Goal: Task Accomplishment & Management: Manage account settings

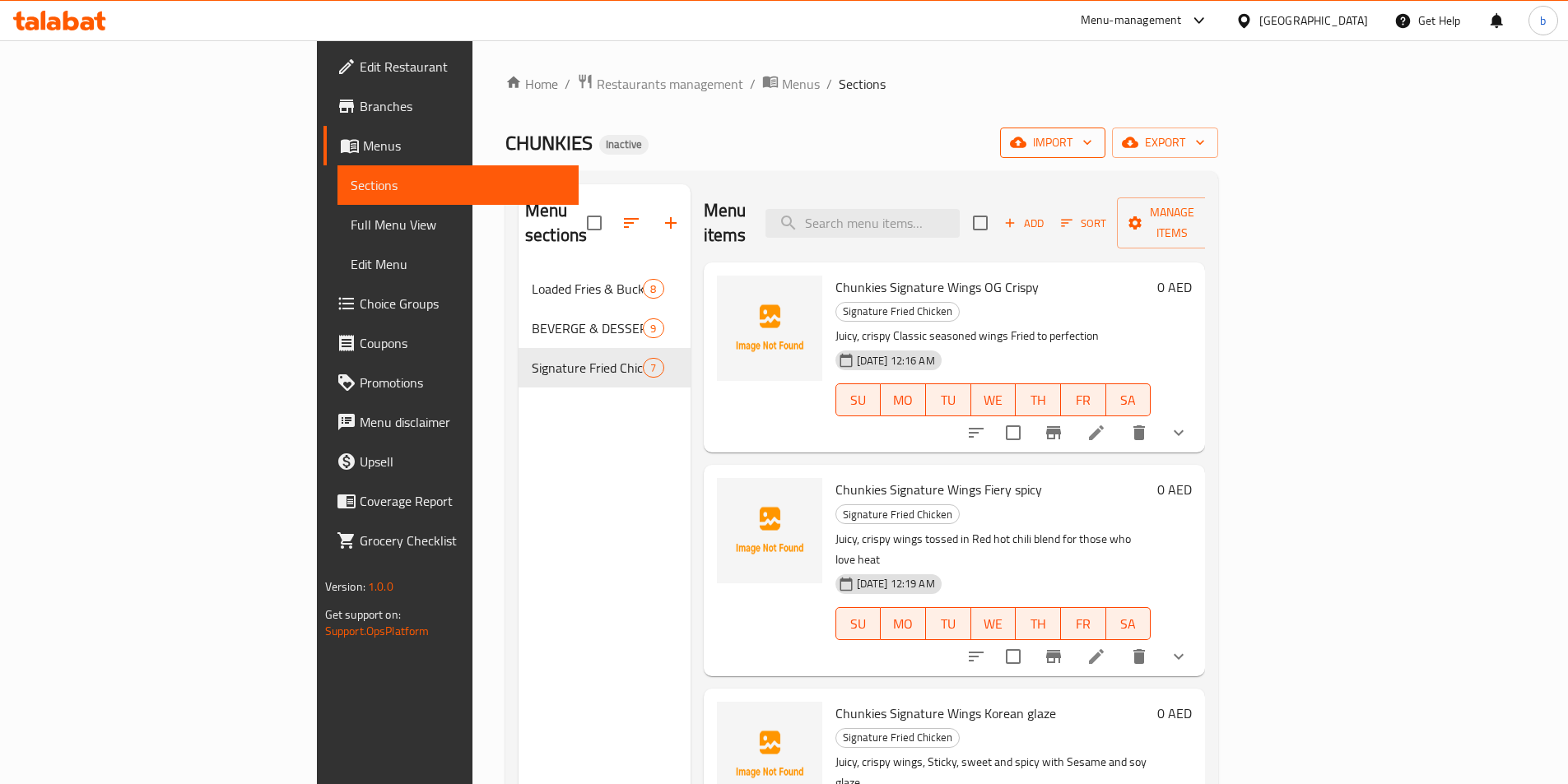
click at [1092, 142] on span "import" at bounding box center [1053, 142] width 79 height 20
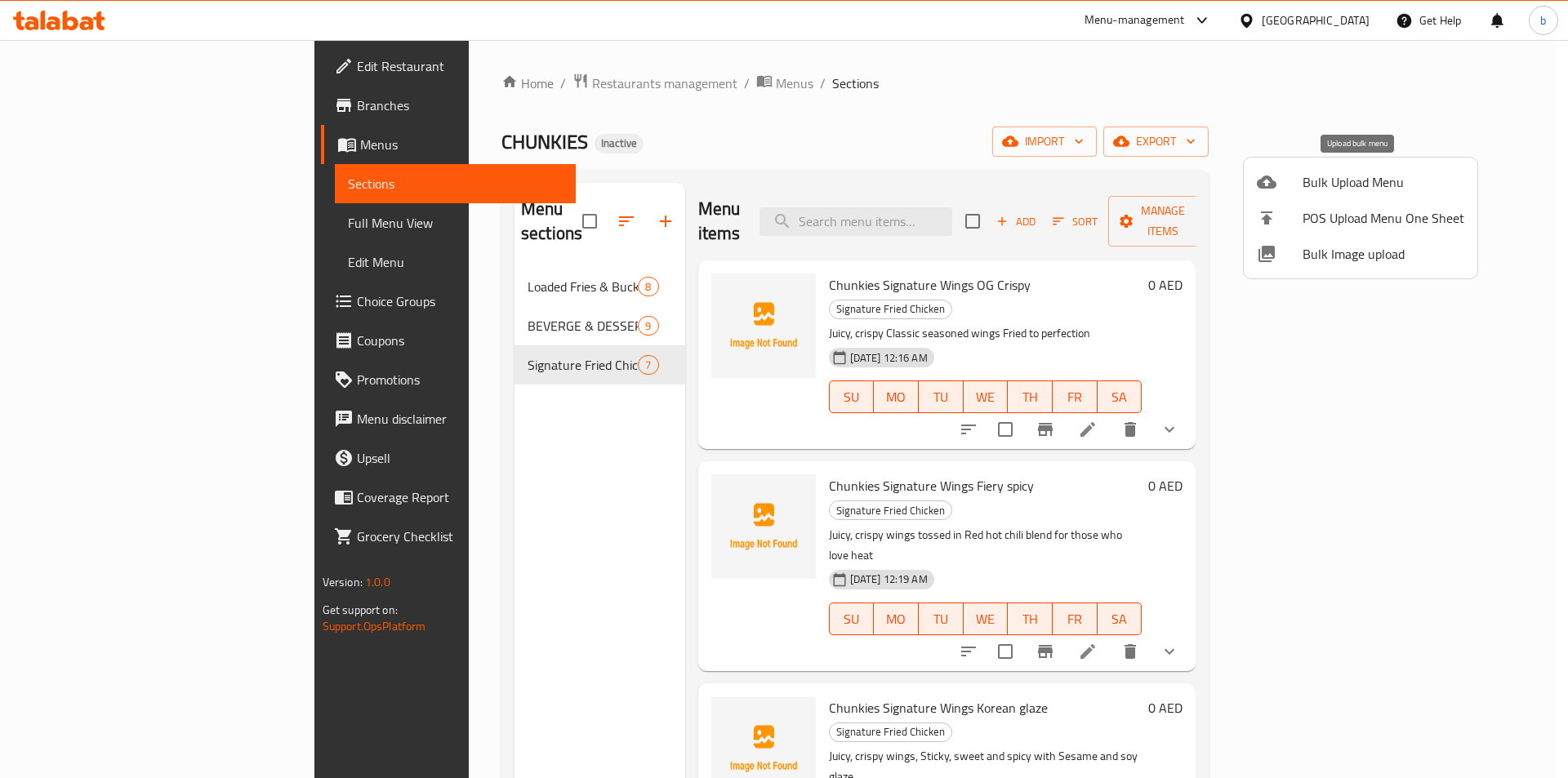
click at [1357, 177] on span "Bulk Upload Menu" at bounding box center [1383, 181] width 162 height 20
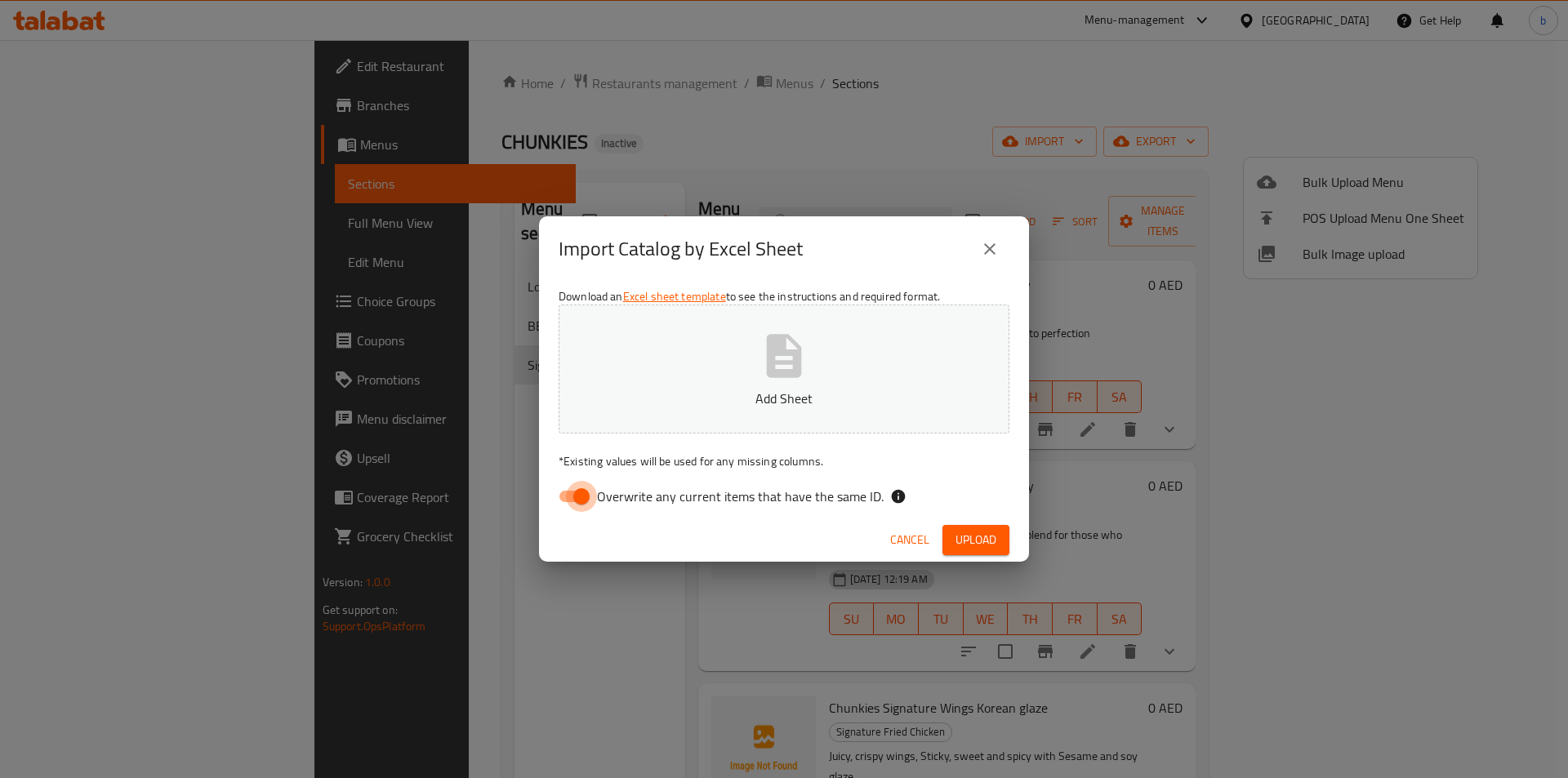
click at [583, 501] on input "Overwrite any current items that have the same ID." at bounding box center [582, 496] width 93 height 31
checkbox input "false"
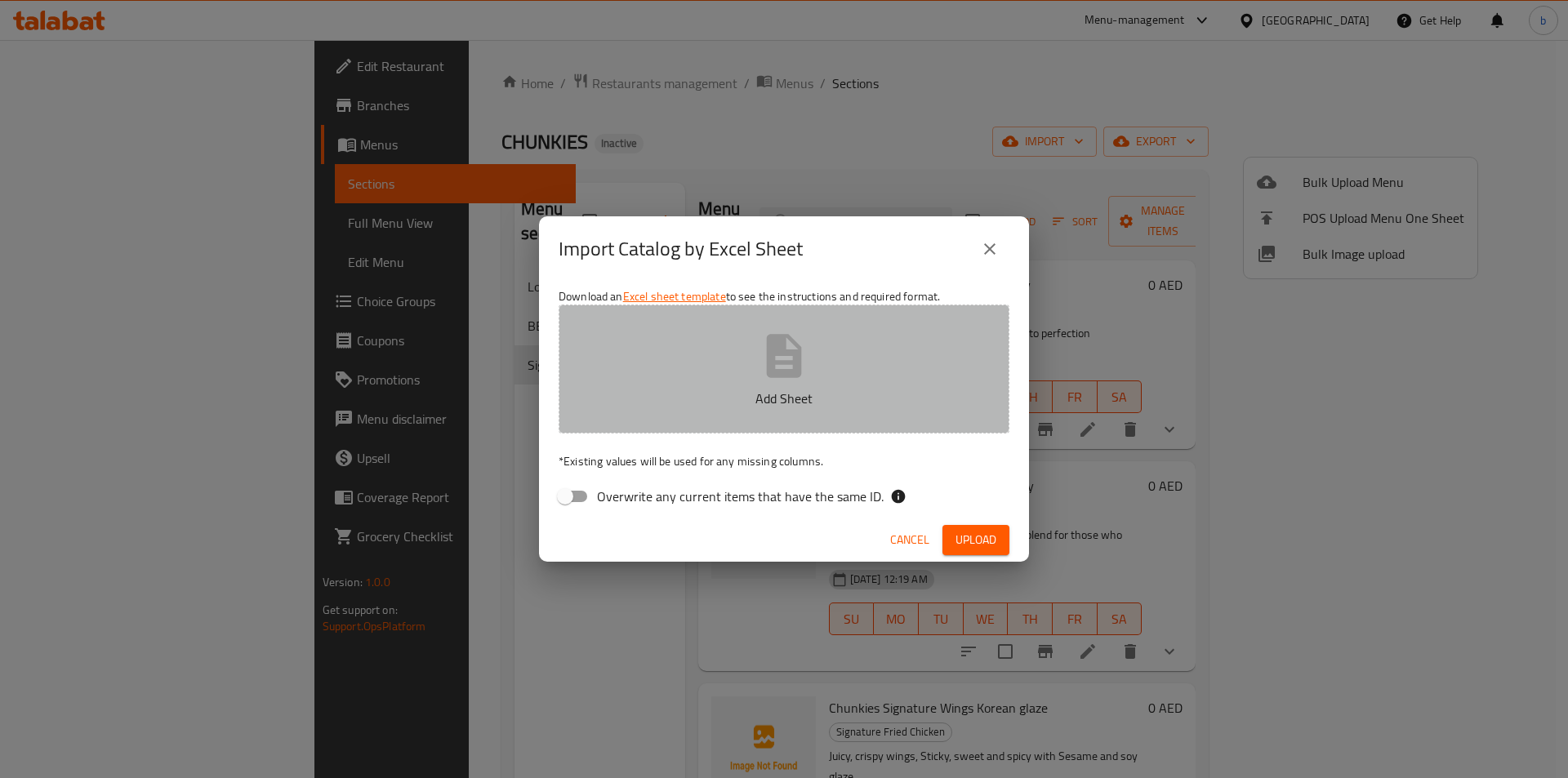
click at [679, 393] on p "Add Sheet" at bounding box center [783, 398] width 400 height 20
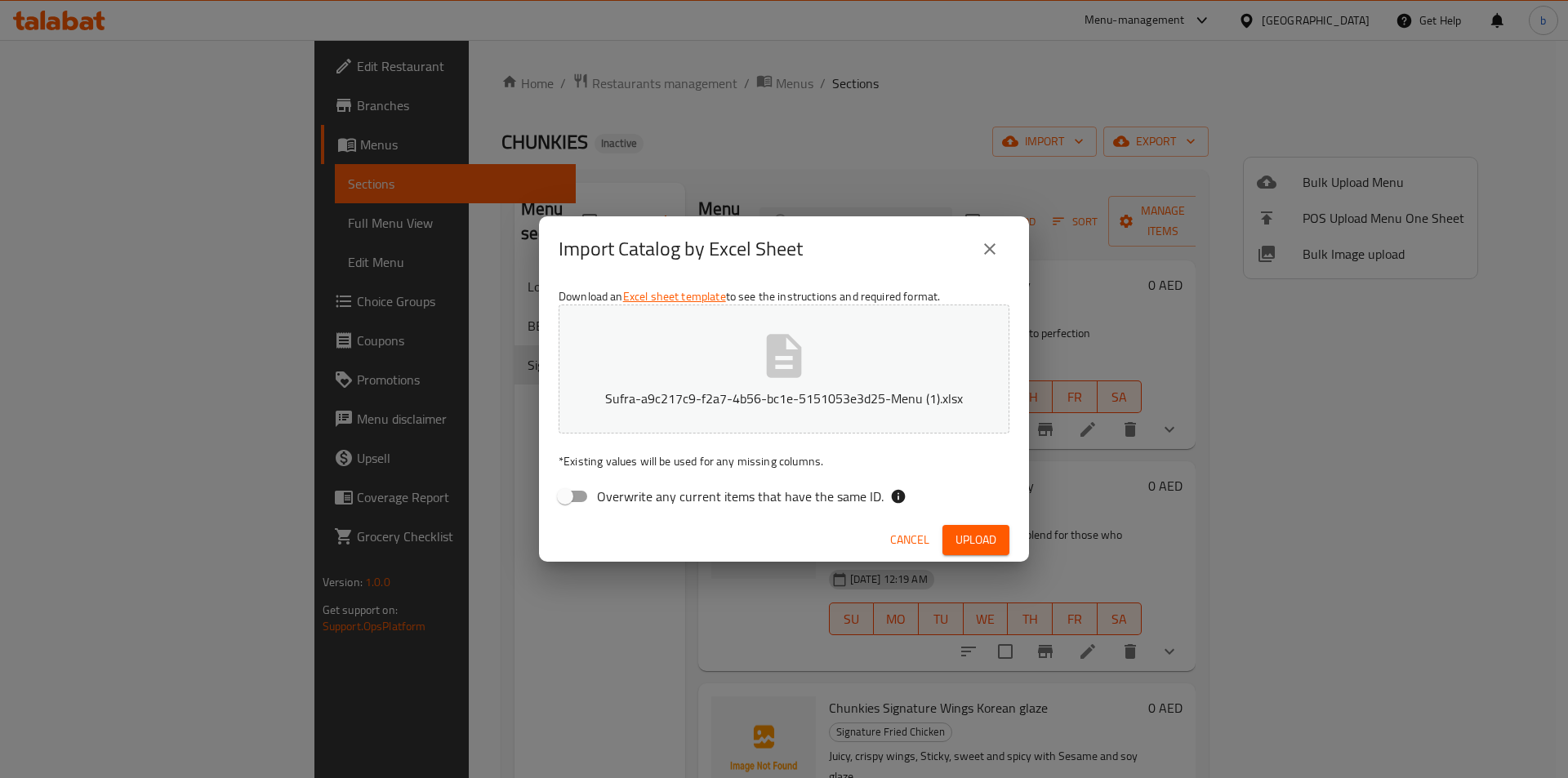
click at [980, 550] on button "Upload" at bounding box center [976, 540] width 67 height 30
click at [955, 530] on span "Upload" at bounding box center [975, 540] width 41 height 20
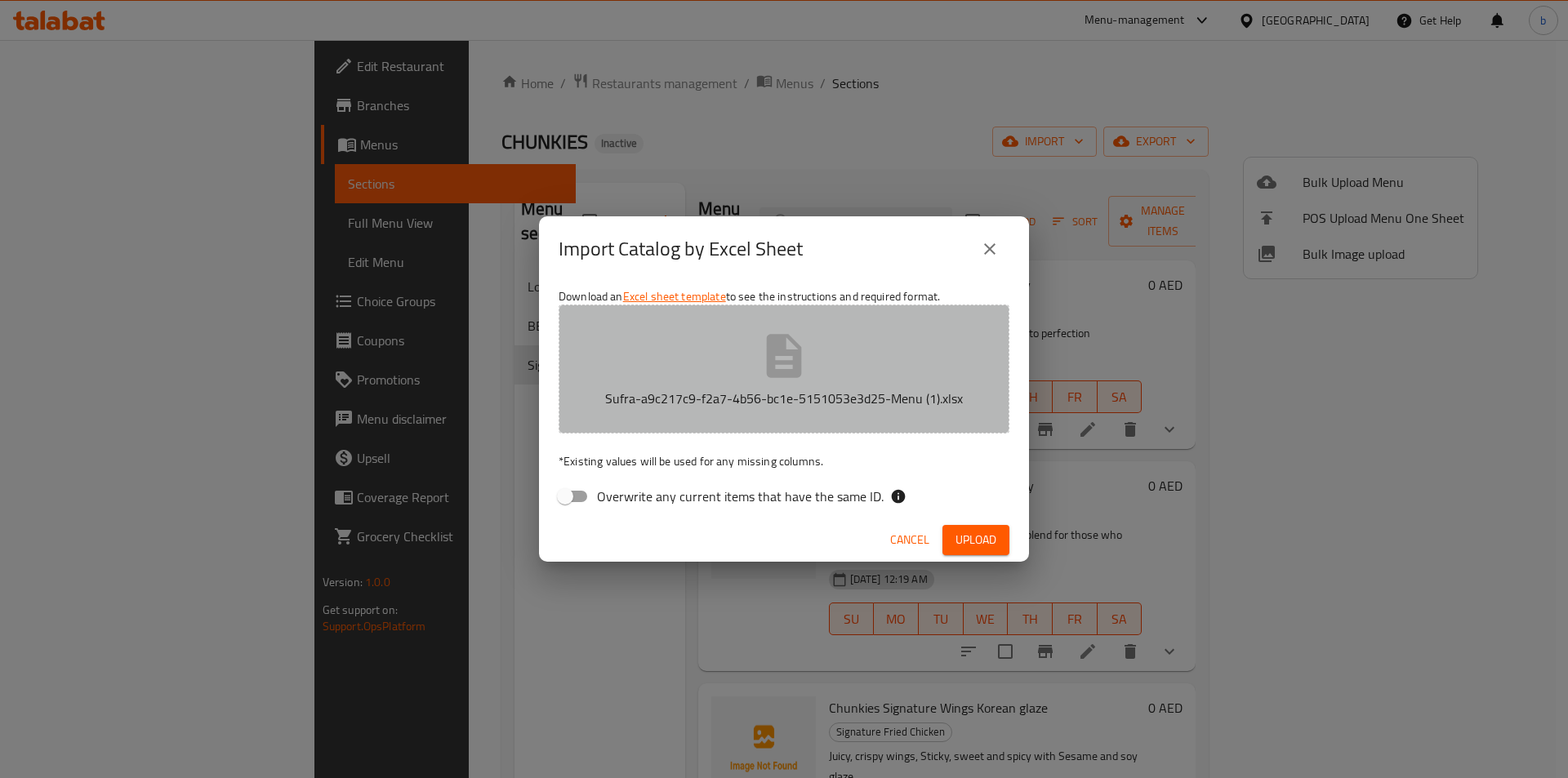
click at [645, 396] on p "Sufra-a9c217c9-f2a7-4b56-bc1e-5151053e3d25-Menu (1).xlsx" at bounding box center [783, 398] width 400 height 20
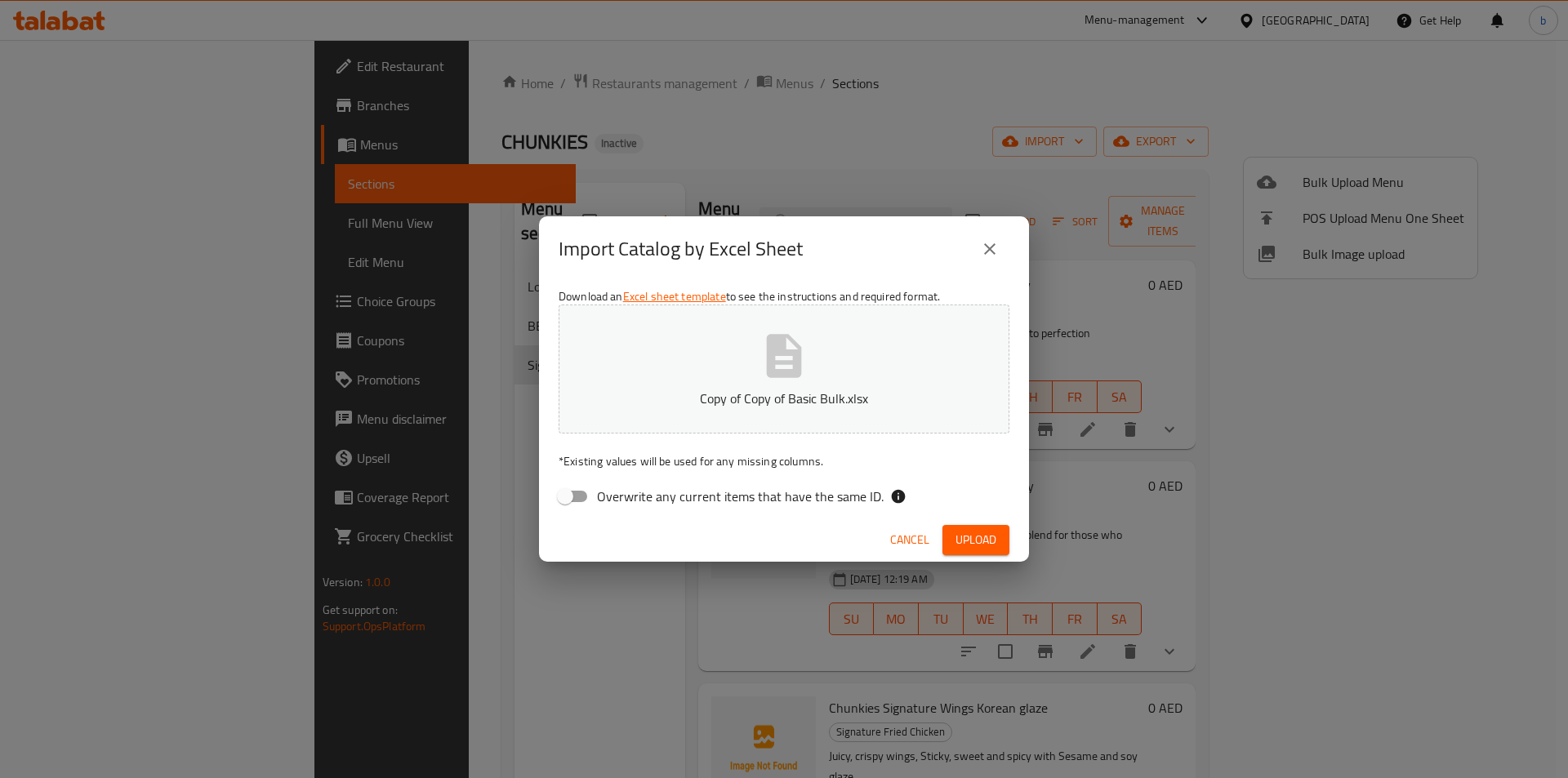
click at [999, 548] on button "Upload" at bounding box center [976, 540] width 67 height 30
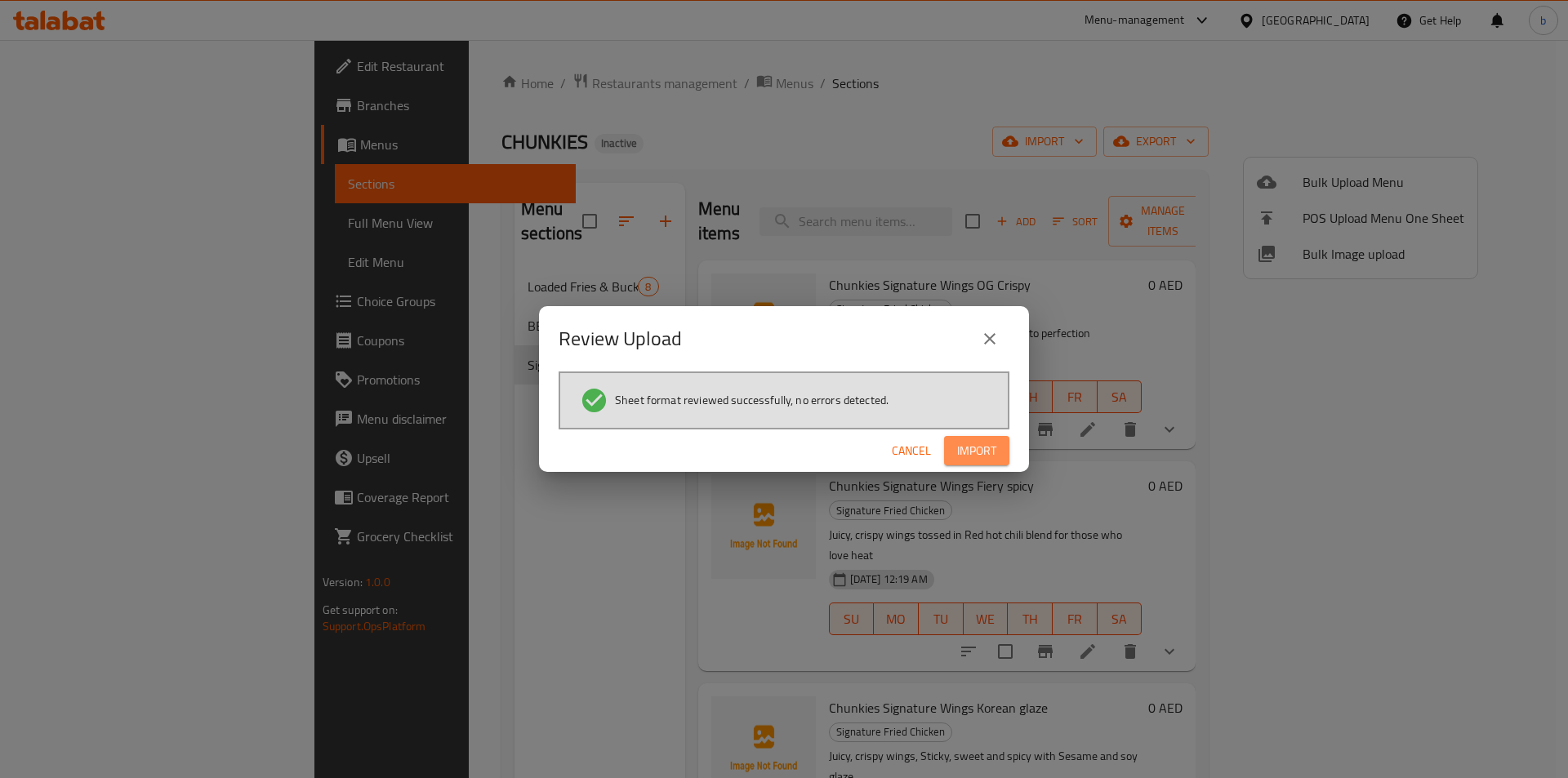
click at [974, 445] on span "Import" at bounding box center [976, 450] width 39 height 20
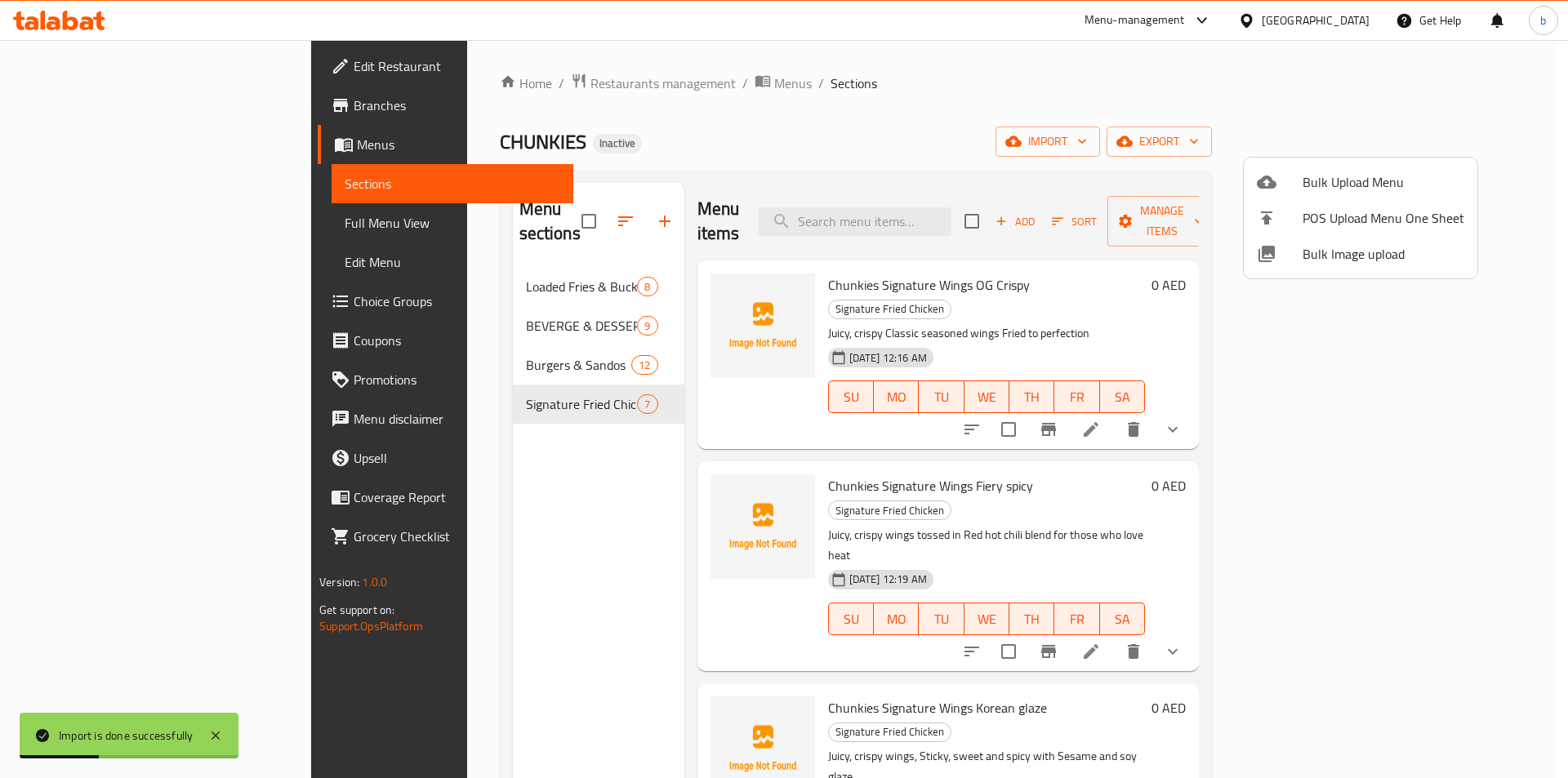
click at [457, 341] on div at bounding box center [784, 389] width 1568 height 778
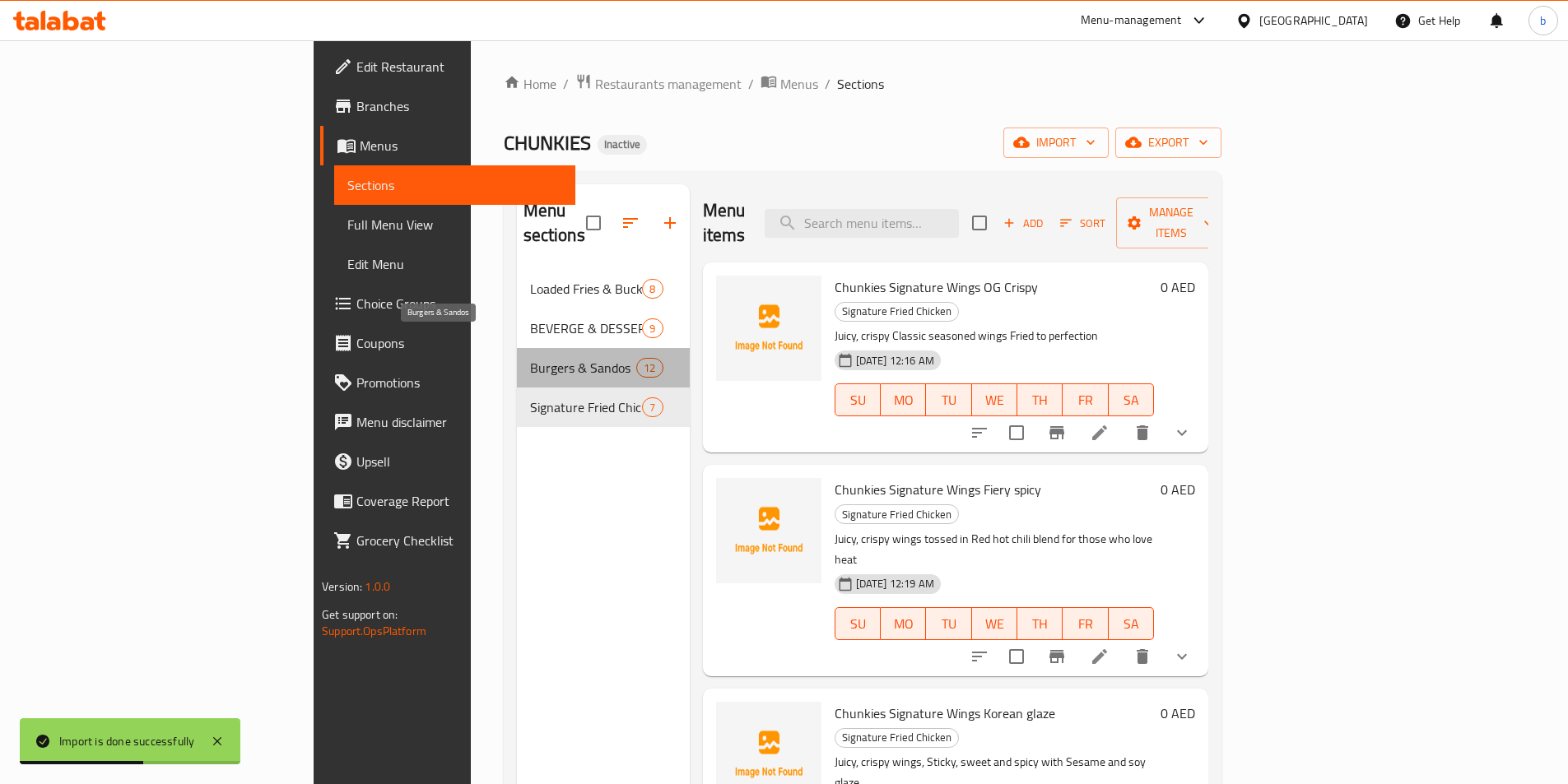
click at [530, 358] on span "Burgers & Sandos" at bounding box center [583, 368] width 107 height 20
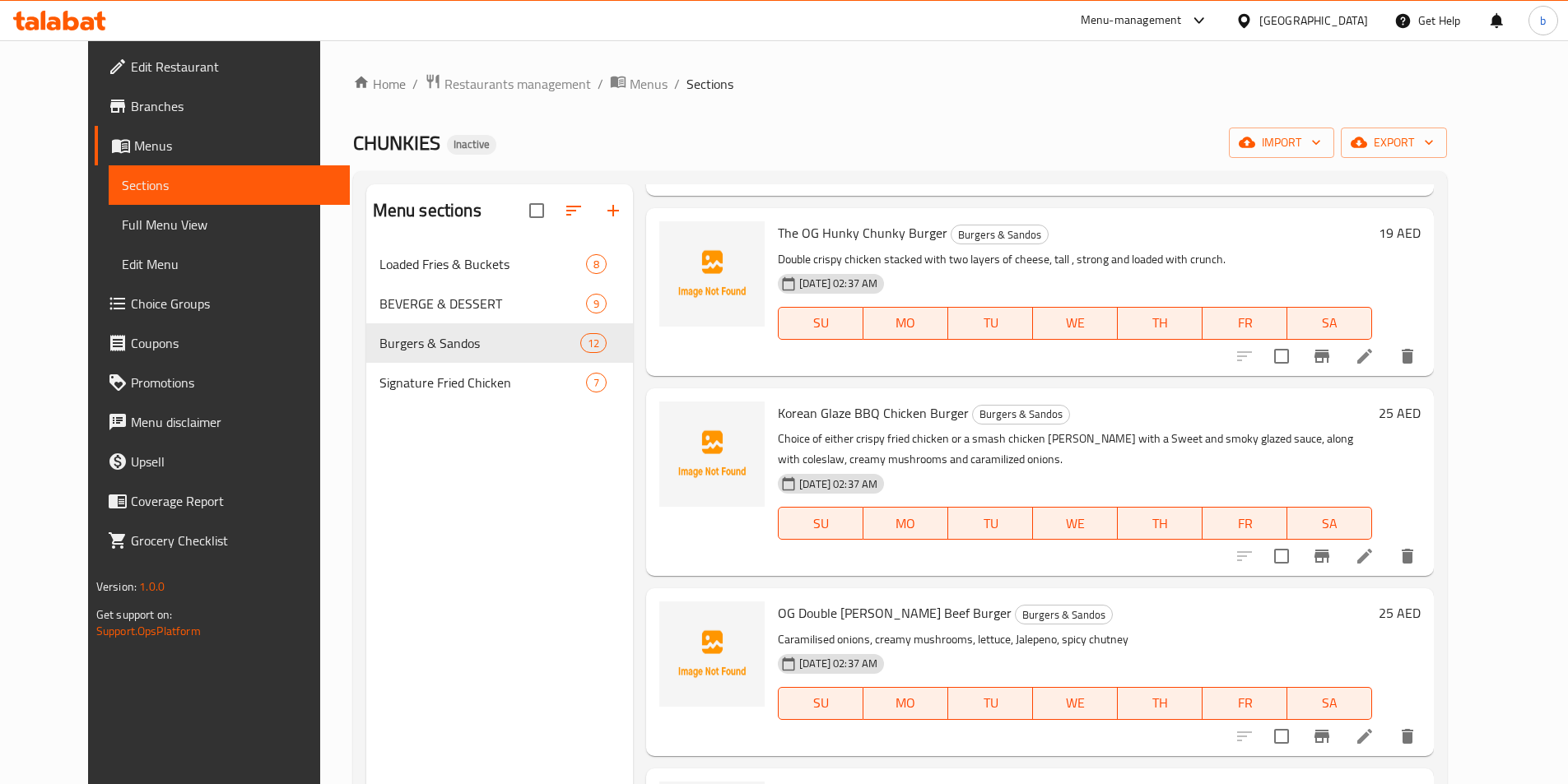
scroll to position [987, 0]
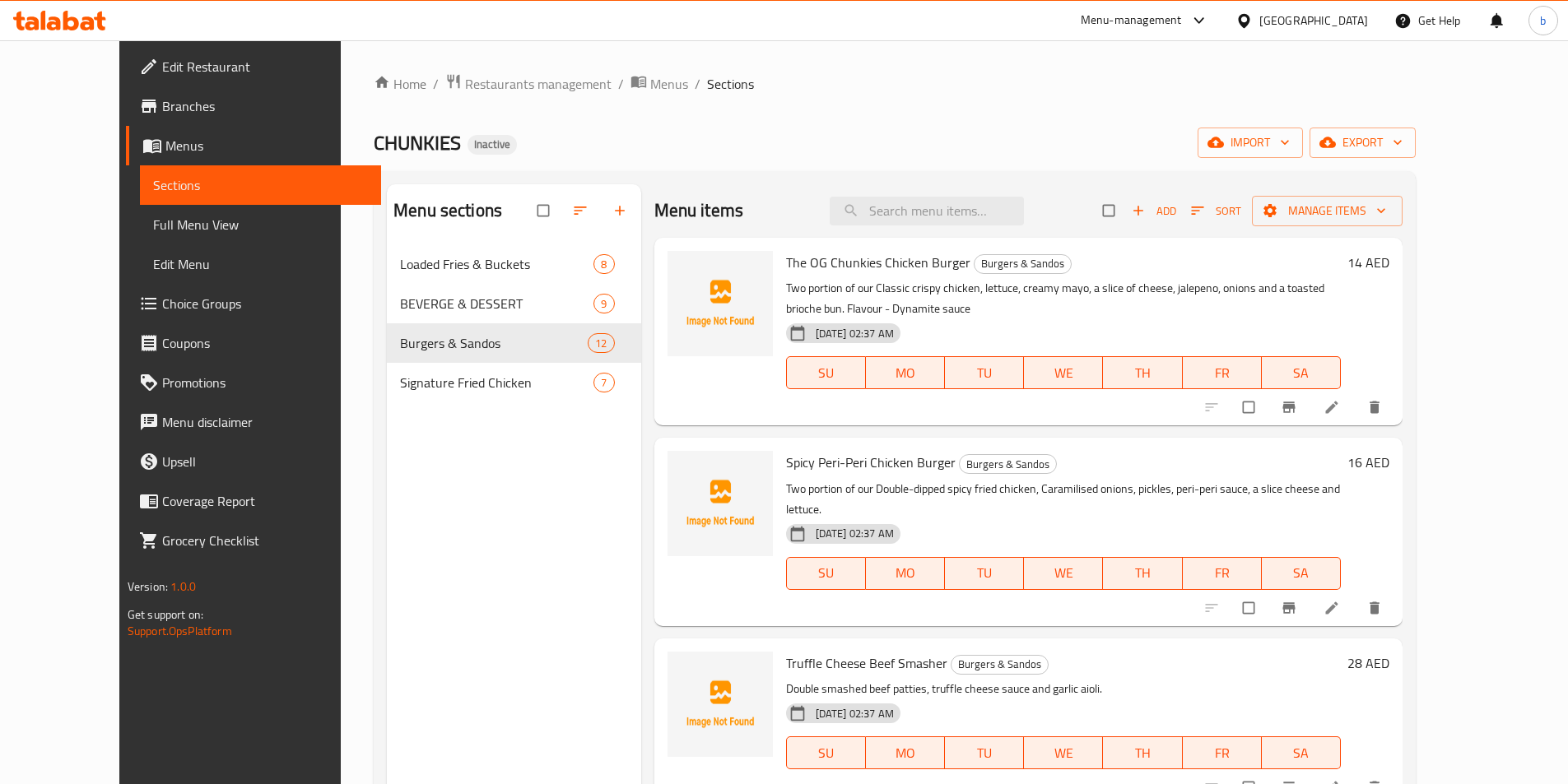
click at [153, 226] on span "Full Menu View" at bounding box center [261, 224] width 215 height 20
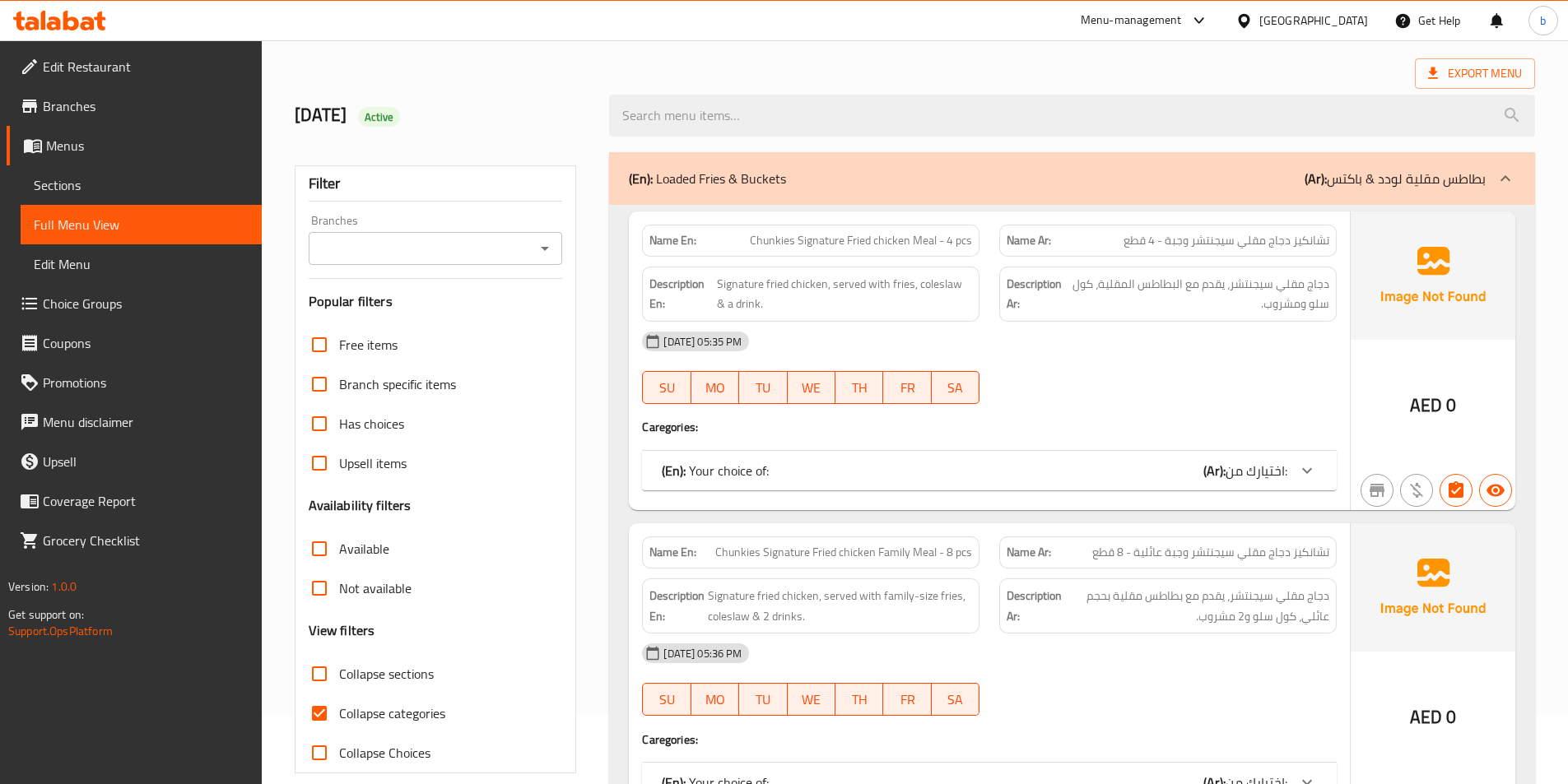
scroll to position [247, 0]
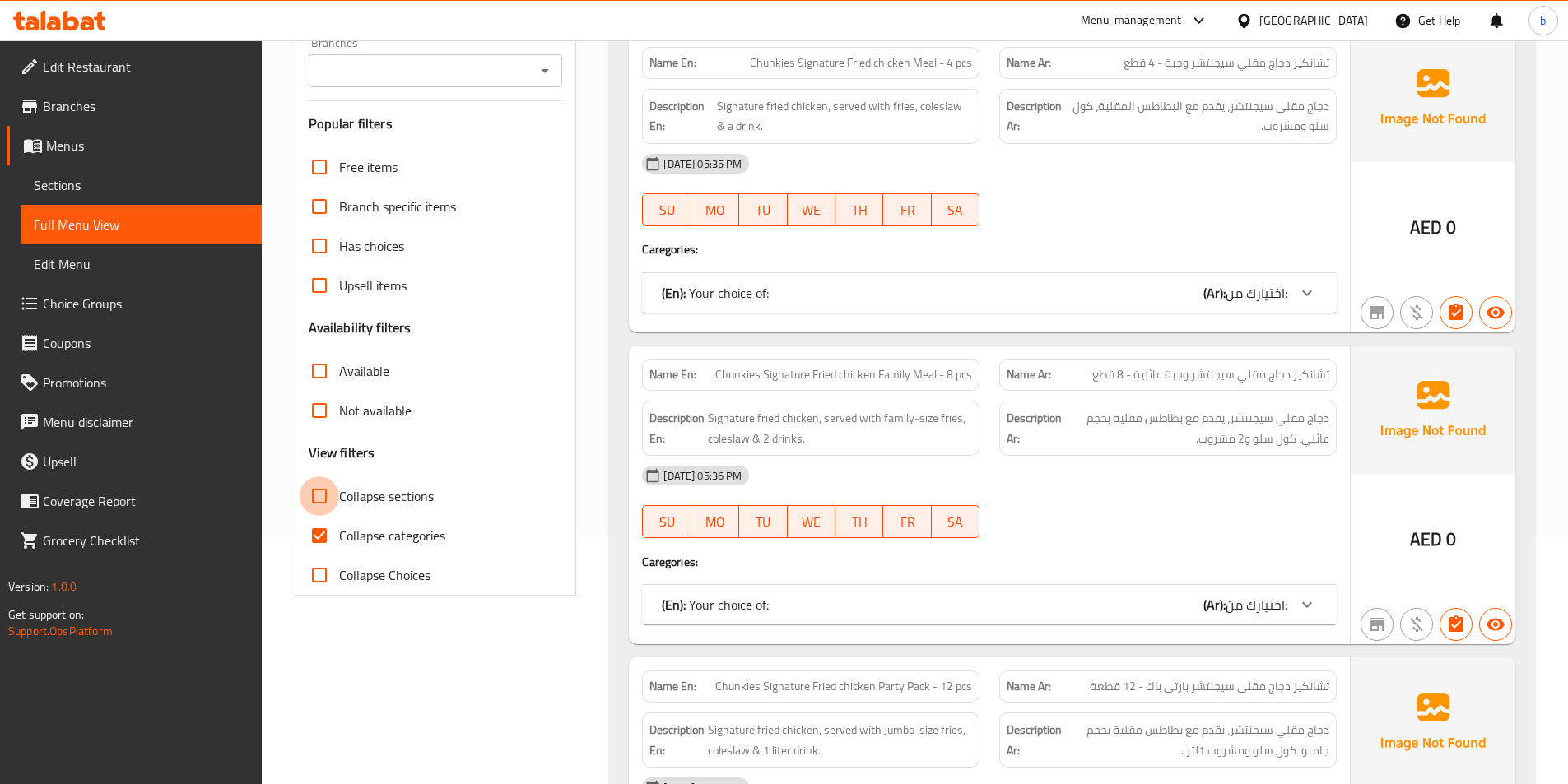
click at [325, 495] on input "Collapse sections" at bounding box center [319, 495] width 39 height 39
checkbox input "true"
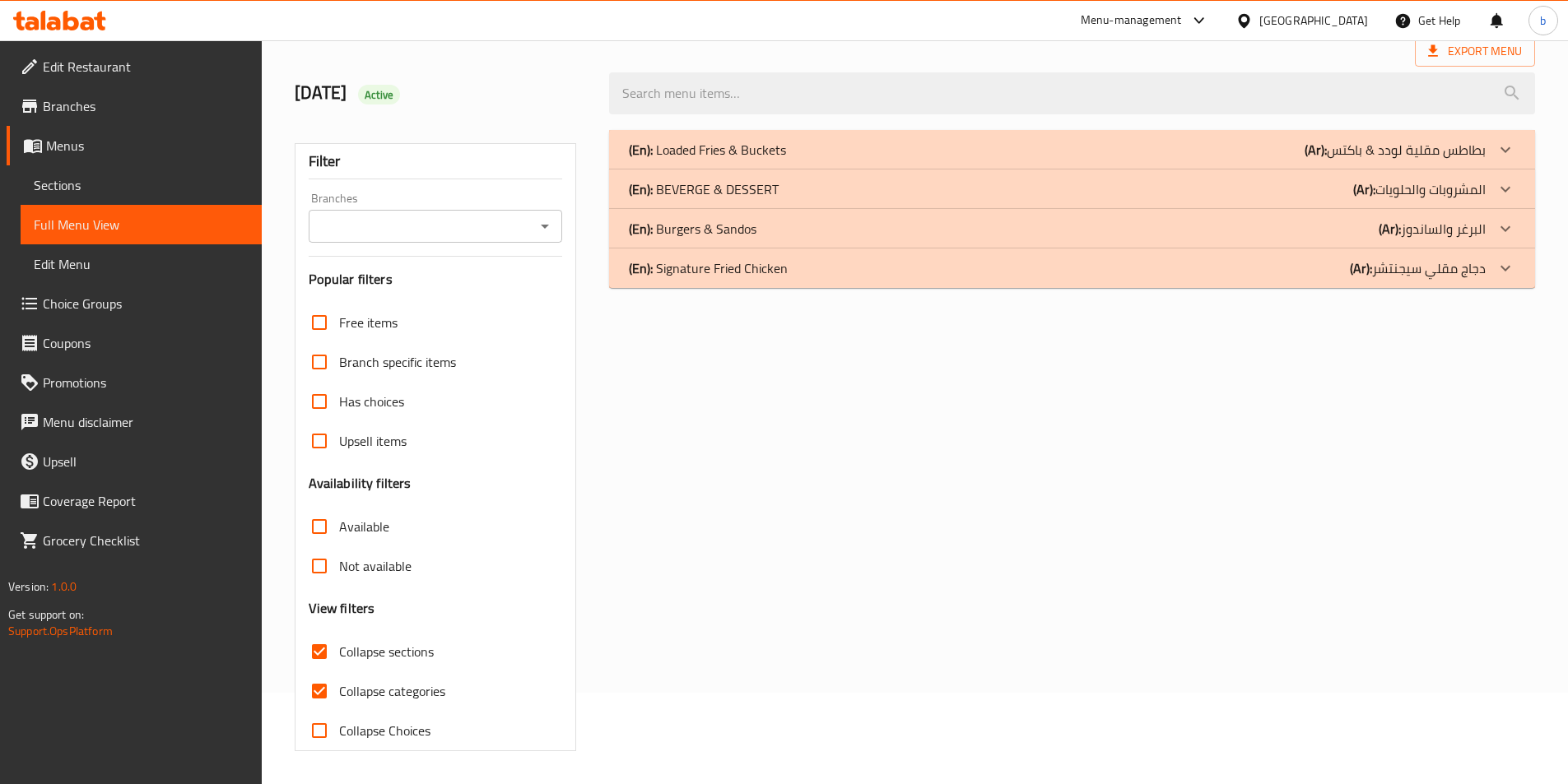
click at [328, 671] on input "Collapse categories" at bounding box center [319, 690] width 39 height 39
checkbox input "false"
click at [1504, 227] on icon at bounding box center [1505, 229] width 20 height 20
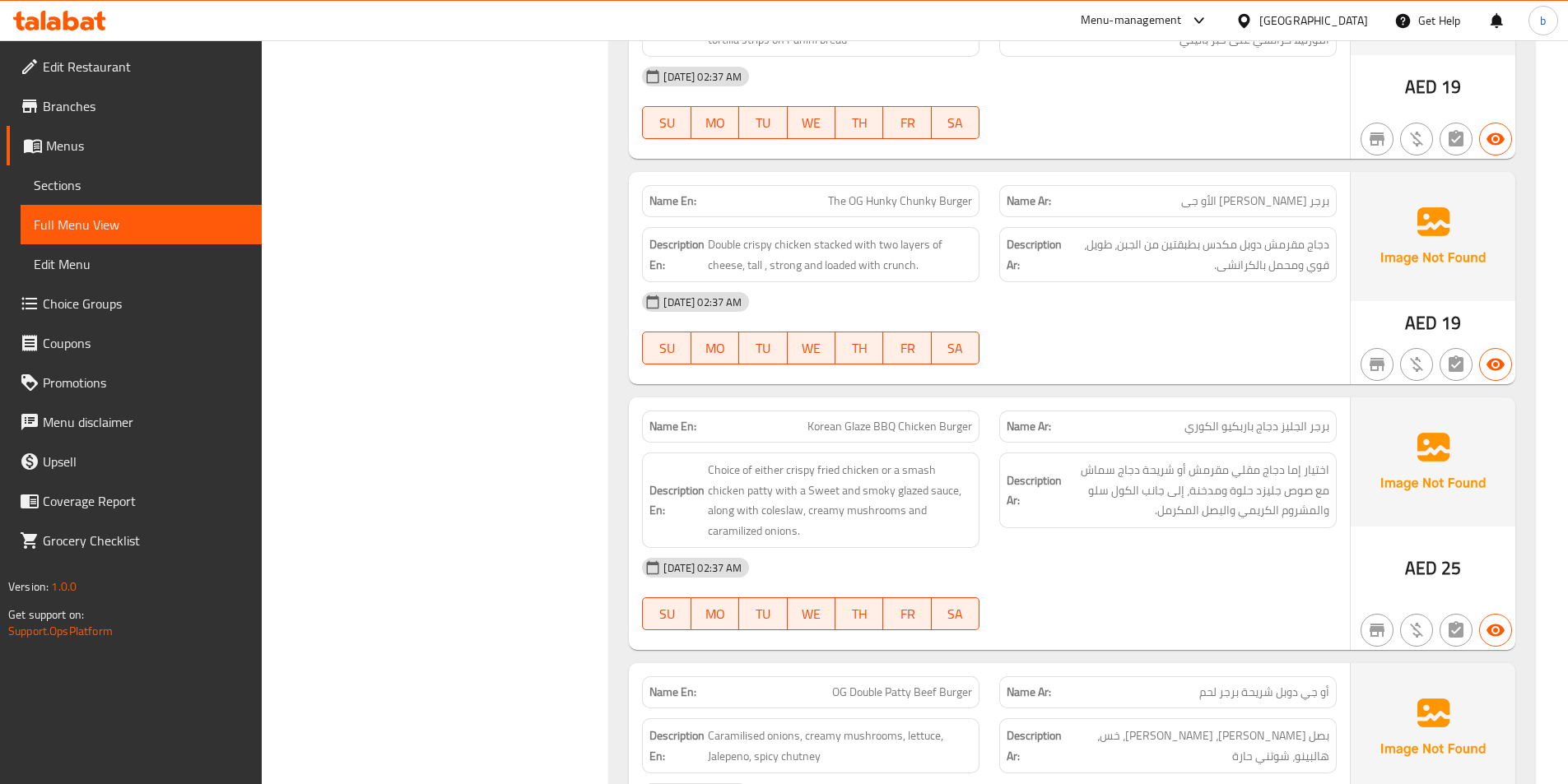
scroll to position [1469, 0]
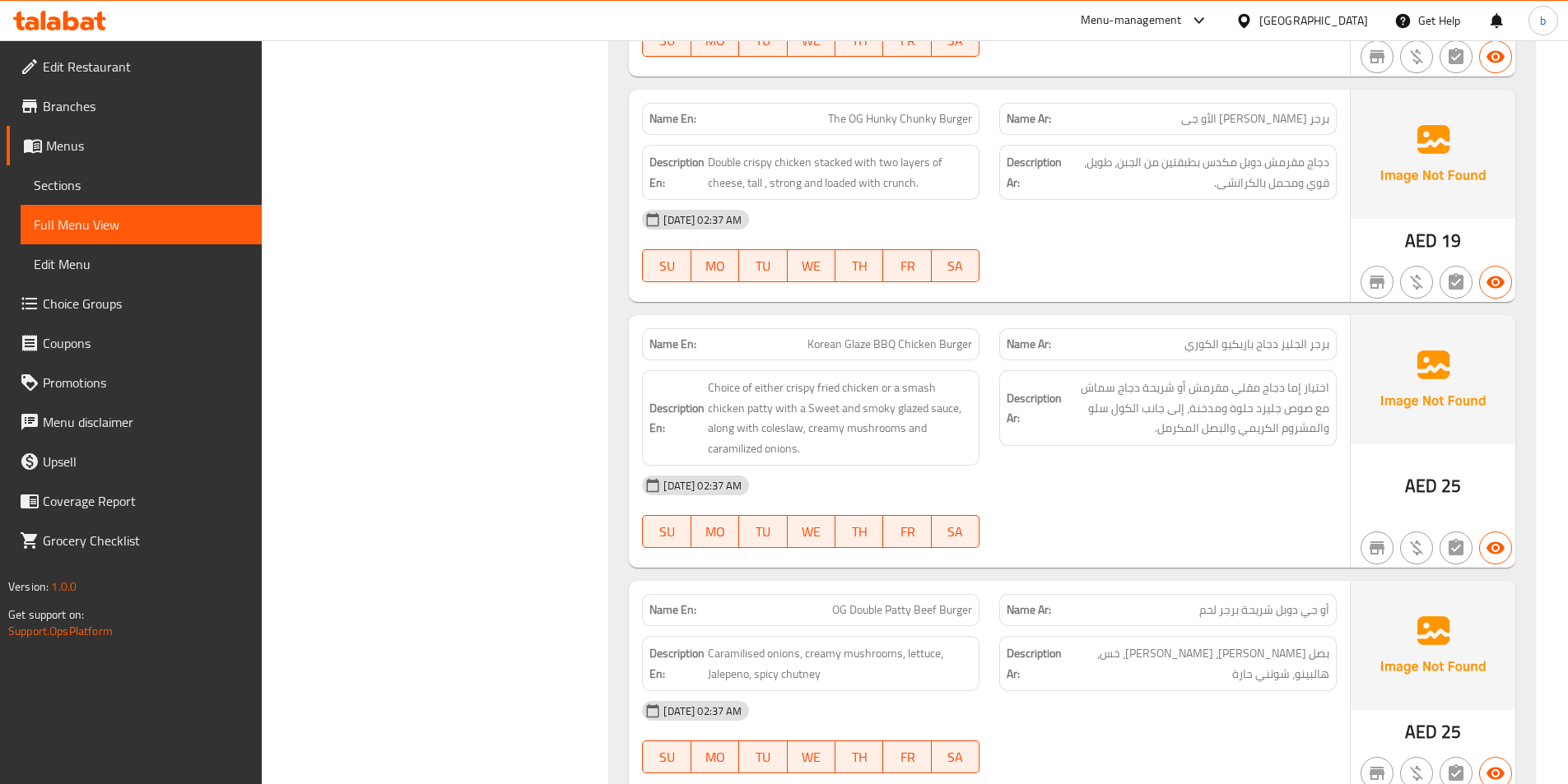
click at [141, 306] on span "Choice Groups" at bounding box center [146, 303] width 206 height 20
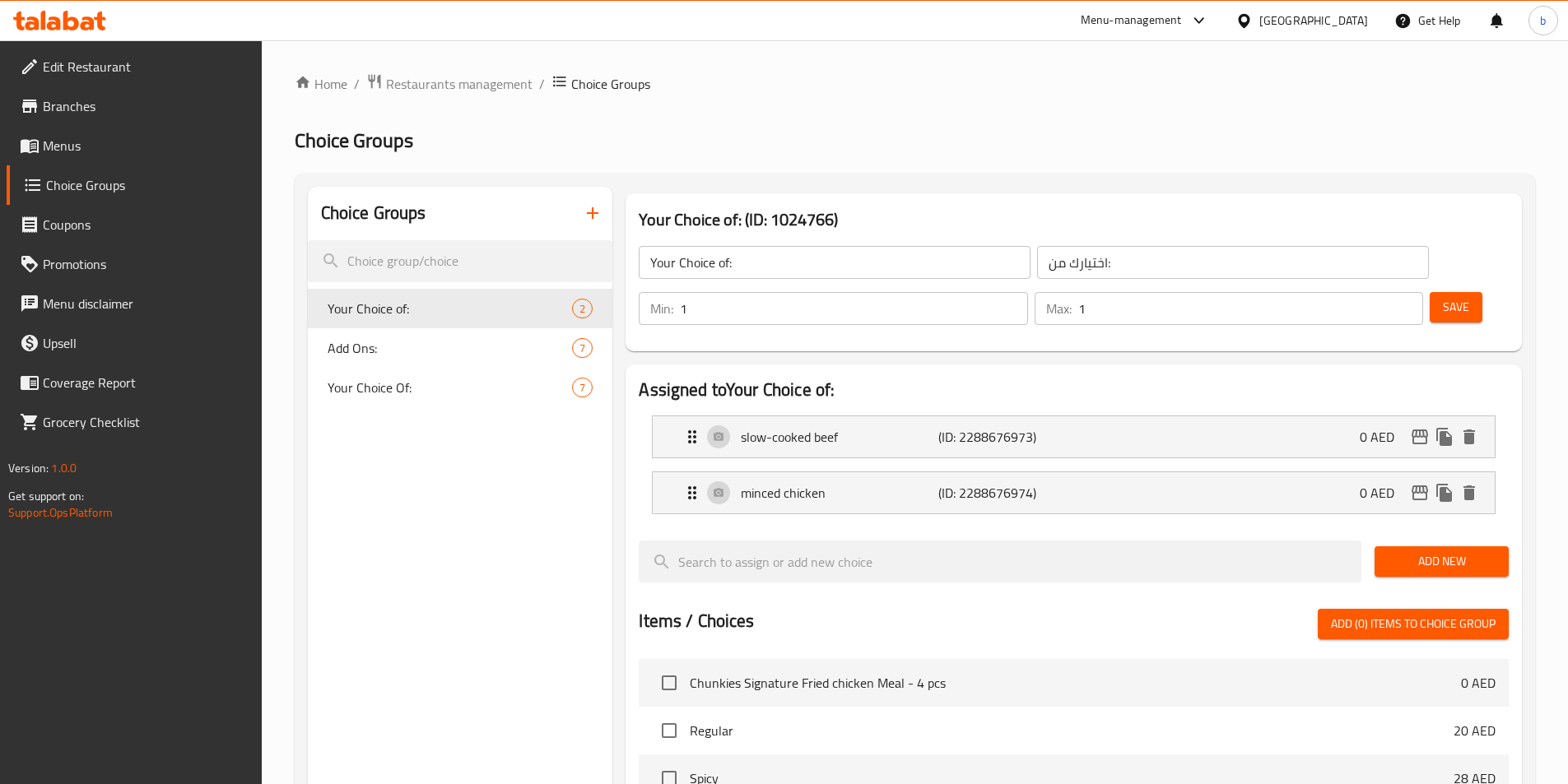
click at [591, 211] on icon "button" at bounding box center [592, 213] width 20 height 20
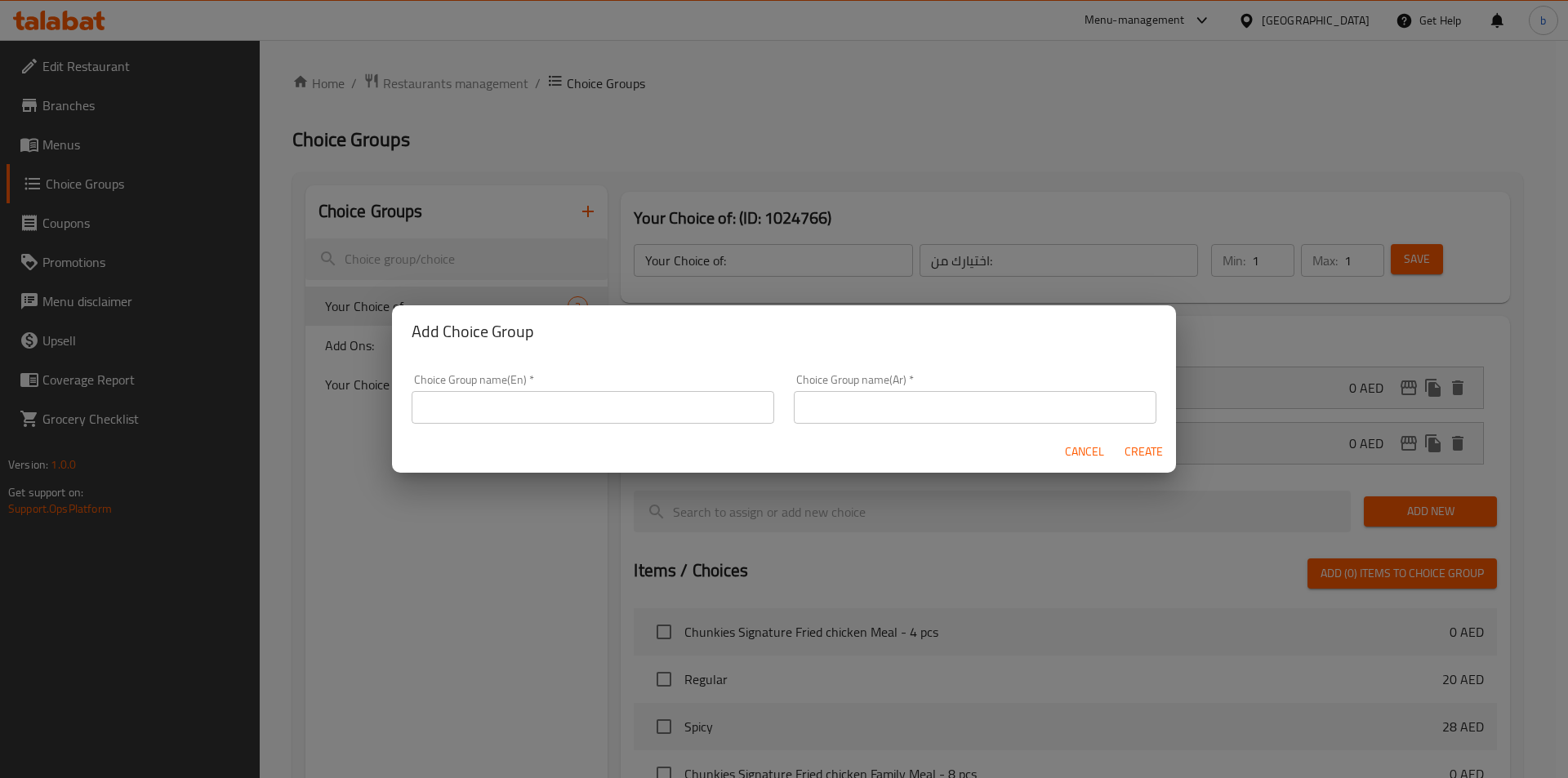
drag, startPoint x: 593, startPoint y: 389, endPoint x: 595, endPoint y: 403, distance: 14.1
click at [595, 403] on div "Choice Group name(En)   * Choice Group name(En) *" at bounding box center [592, 399] width 362 height 49
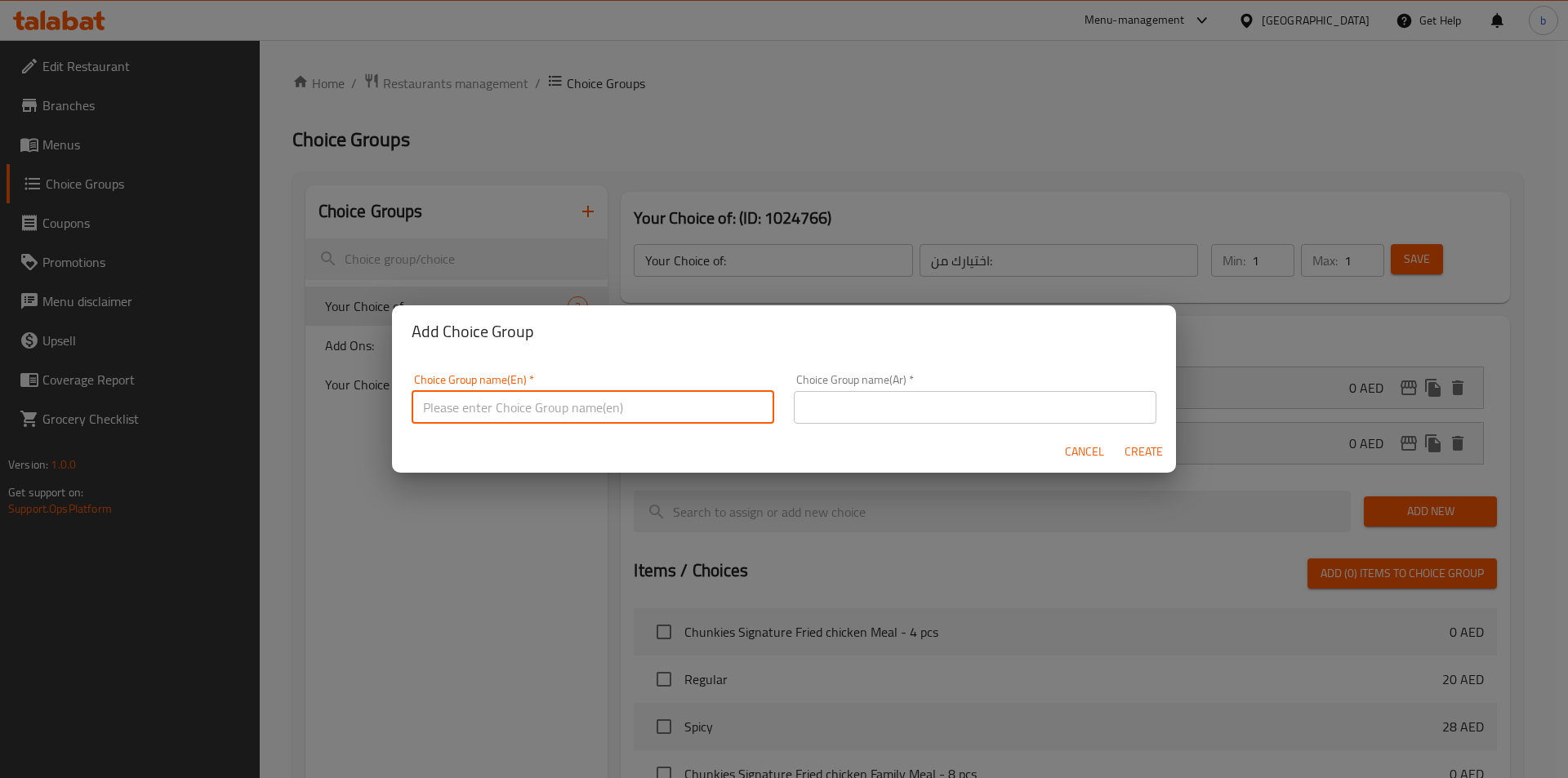
click at [595, 403] on input "text" at bounding box center [592, 408] width 362 height 32
type input "your choice of;1"
click at [954, 406] on input "text" at bounding box center [974, 408] width 362 height 32
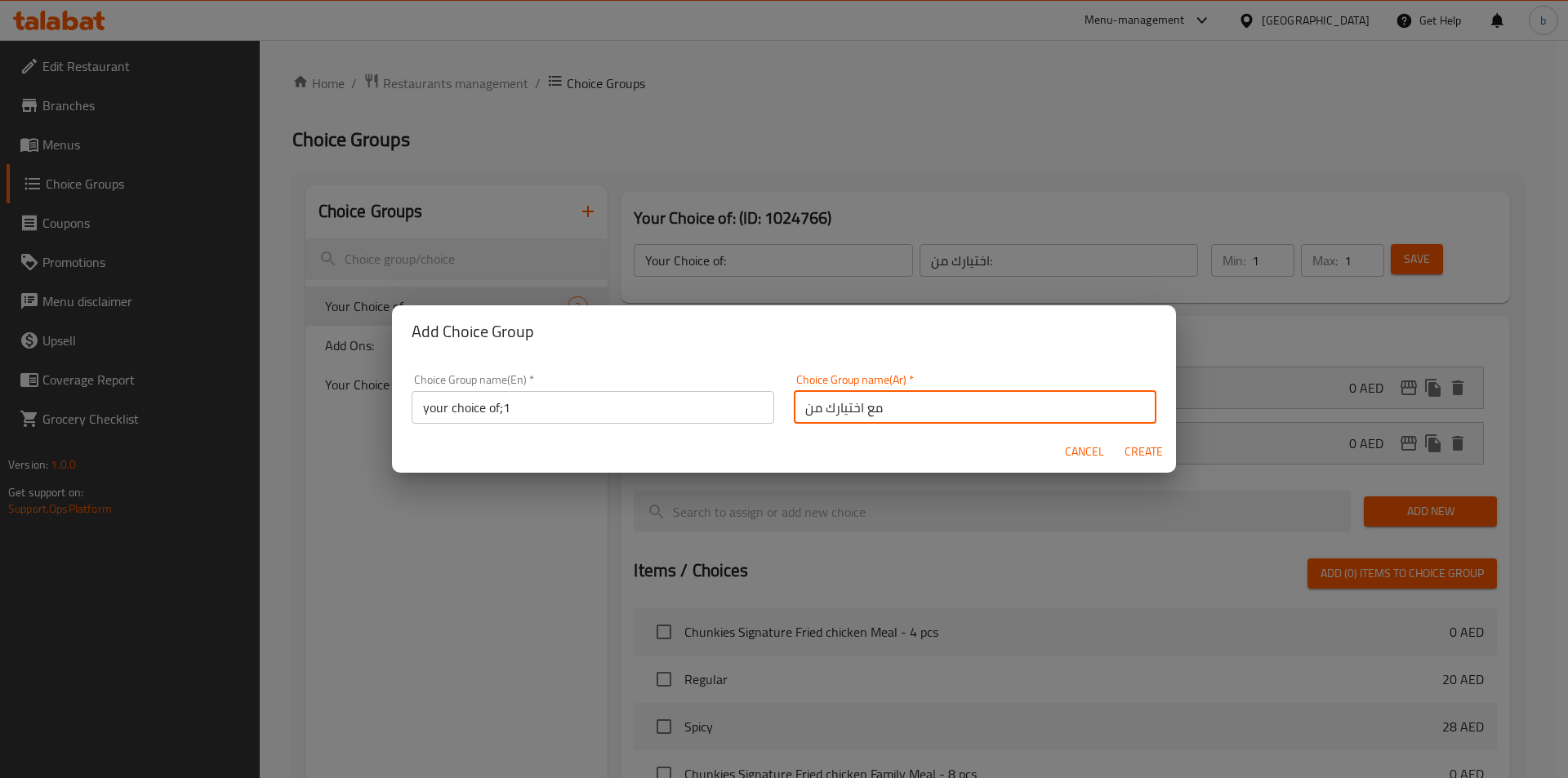
drag, startPoint x: 857, startPoint y: 408, endPoint x: 894, endPoint y: 410, distance: 37.1
click at [894, 410] on input "مع اختيارك من" at bounding box center [974, 408] width 362 height 32
type input "اختيارك من"
click at [1134, 443] on span "Create" at bounding box center [1142, 451] width 39 height 20
type input "your choice of;1"
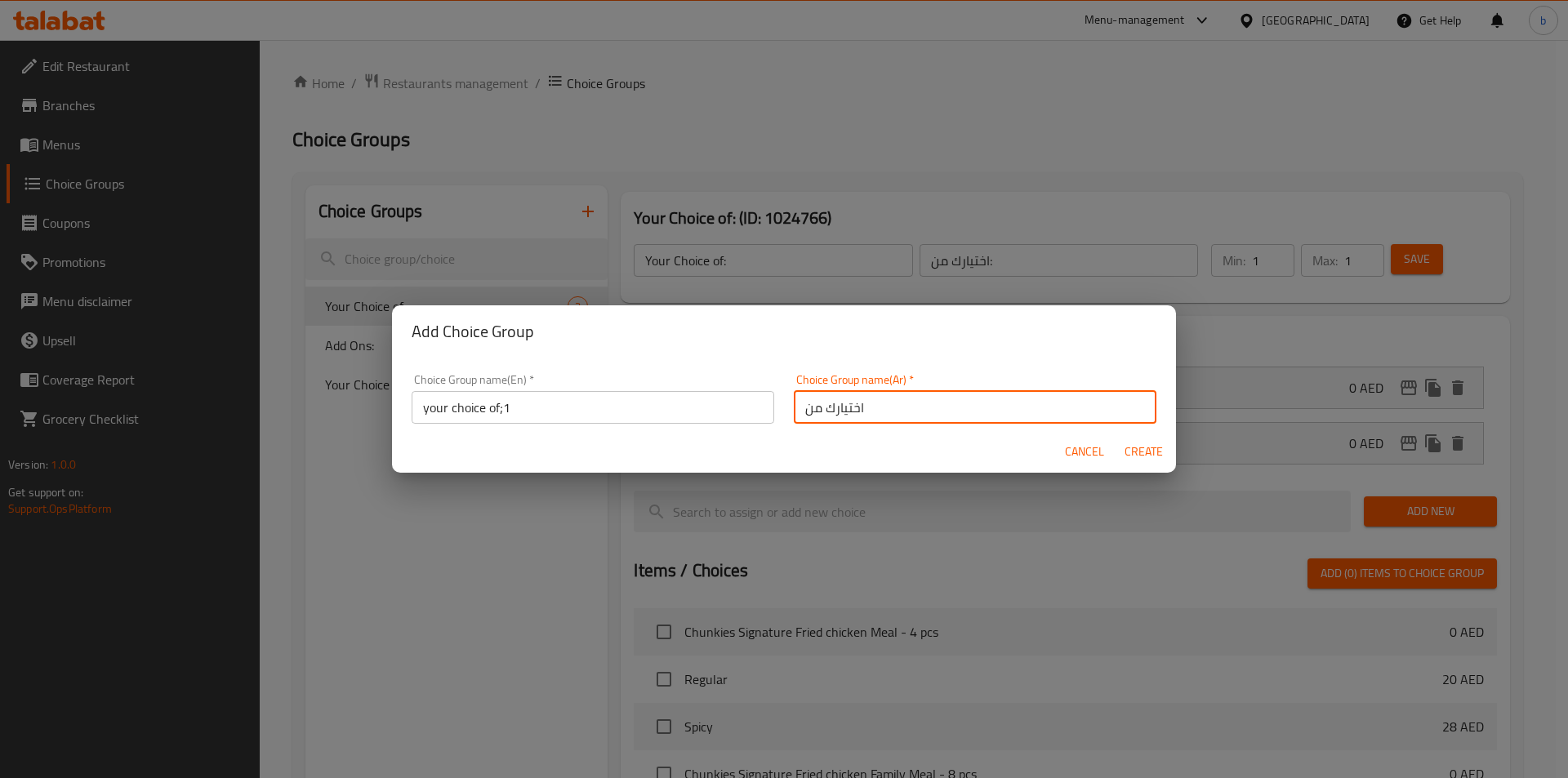
type input "اختيارك من"
type input "0"
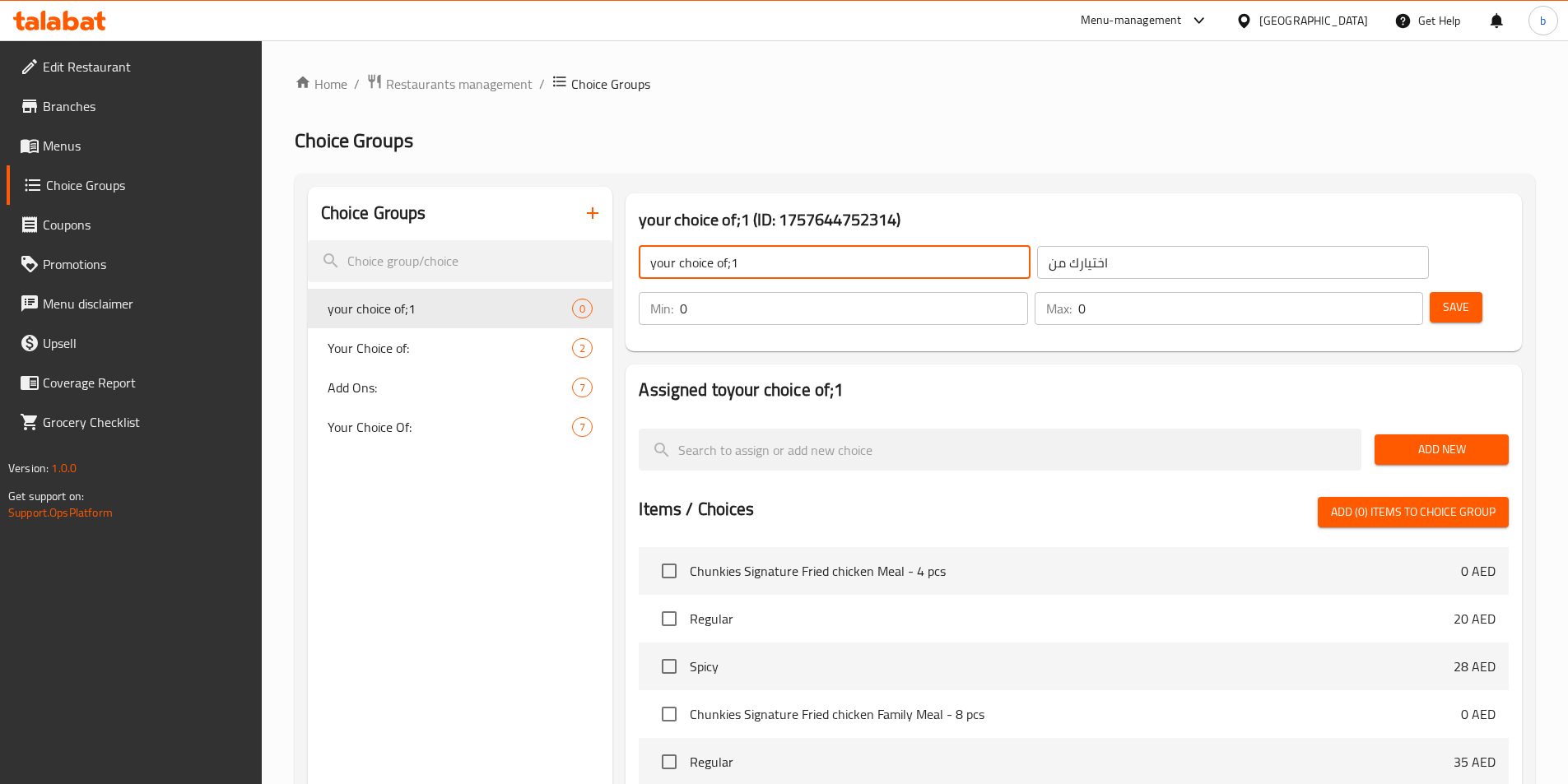
click at [850, 255] on input "your choice of;1" at bounding box center [834, 262] width 392 height 33
type input "your choice of"
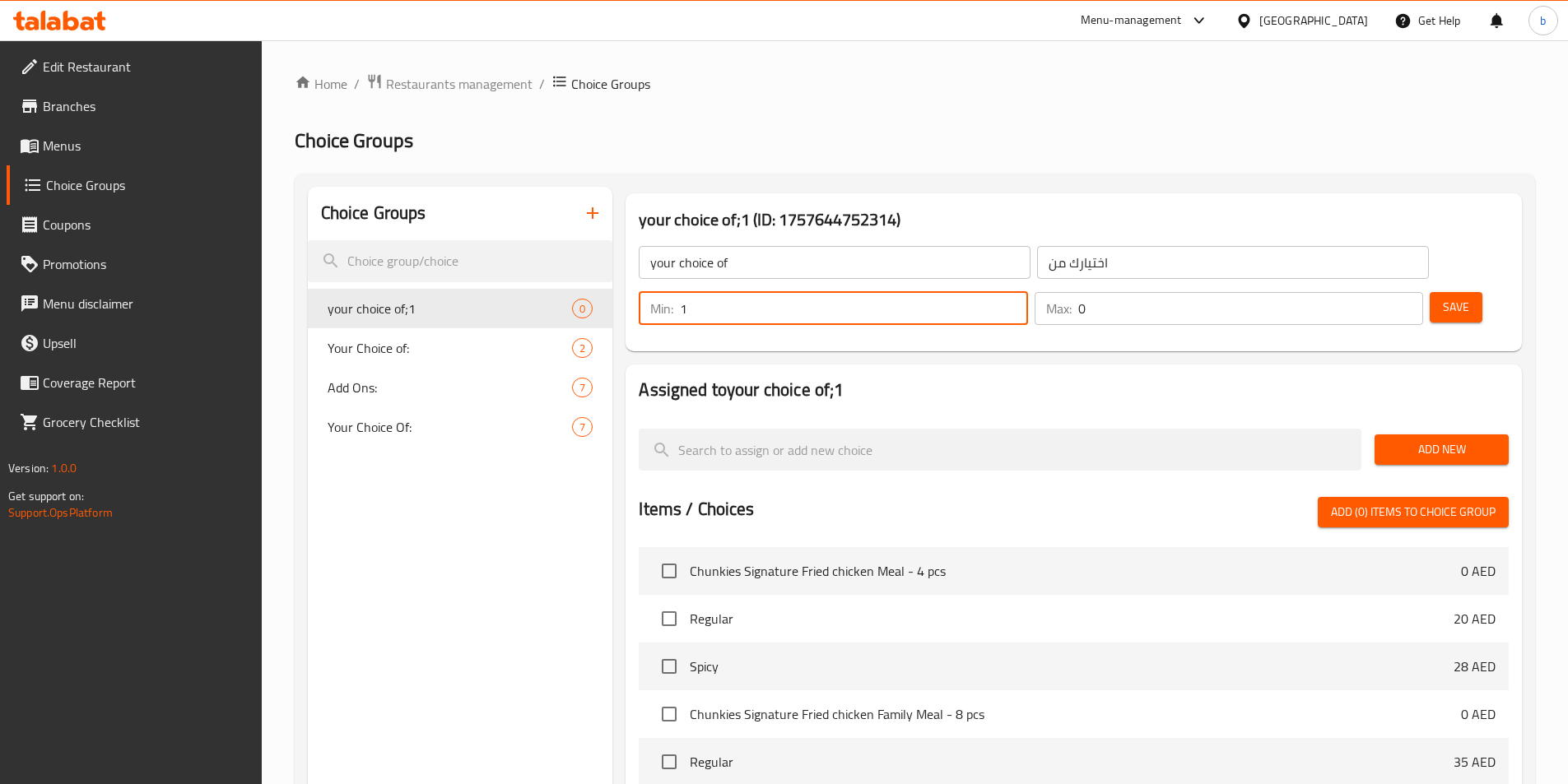
type input "1"
click at [1027, 292] on input "1" at bounding box center [853, 308] width 348 height 33
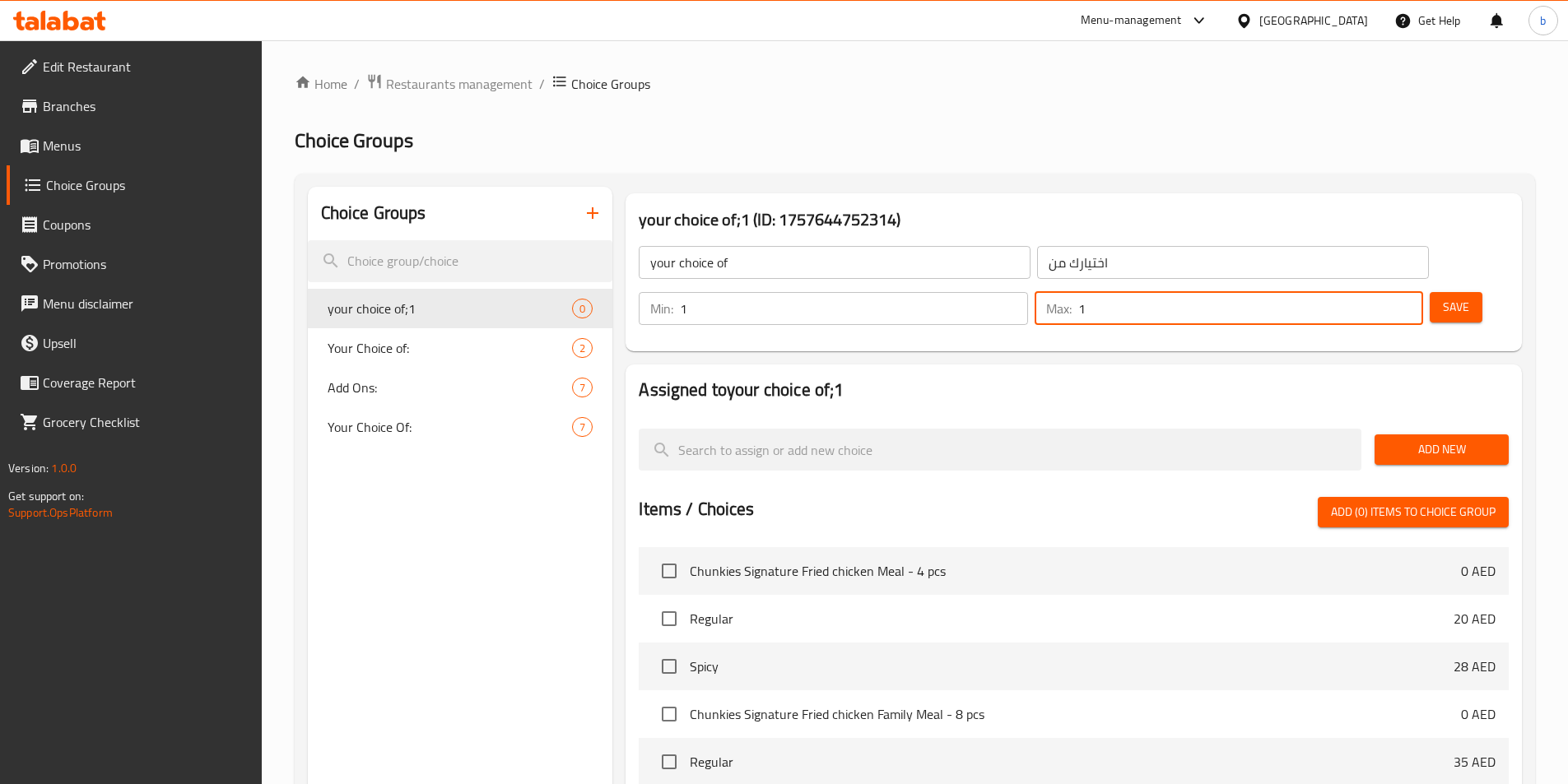
type input "1"
click at [1376, 292] on input "1" at bounding box center [1251, 308] width 345 height 33
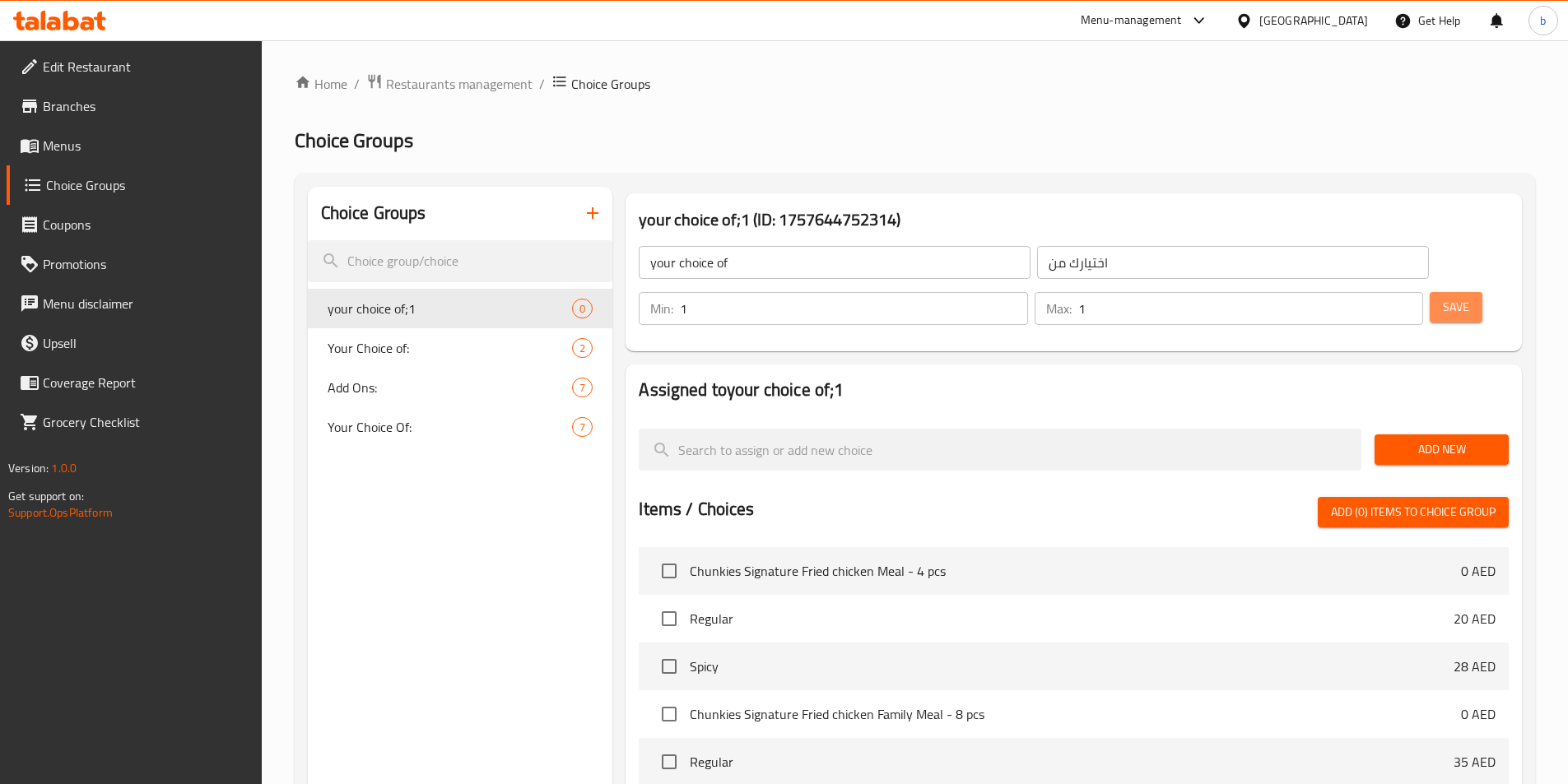
click at [1443, 297] on span "Save" at bounding box center [1455, 306] width 26 height 20
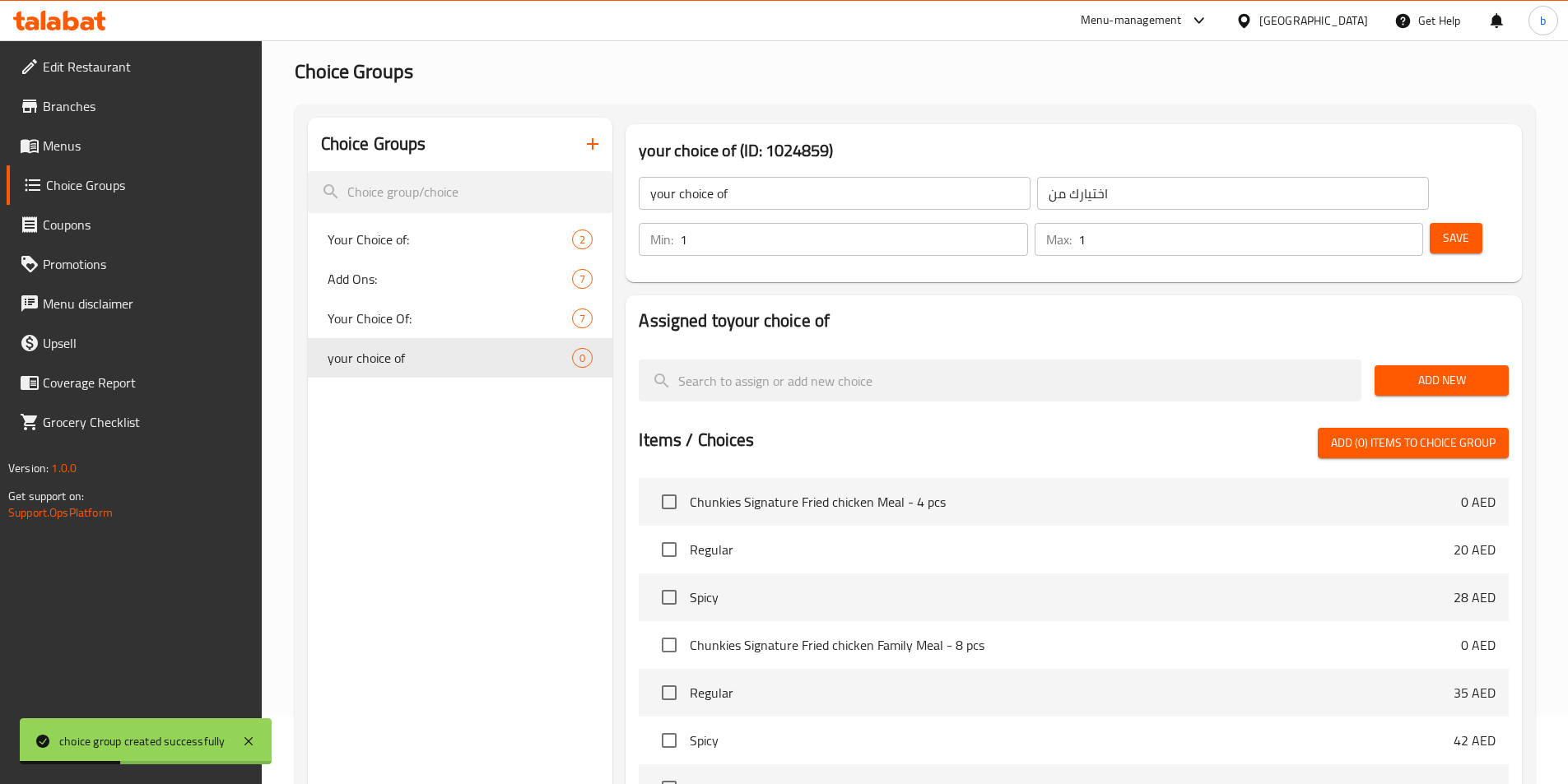
scroll to position [165, 0]
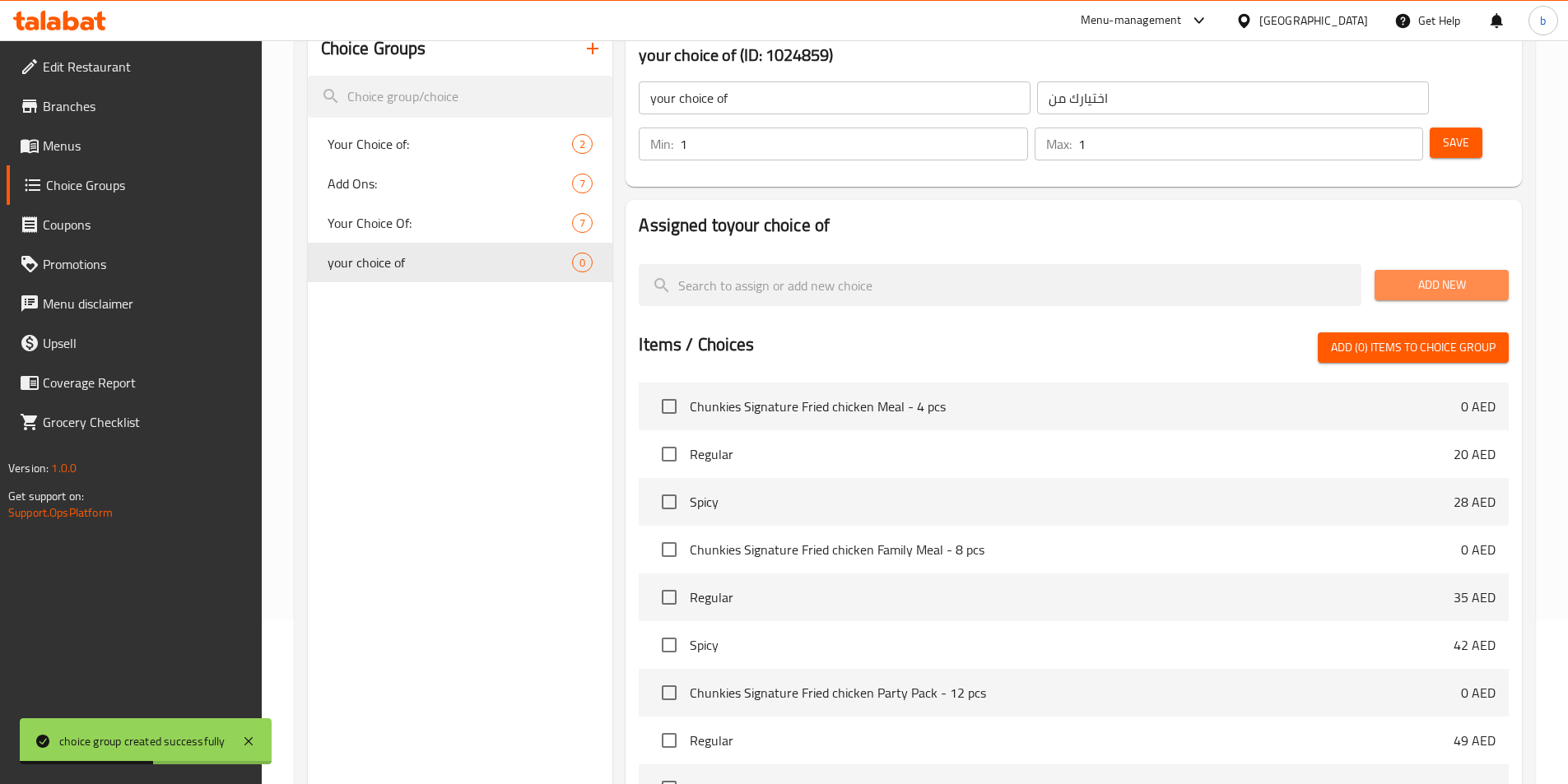
click at [1440, 275] on span "Add New" at bounding box center [1442, 284] width 108 height 20
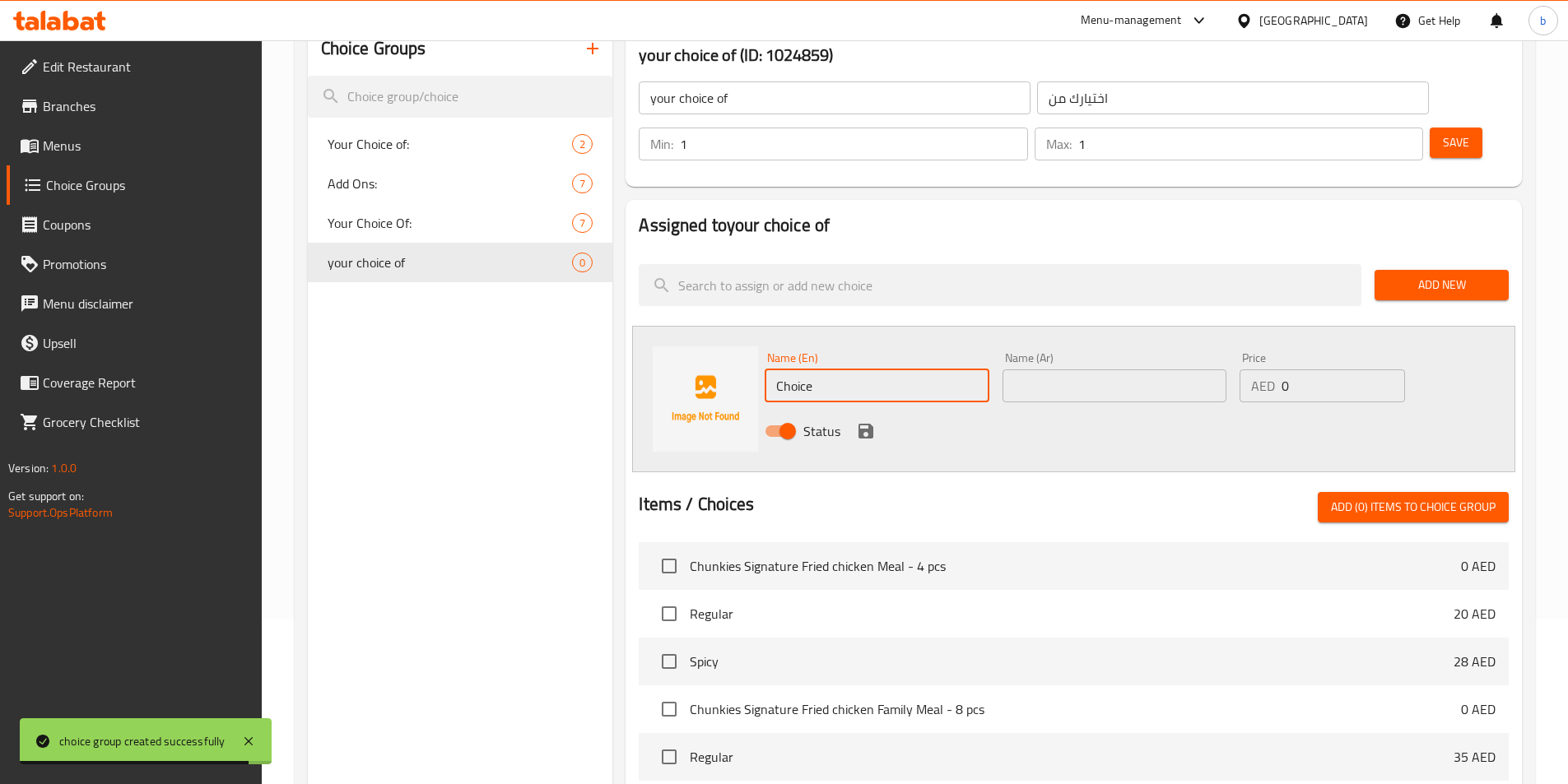
click at [850, 370] on input "Choice" at bounding box center [876, 386] width 224 height 33
paste input "rispy Fried Chicken"
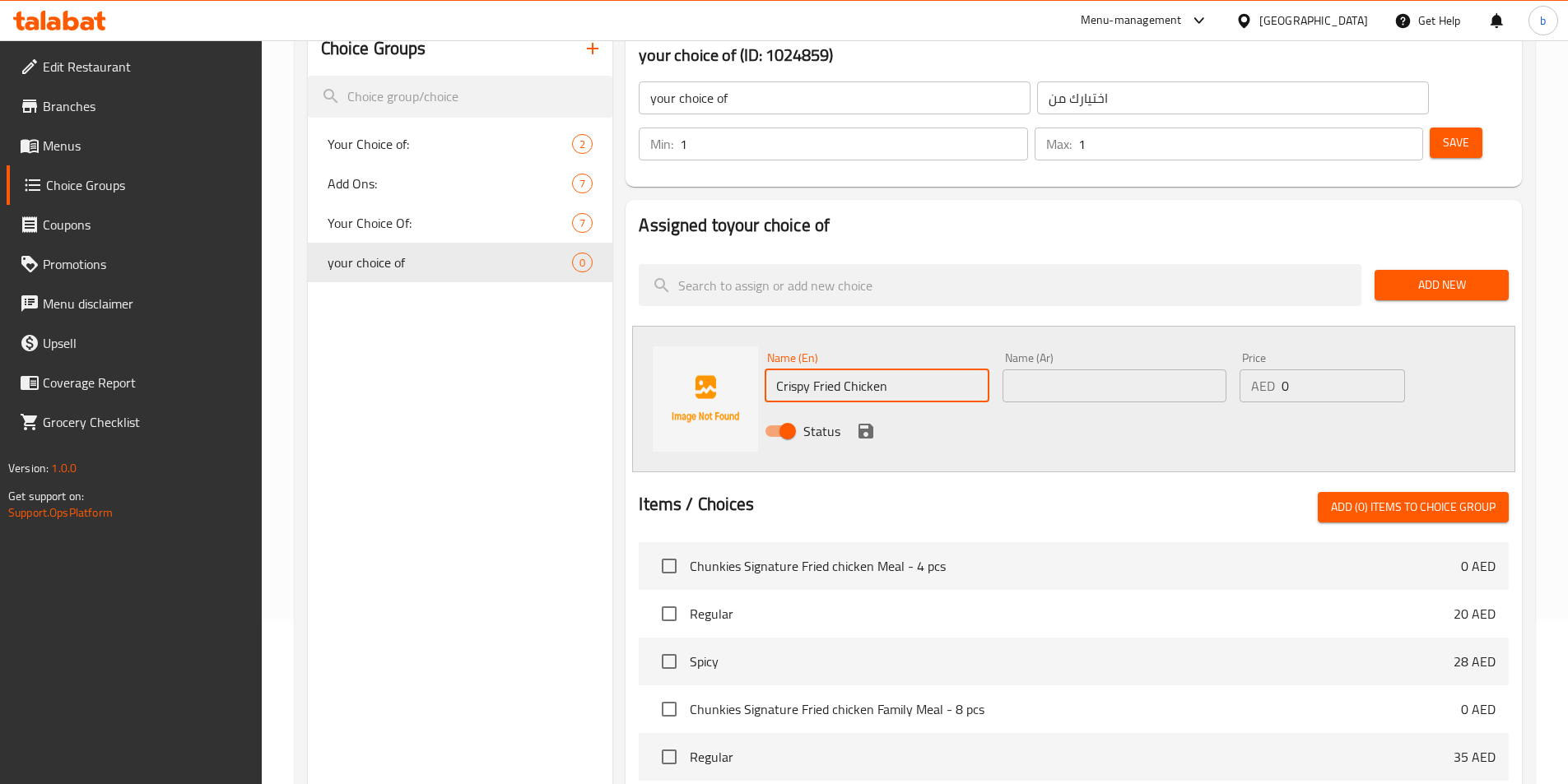
type input "Crispy Fried Chicken"
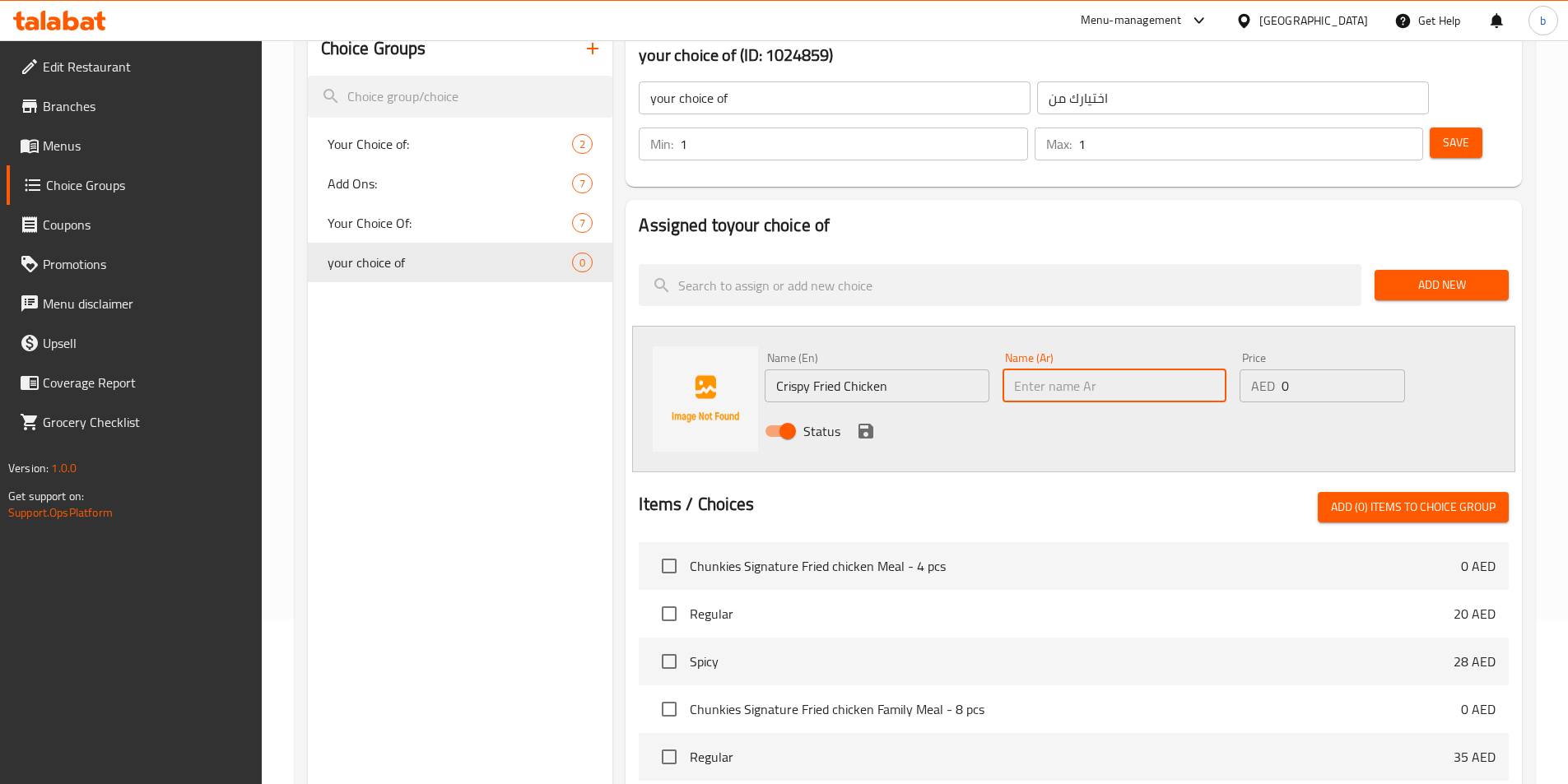
click at [1056, 370] on input "text" at bounding box center [1115, 386] width 224 height 33
paste input "دجاج مقلي مقرمش"
type input "دجاج مقلي مقرمش"
click at [871, 423] on icon "save" at bounding box center [865, 430] width 14 height 14
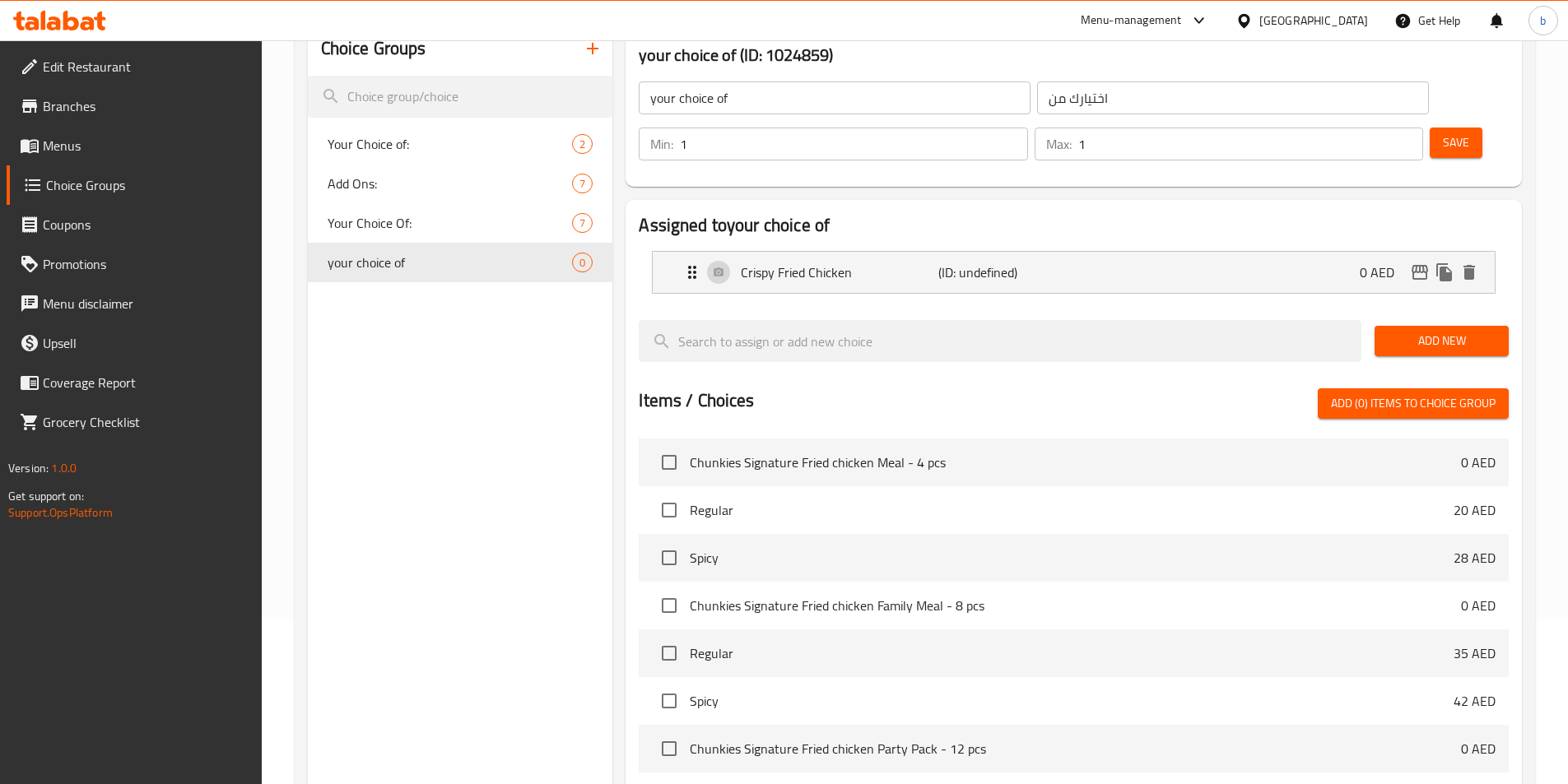
click at [1419, 313] on div "Add New" at bounding box center [1442, 341] width 148 height 56
click at [1415, 330] on span "Add New" at bounding box center [1442, 340] width 108 height 20
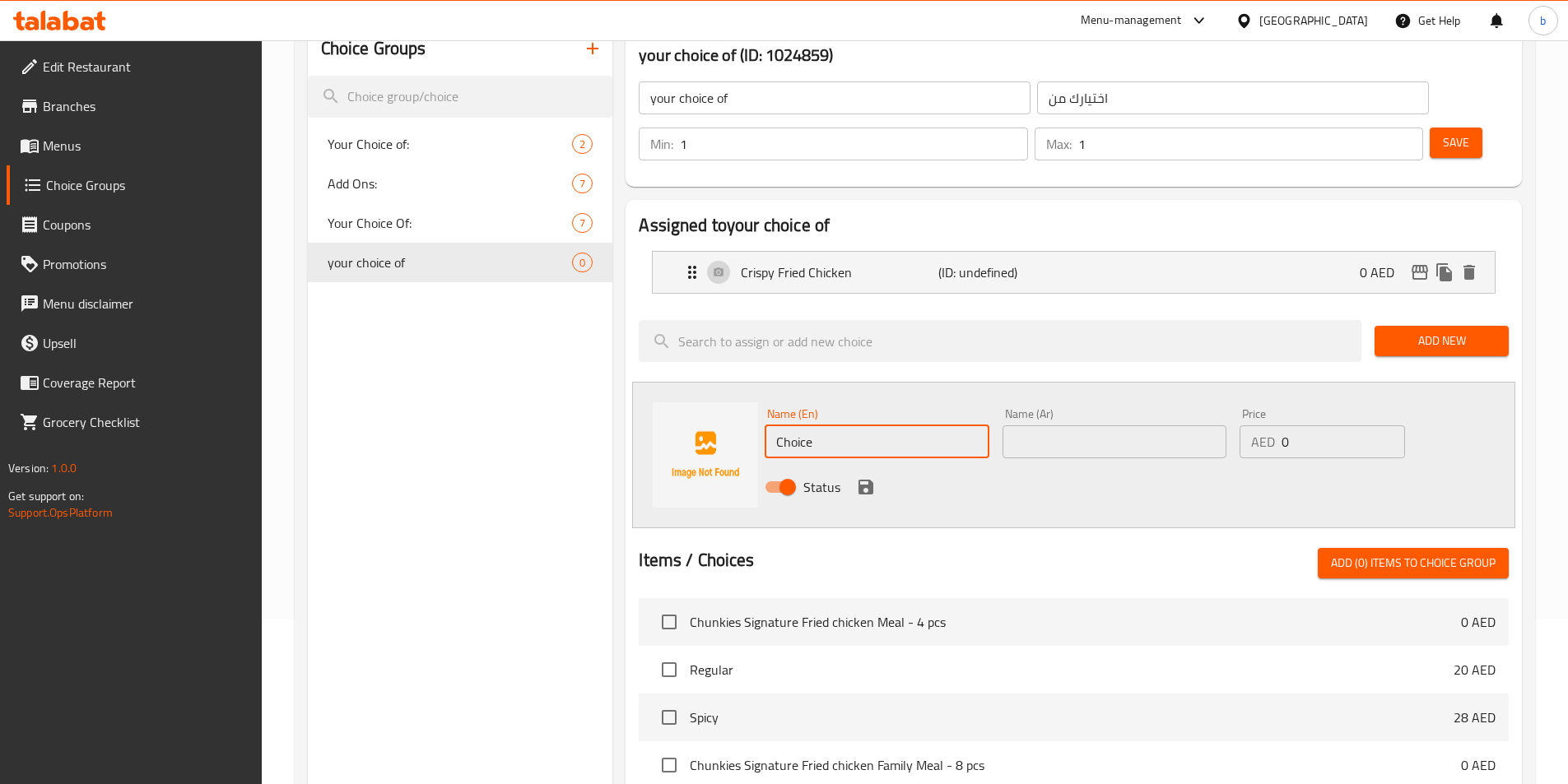
click at [883, 425] on input "Choice" at bounding box center [876, 441] width 224 height 33
paste input "Smash Chicken Patty"
type input "Smash Chicken Patty"
click at [1066, 425] on input "text" at bounding box center [1115, 441] width 224 height 33
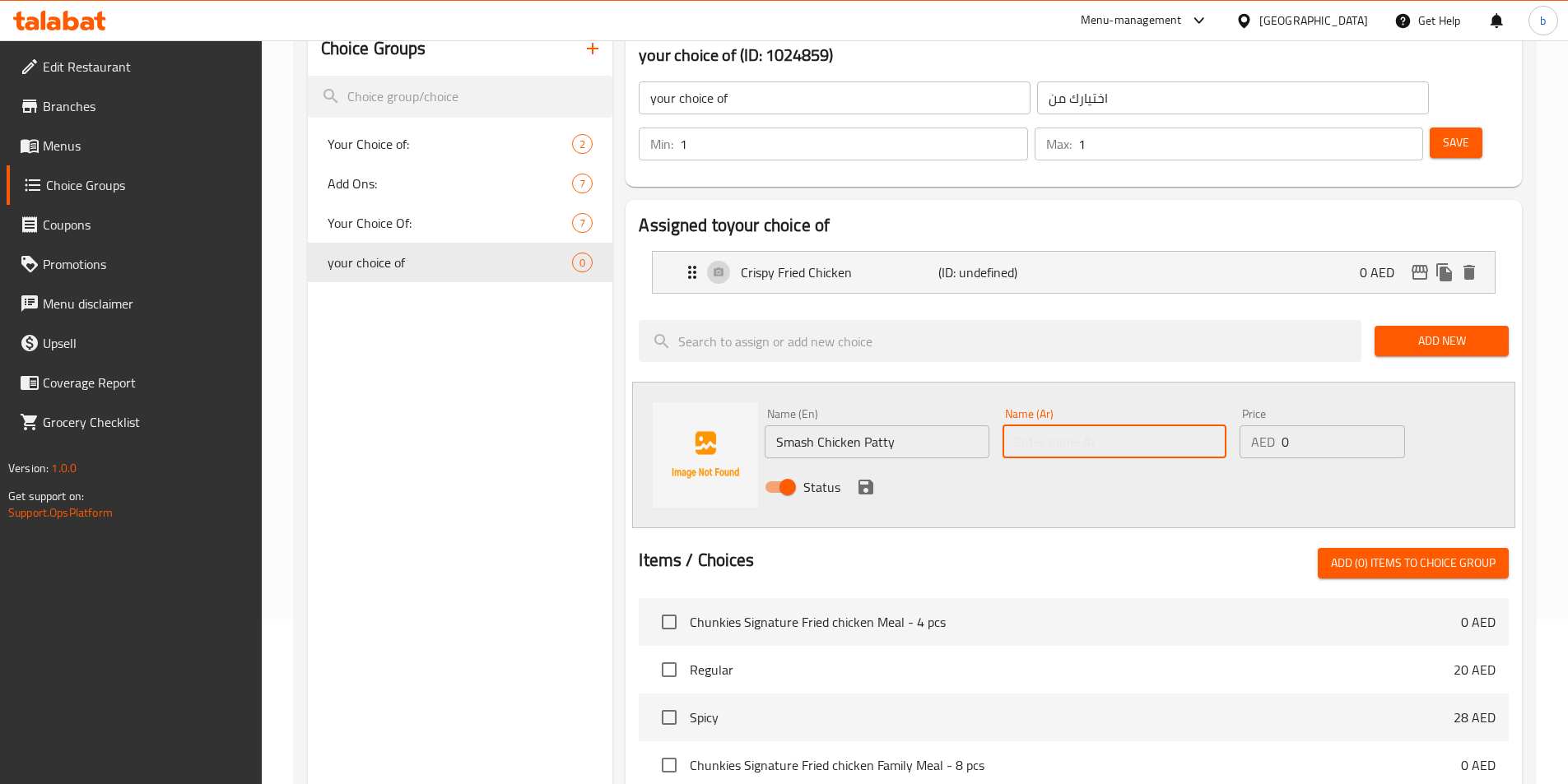
click at [1066, 425] on input "text" at bounding box center [1115, 441] width 224 height 33
paste input "قطعة دجاج سماش"
type input "قطعة دجاج سماش"
click at [859, 480] on icon "save" at bounding box center [865, 486] width 14 height 14
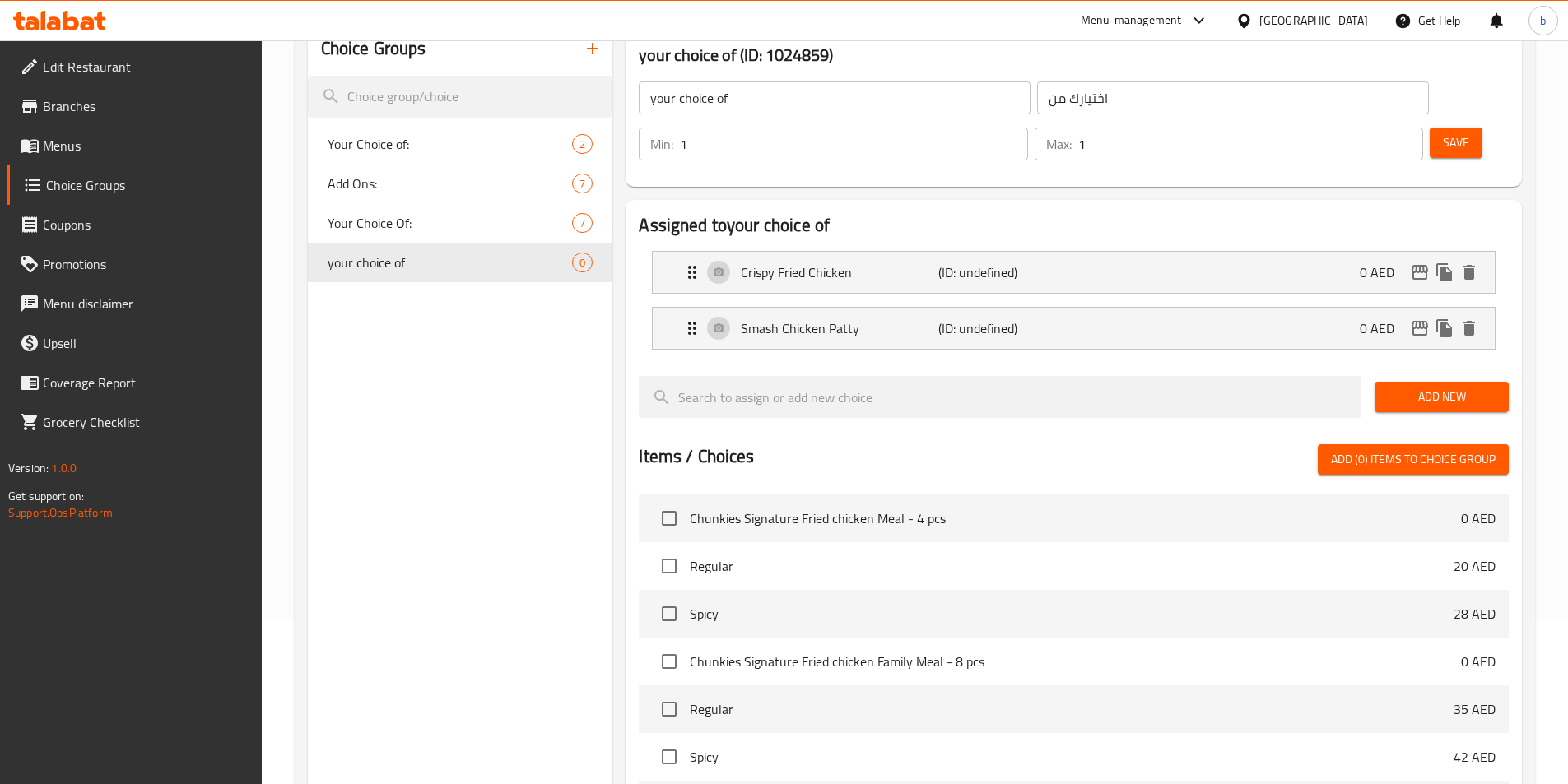
click at [1443, 132] on span "Save" at bounding box center [1455, 142] width 26 height 20
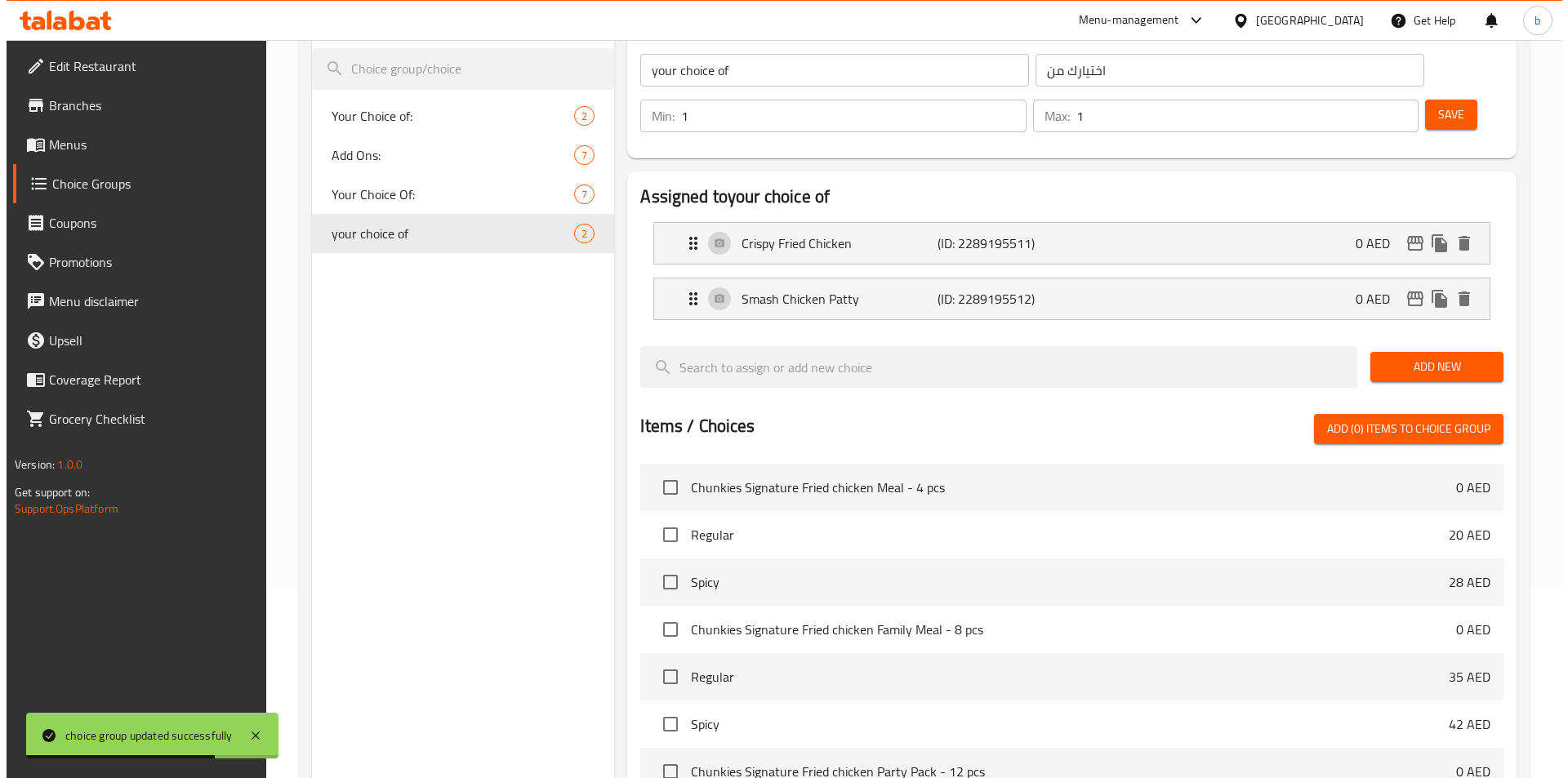
scroll to position [470, 0]
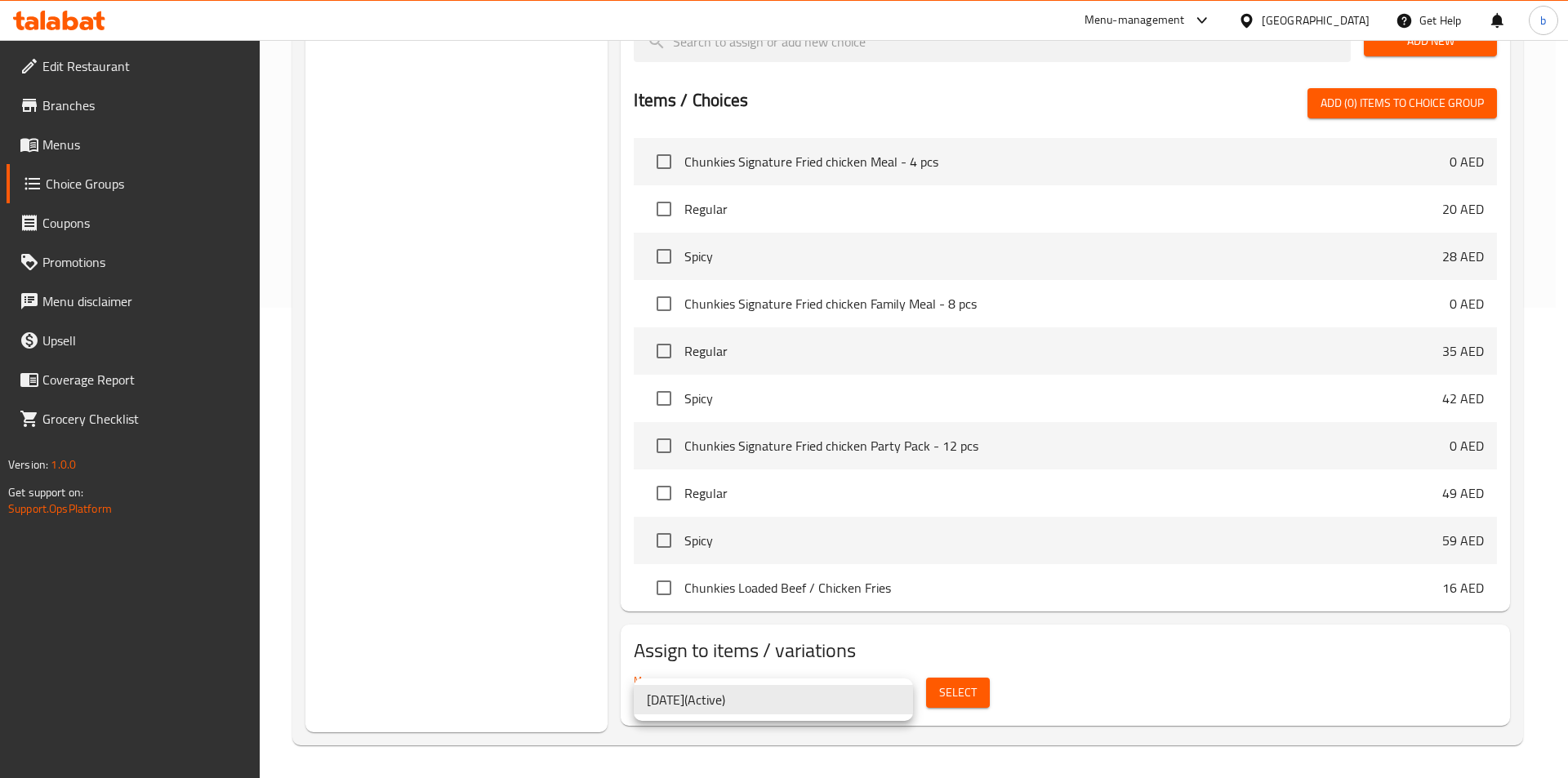
click at [951, 702] on div at bounding box center [784, 389] width 1568 height 778
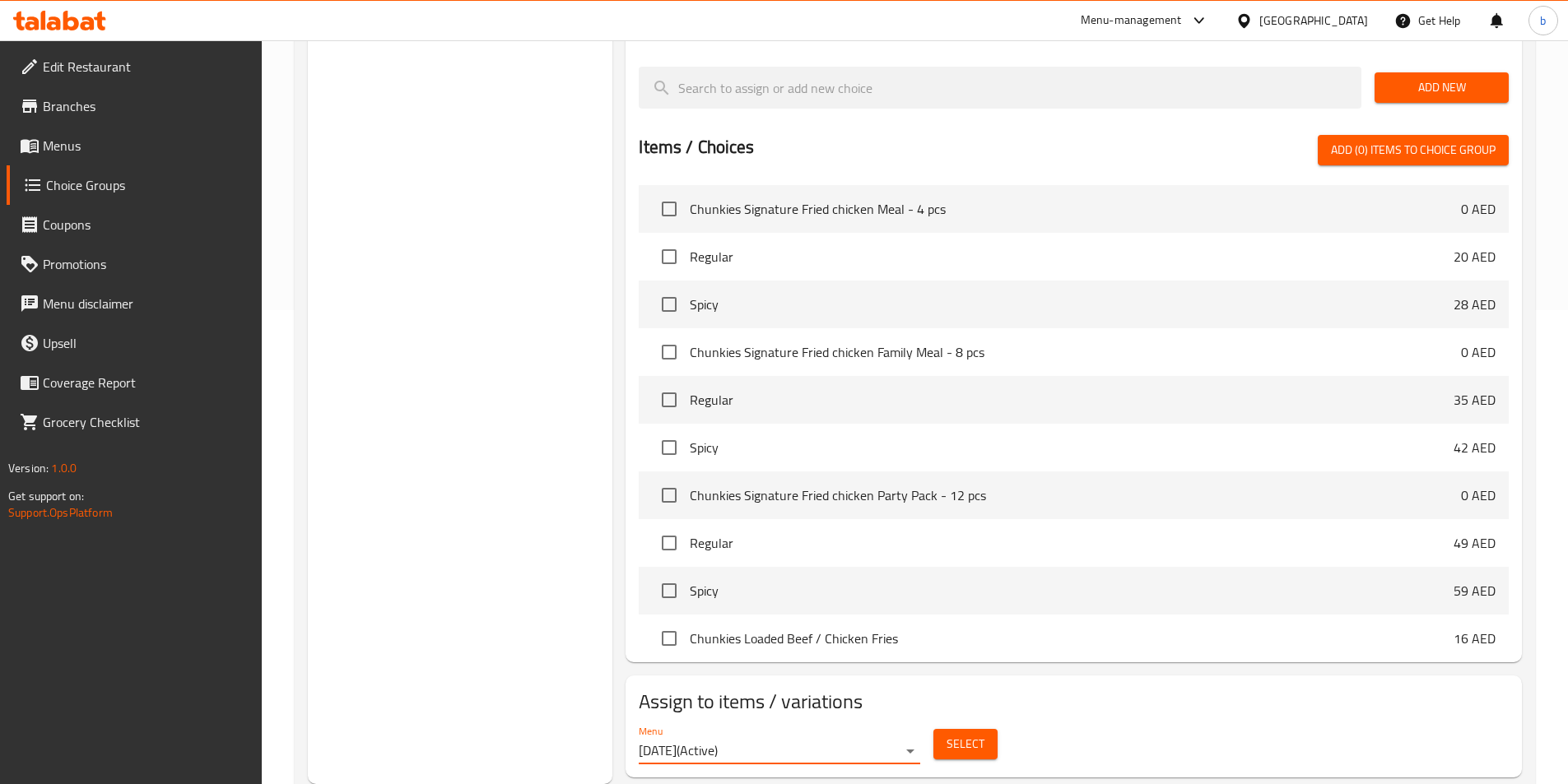
click at [958, 733] on span "Select" at bounding box center [966, 743] width 38 height 20
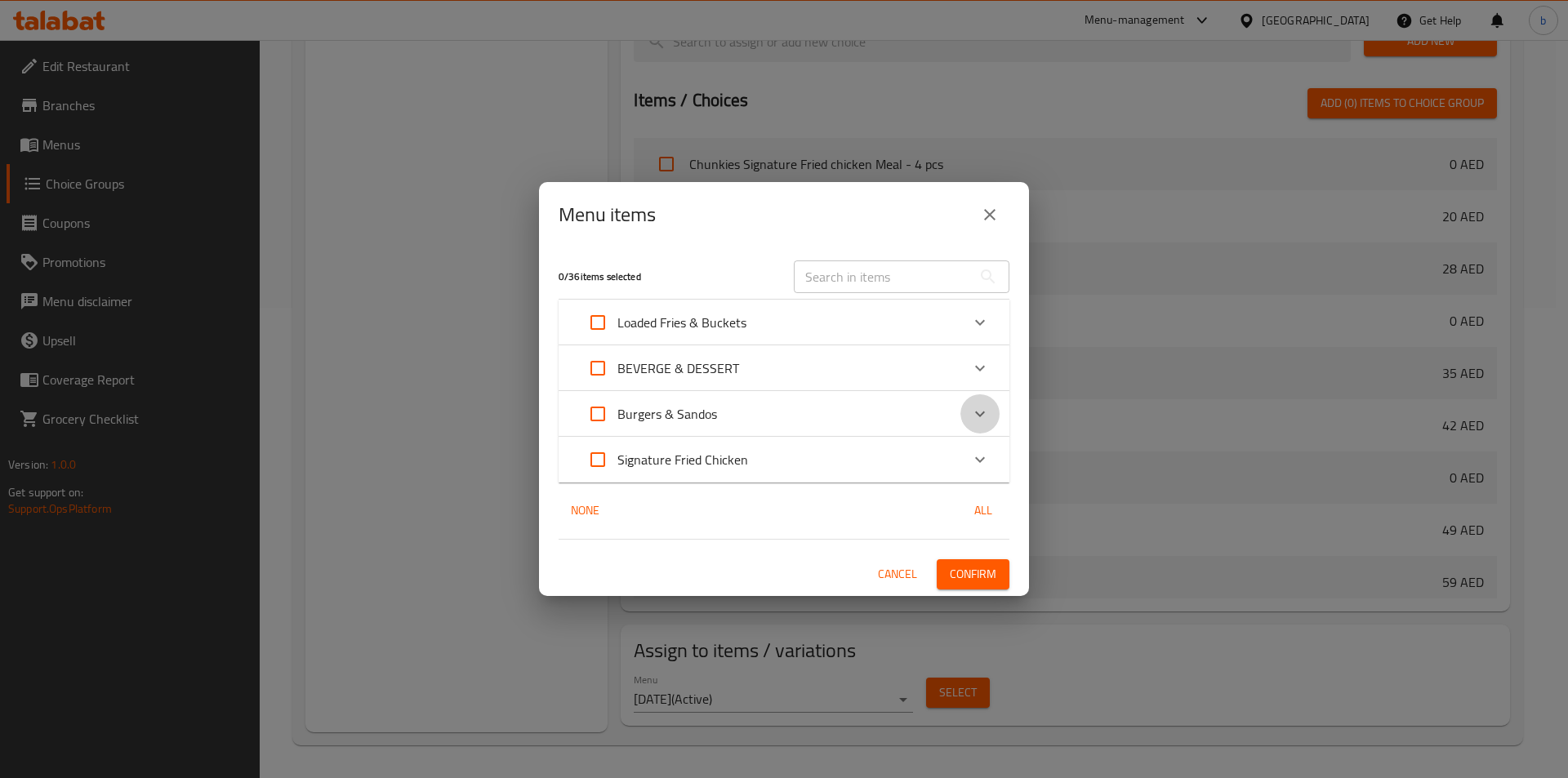
click at [977, 409] on icon "Expand" at bounding box center [980, 413] width 20 height 20
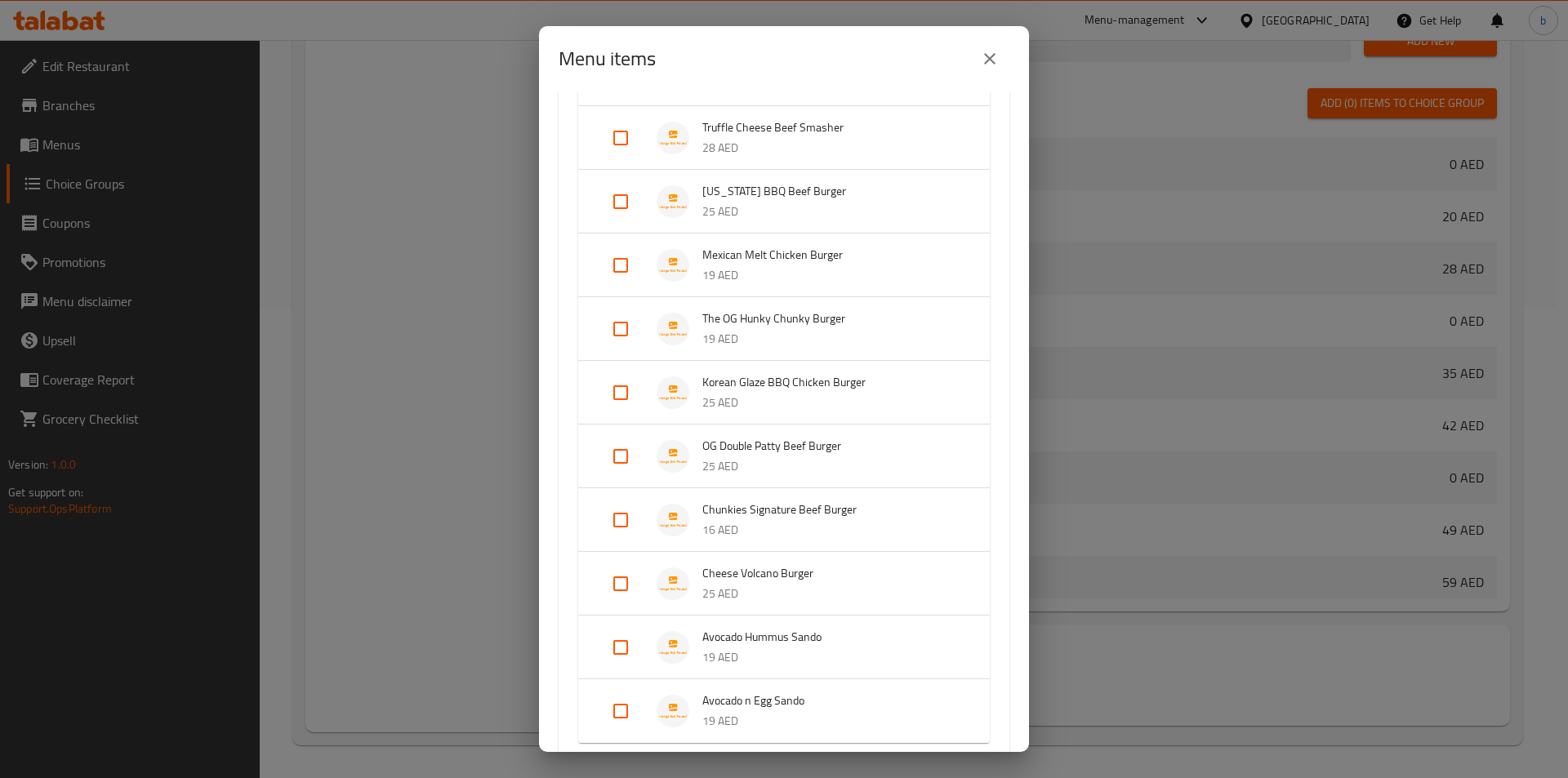
scroll to position [490, 0]
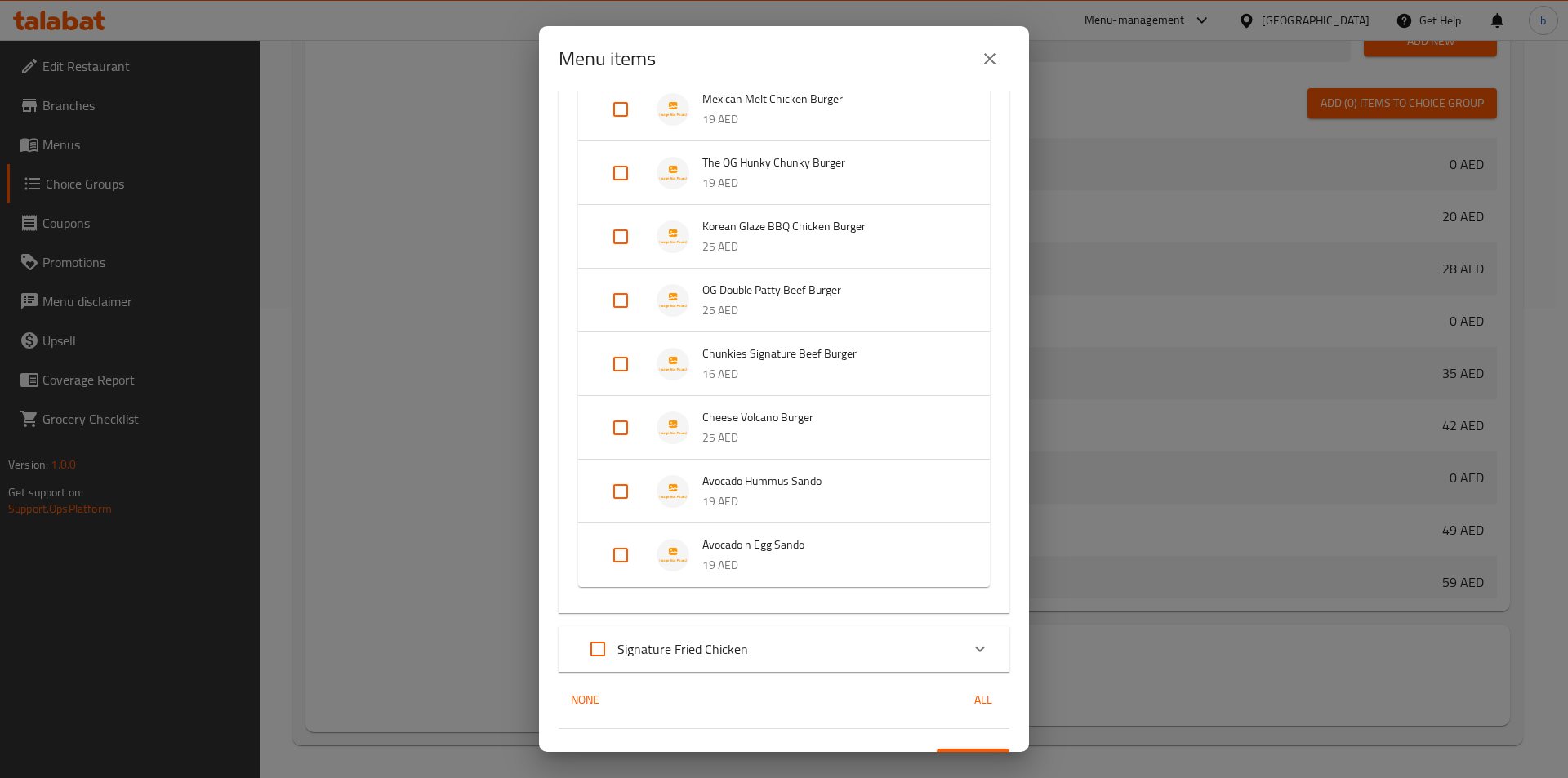
click at [619, 238] on input "Expand" at bounding box center [620, 237] width 39 height 39
checkbox input "true"
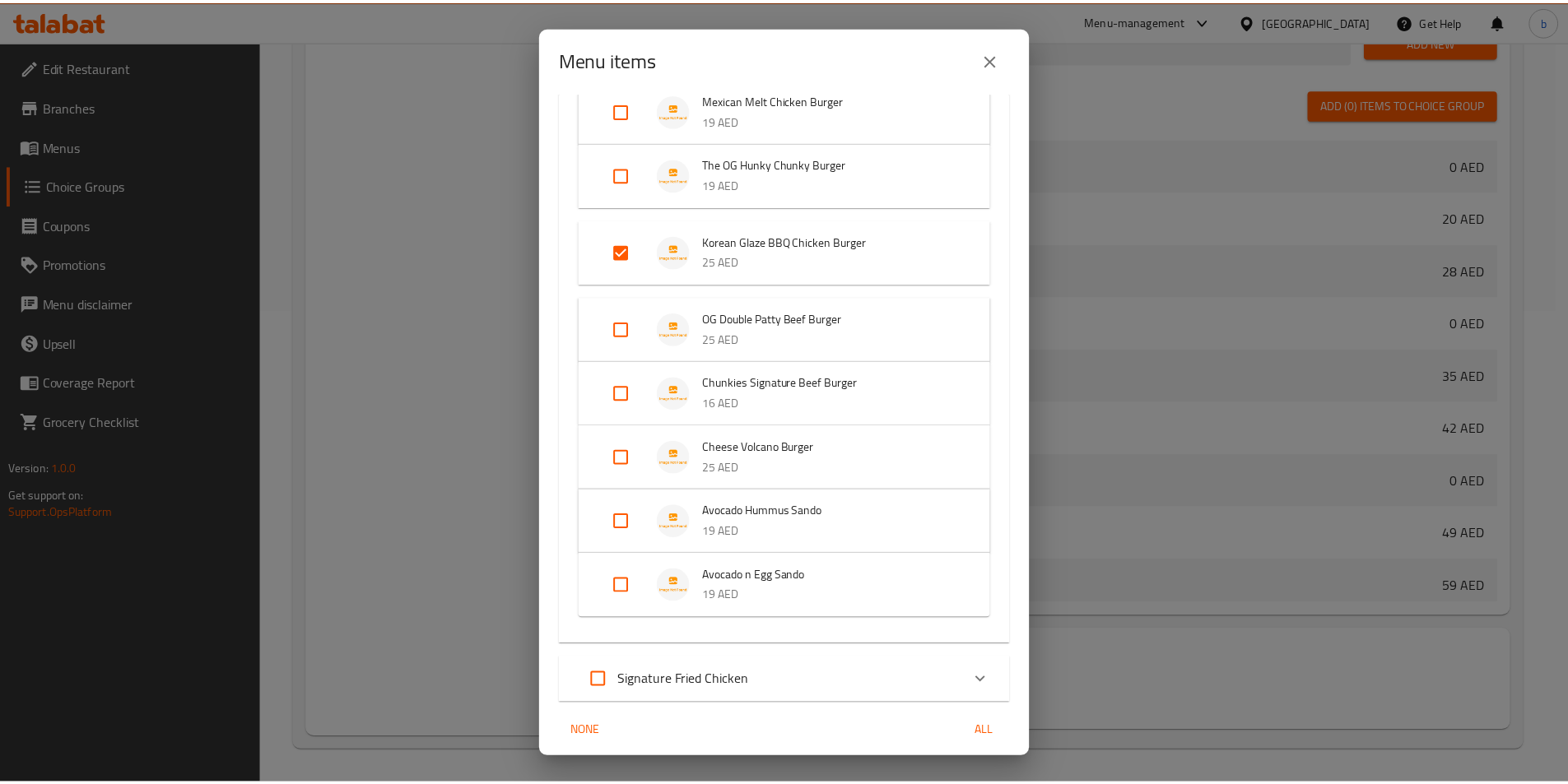
scroll to position [553, 0]
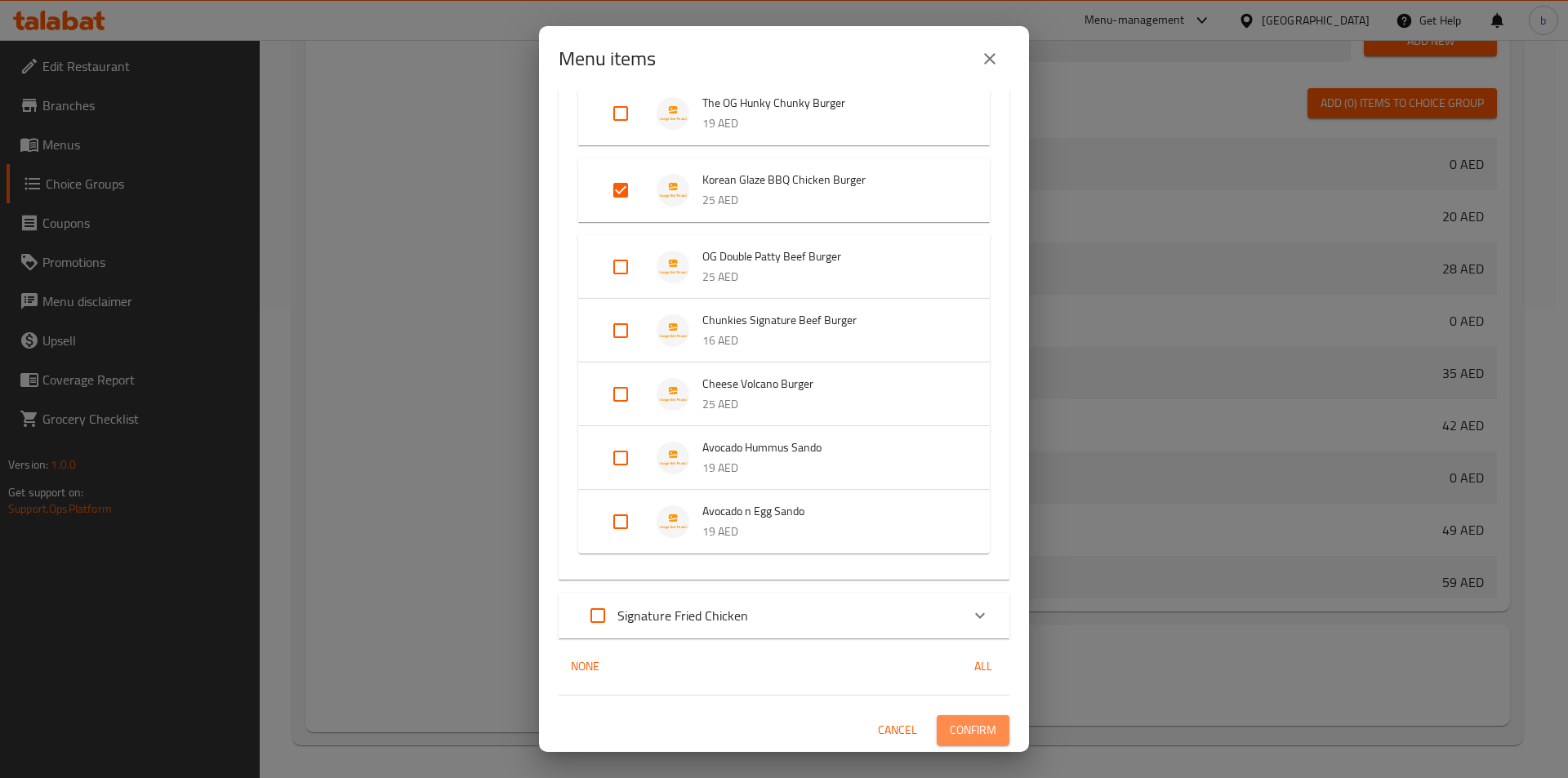
click at [970, 721] on span "Confirm" at bounding box center [972, 730] width 47 height 20
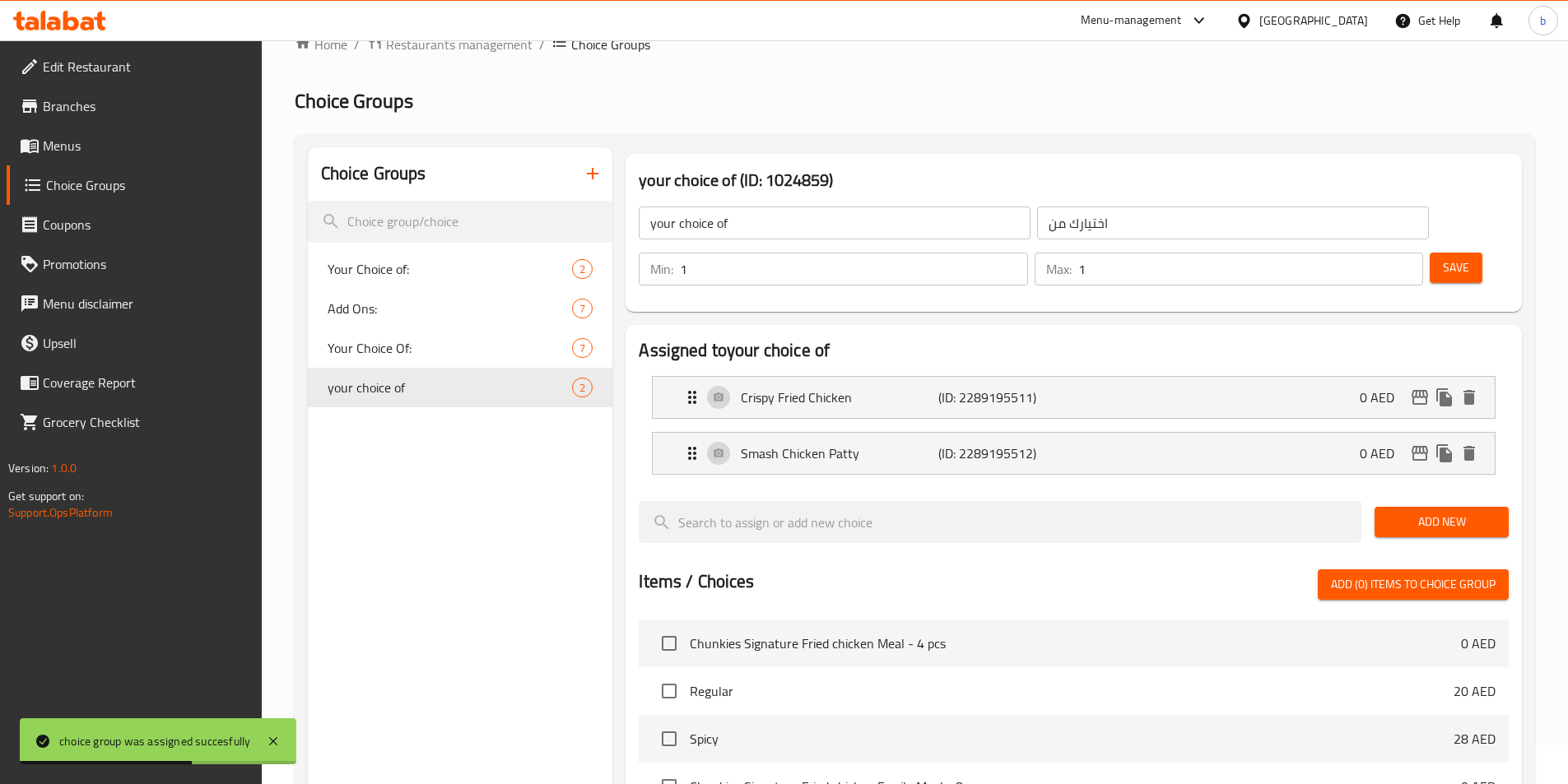
scroll to position [0, 0]
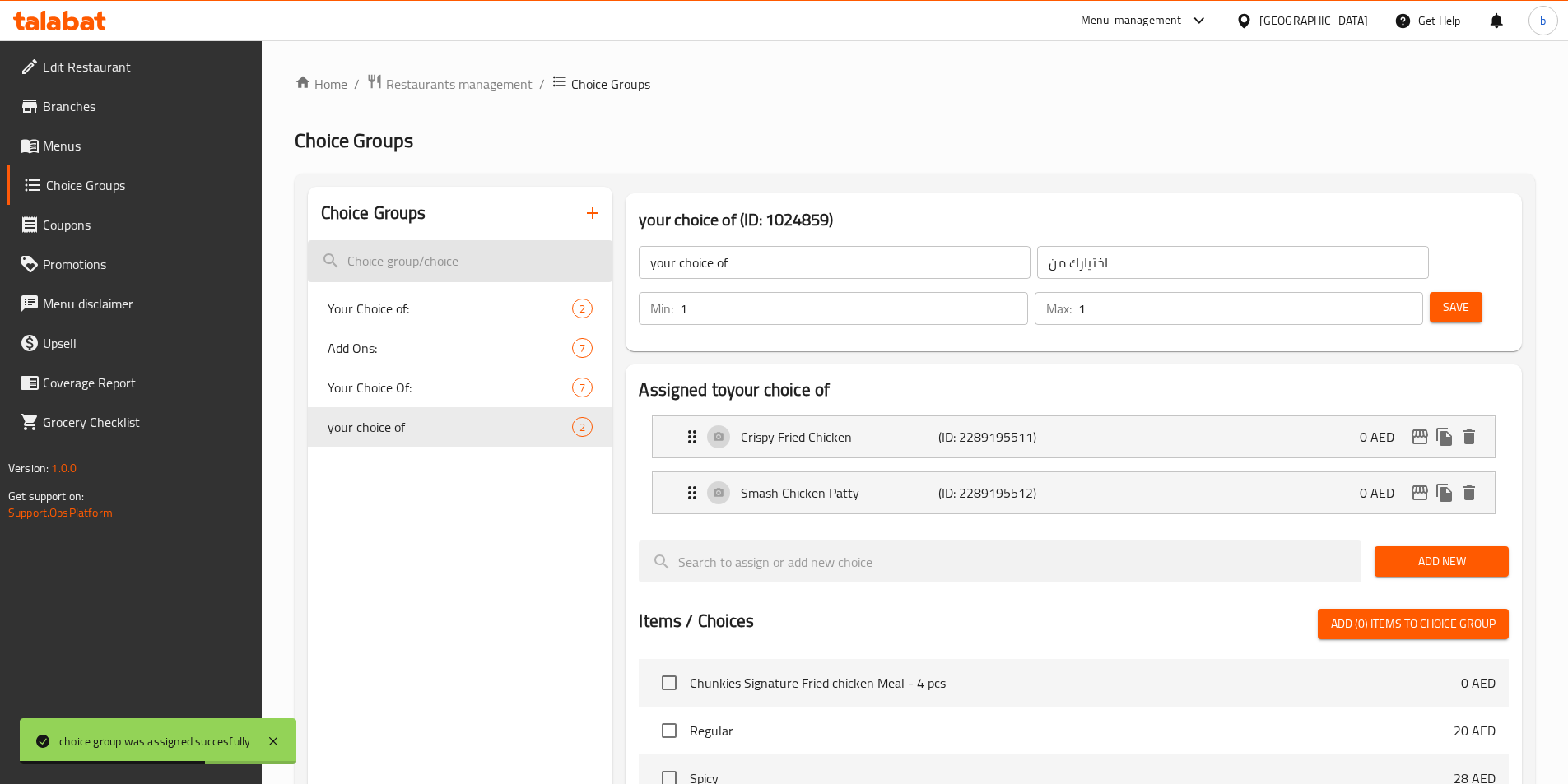
click at [460, 268] on input "search" at bounding box center [460, 261] width 306 height 42
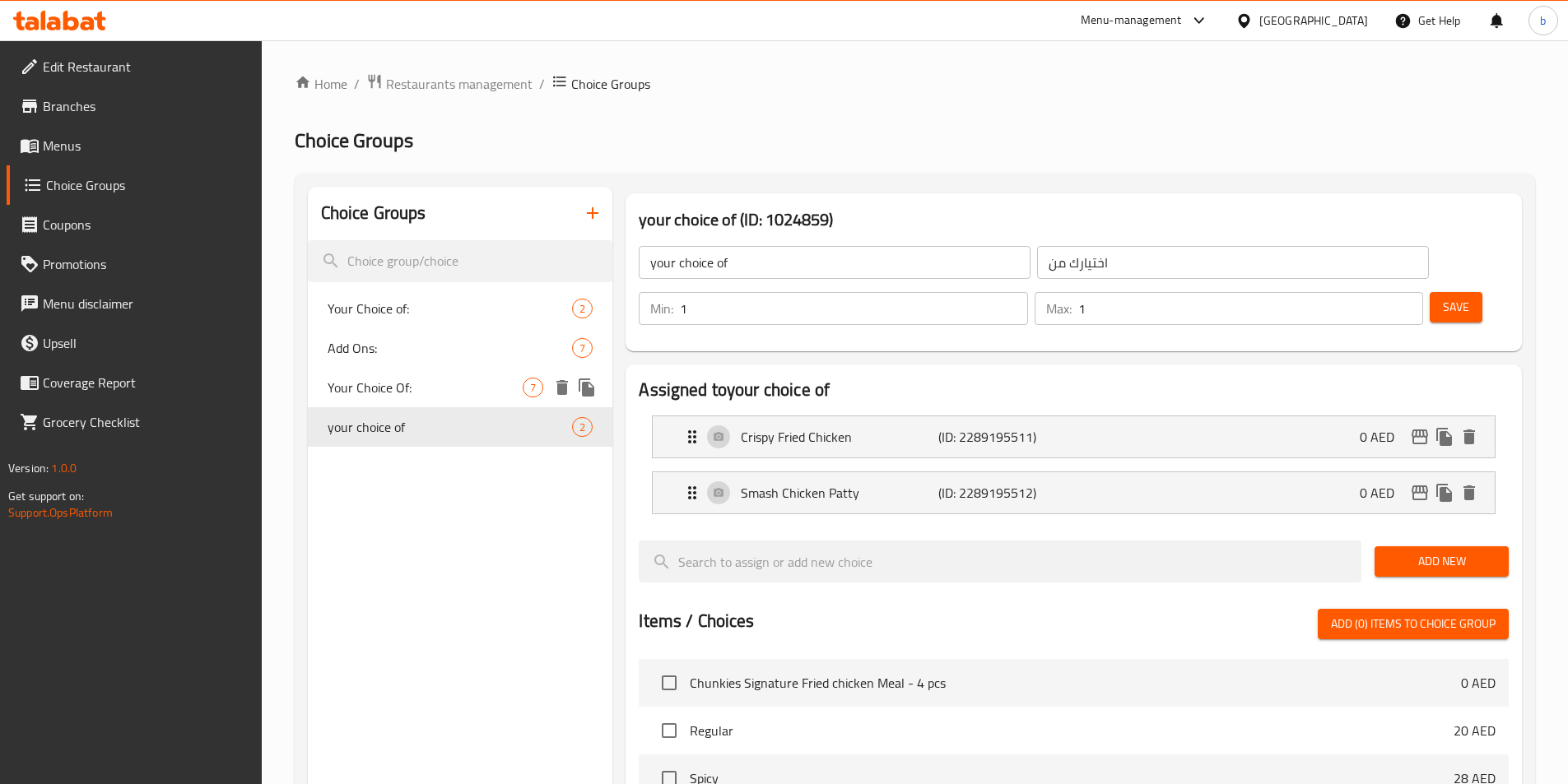
click at [448, 394] on span "Your Choice Of:" at bounding box center [425, 387] width 195 height 20
type input "Your Choice Of:"
type input "اختيارك من:"
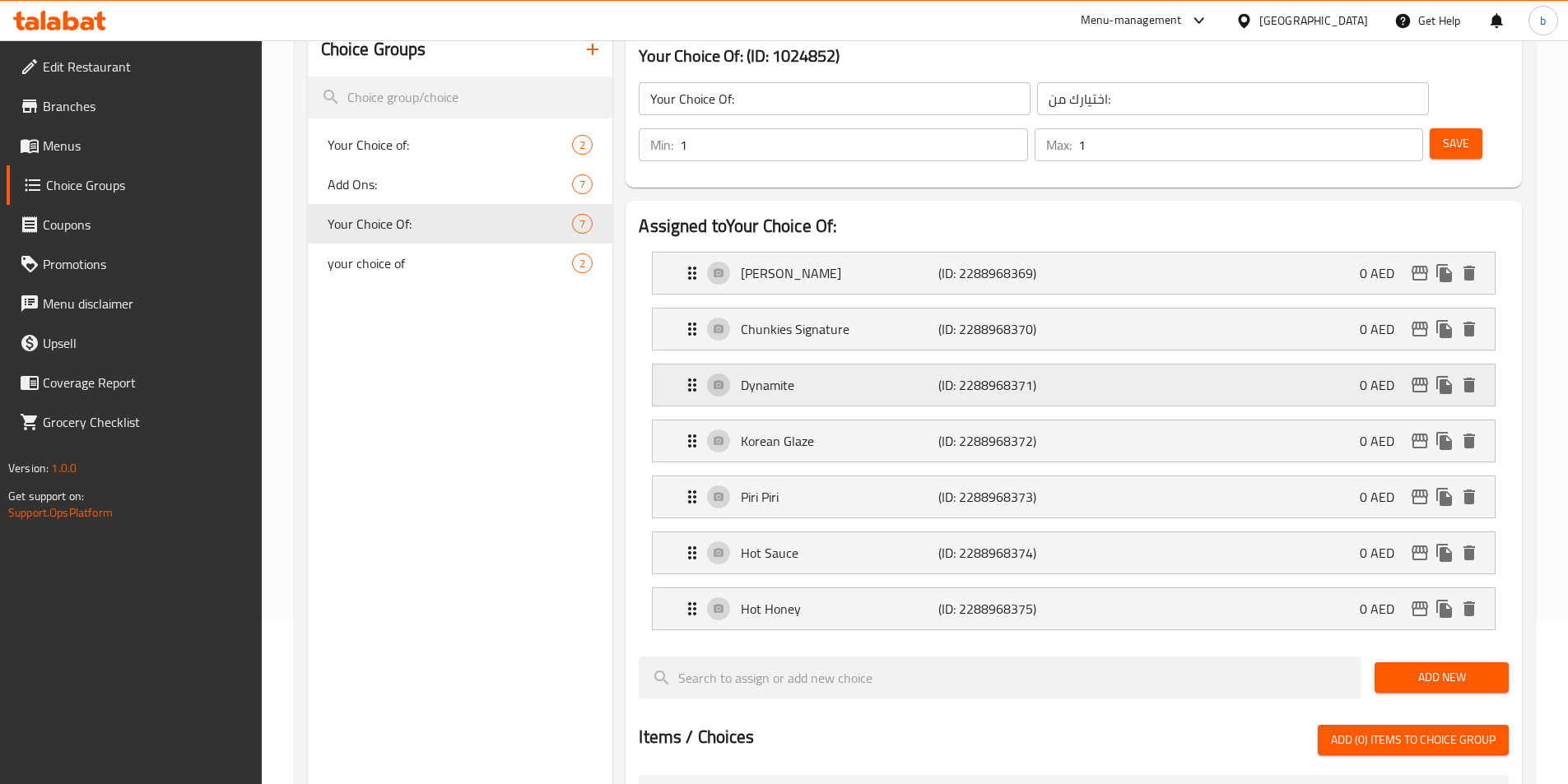
scroll to position [165, 0]
click at [384, 192] on span "Add Ons:" at bounding box center [425, 183] width 195 height 20
type input "Add Ons:"
type input "إضافات:"
type input "0"
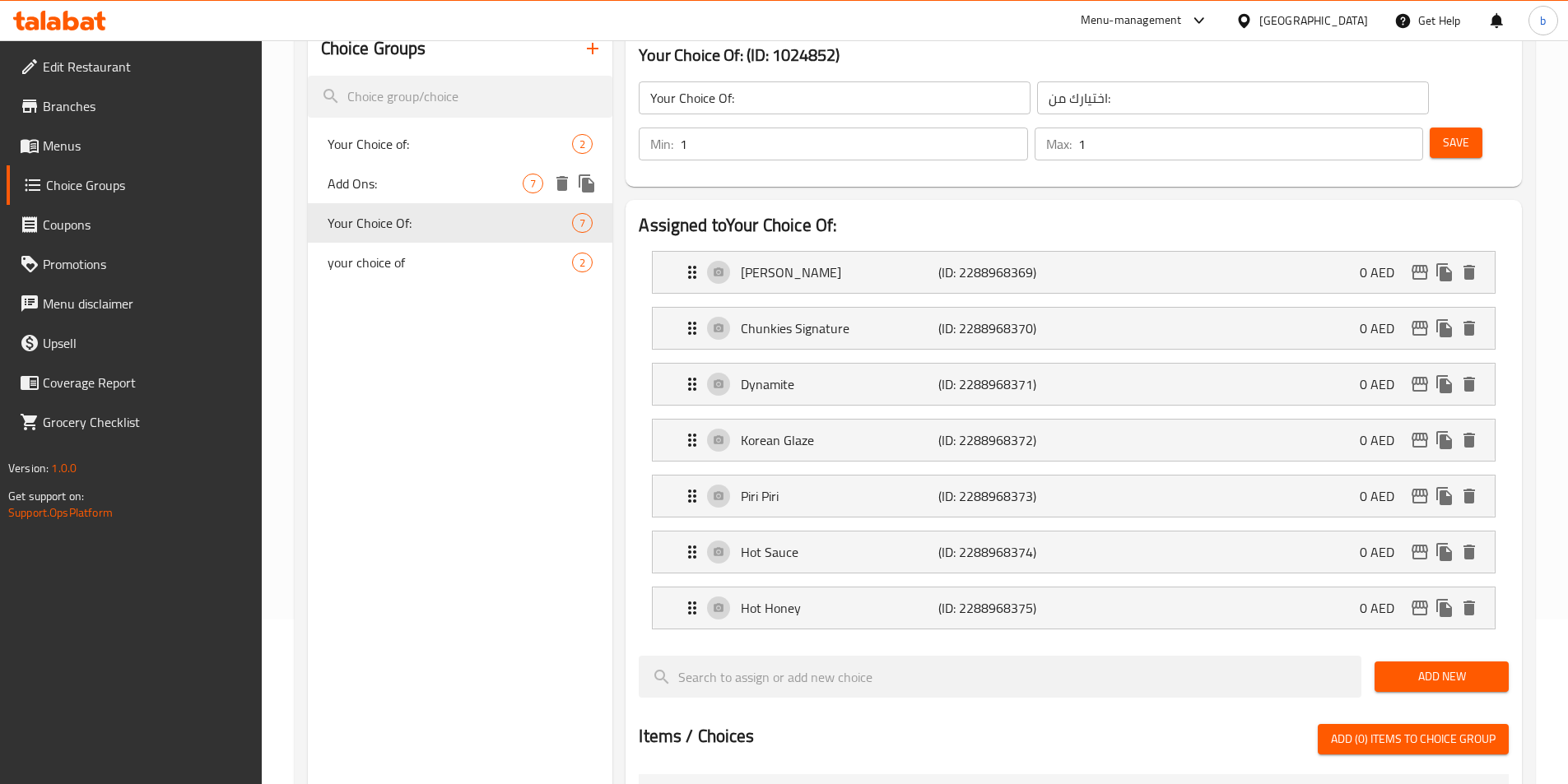
type input "0"
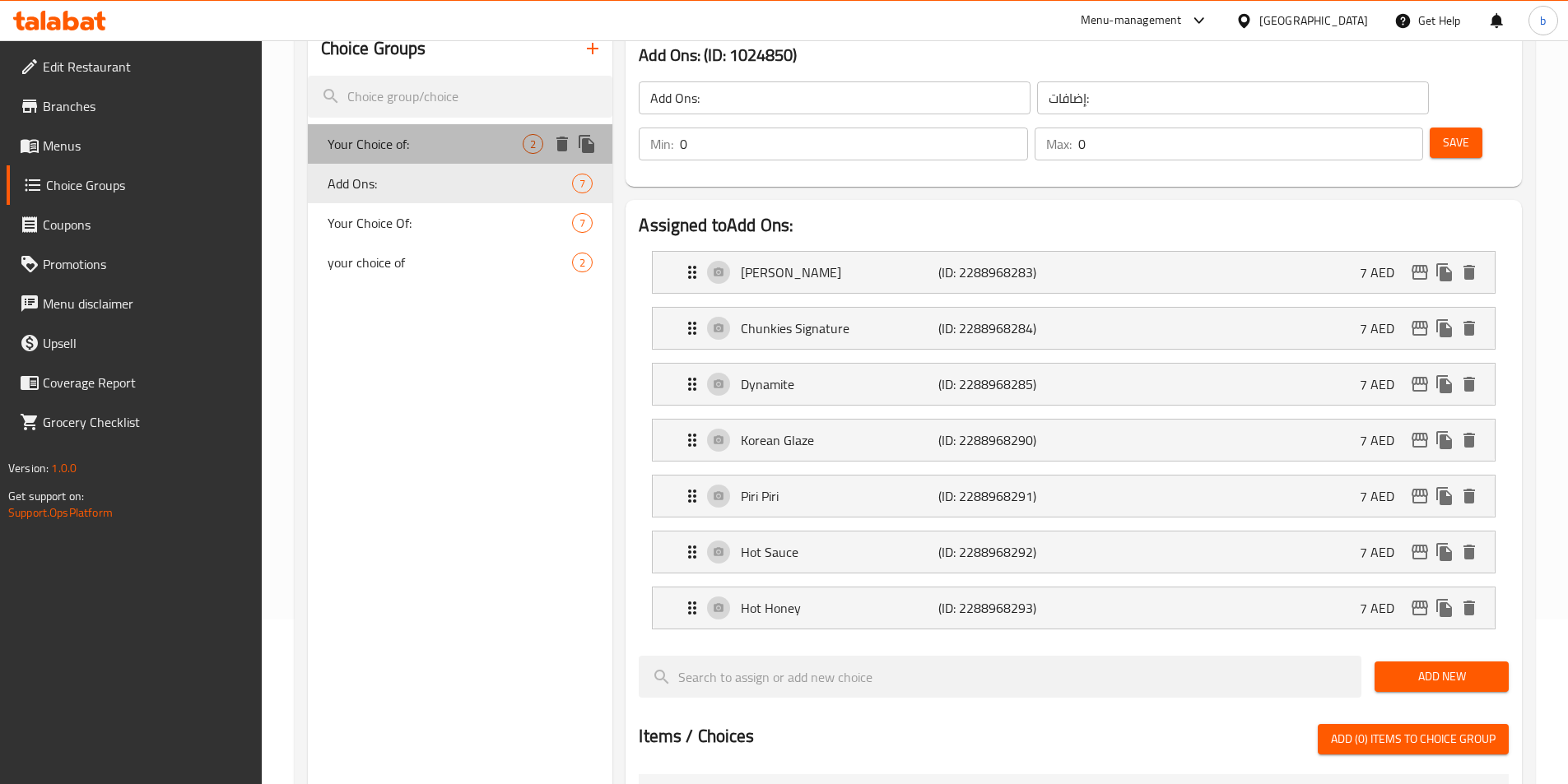
click at [398, 146] on span "Your Choice of:" at bounding box center [425, 144] width 195 height 20
type input "Your Choice of:"
type input "اختيارك من:"
type input "1"
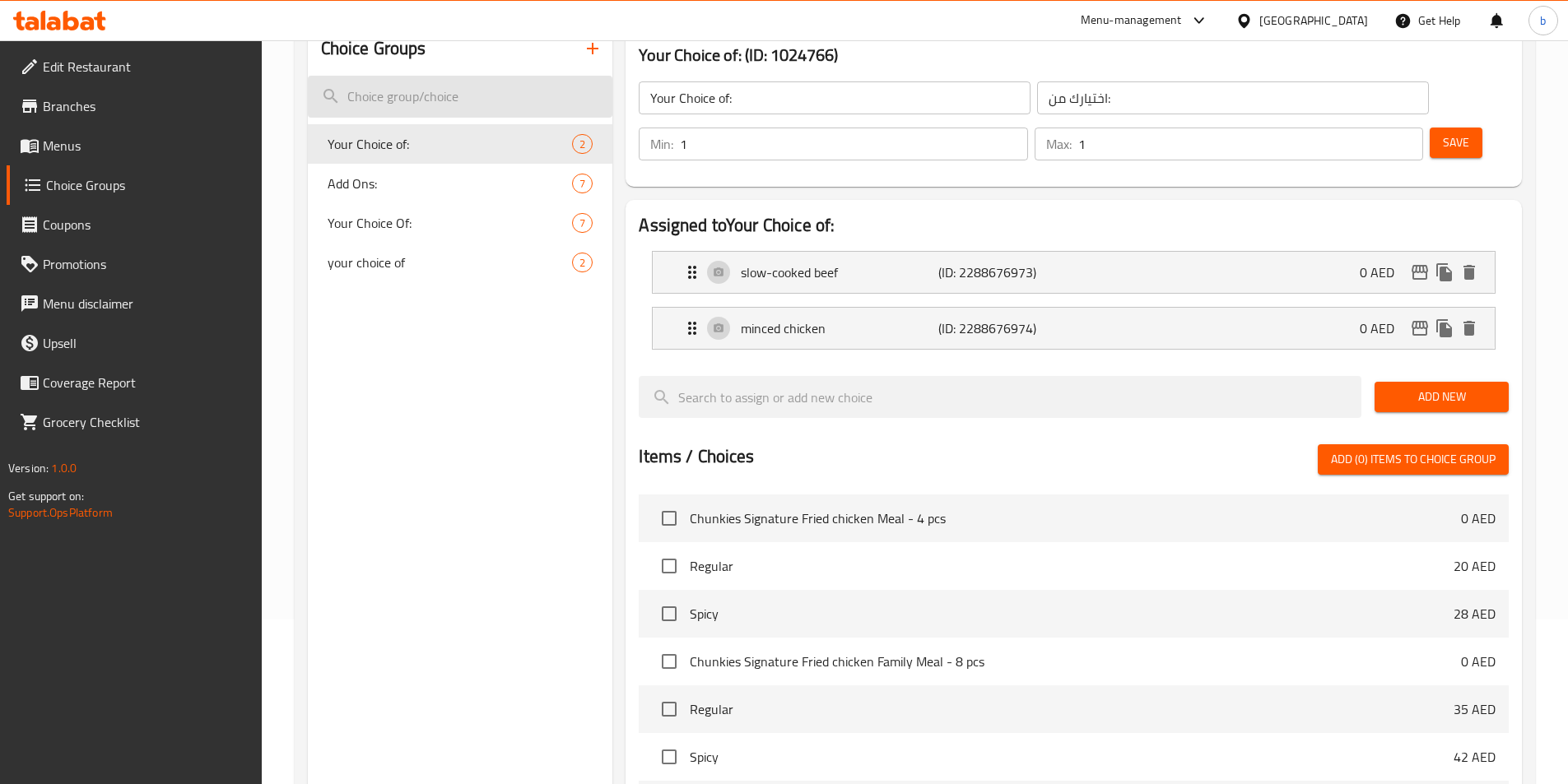
click at [466, 77] on input "search" at bounding box center [460, 97] width 306 height 42
type input "y"
click at [594, 55] on icon "button" at bounding box center [592, 48] width 20 height 20
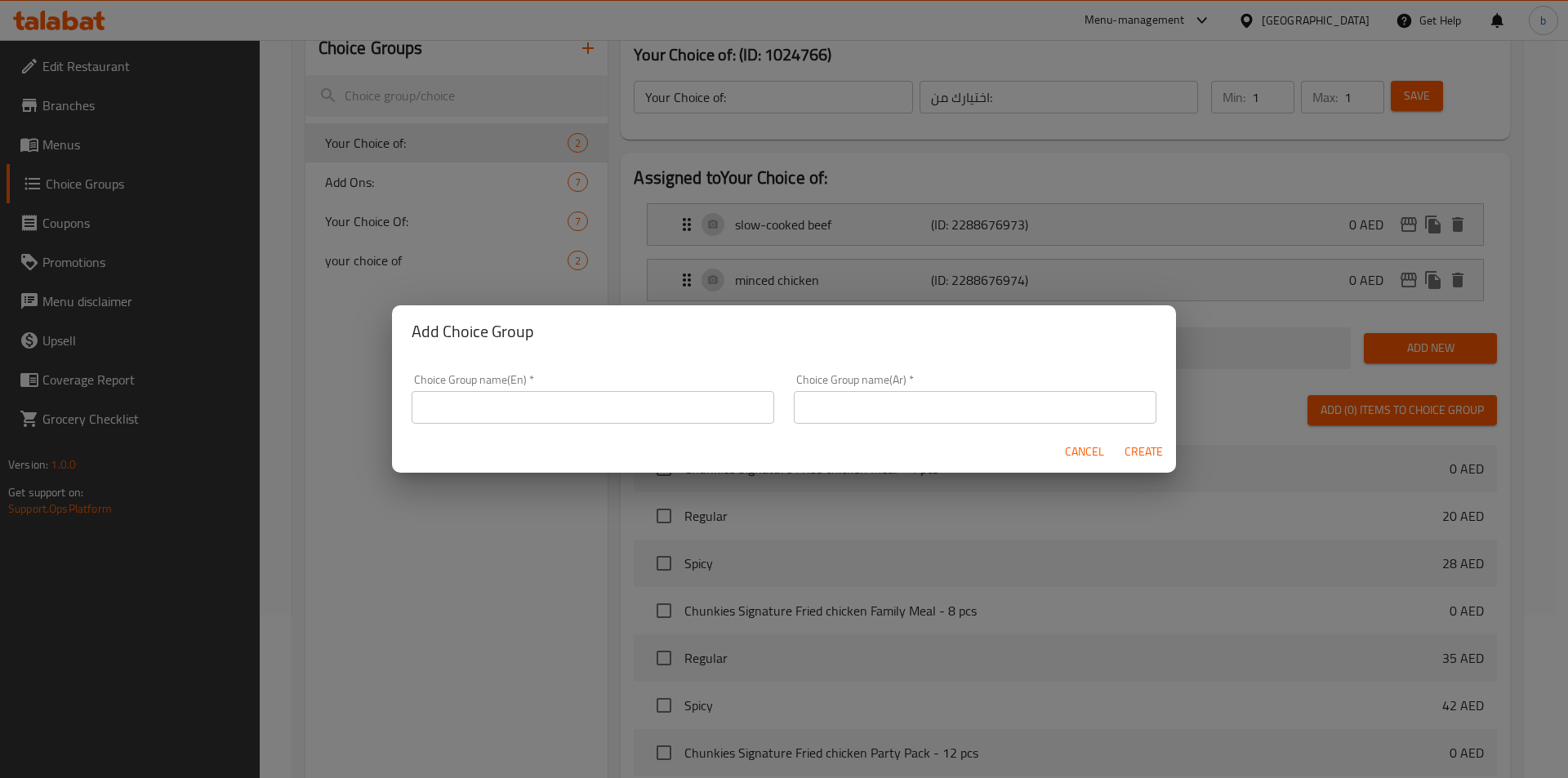
click at [577, 397] on input "text" at bounding box center [592, 408] width 362 height 32
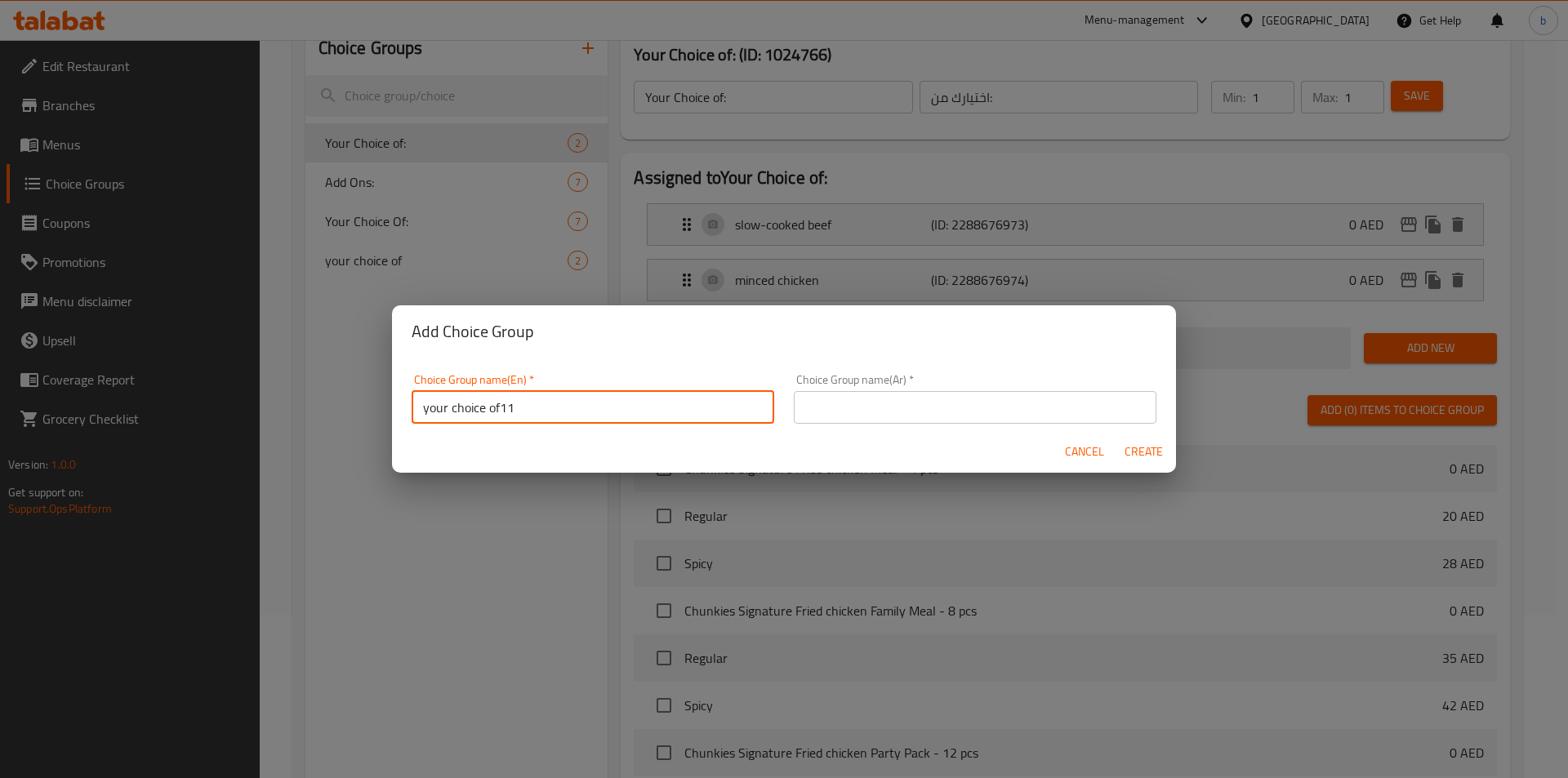
type input "your choice of11"
click at [841, 395] on input "text" at bounding box center [974, 408] width 362 height 32
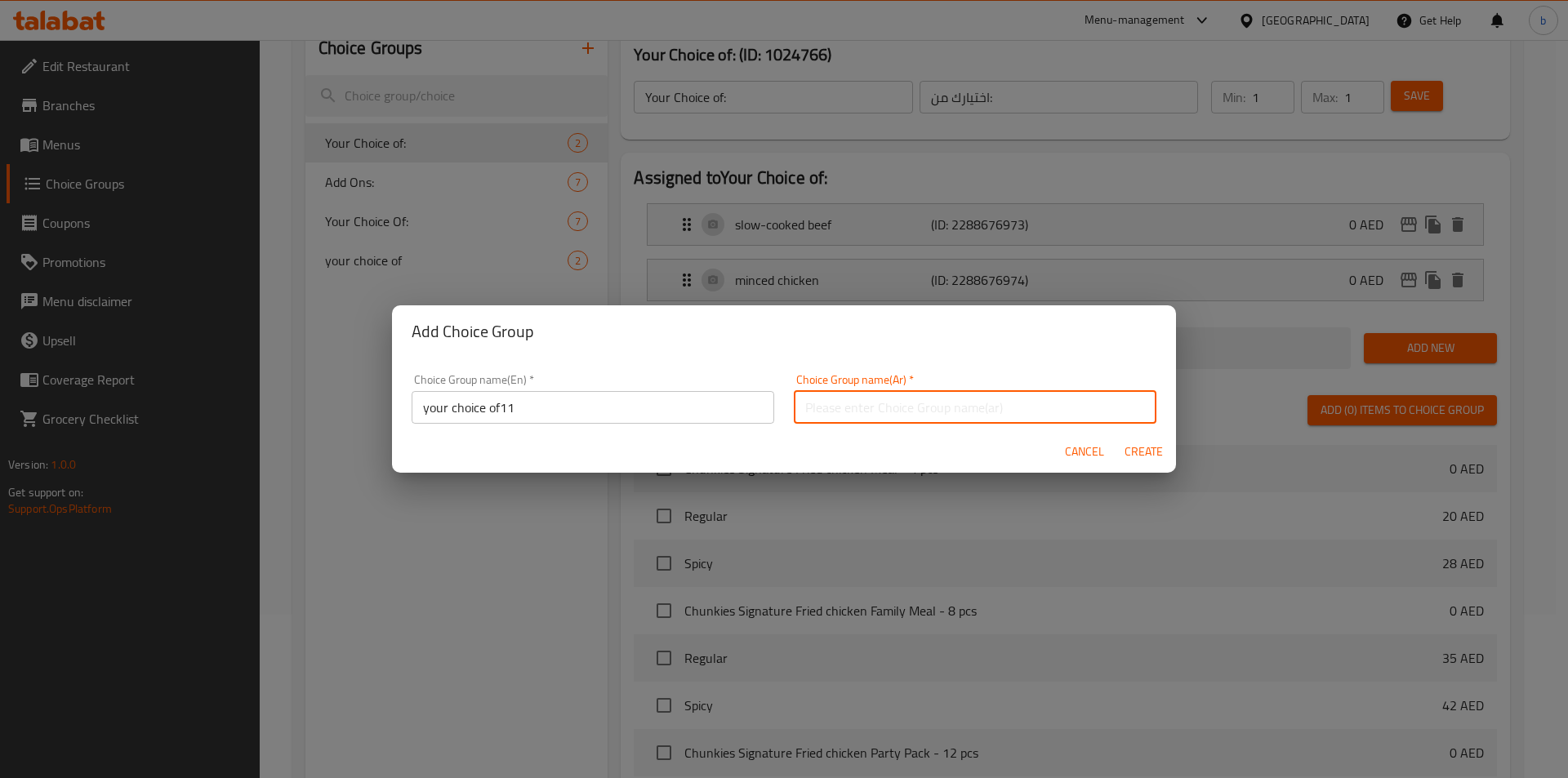
type input "اختيارك من"
click at [1149, 458] on span "Create" at bounding box center [1142, 451] width 39 height 20
type input "your choice of11"
type input "اختيارك من"
type input "0"
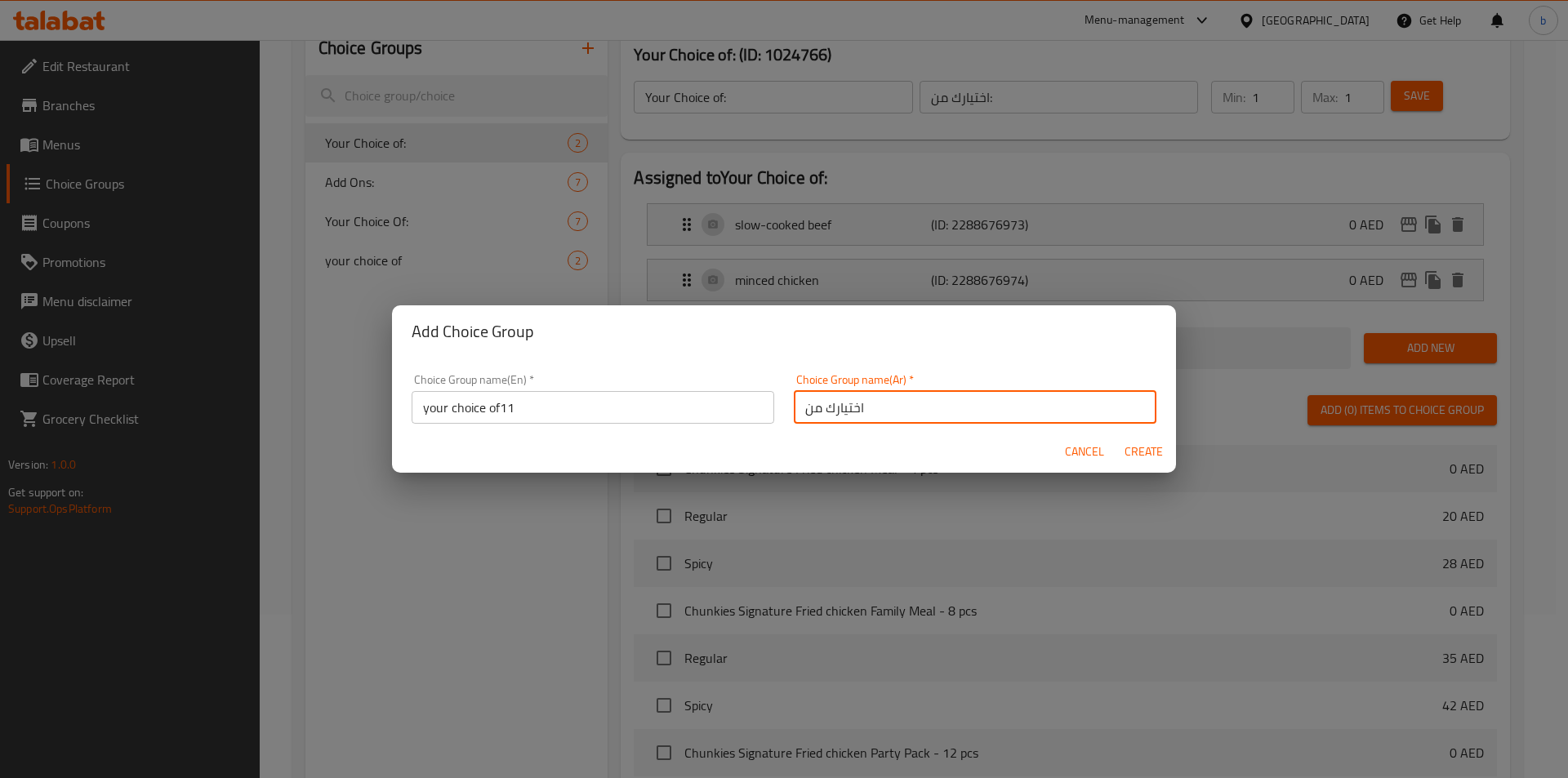
type input "0"
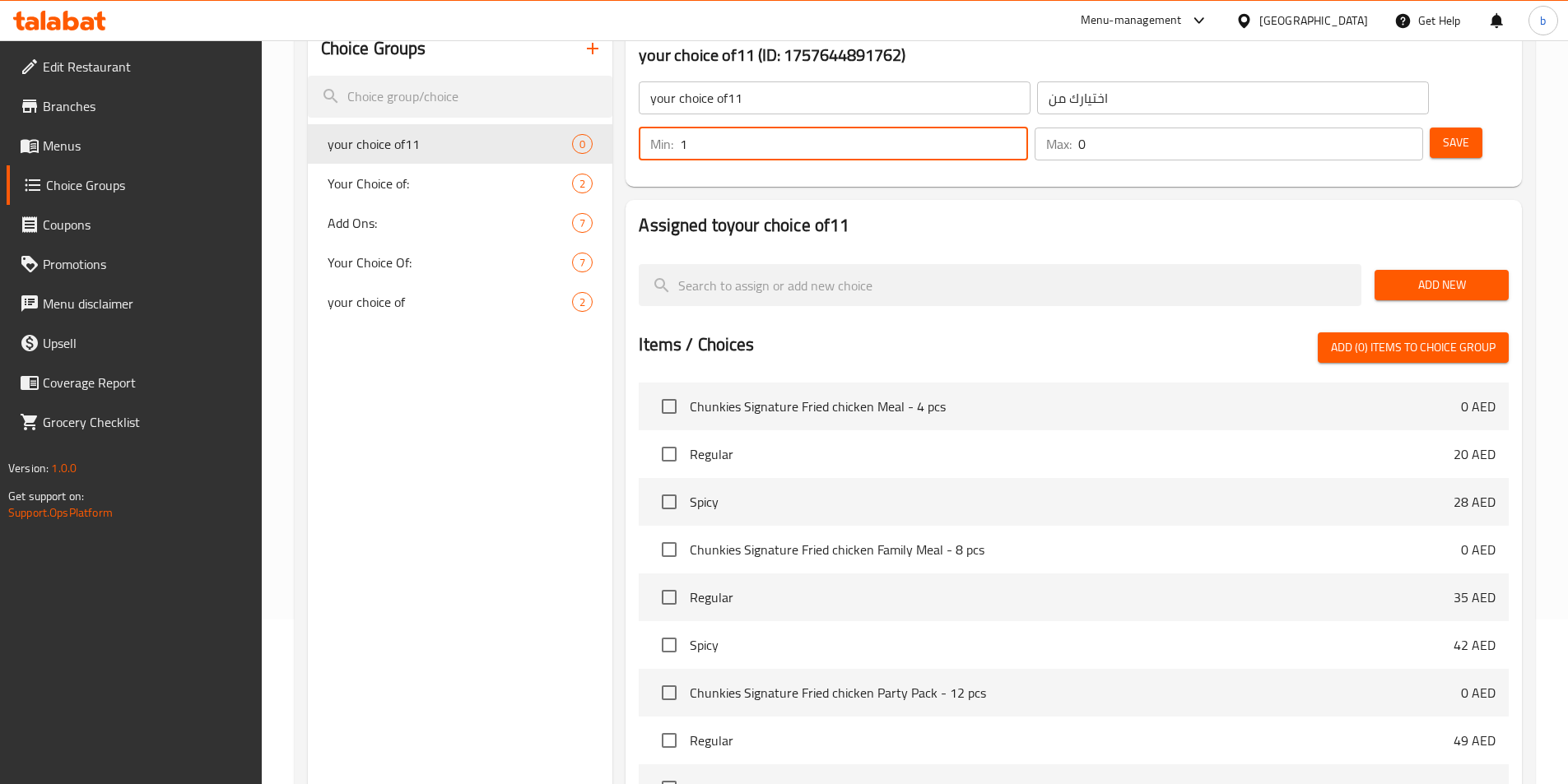
type input "1"
click at [1027, 127] on input "1" at bounding box center [853, 144] width 348 height 33
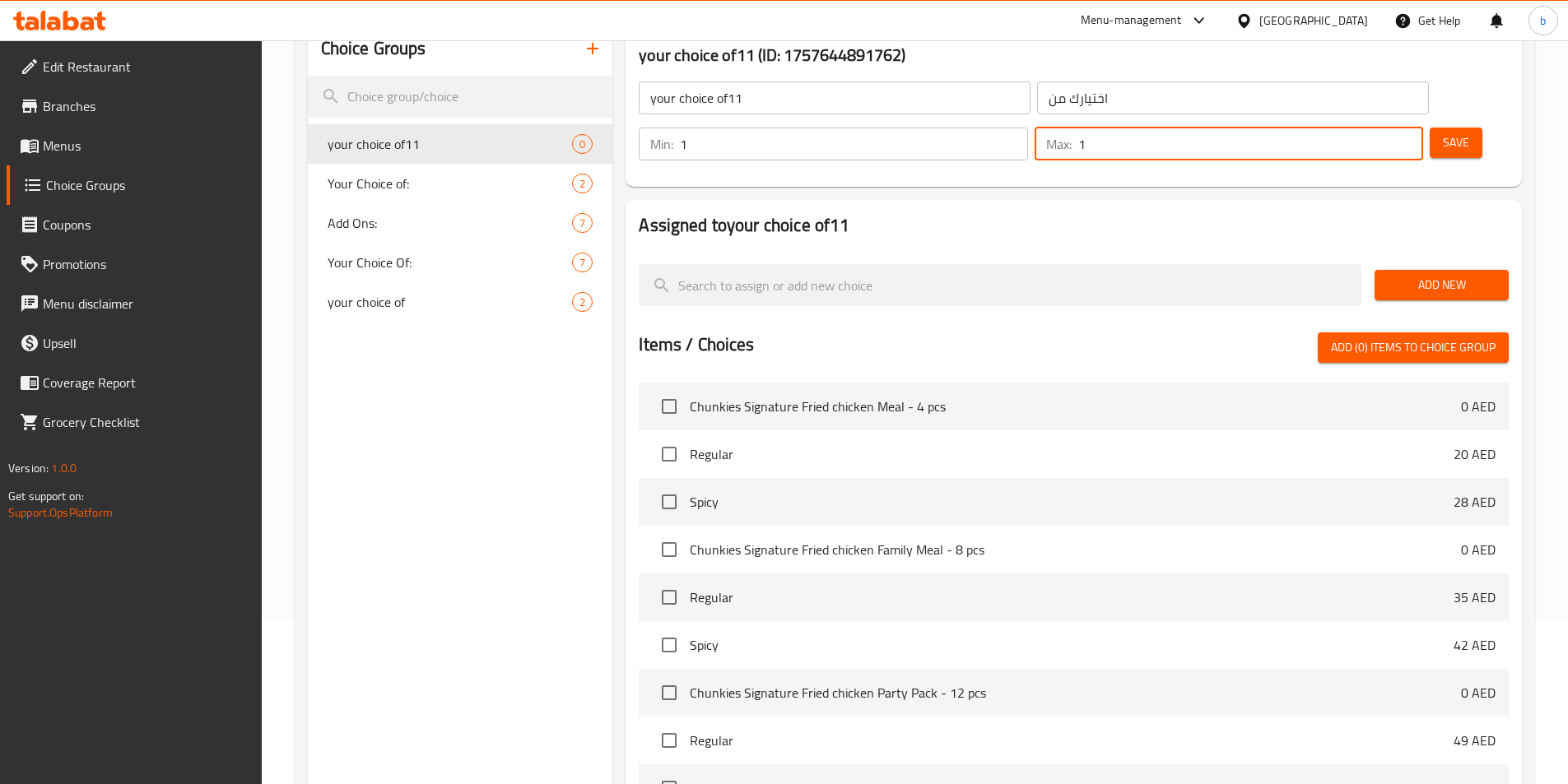
type input "1"
click at [1376, 127] on input "1" at bounding box center [1251, 144] width 345 height 33
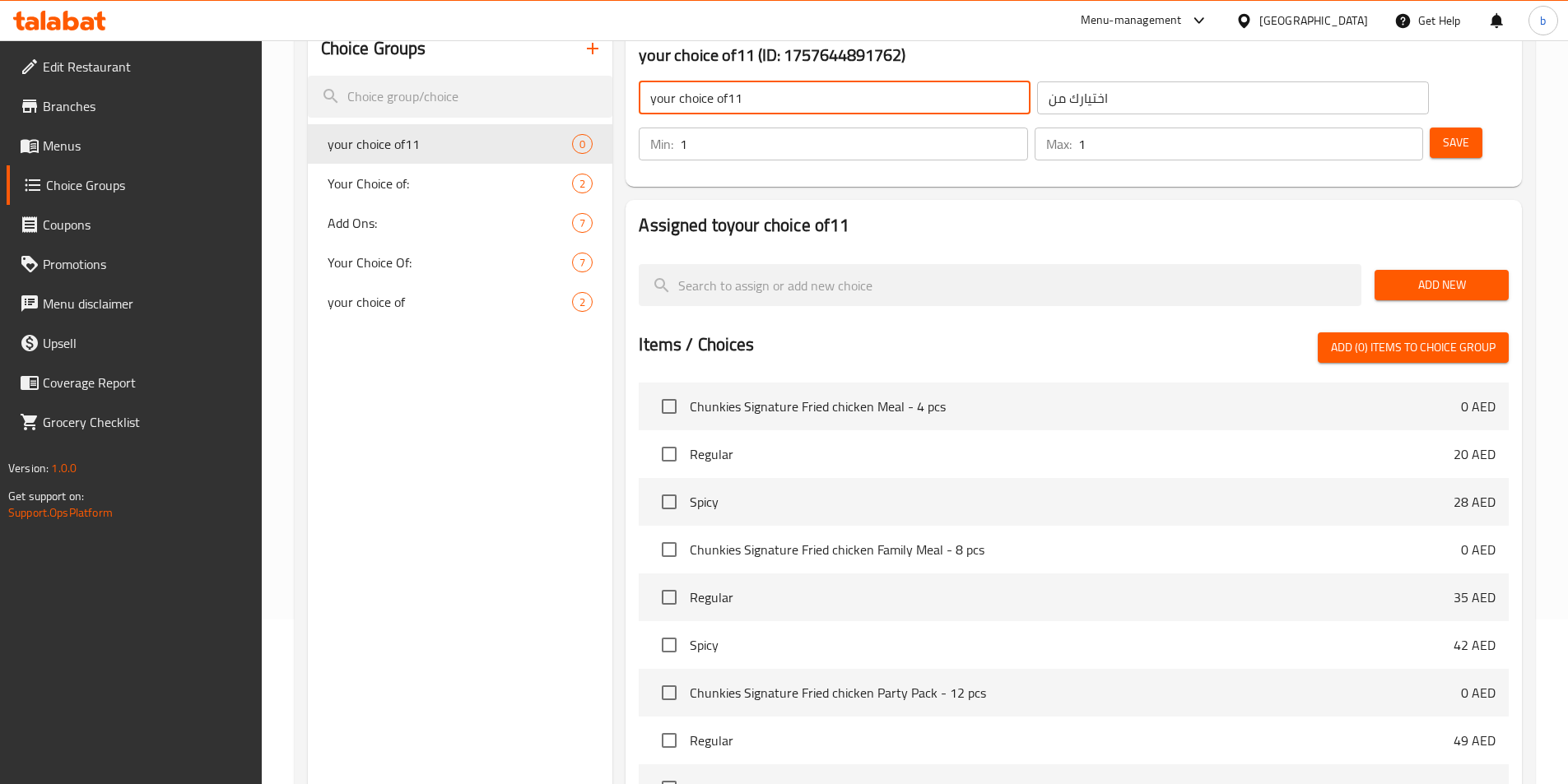
click at [881, 104] on input "your choice of11" at bounding box center [834, 98] width 392 height 33
type input "your choice of"
click at [1446, 127] on button "Save" at bounding box center [1455, 143] width 53 height 31
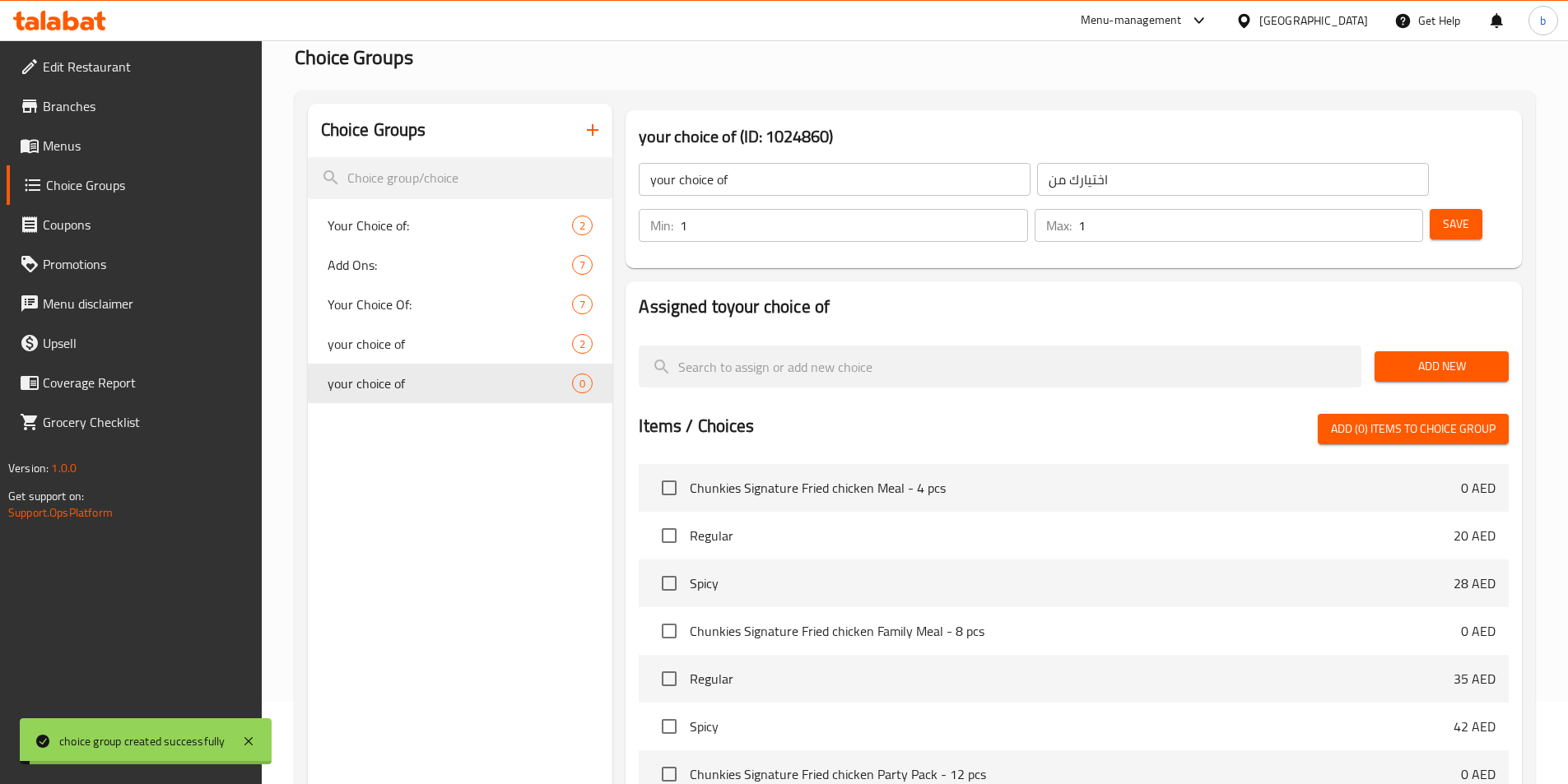
scroll to position [82, 0]
click at [1449, 352] on button "Add New" at bounding box center [1442, 368] width 134 height 31
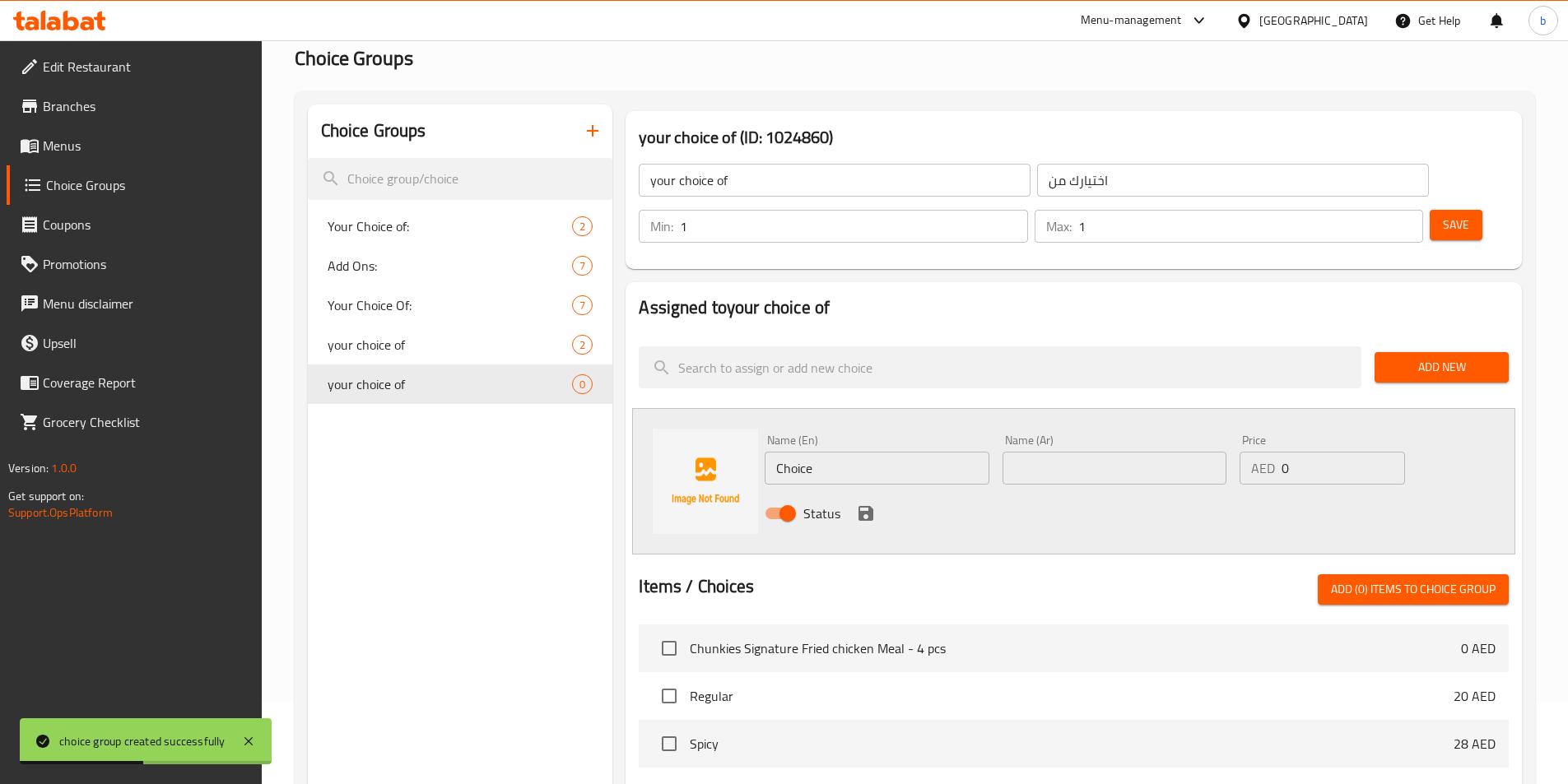
click at [918, 452] on input "Choice" at bounding box center [876, 468] width 224 height 33
paste input "Juicy Chicken"
type input "Juicy Chicken"
click at [1084, 452] on input "text" at bounding box center [1115, 468] width 224 height 33
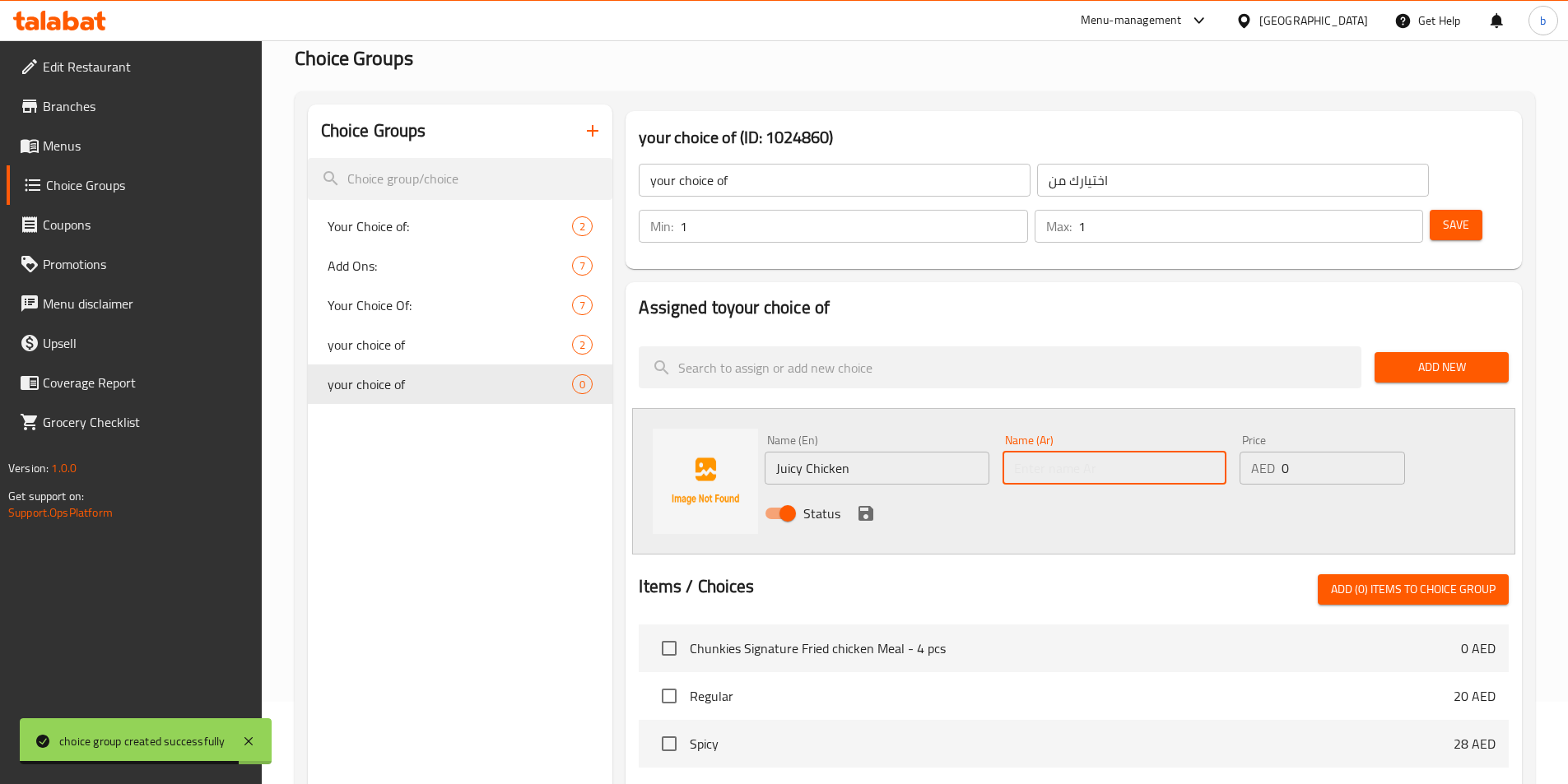
paste input "دجاج جوسي"
type input "دجاج جوسي"
click at [858, 505] on icon "save" at bounding box center [865, 512] width 14 height 14
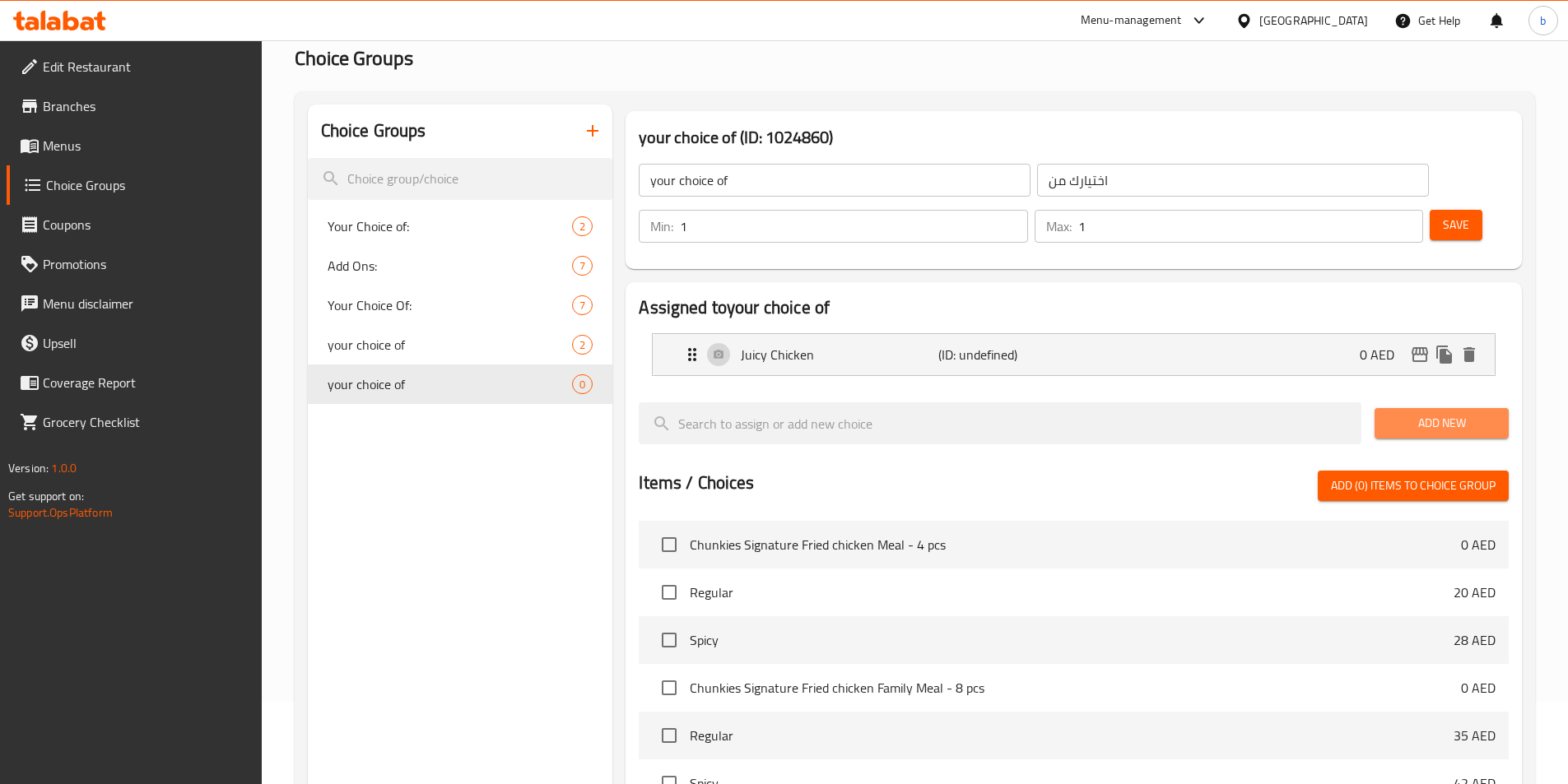
click at [1433, 413] on span "Add New" at bounding box center [1442, 422] width 108 height 20
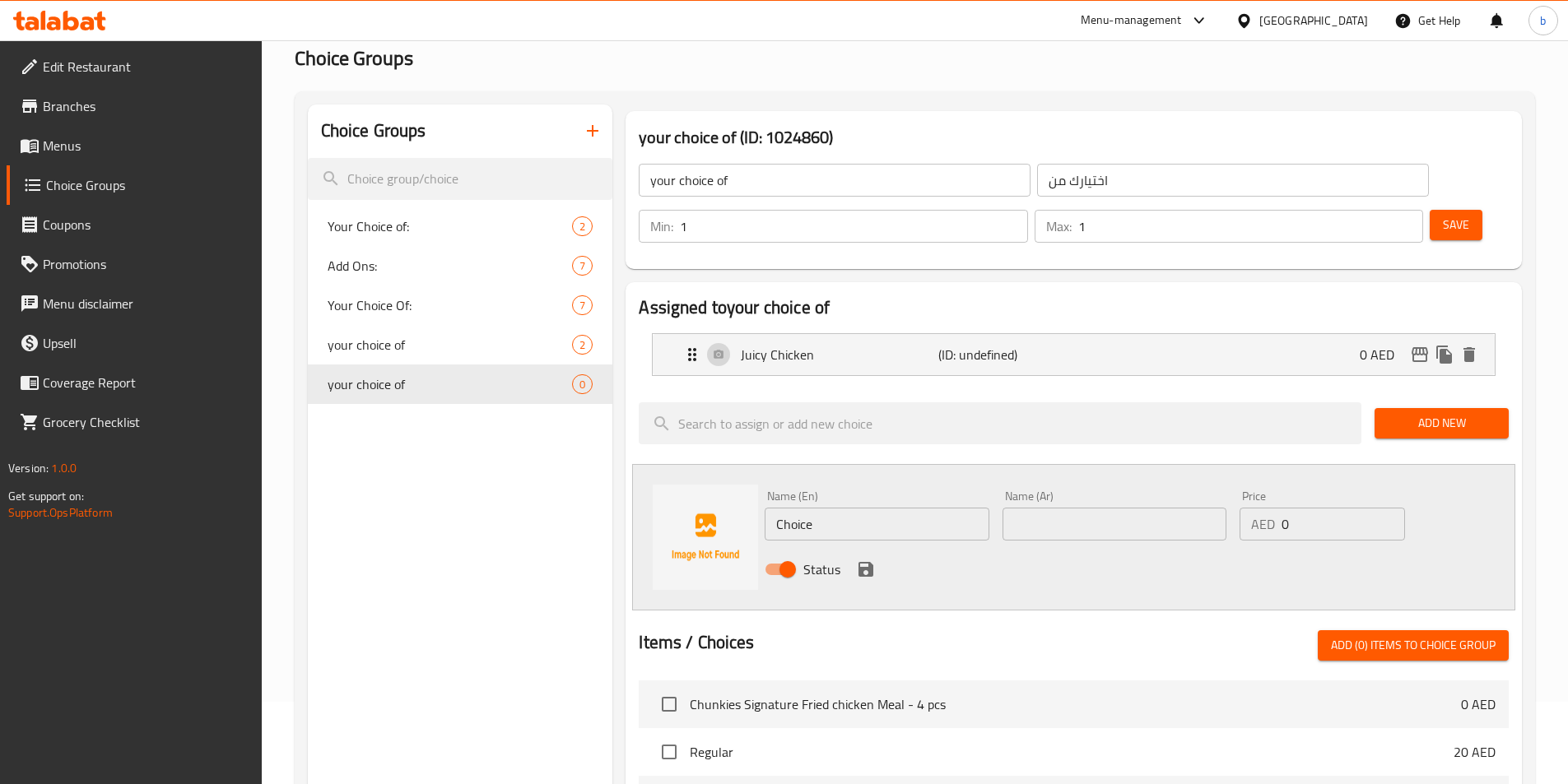
click at [832, 507] on input "Choice" at bounding box center [876, 524] width 224 height 33
paste input "Beef Patty"
type input "Beef Patty"
click at [1062, 507] on input "text" at bounding box center [1115, 524] width 224 height 33
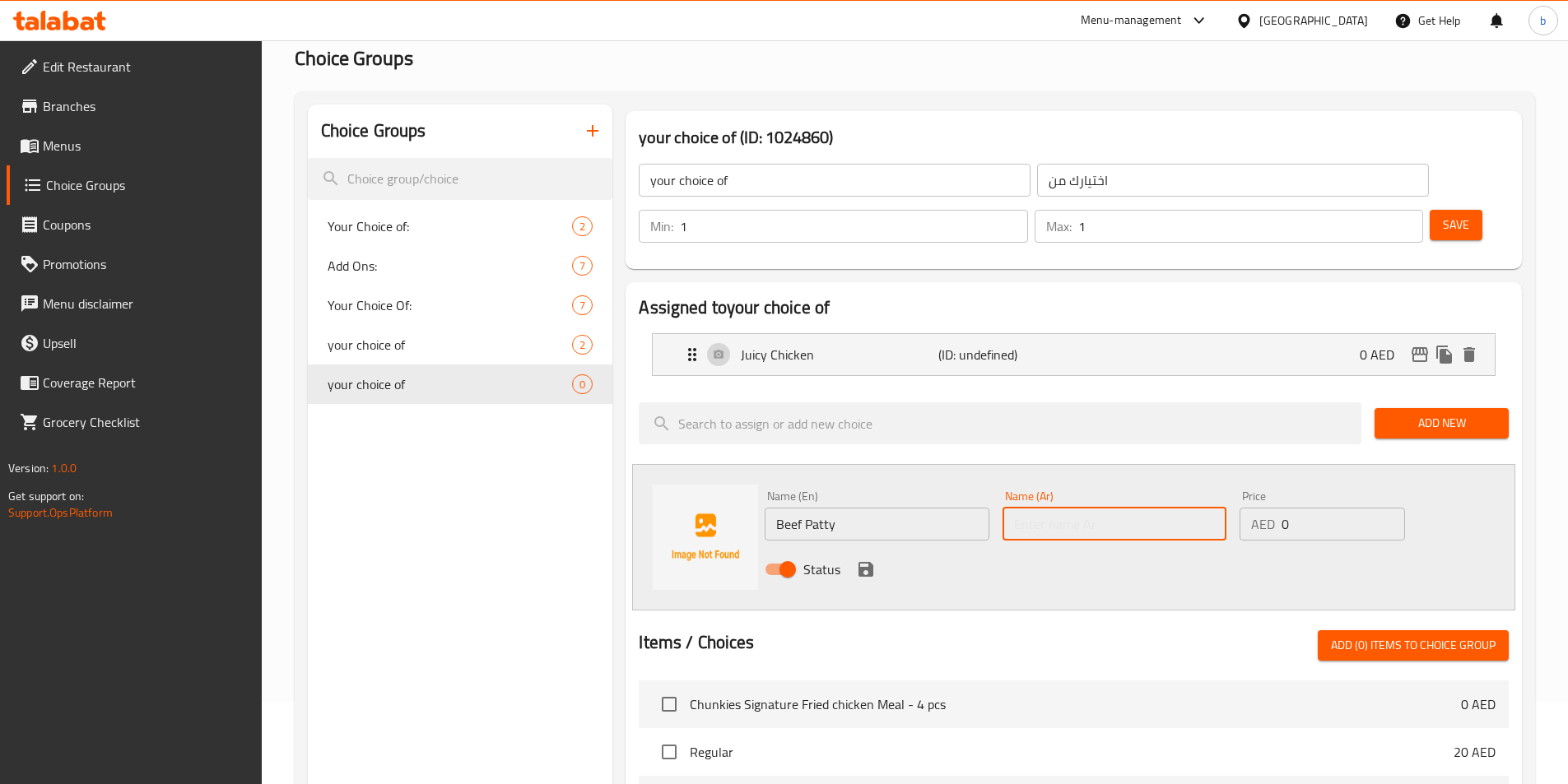
click at [1062, 507] on input "text" at bounding box center [1115, 524] width 224 height 33
paste input "شريحة لحم بقري"
type input "شريحة لحم بقري"
click at [851, 547] on div "Status" at bounding box center [1114, 569] width 713 height 44
click at [863, 562] on icon "save" at bounding box center [865, 569] width 14 height 14
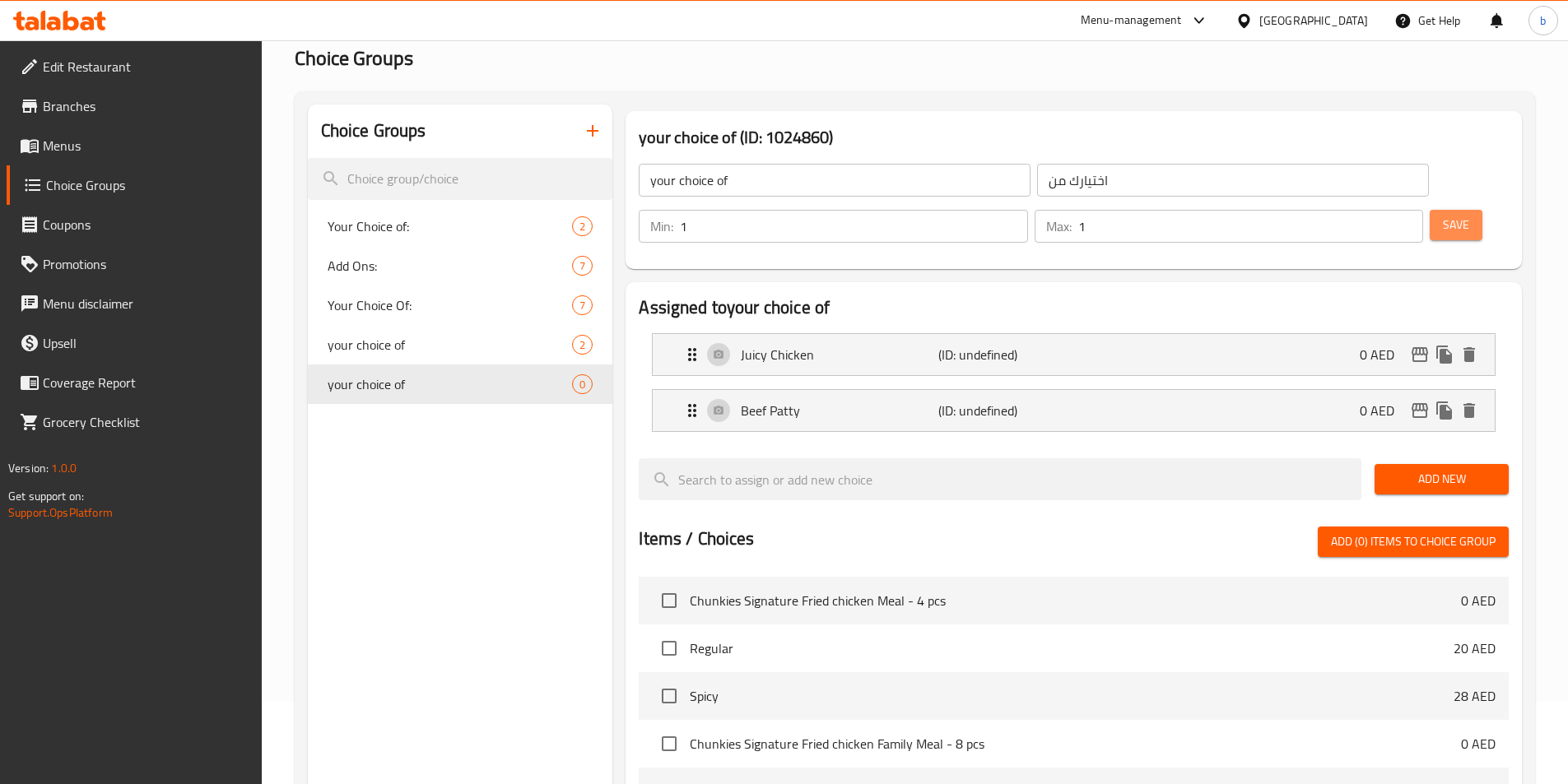
click at [1443, 214] on span "Save" at bounding box center [1455, 224] width 26 height 20
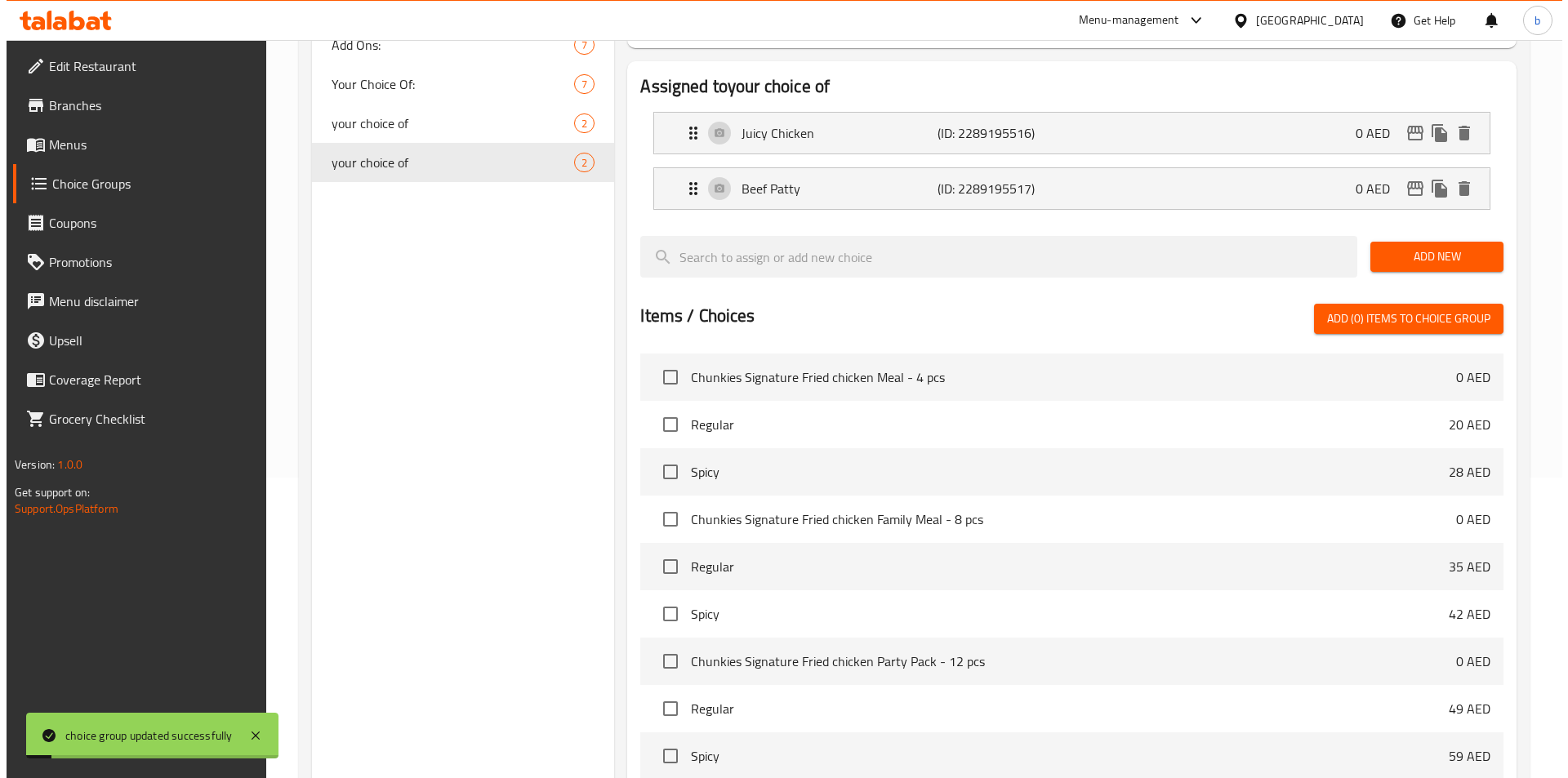
scroll to position [470, 0]
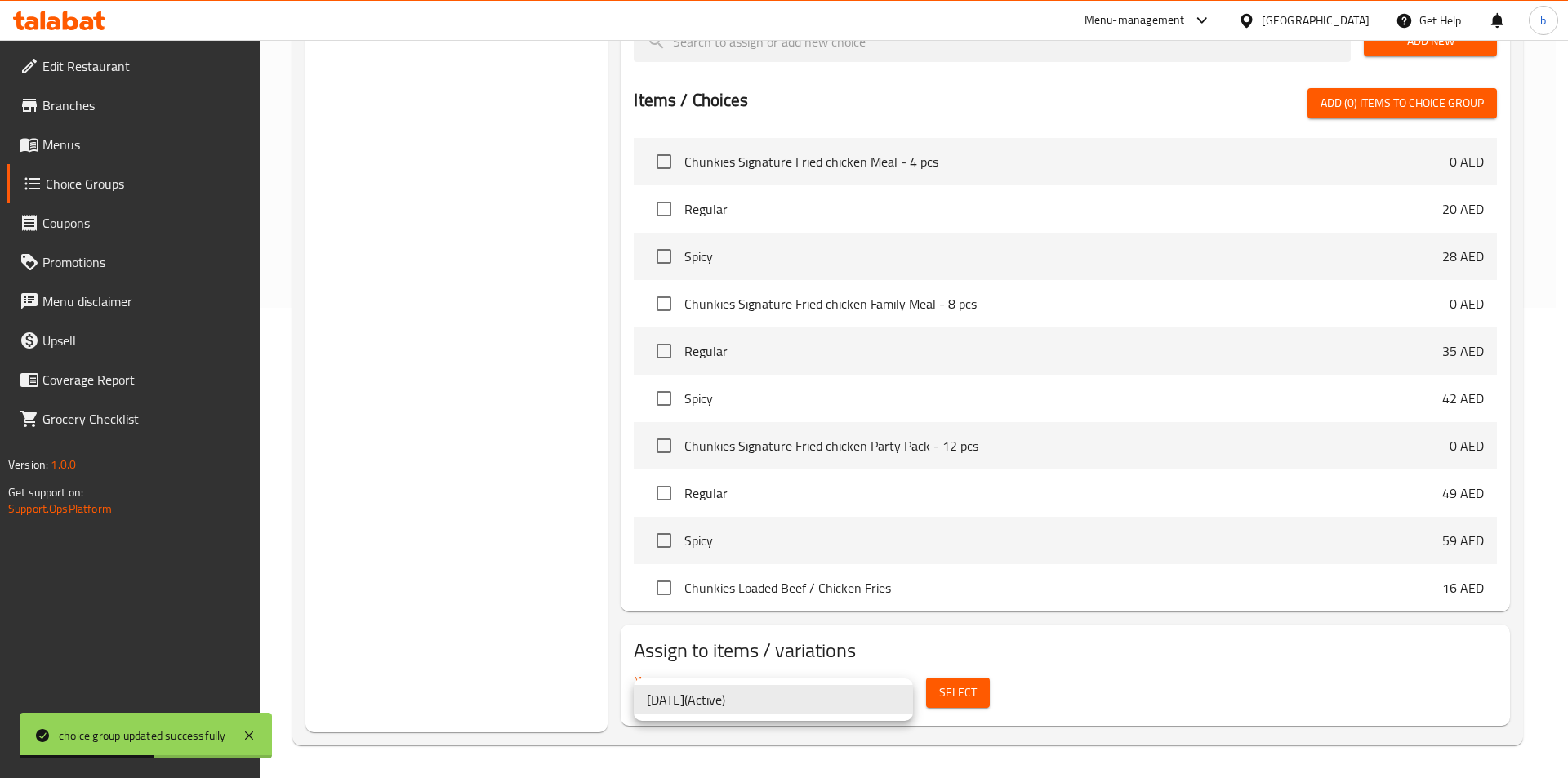
drag, startPoint x: 895, startPoint y: 706, endPoint x: 948, endPoint y: 704, distance: 53.0
click at [895, 704] on li "11-9-2025 ( Active )" at bounding box center [774, 699] width 279 height 29
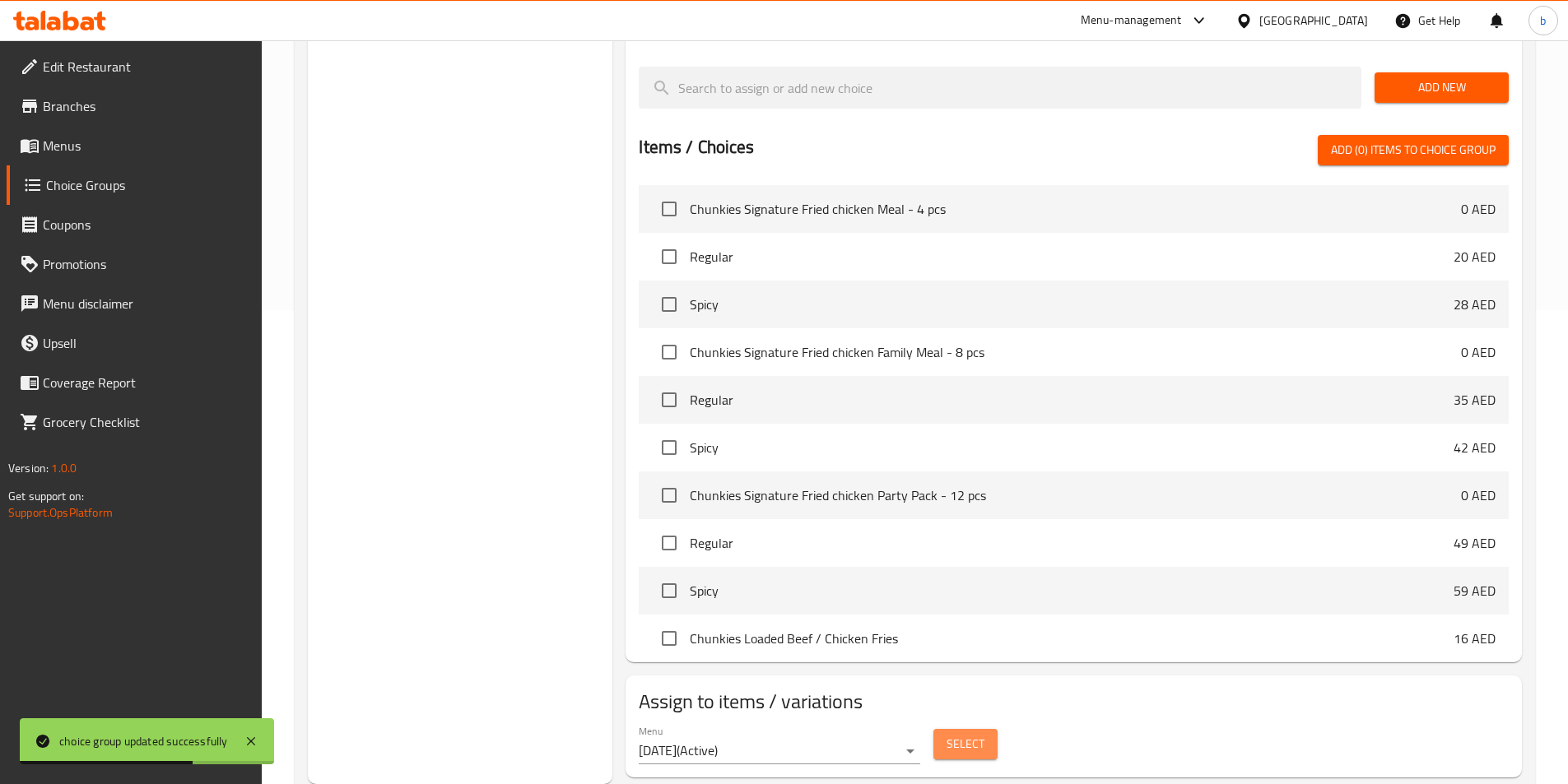
click at [967, 733] on span "Select" at bounding box center [966, 743] width 38 height 20
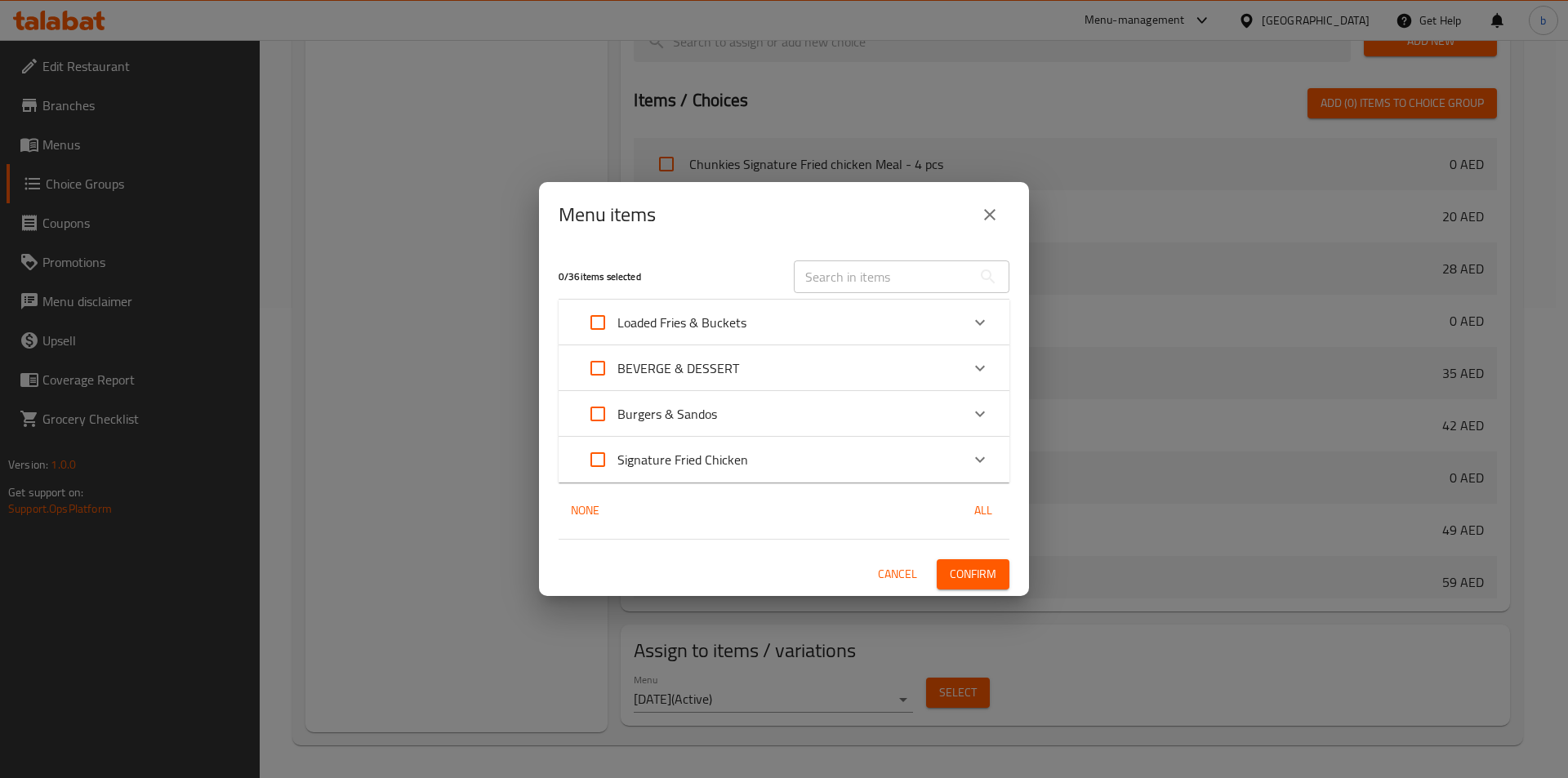
click at [944, 426] on div "Burgers & Sandos" at bounding box center [769, 413] width 382 height 39
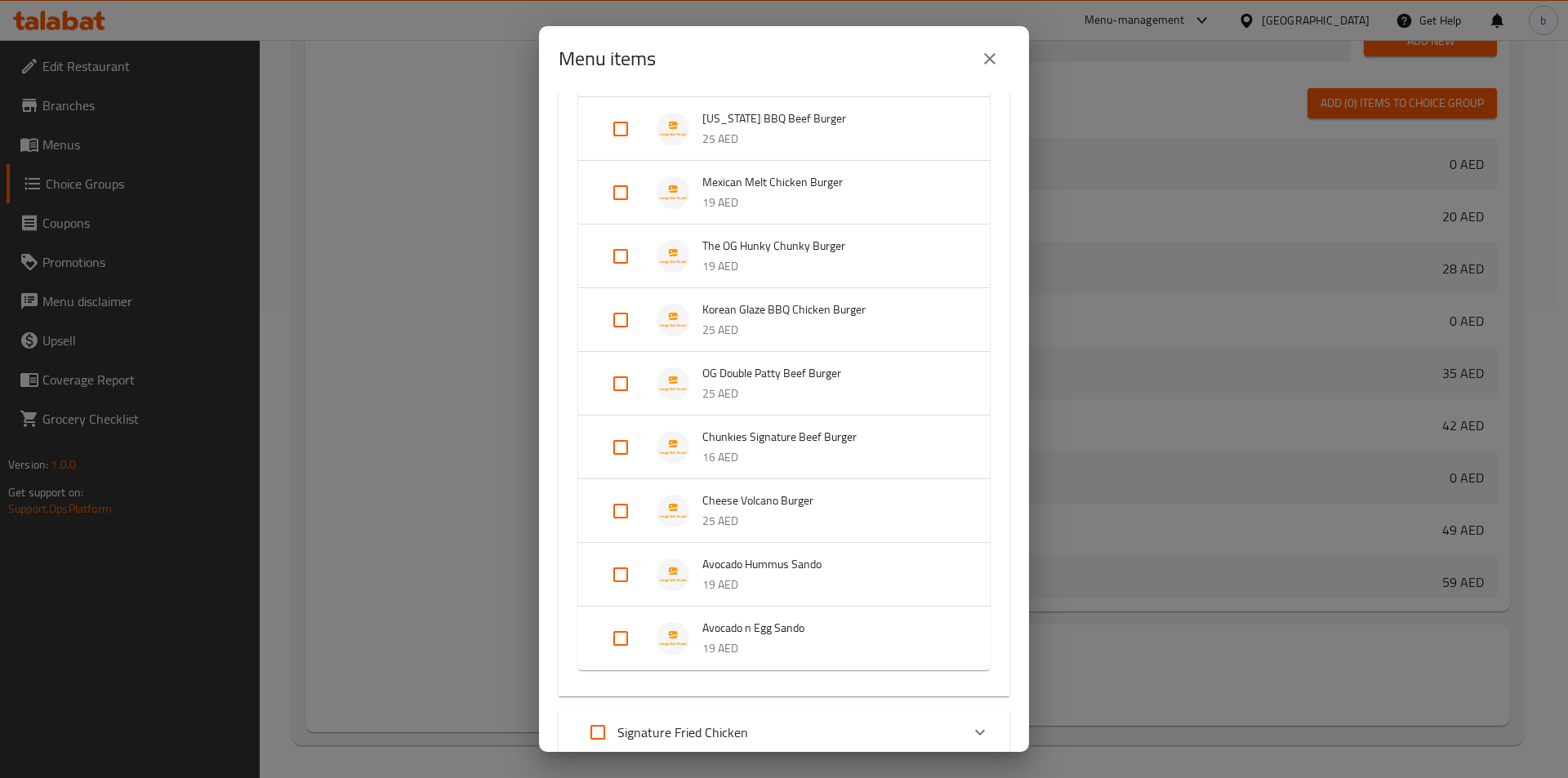
scroll to position [523, 0]
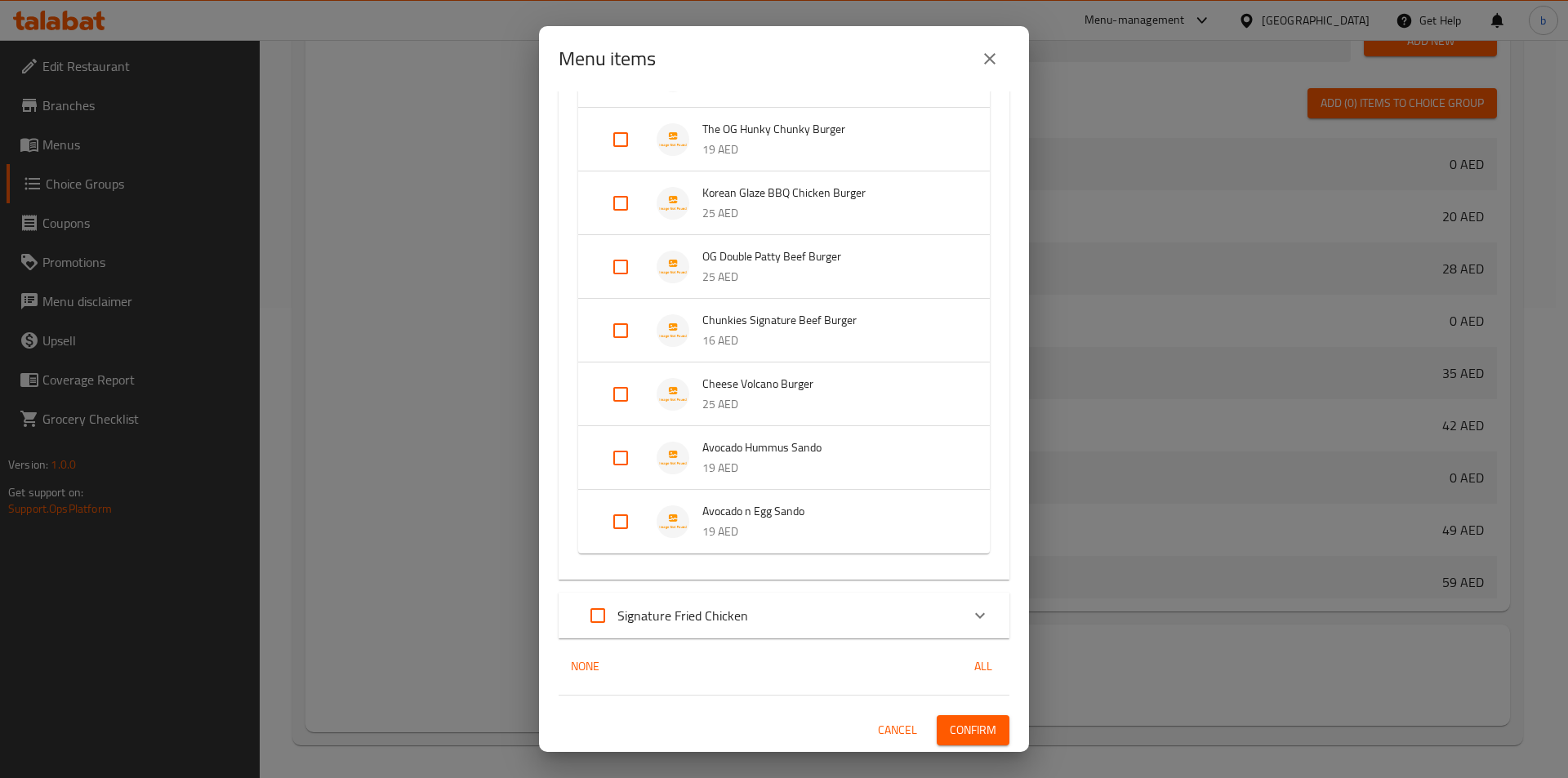
click at [618, 397] on input "Expand" at bounding box center [620, 393] width 39 height 39
checkbox input "true"
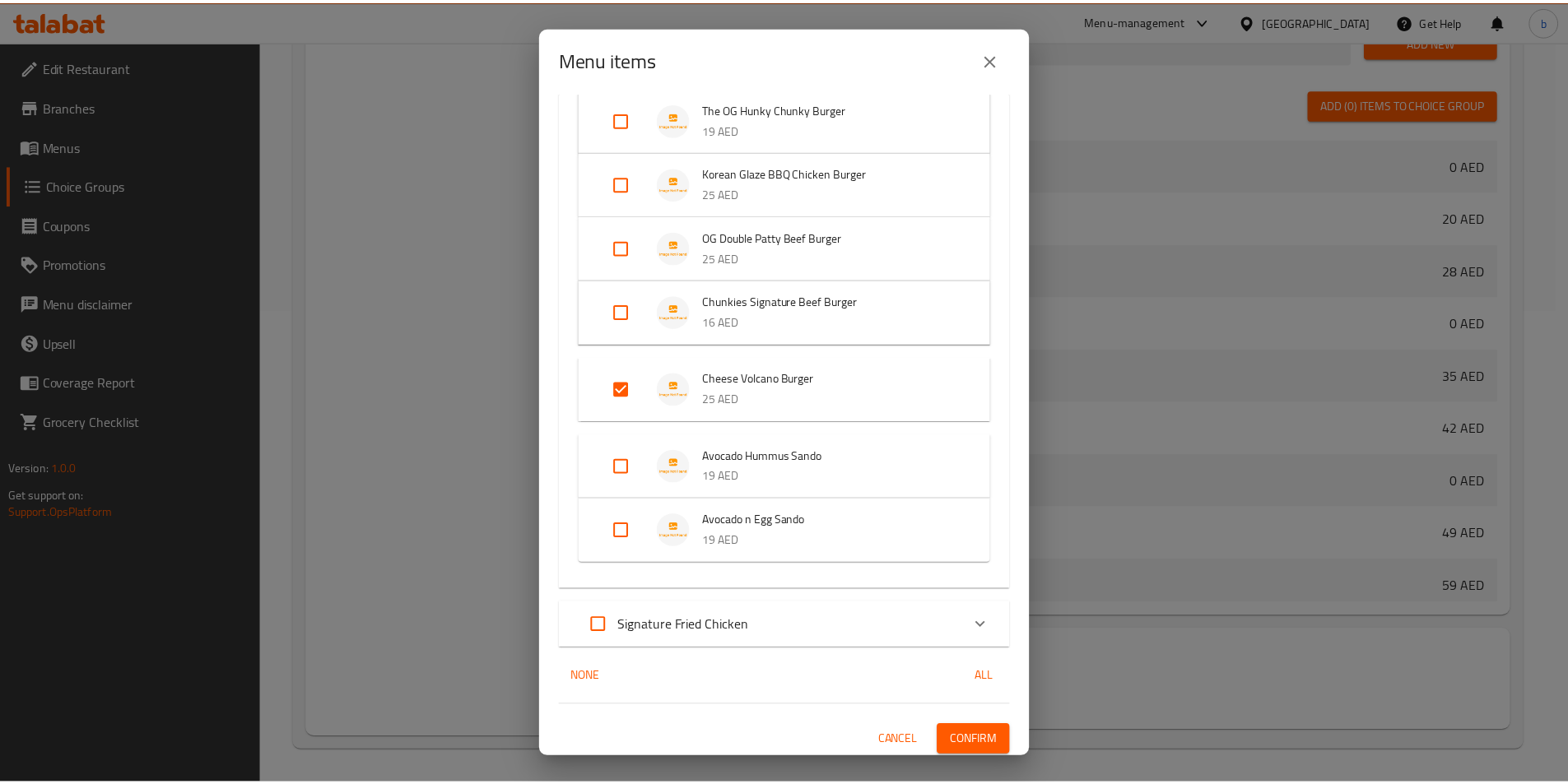
scroll to position [553, 0]
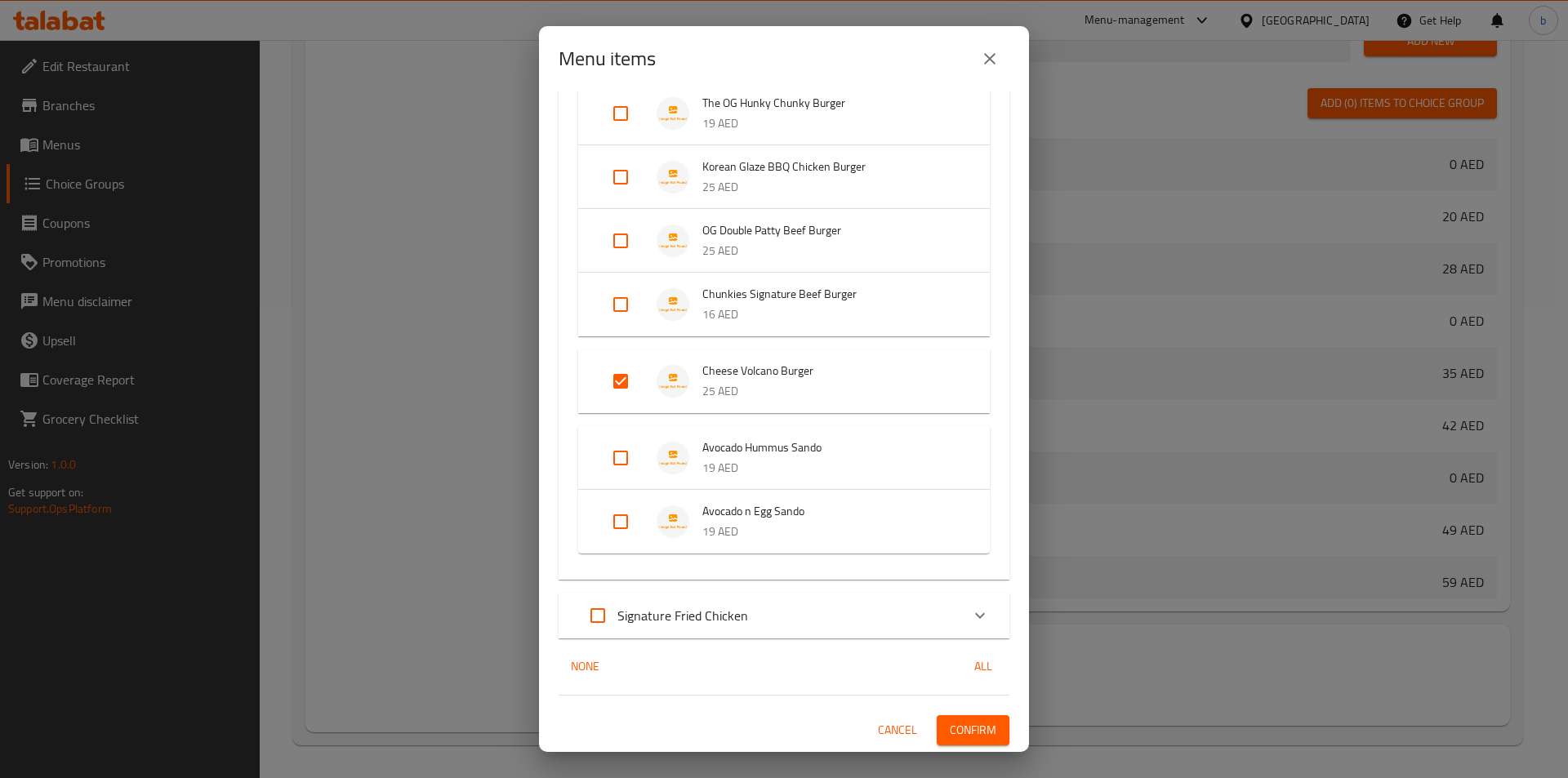
click at [965, 730] on span "Confirm" at bounding box center [972, 730] width 47 height 20
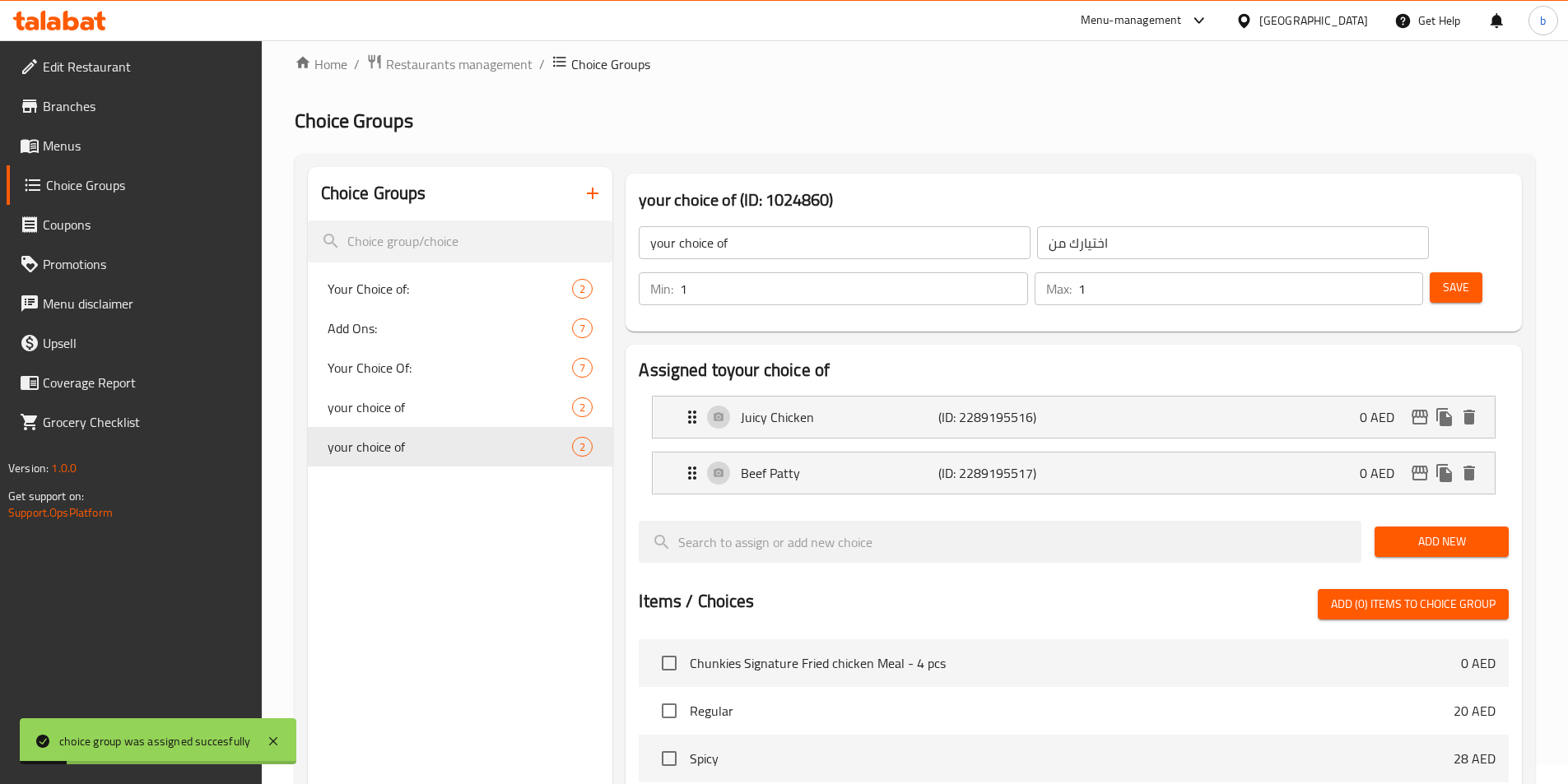
scroll to position [0, 0]
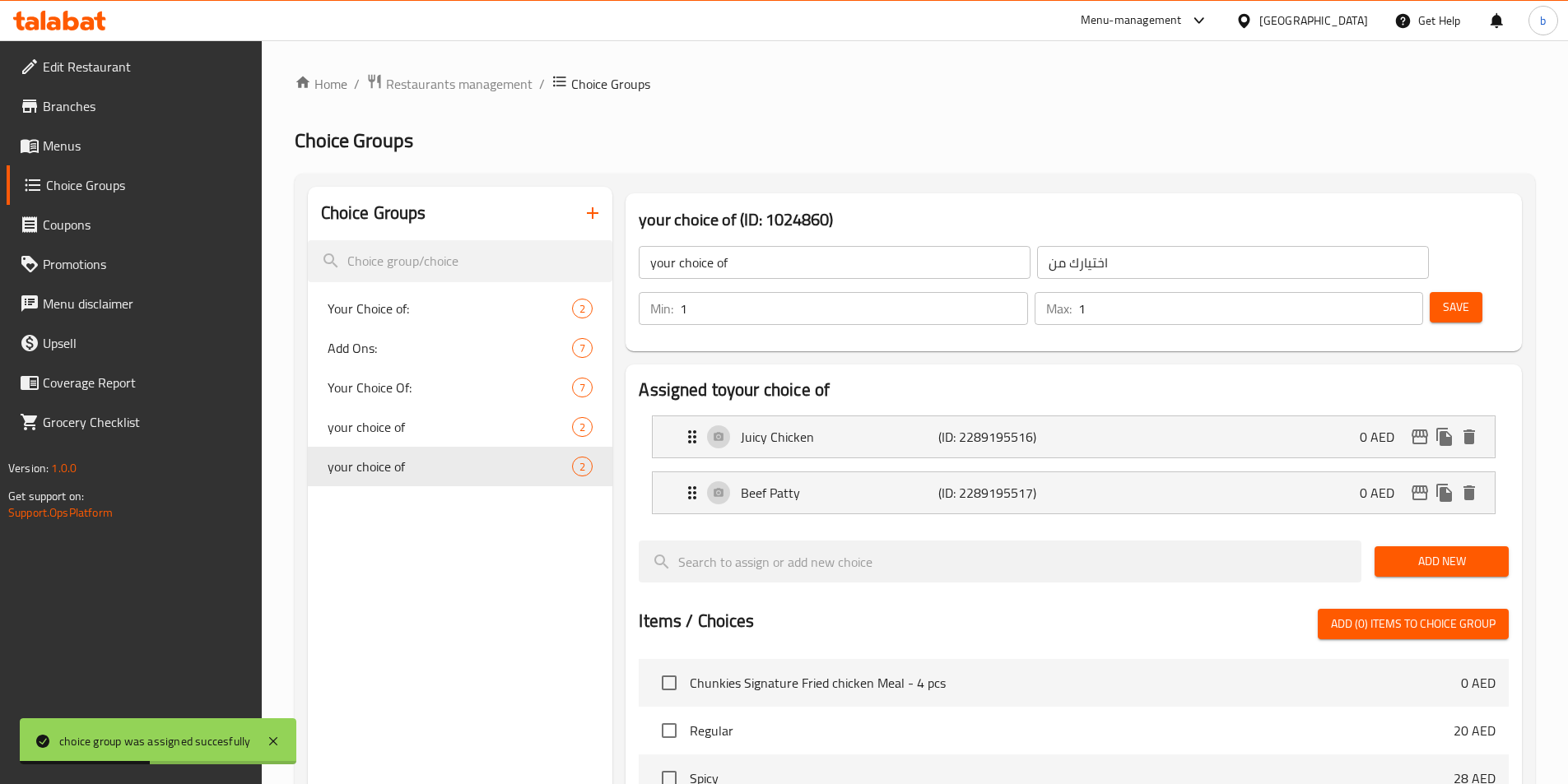
click at [105, 144] on span "Menus" at bounding box center [146, 146] width 206 height 20
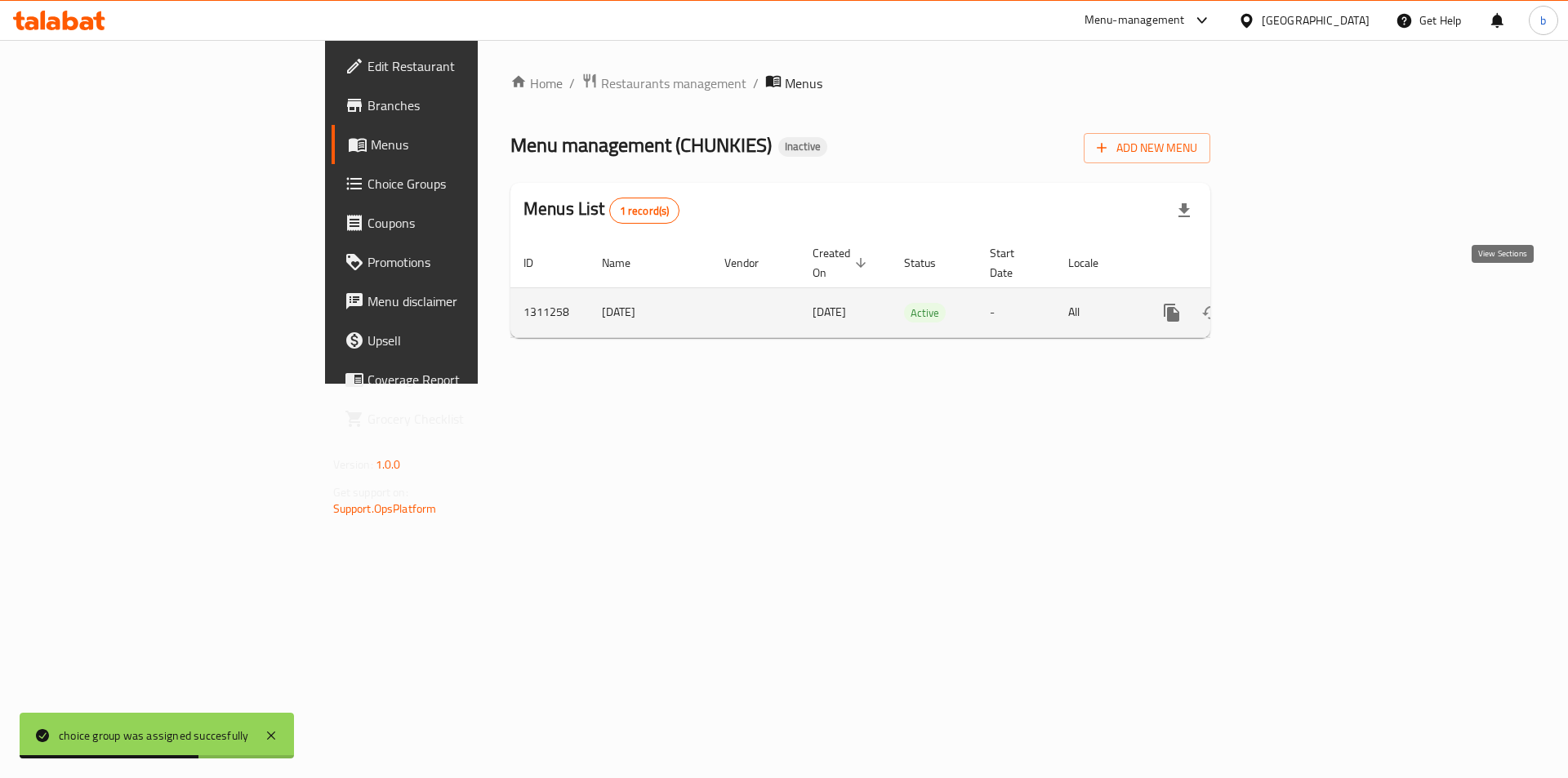
click at [1299, 303] on icon "enhanced table" at bounding box center [1289, 313] width 20 height 20
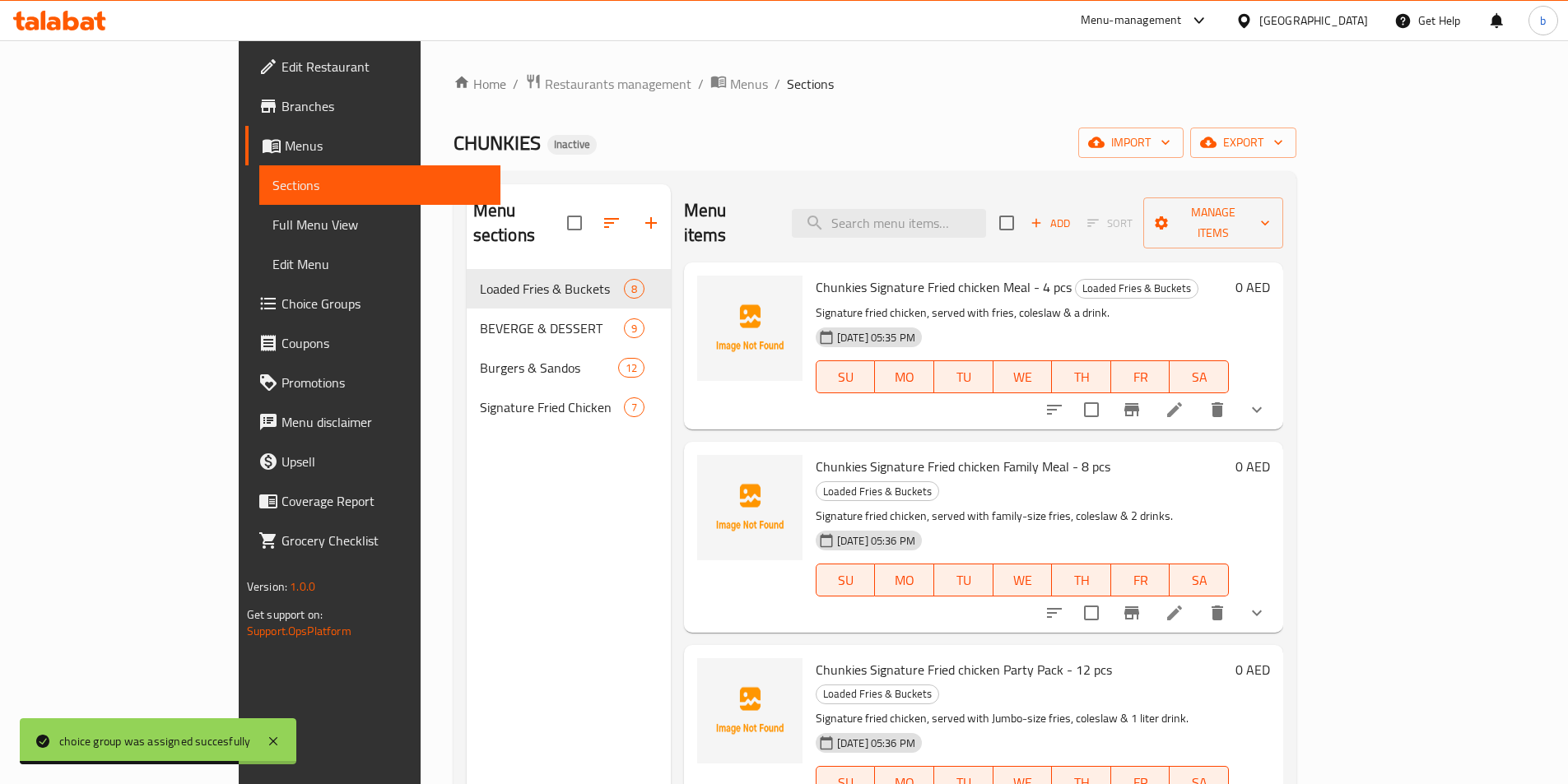
click at [272, 220] on span "Full Menu View" at bounding box center [379, 224] width 215 height 20
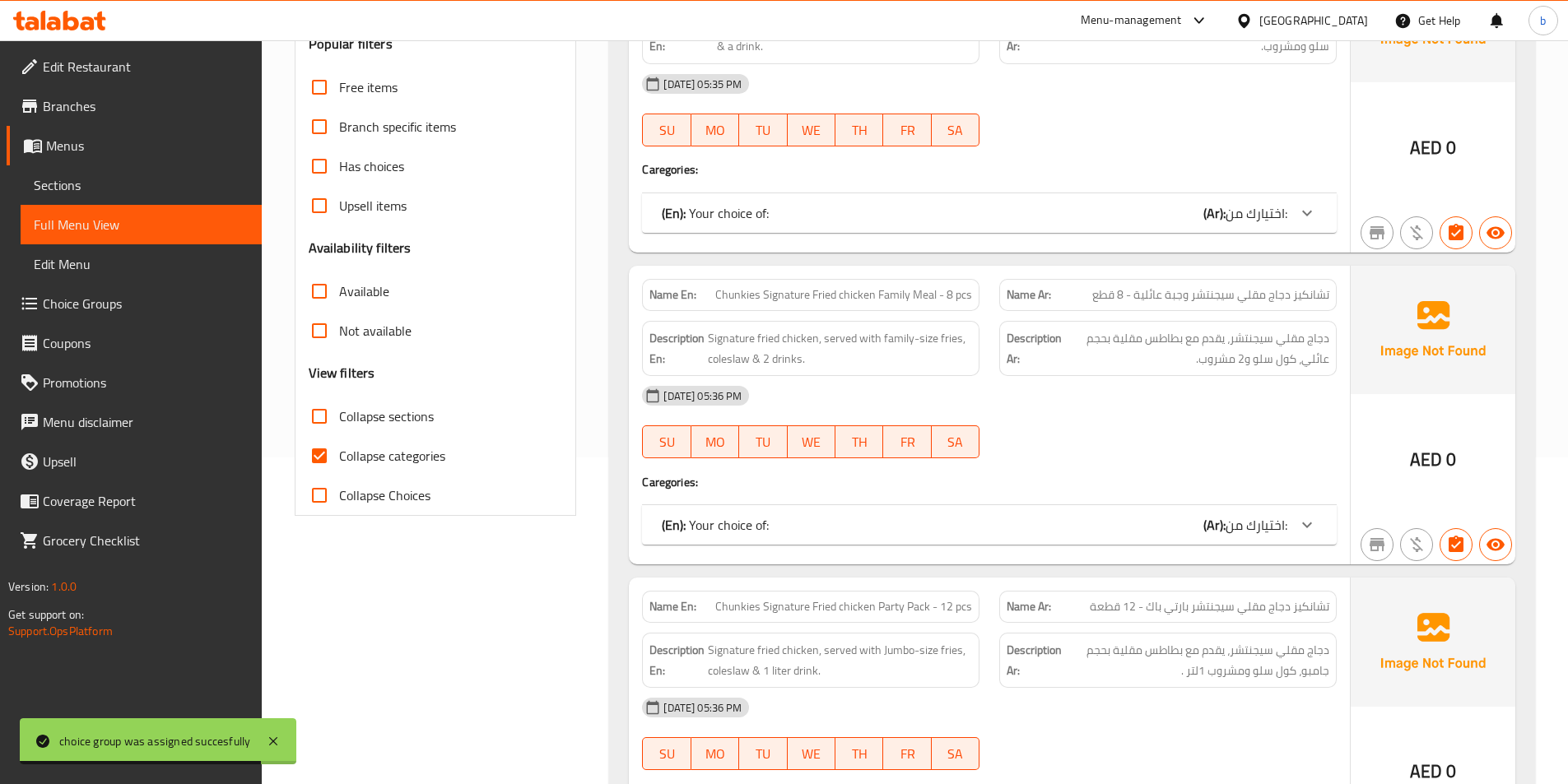
scroll to position [329, 0]
click at [322, 452] on input "Collapse categories" at bounding box center [319, 453] width 39 height 39
checkbox input "false"
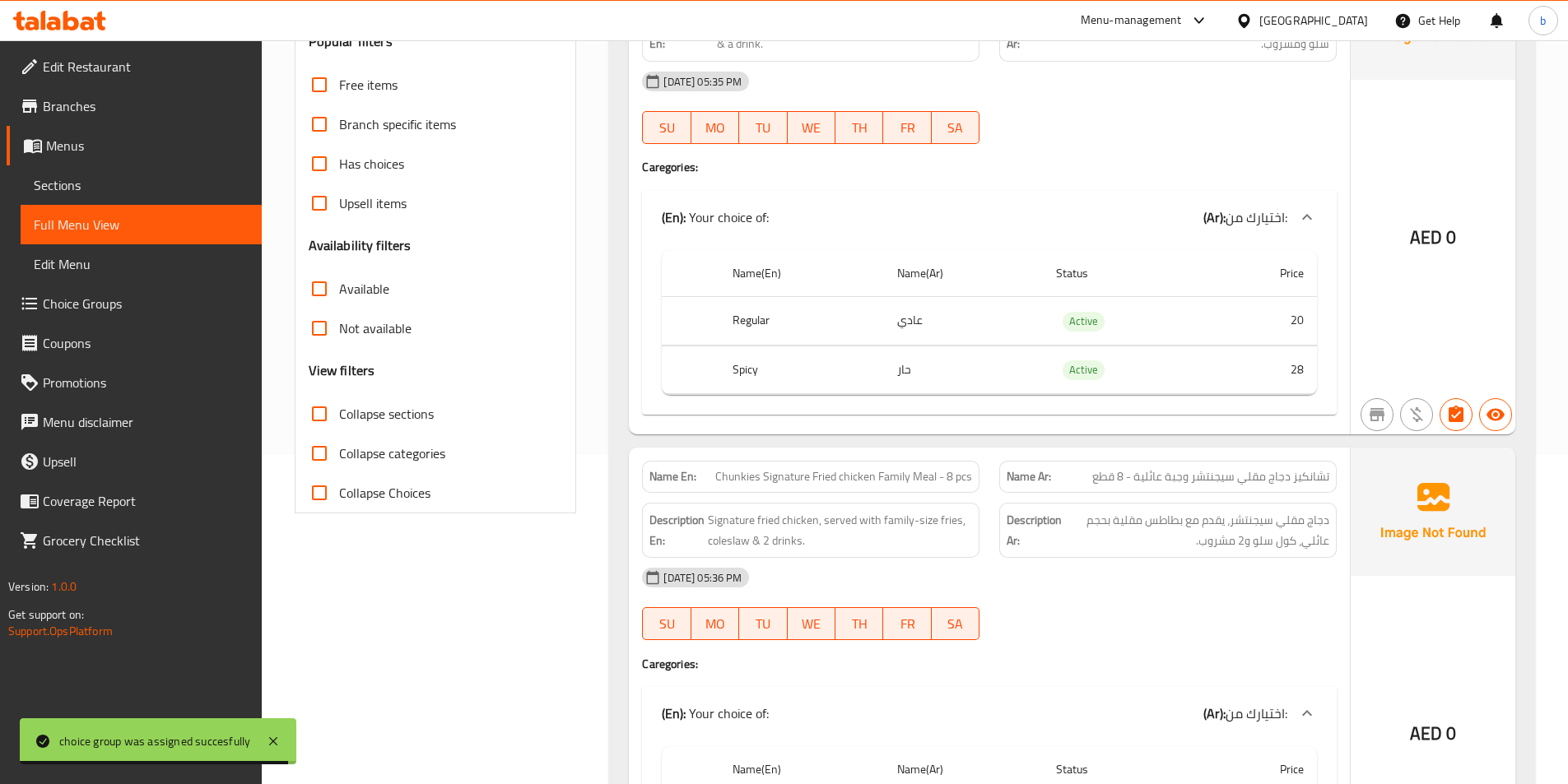
click at [322, 417] on input "Collapse sections" at bounding box center [319, 414] width 39 height 39
checkbox input "true"
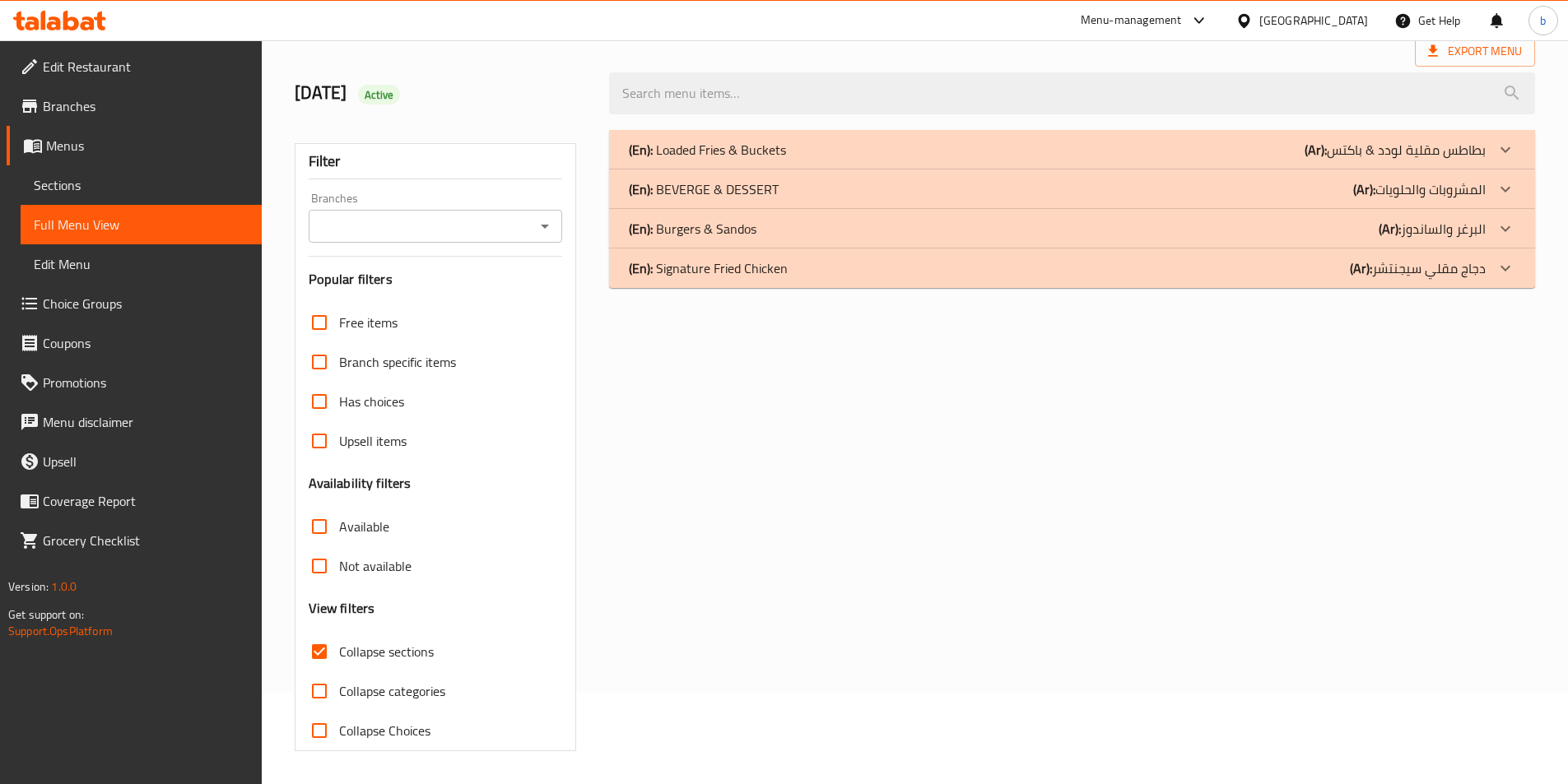
scroll to position [91, 0]
click at [1503, 214] on div at bounding box center [1505, 228] width 39 height 39
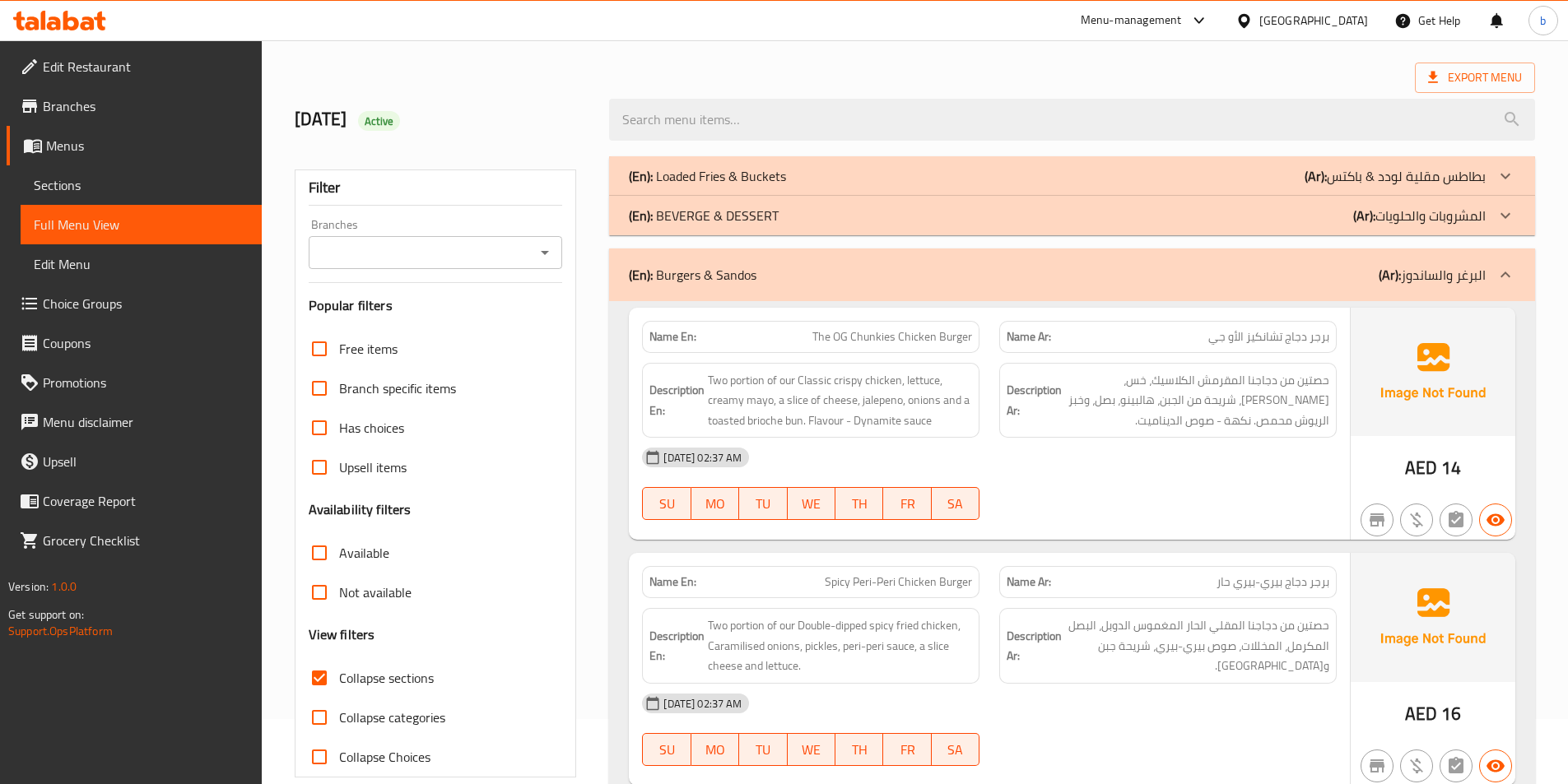
scroll to position [202, 0]
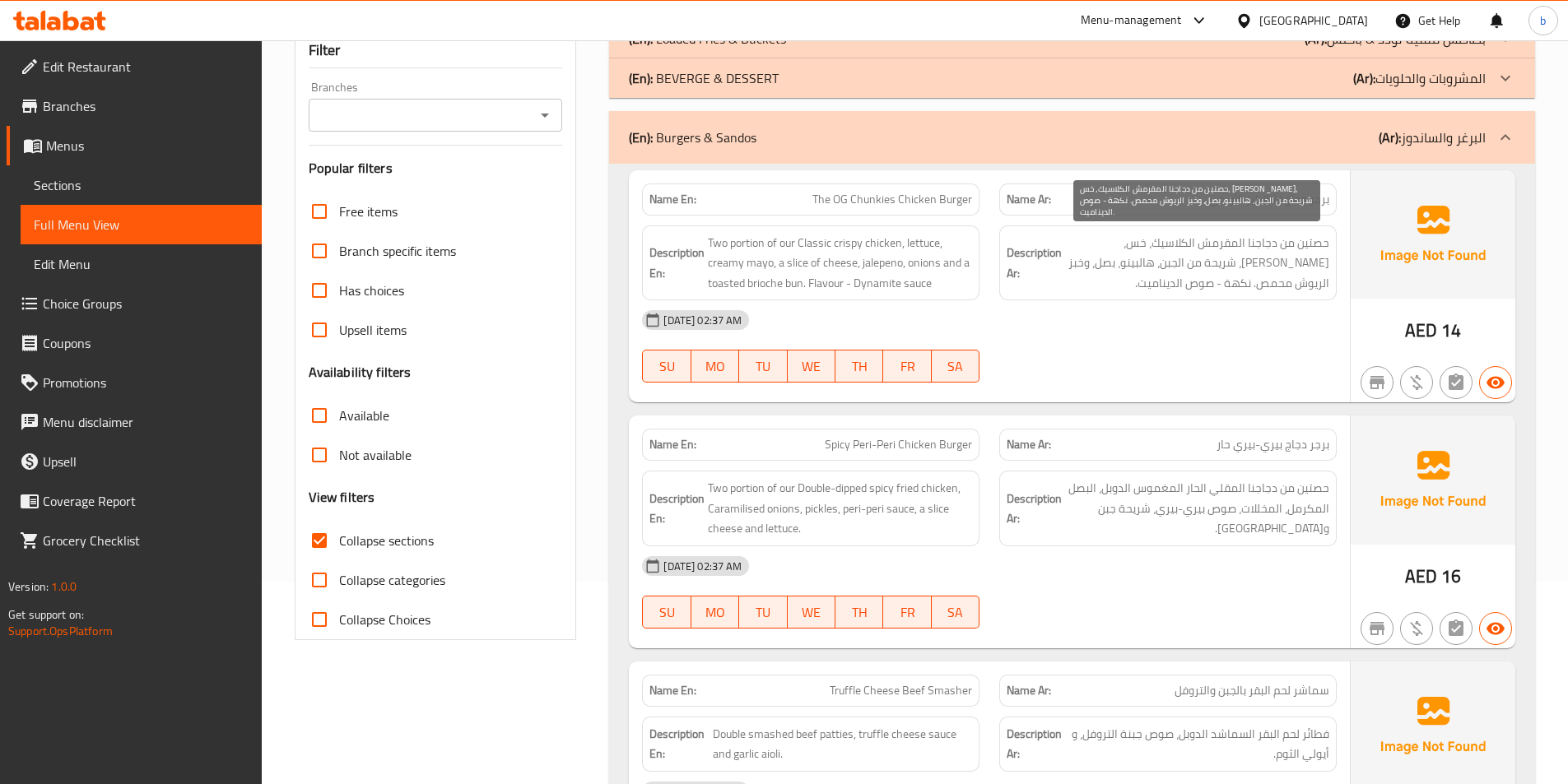
click at [1143, 244] on span "حصتين من دجاجنا المقرمش الكلاسيك، خس، [PERSON_NAME]، شريحة من الجبن، هالبينو، ب…" at bounding box center [1197, 263] width 264 height 61
click at [1109, 238] on span "حصتين من دجاجنا المقرمش الكلاسيك، خس، [PERSON_NAME]، شريحة من الجبن، هالبينو، ب…" at bounding box center [1197, 263] width 264 height 61
click at [1326, 265] on span "حصتين من دجاجنا المقرمش الكلاسيك، خس، [PERSON_NAME]، شريحة من الجبن، هالبينو، ب…" at bounding box center [1197, 263] width 264 height 61
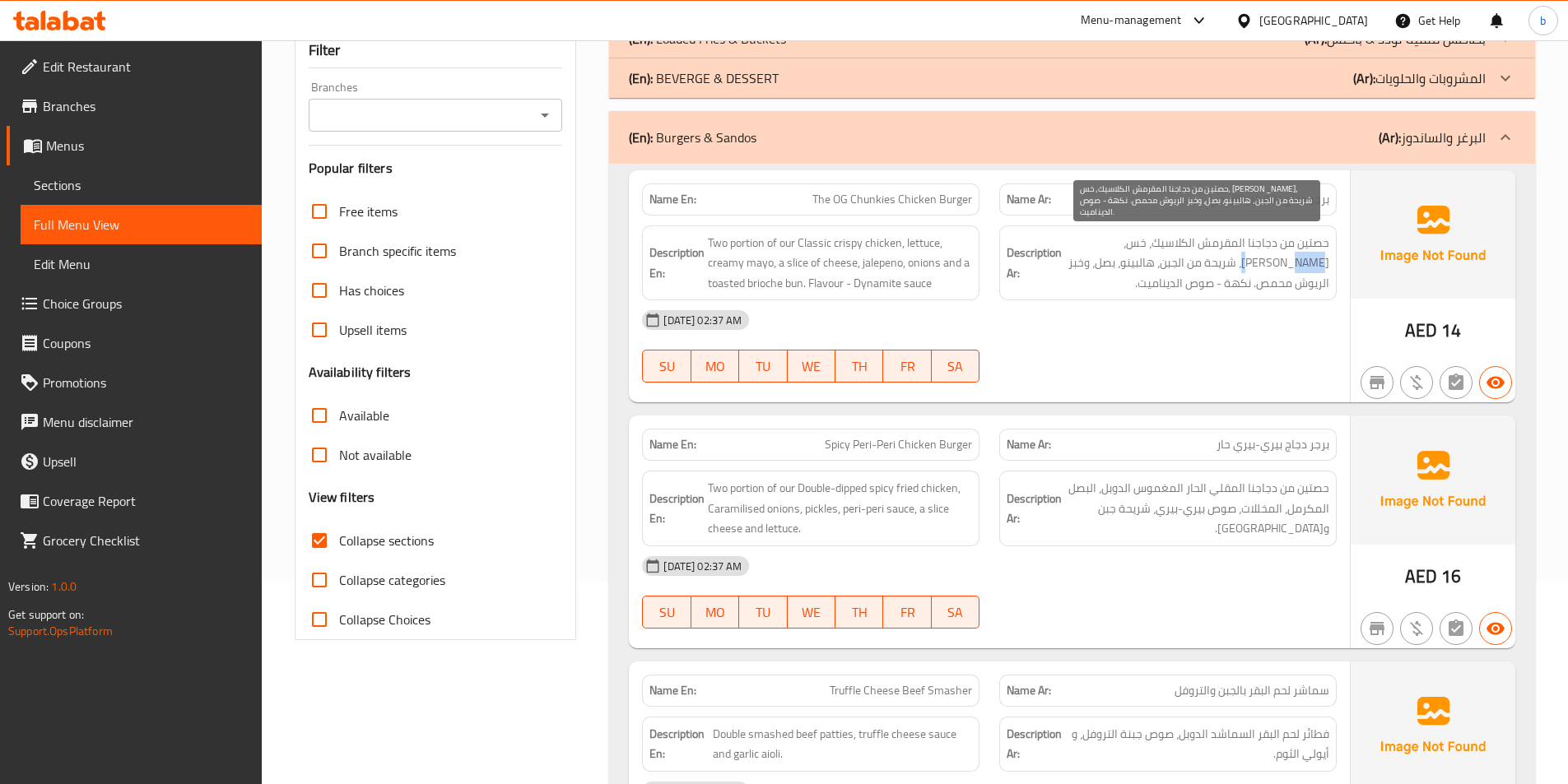
click at [1326, 265] on span "حصتين من دجاجنا المقرمش الكلاسيك، خس، [PERSON_NAME]، شريحة من الجبن، هالبينو، ب…" at bounding box center [1197, 263] width 264 height 61
click at [1277, 266] on span "حصتين من دجاجنا المقرمش الكلاسيك، خس، [PERSON_NAME]، شريحة من الجبن، هالبينو، ب…" at bounding box center [1197, 263] width 264 height 61
click at [1246, 269] on span "حصتين من دجاجنا المقرمش الكلاسيك، خس، [PERSON_NAME]، شريحة من الجبن، هالبينو، ب…" at bounding box center [1197, 263] width 264 height 61
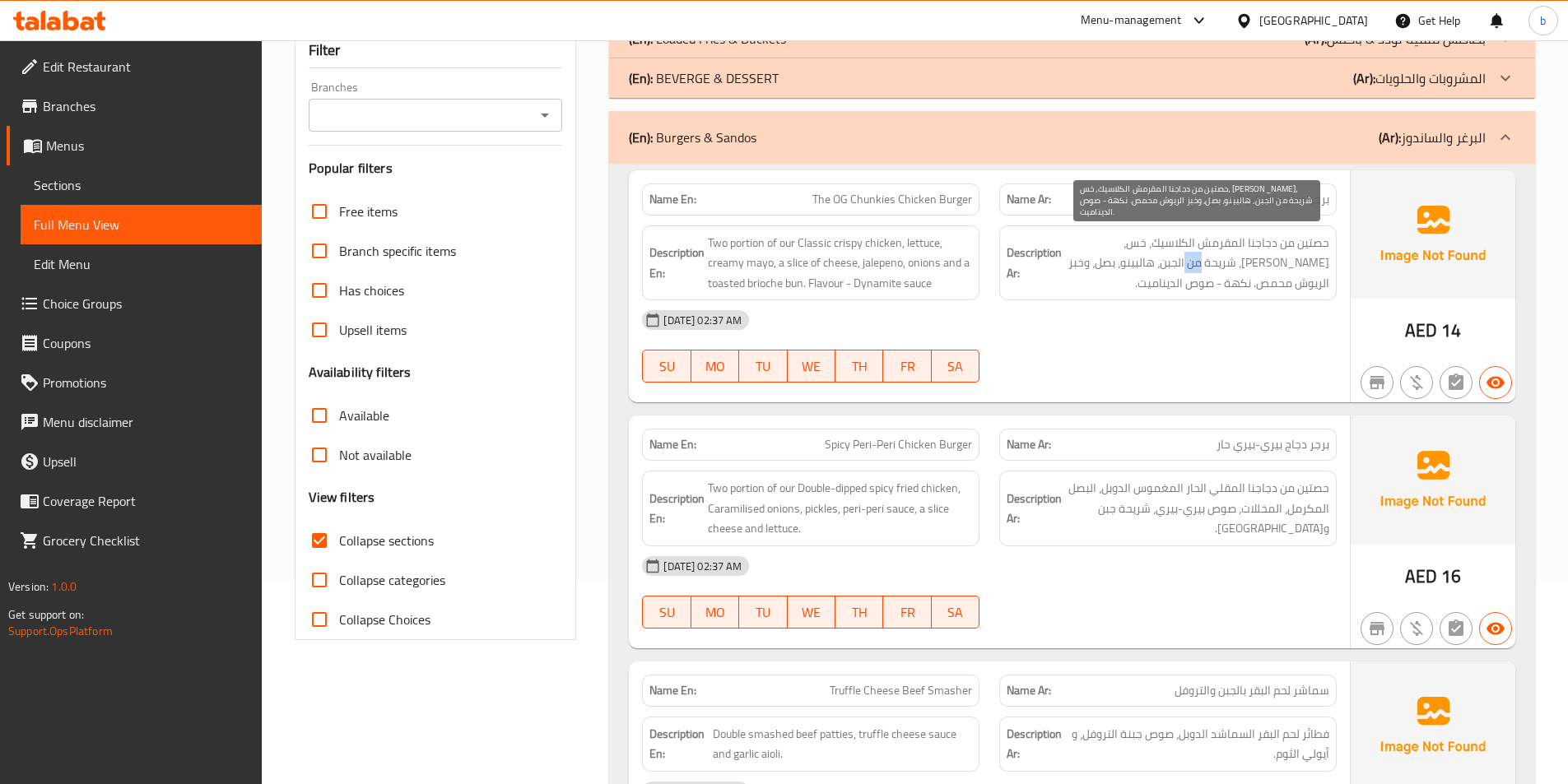
click at [1240, 266] on span "حصتين من دجاجنا المقرمش الكلاسيك، خس، [PERSON_NAME]، شريحة من الجبن، هالبينو، ب…" at bounding box center [1197, 263] width 264 height 61
click at [1192, 266] on span "حصتين من دجاجنا المقرمش الكلاسيك، خس، [PERSON_NAME]، شريحة من الجبن، هالبينو، ب…" at bounding box center [1197, 263] width 264 height 61
click at [1152, 262] on span "حصتين من دجاجنا المقرمش الكلاسيك، خس، [PERSON_NAME]، شريحة من الجبن، هالبينو، ب…" at bounding box center [1197, 263] width 264 height 61
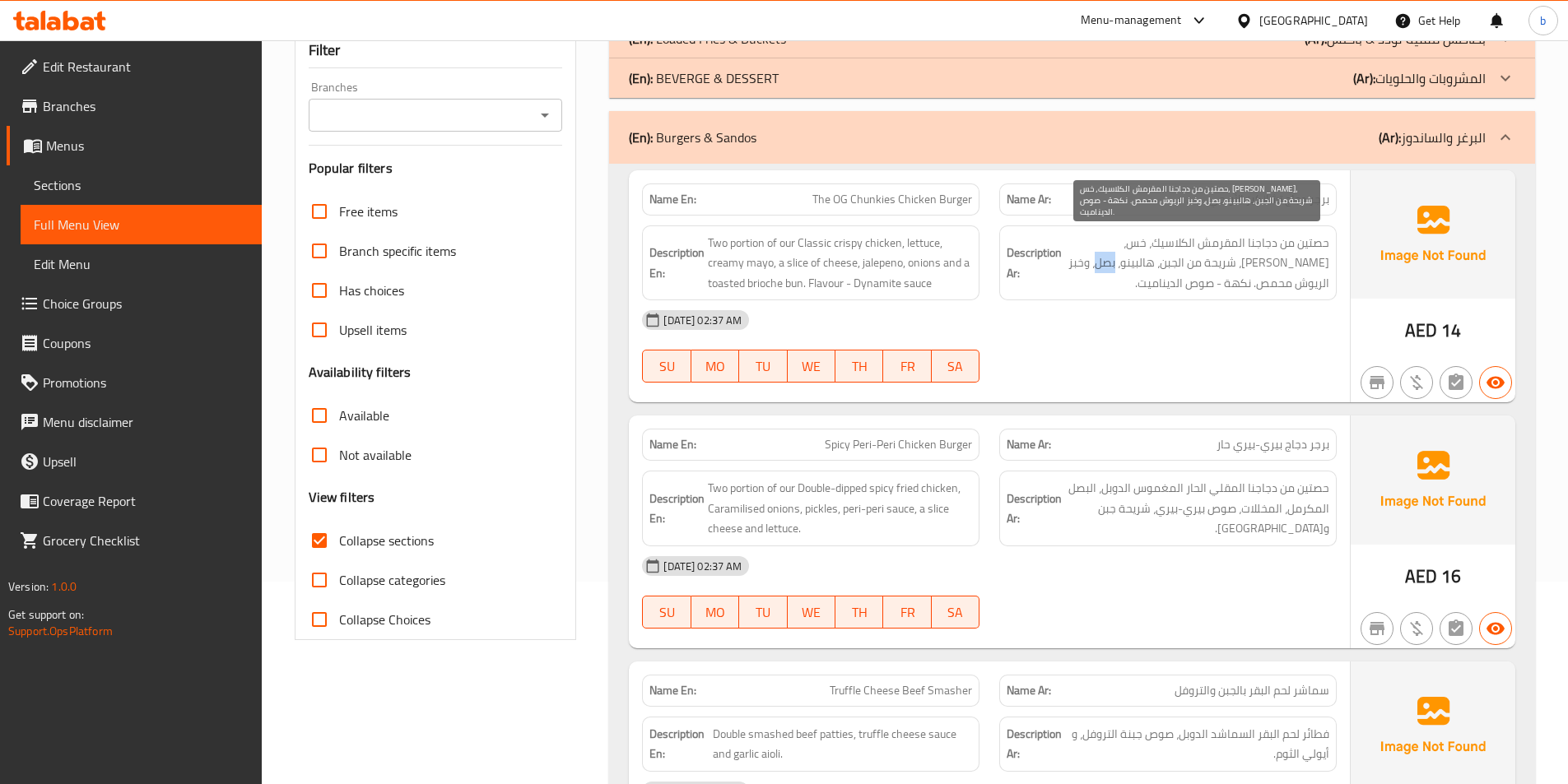
click at [1152, 262] on span "حصتين من دجاجنا المقرمش الكلاسيك، خس، [PERSON_NAME]، شريحة من الجبن، هالبينو، ب…" at bounding box center [1197, 263] width 264 height 61
click at [1131, 264] on span "حصتين من دجاجنا المقرمش الكلاسيك، خس، [PERSON_NAME]، شريحة من الجبن، هالبينو، ب…" at bounding box center [1197, 263] width 264 height 61
click at [1106, 260] on span "حصتين من دجاجنا المقرمش الكلاسيك، خس، [PERSON_NAME]، شريحة من الجبن، هالبينو، ب…" at bounding box center [1197, 263] width 264 height 61
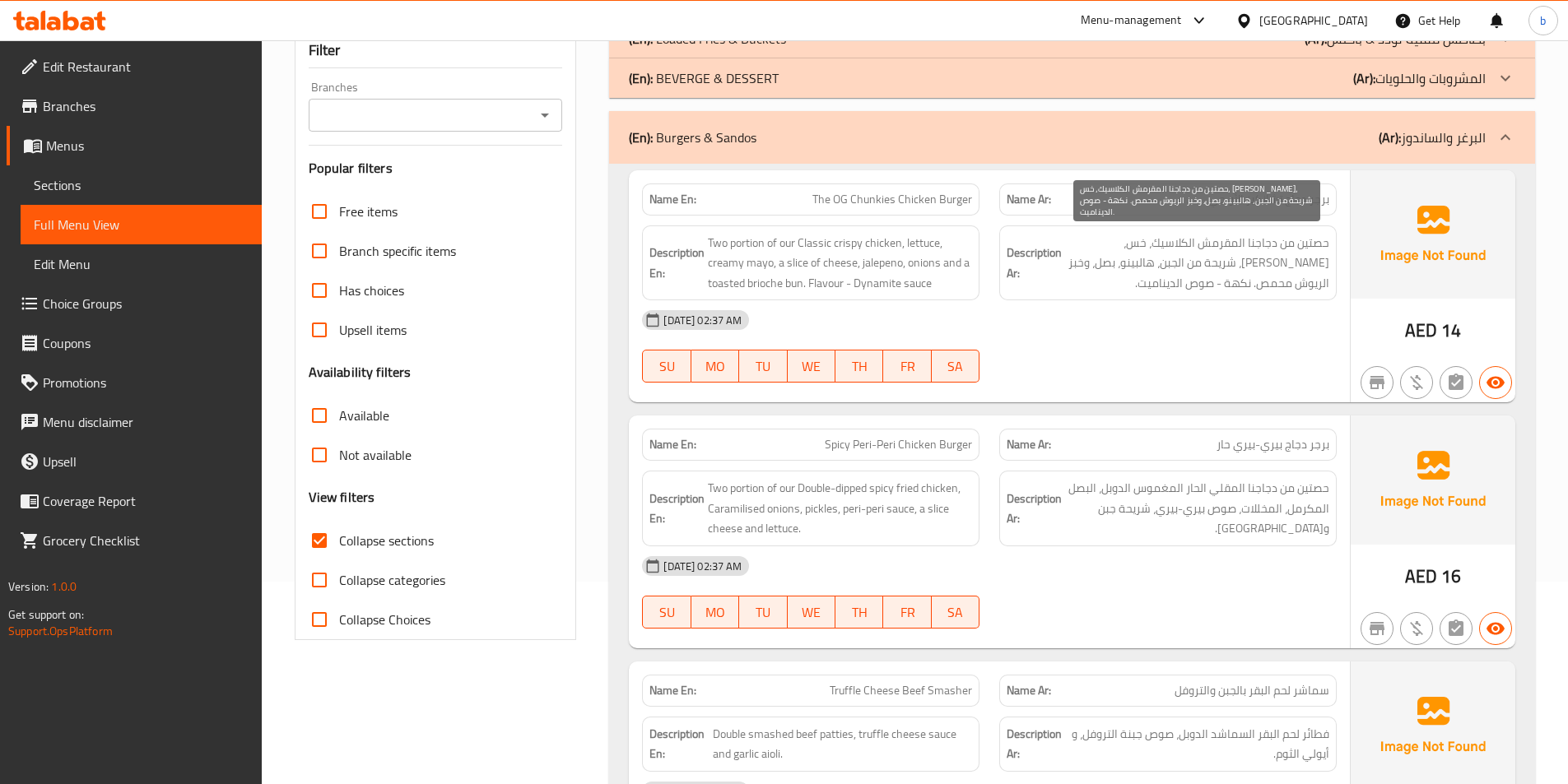
click at [1314, 288] on span "حصتين من دجاجنا المقرمش الكلاسيك، خس، [PERSON_NAME]، شريحة من الجبن، هالبينو، ب…" at bounding box center [1197, 263] width 264 height 61
click at [1269, 281] on span "حصتين من دجاجنا المقرمش الكلاسيك، خس، [PERSON_NAME]، شريحة من الجبن، هالبينو، ب…" at bounding box center [1197, 263] width 264 height 61
click at [1236, 282] on span "حصتين من دجاجنا المقرمش الكلاسيك، خس، [PERSON_NAME]، شريحة من الجبن، هالبينو، ب…" at bounding box center [1197, 263] width 264 height 61
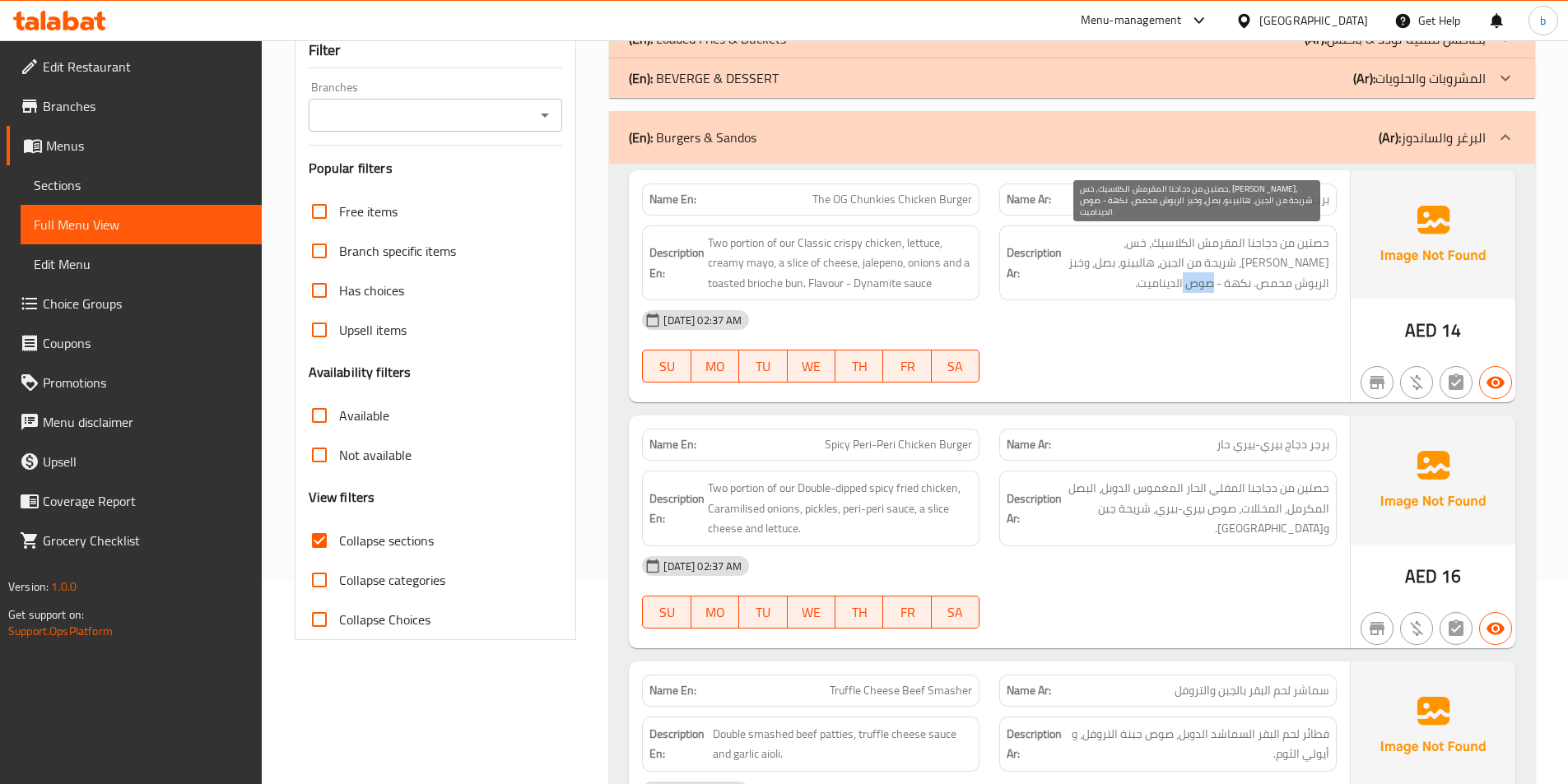
click at [1236, 282] on span "حصتين من دجاجنا المقرمش الكلاسيك، خس، [PERSON_NAME]، شريحة من الجبن، هالبينو، ب…" at bounding box center [1197, 263] width 264 height 61
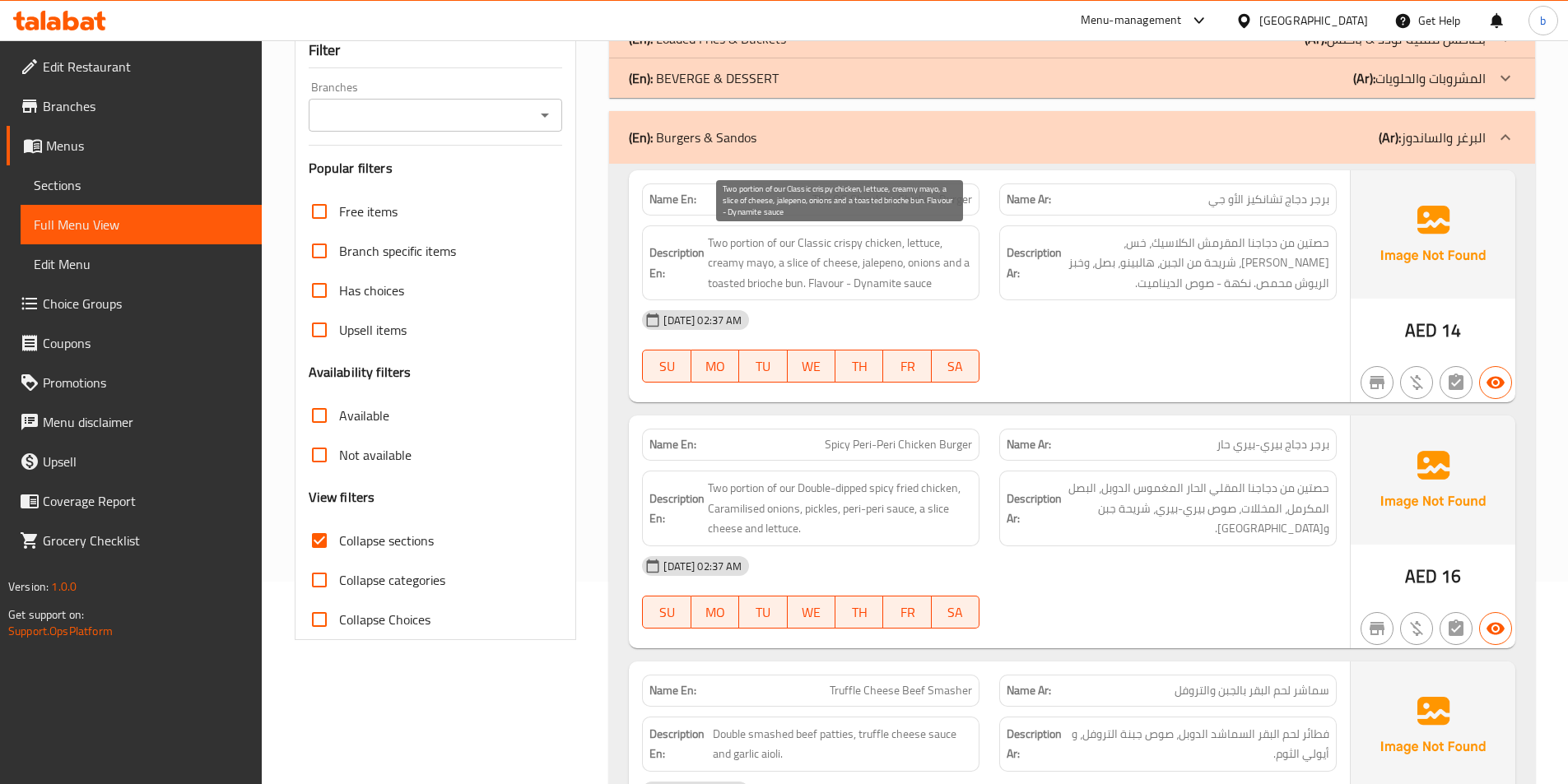
click at [765, 282] on span "Two portion of our Classic crispy chicken, lettuce, creamy mayo, a slice of che…" at bounding box center [840, 263] width 264 height 61
click at [762, 289] on span "Two portion of our Classic crispy chicken, lettuce, creamy mayo, a slice of che…" at bounding box center [840, 263] width 264 height 61
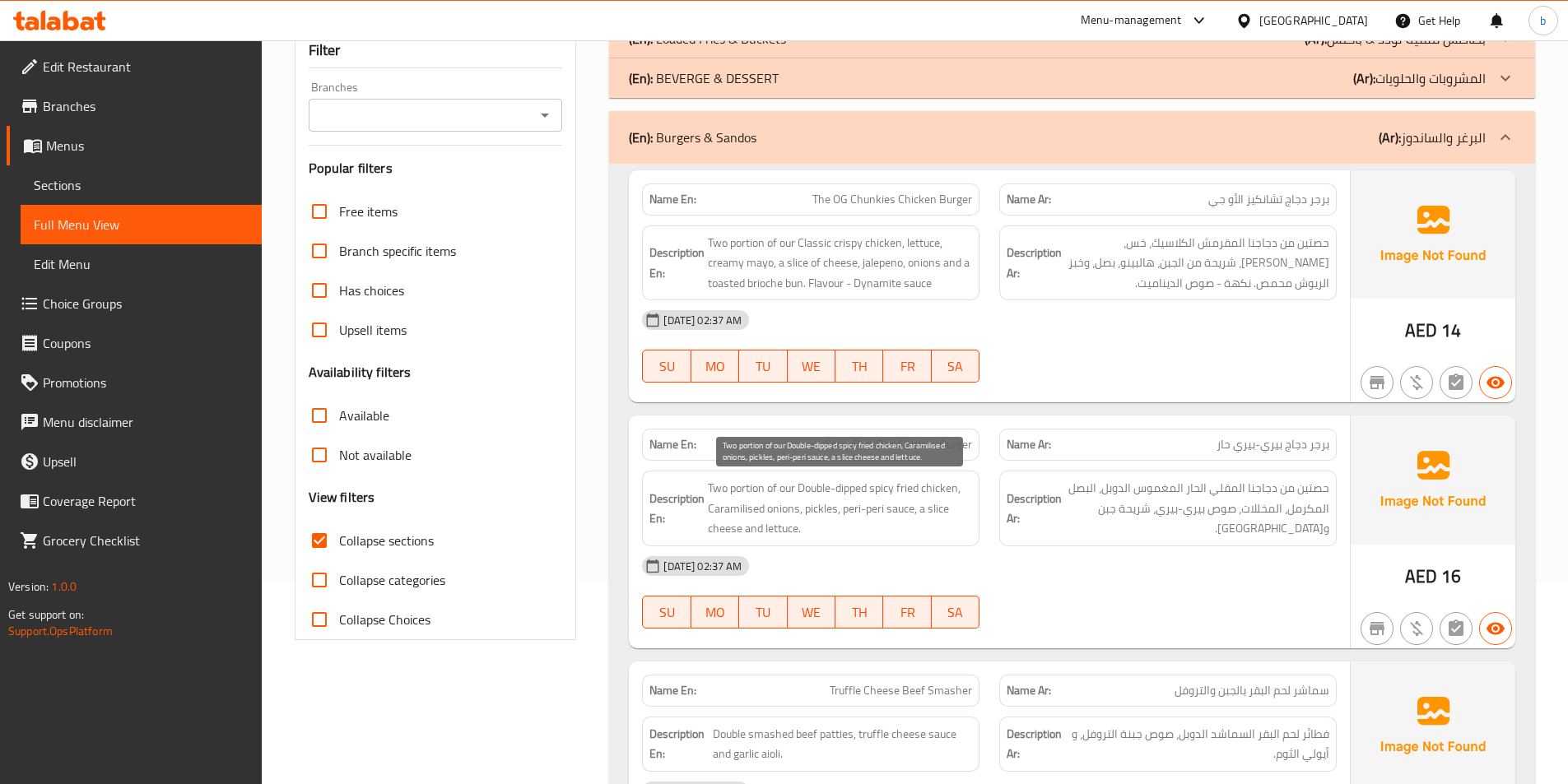
click at [822, 514] on span "Two portion of our Double-dipped spicy fried chicken, Caramilised onions, pickl…" at bounding box center [840, 508] width 264 height 61
copy span "pickles"
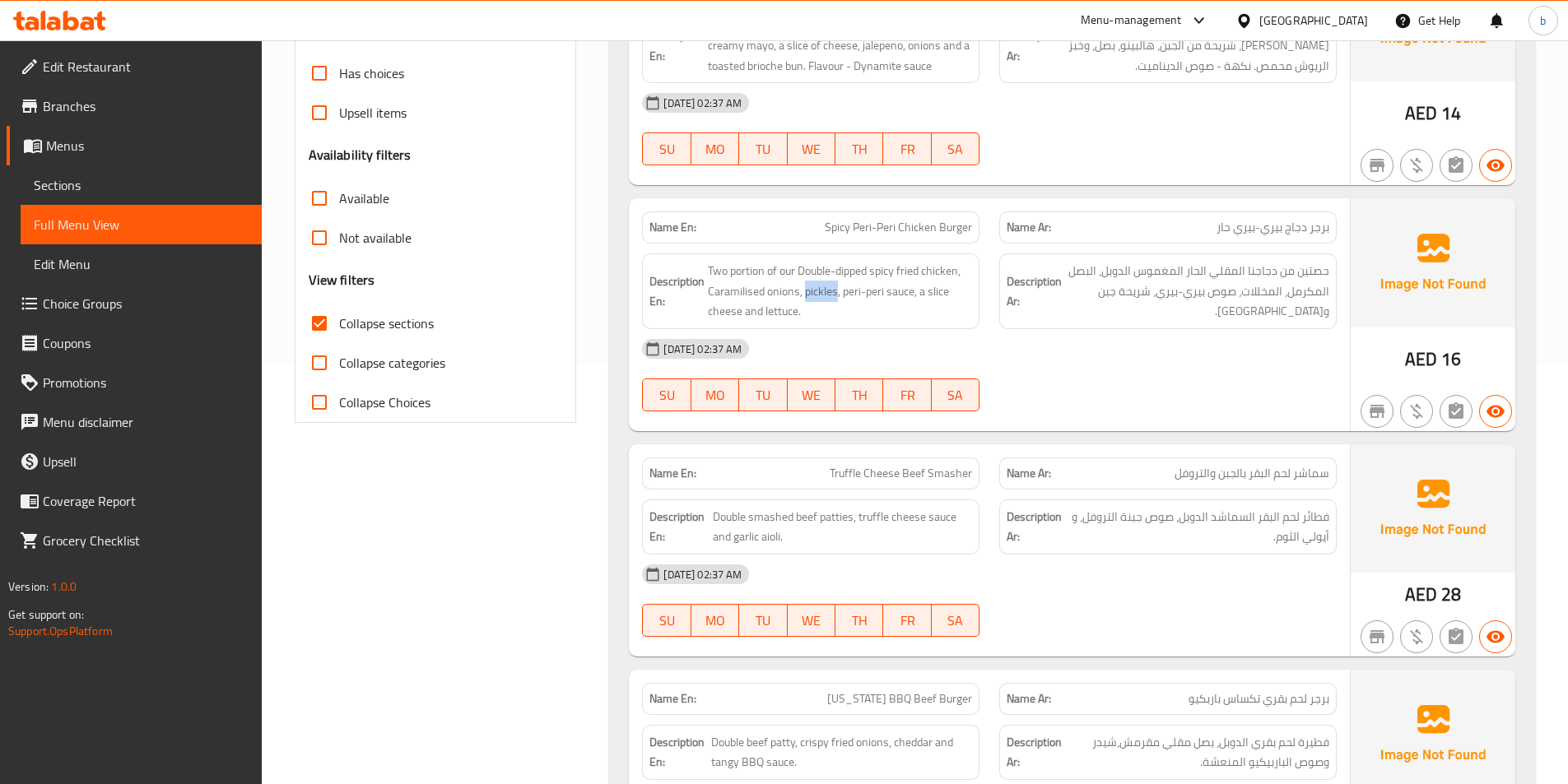
scroll to position [449, 0]
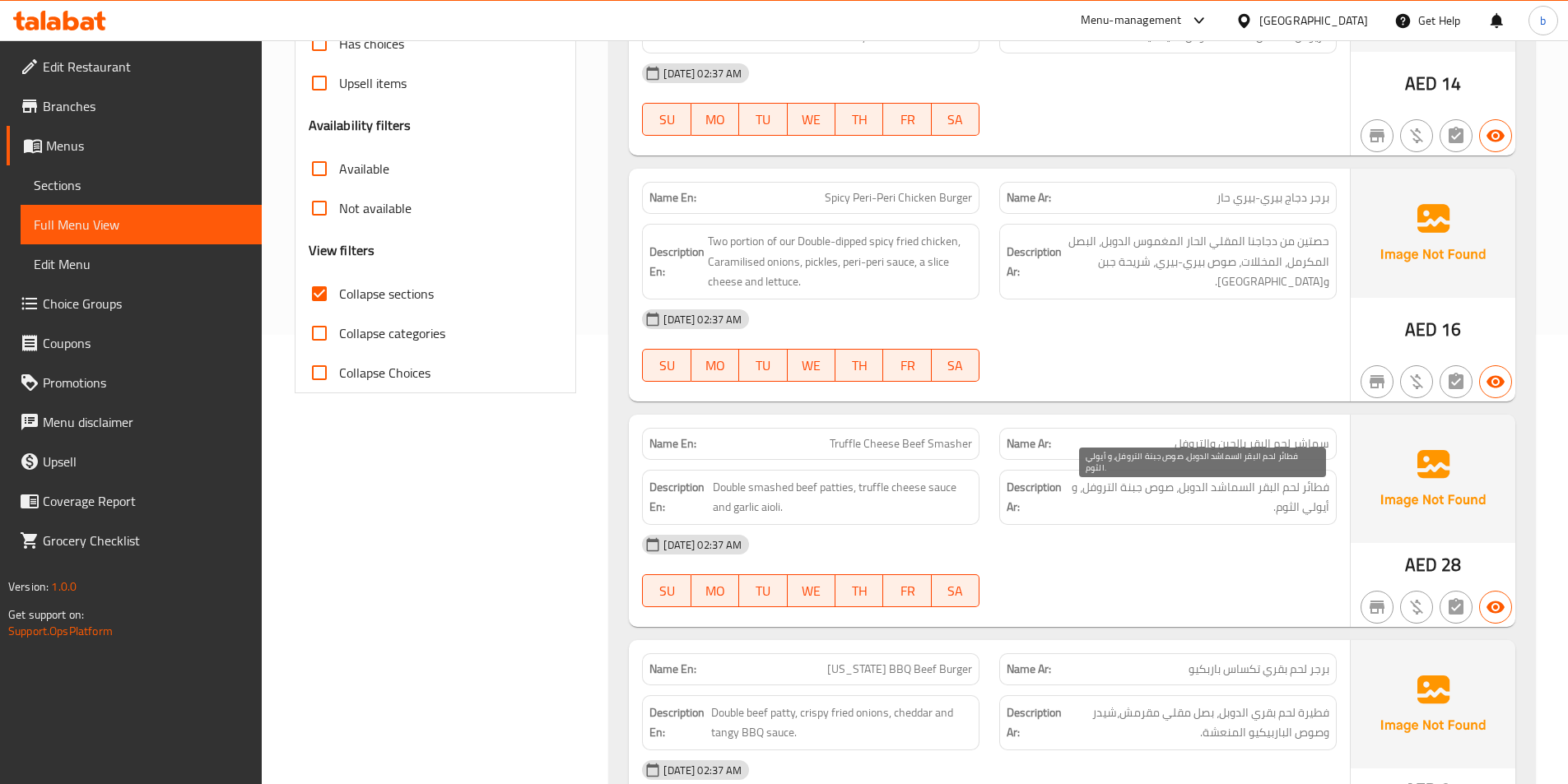
click at [1292, 485] on span "فطائر لحم البقر السماشد الدوبل، صوص جبنة التروفل، و أيولي الثوم." at bounding box center [1198, 497] width 261 height 40
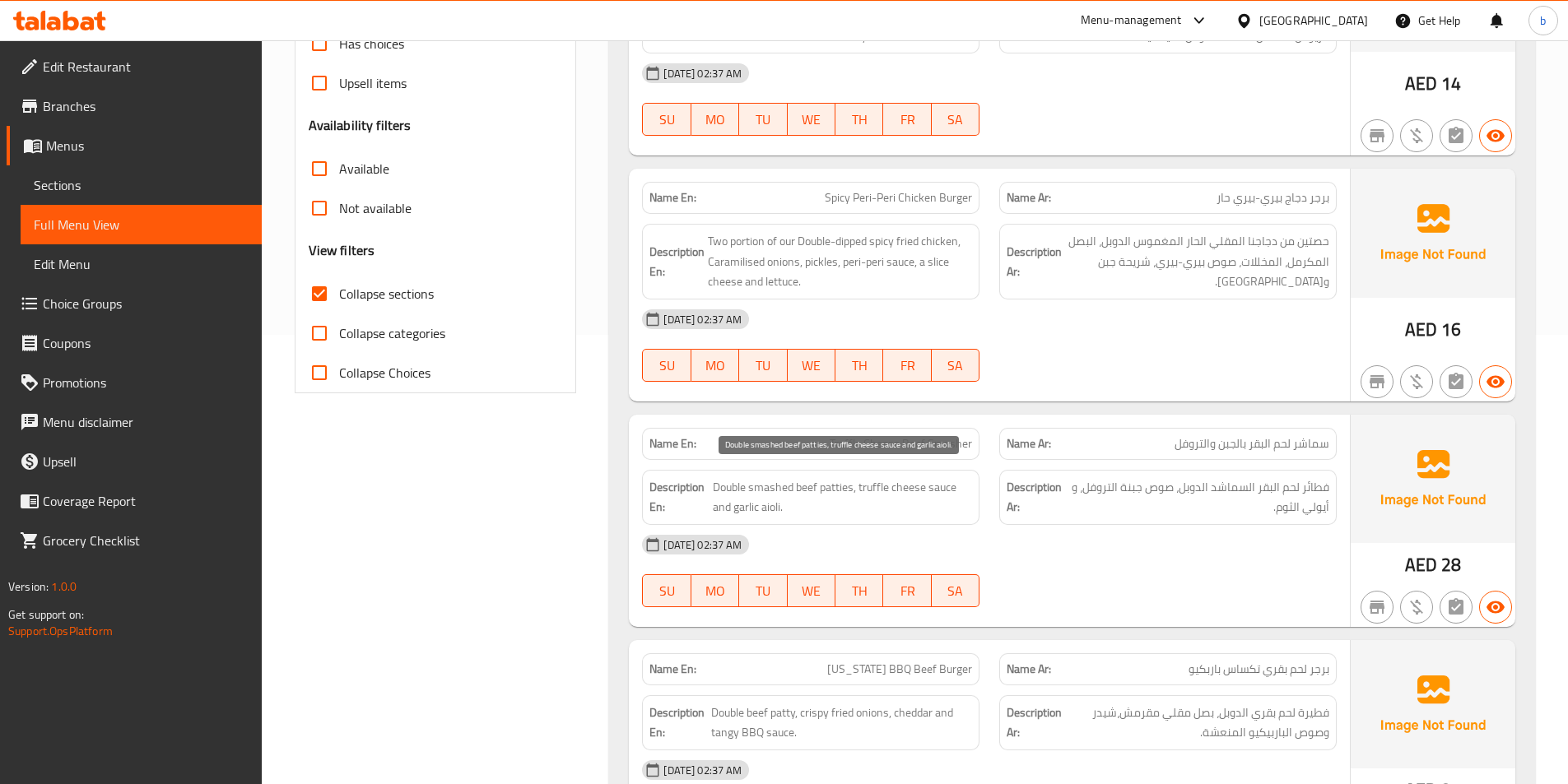
click at [823, 486] on span "Double smashed beef patties, truffle cheese sauce and garlic aioli." at bounding box center [842, 497] width 260 height 40
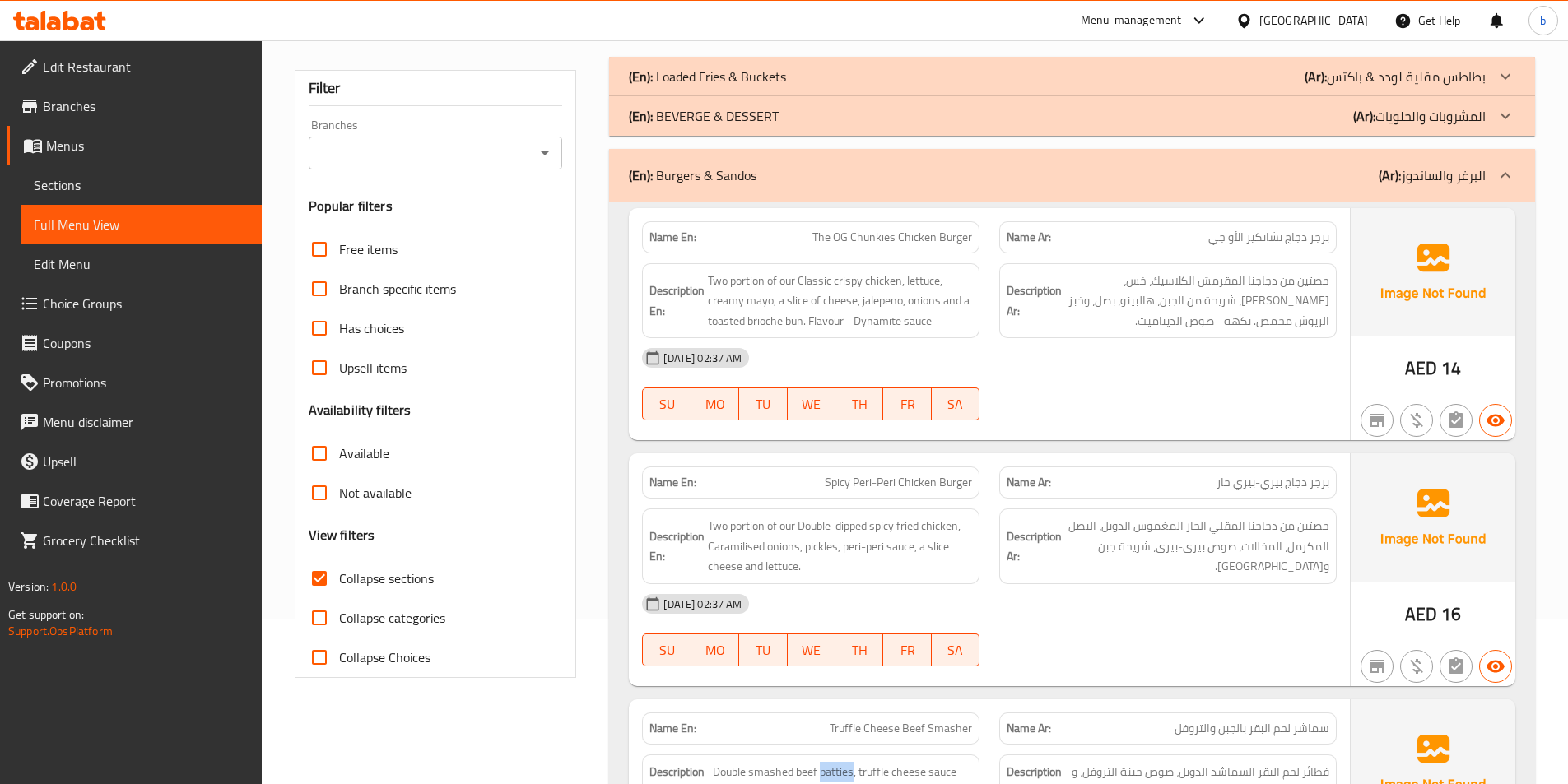
scroll to position [38, 0]
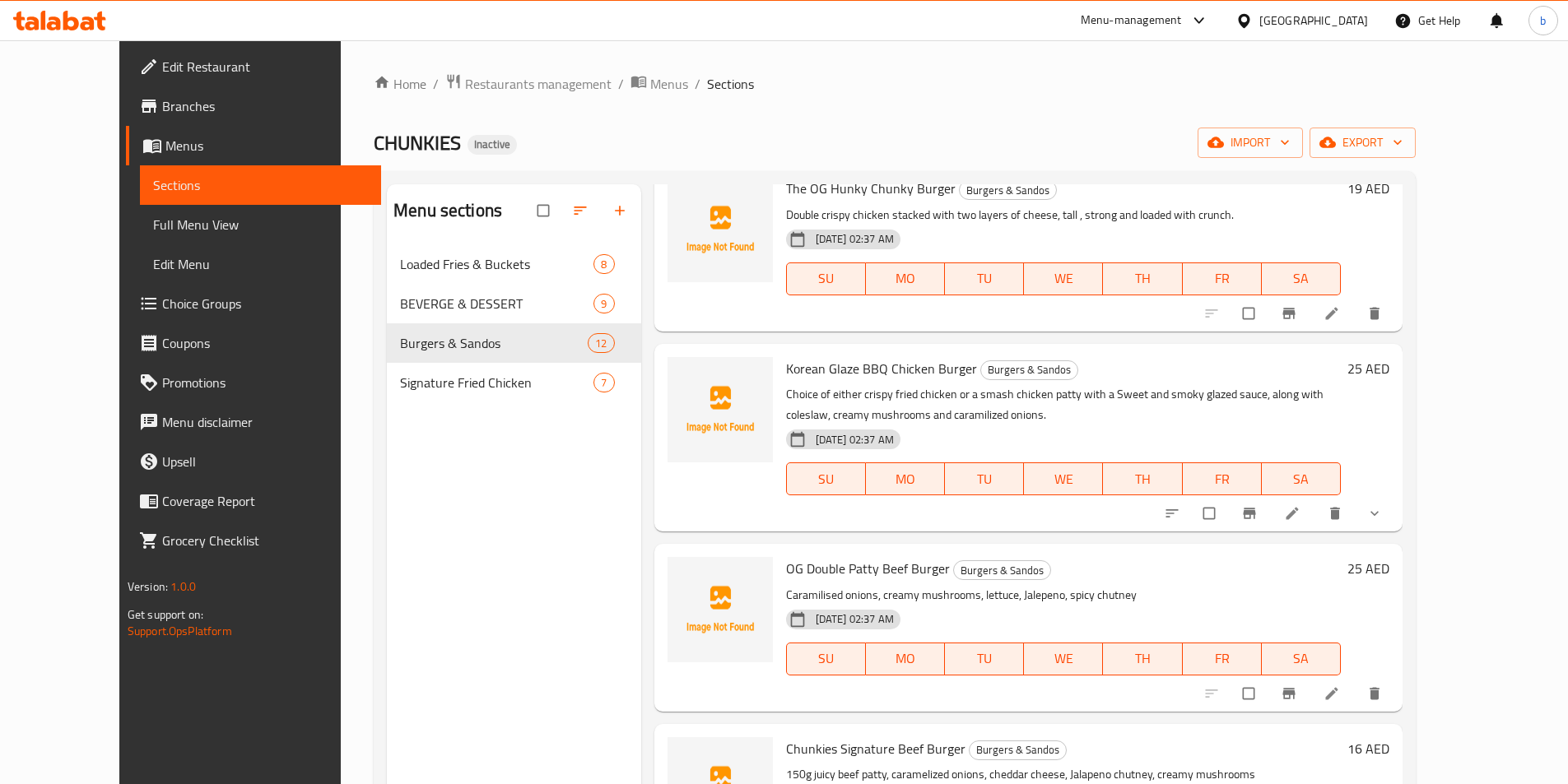
scroll to position [961, 0]
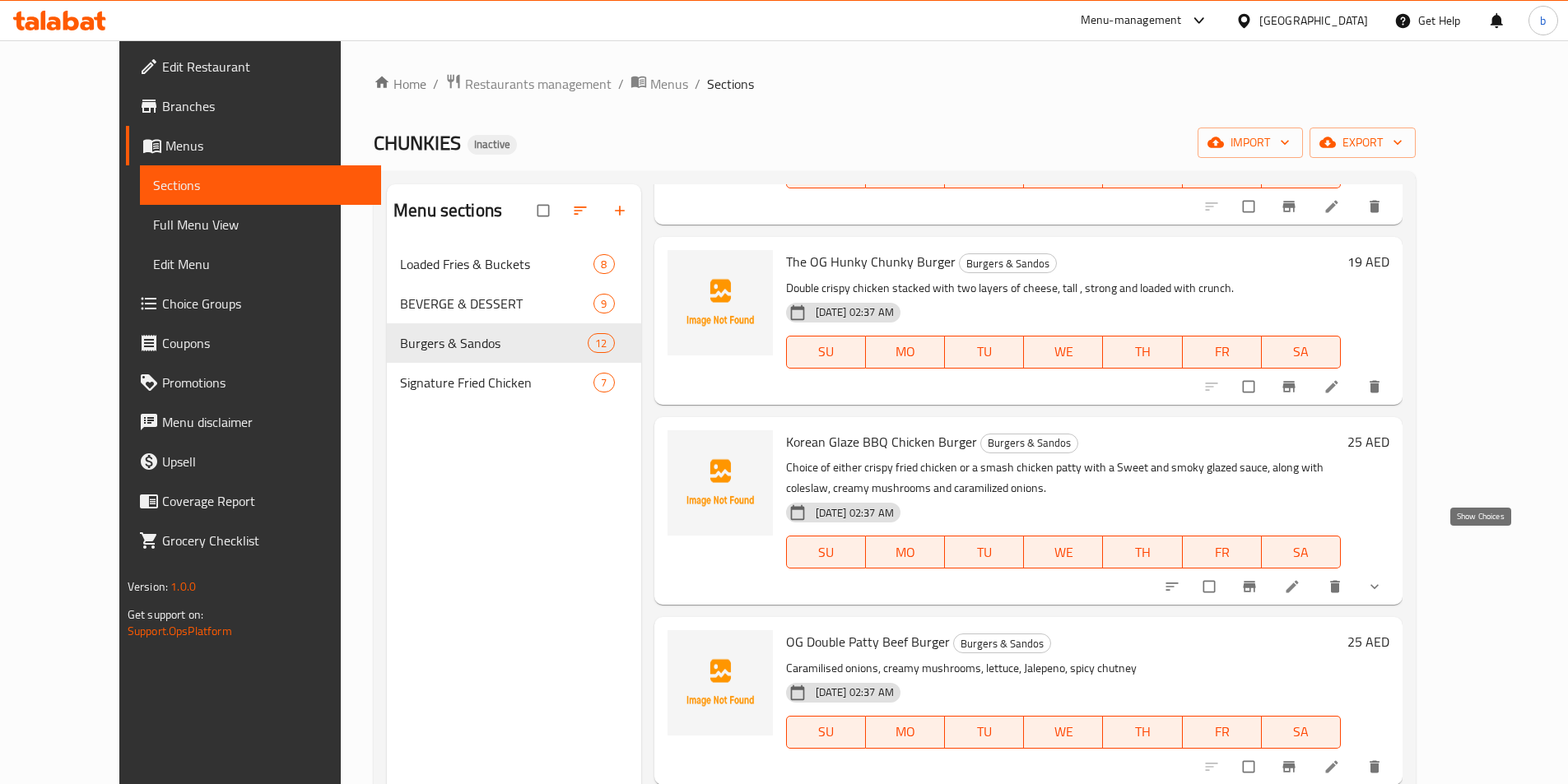
click at [1382, 578] on icon "show more" at bounding box center [1374, 586] width 16 height 16
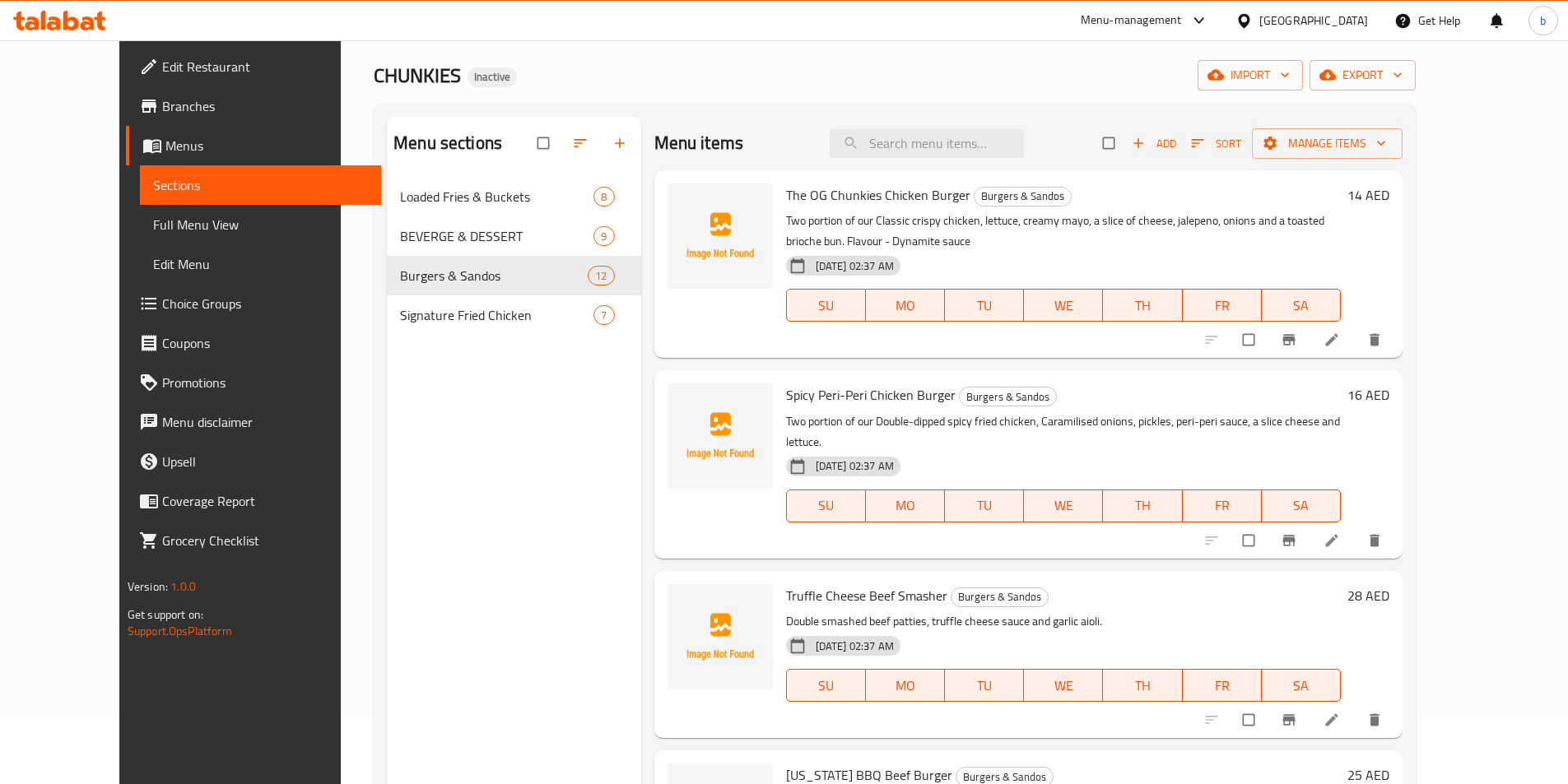
scroll to position [0, 0]
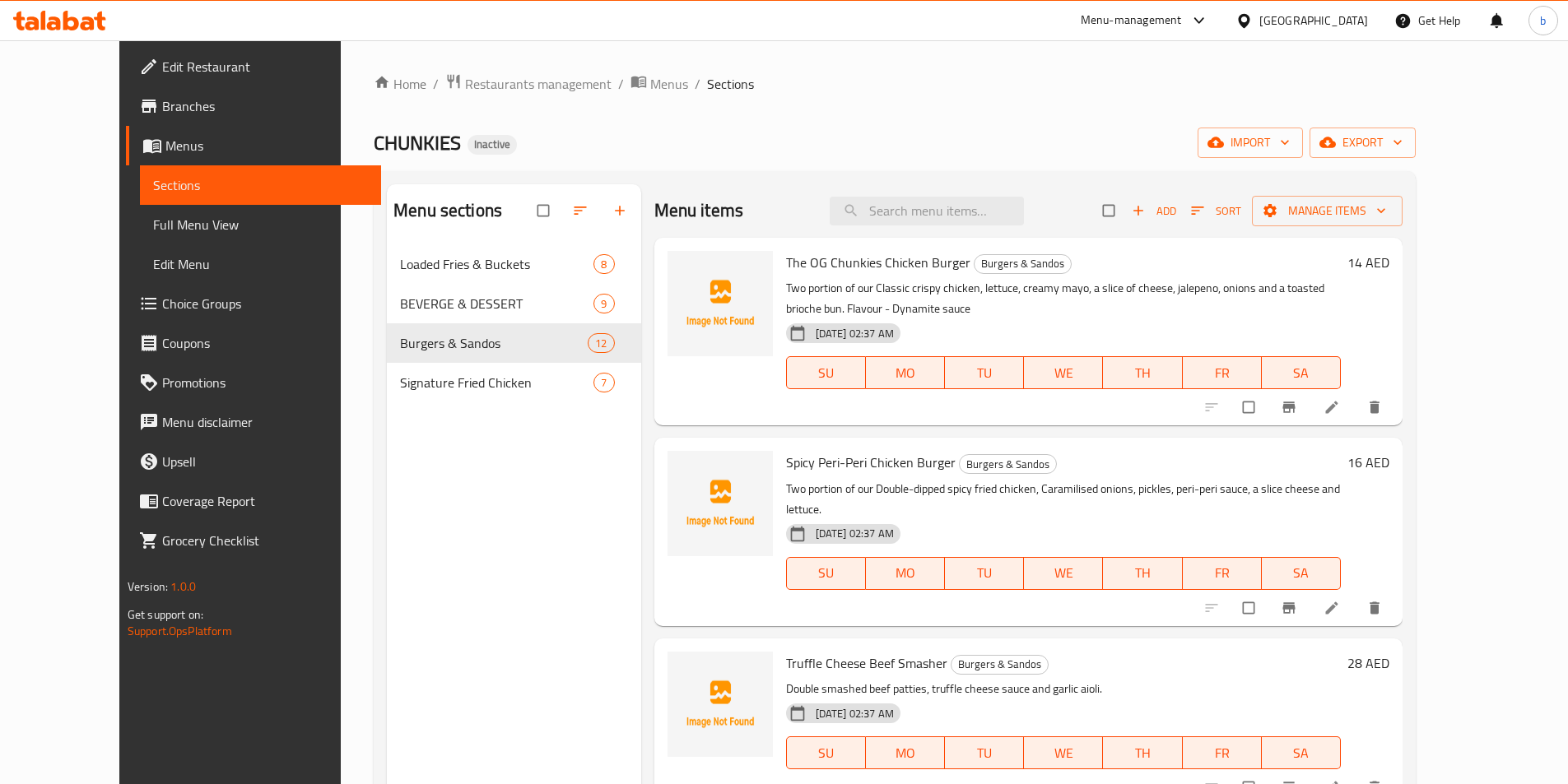
click at [1396, 421] on div at bounding box center [1294, 407] width 202 height 36
click at [1356, 417] on li at bounding box center [1333, 407] width 46 height 26
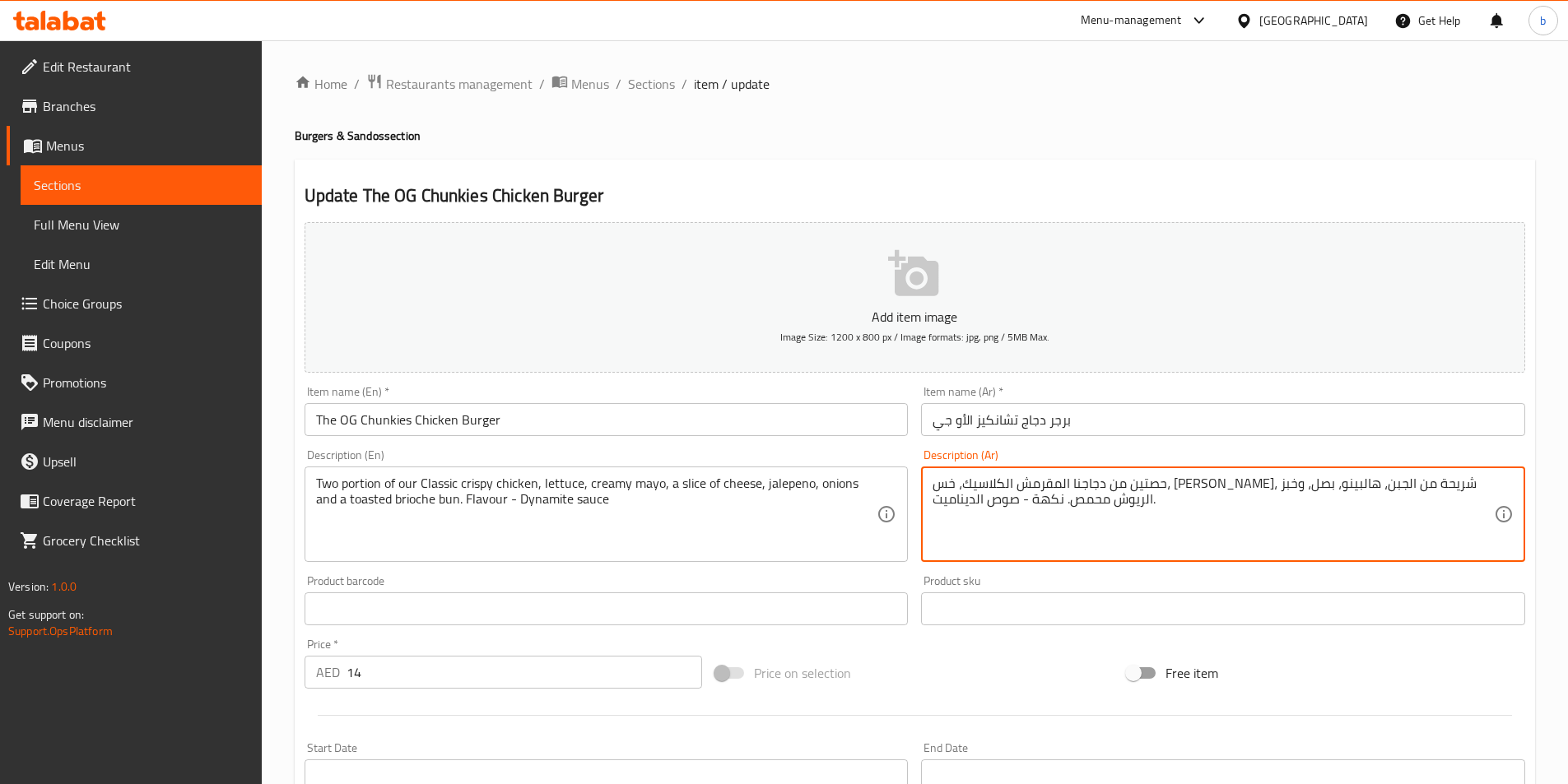
drag, startPoint x: 975, startPoint y: 483, endPoint x: 994, endPoint y: 483, distance: 19.0
type textarea "حصتين من دجاجنا المقرمش الكلاسيك، خس، [PERSON_NAME]، شريحة من الجبن، هالبينو، ب…"
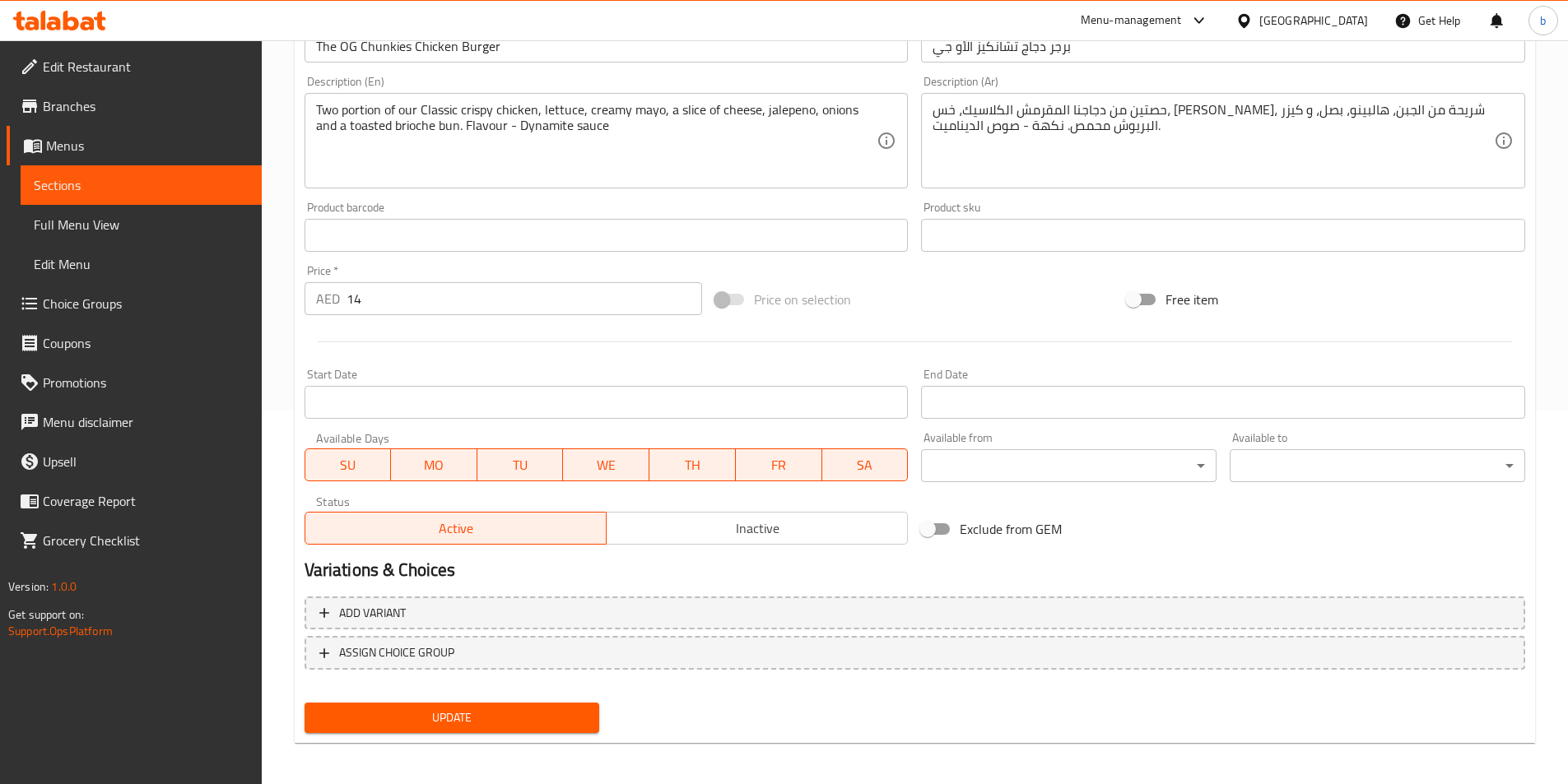
scroll to position [378, 0]
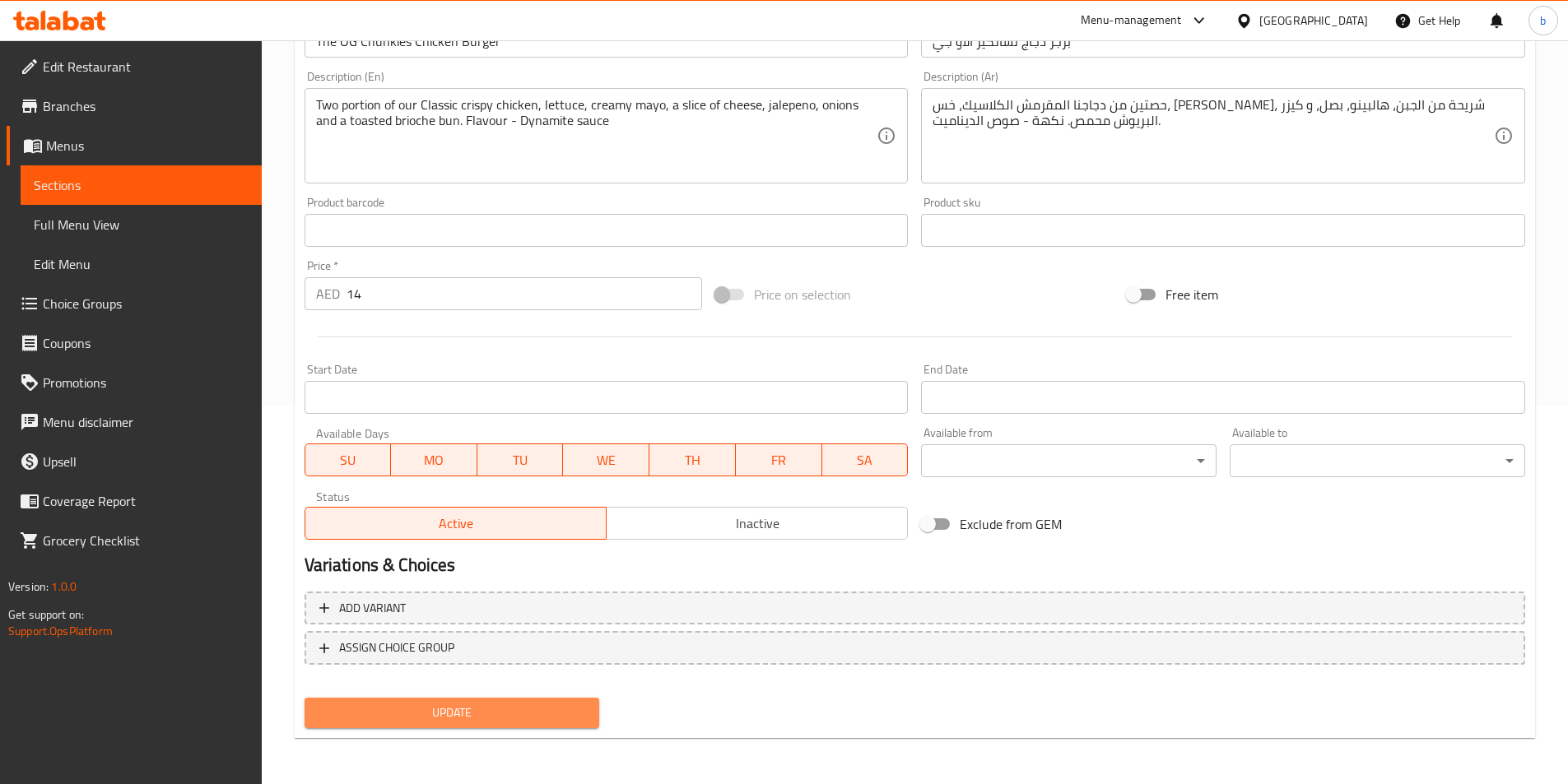
click at [459, 719] on span "Update" at bounding box center [452, 712] width 269 height 20
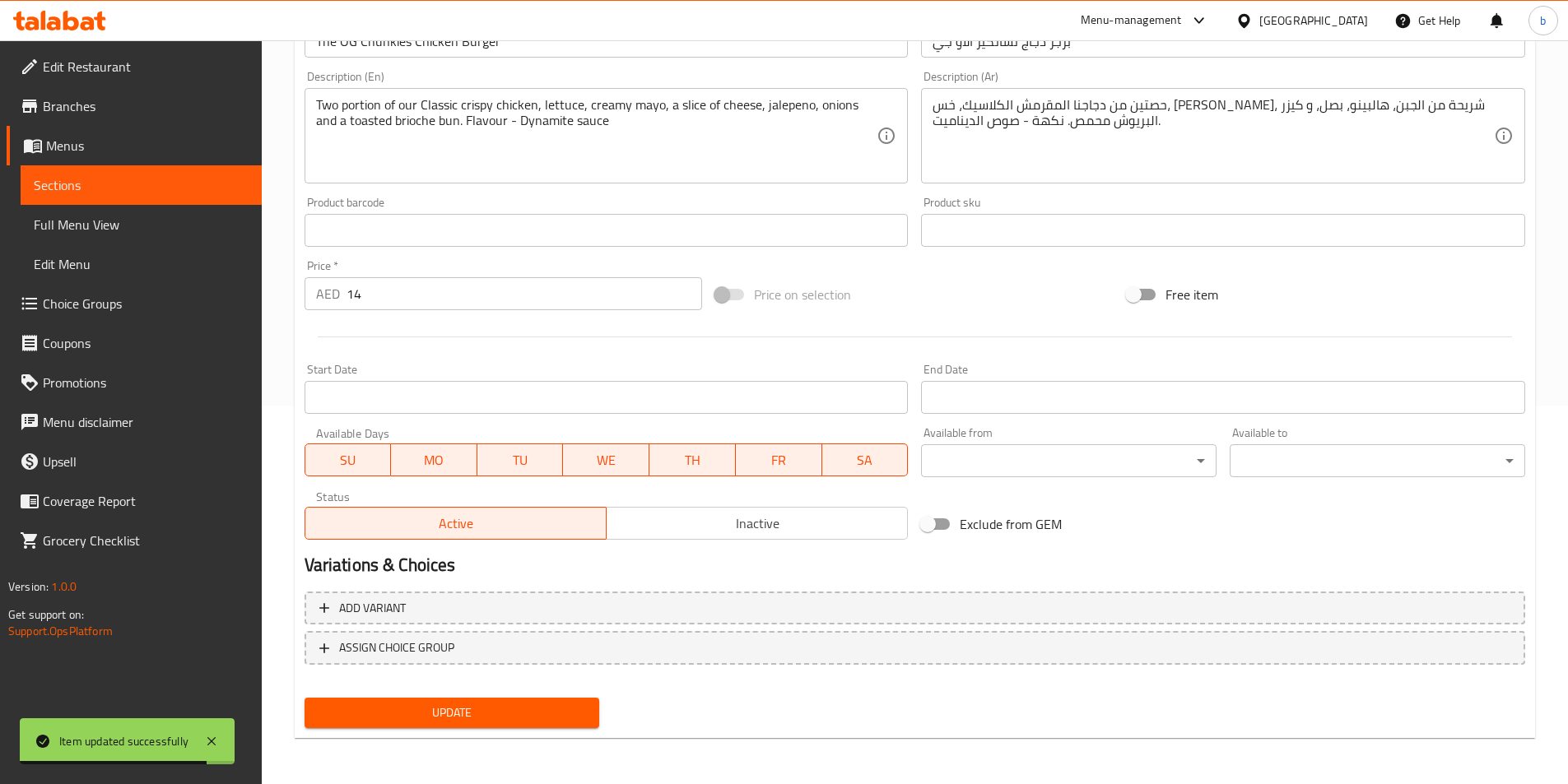
click at [427, 716] on span "Update" at bounding box center [452, 712] width 269 height 20
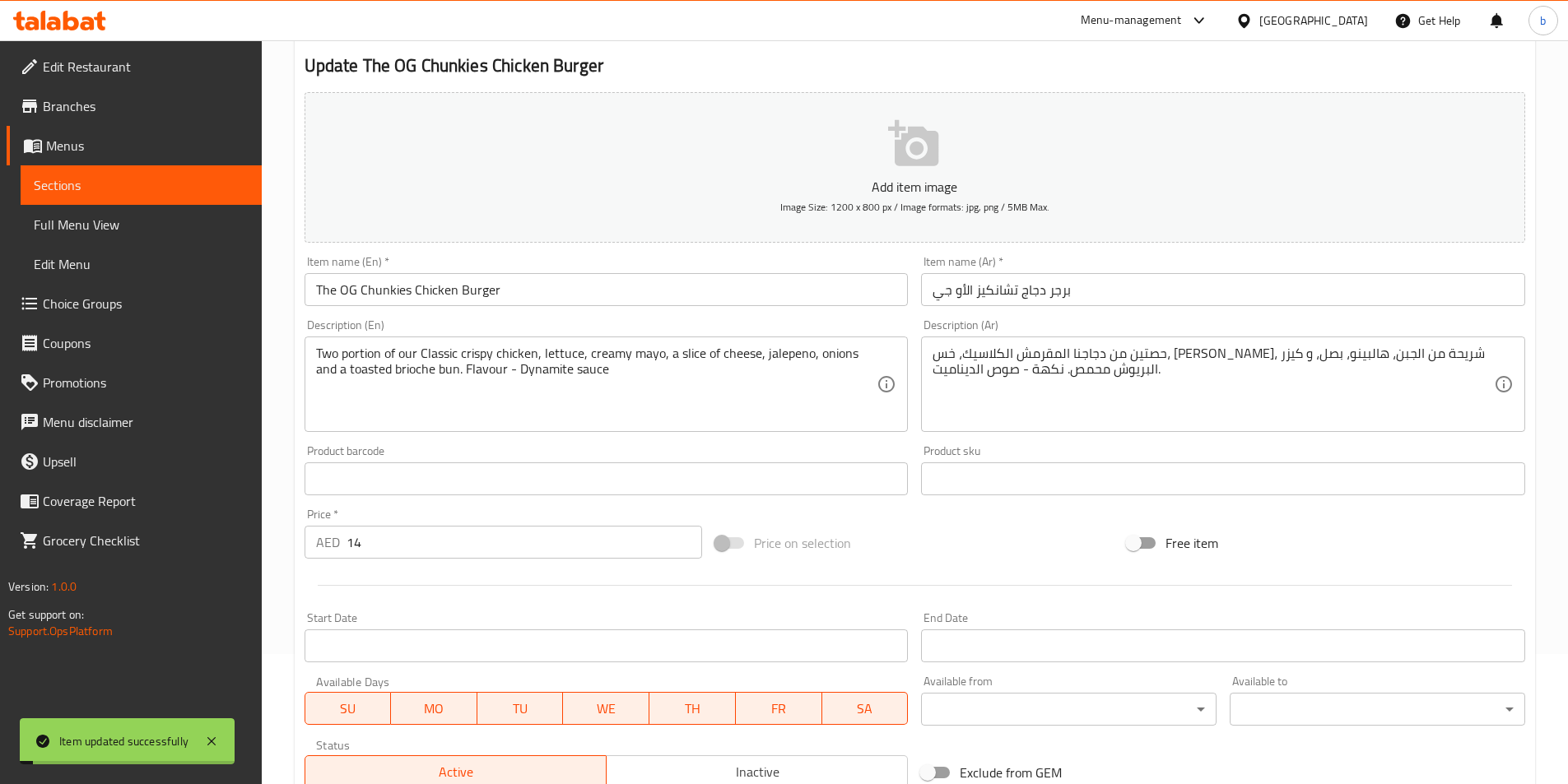
scroll to position [0, 0]
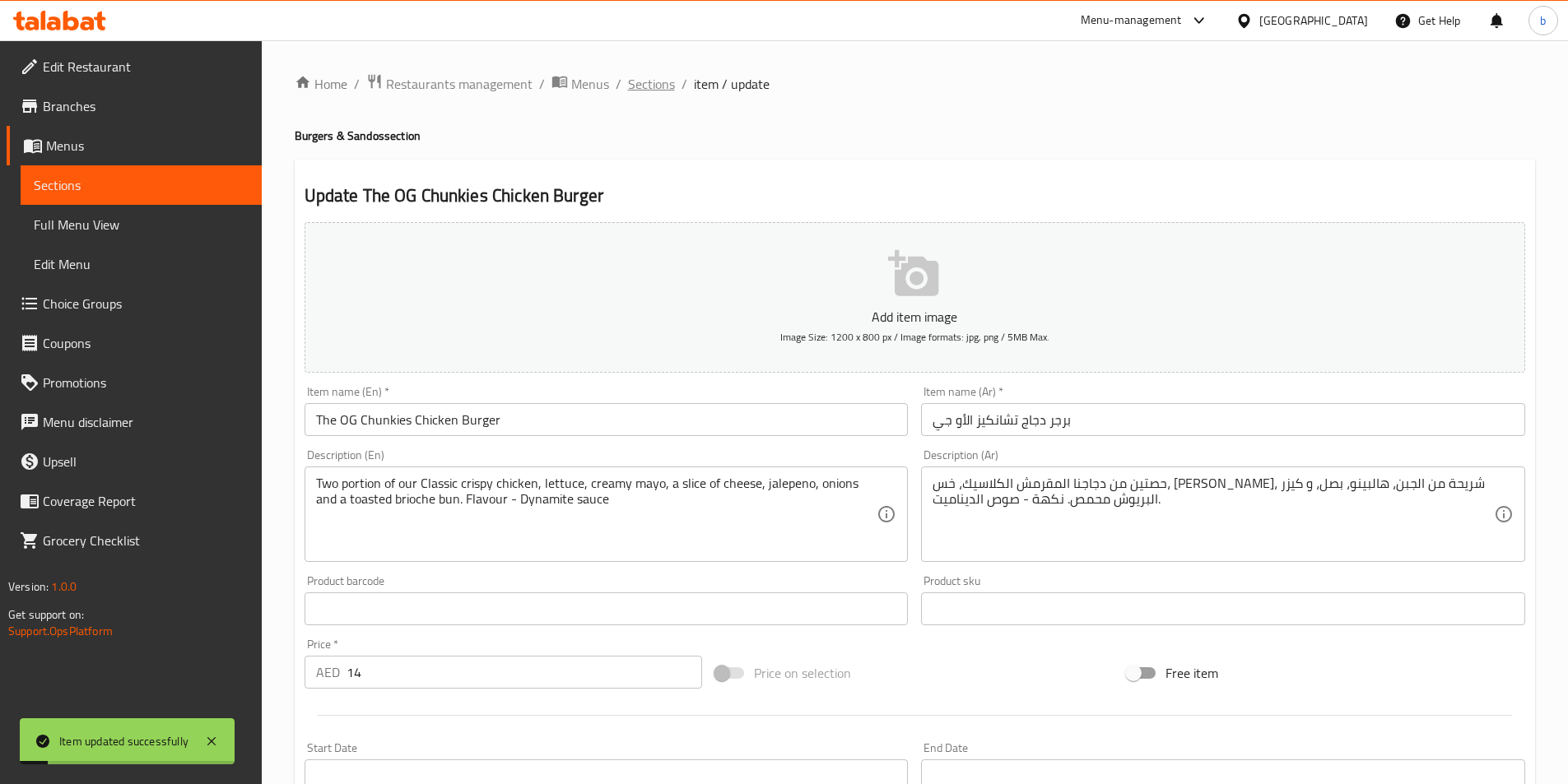
click at [641, 75] on span "Sections" at bounding box center [651, 83] width 47 height 20
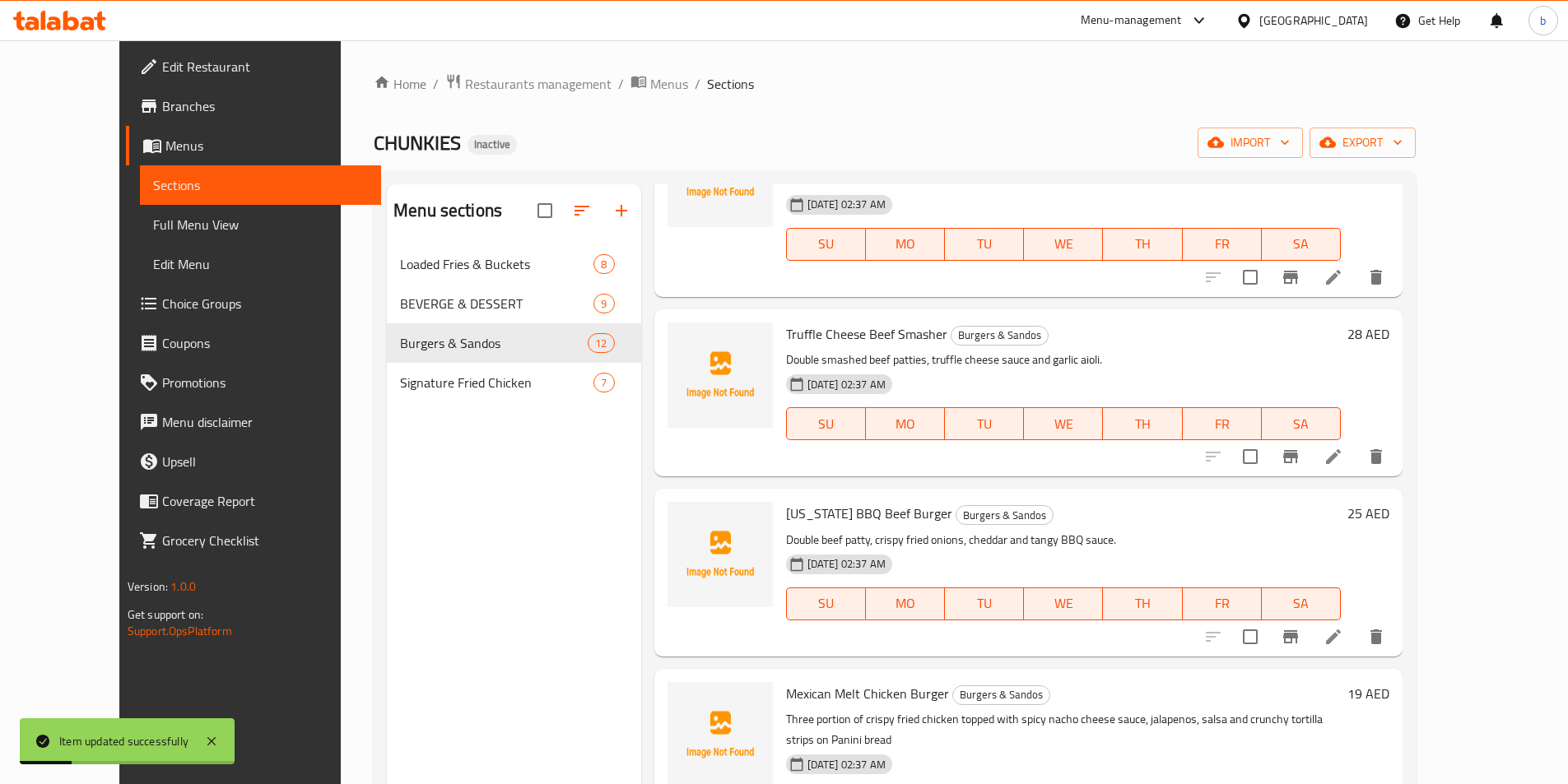
scroll to position [82, 0]
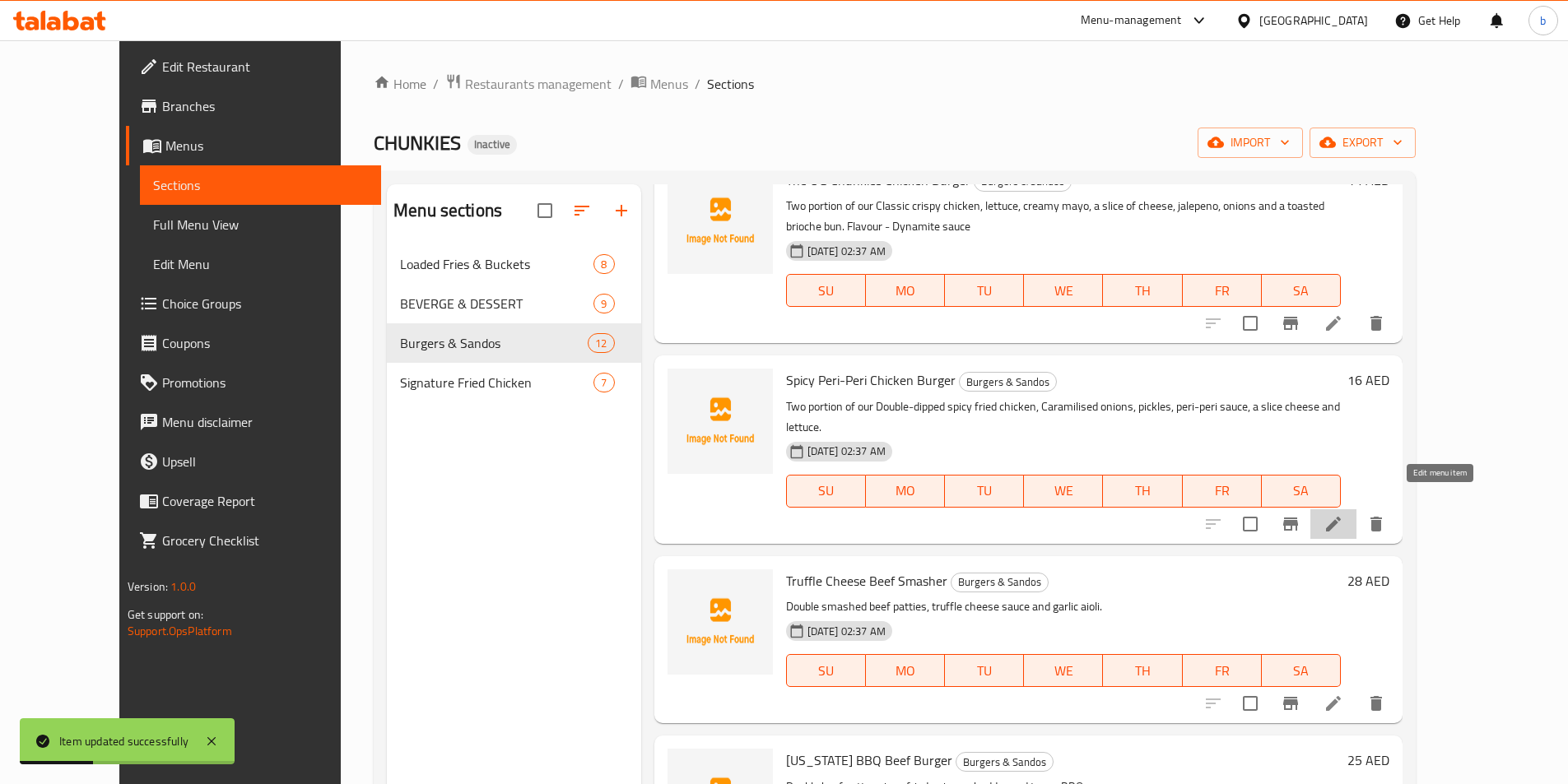
click at [1341, 517] on icon at bounding box center [1332, 524] width 14 height 14
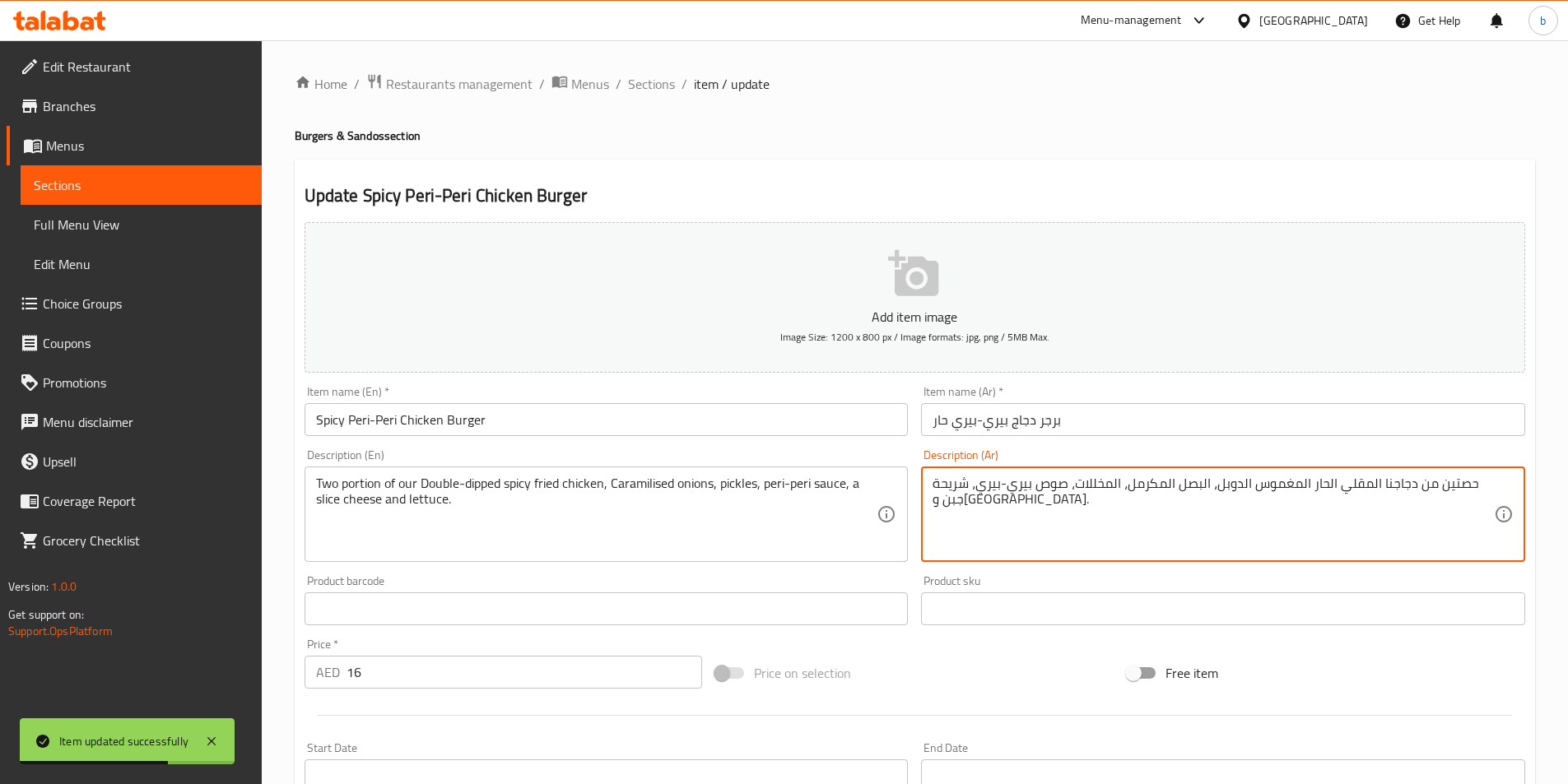
drag, startPoint x: 1076, startPoint y: 483, endPoint x: 1084, endPoint y: 488, distance: 9.4
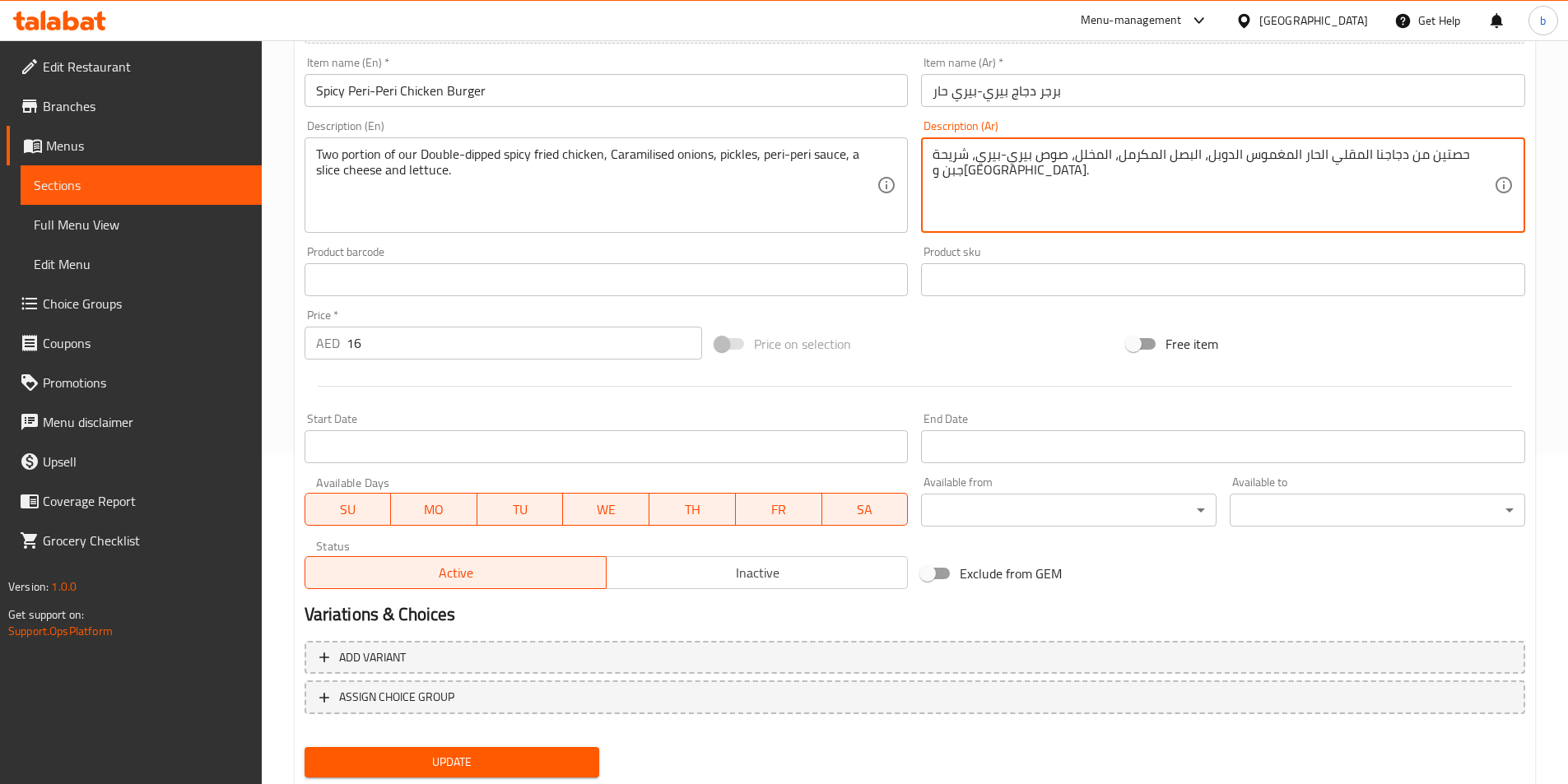
type textarea "حصتين من دجاجنا المقلي الحار المغموس الدوبل، البصل المكرمل، المخلل، صوص بيري-بي…"
click at [486, 759] on span "Update" at bounding box center [452, 761] width 269 height 20
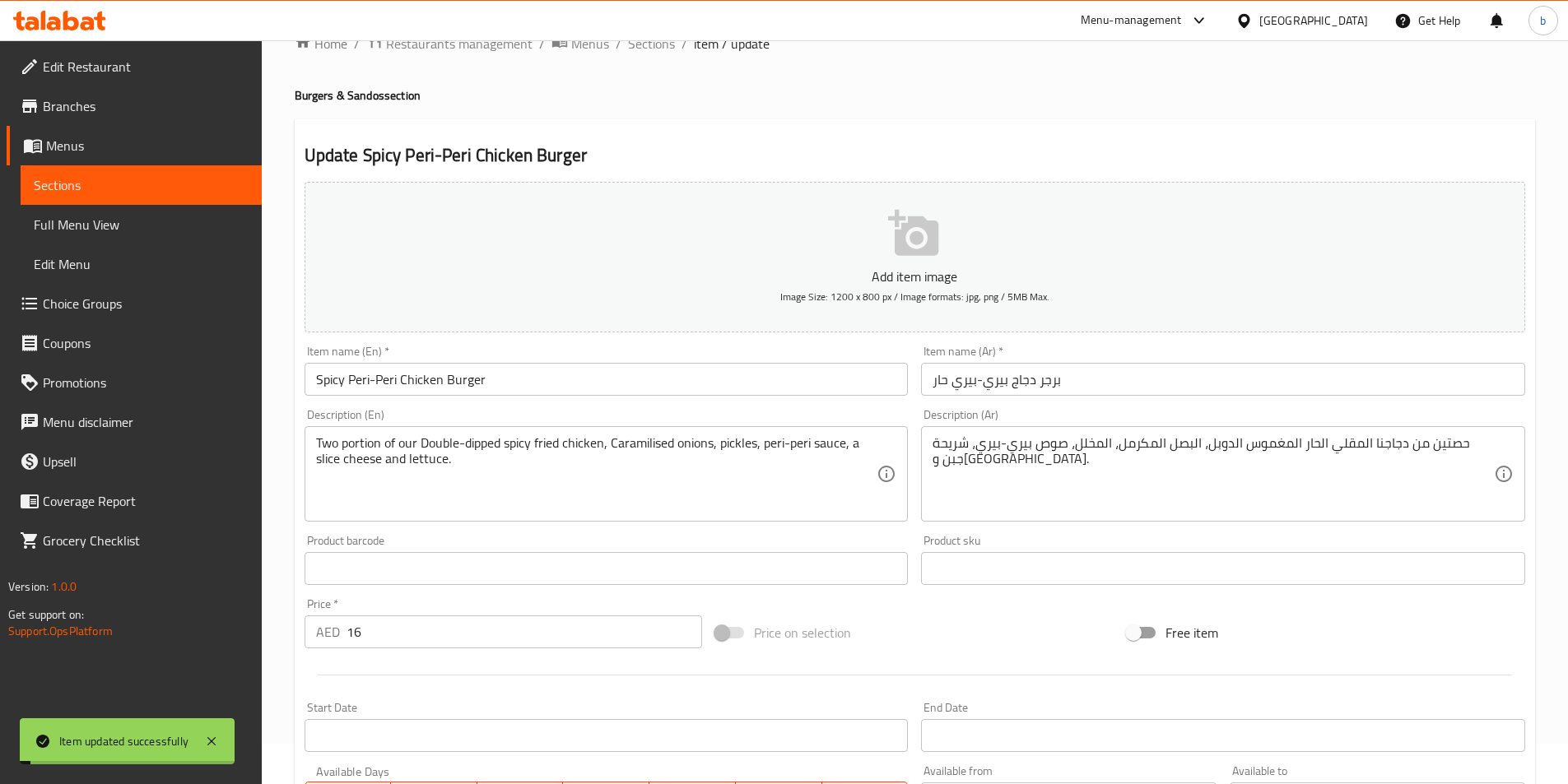
scroll to position [0, 0]
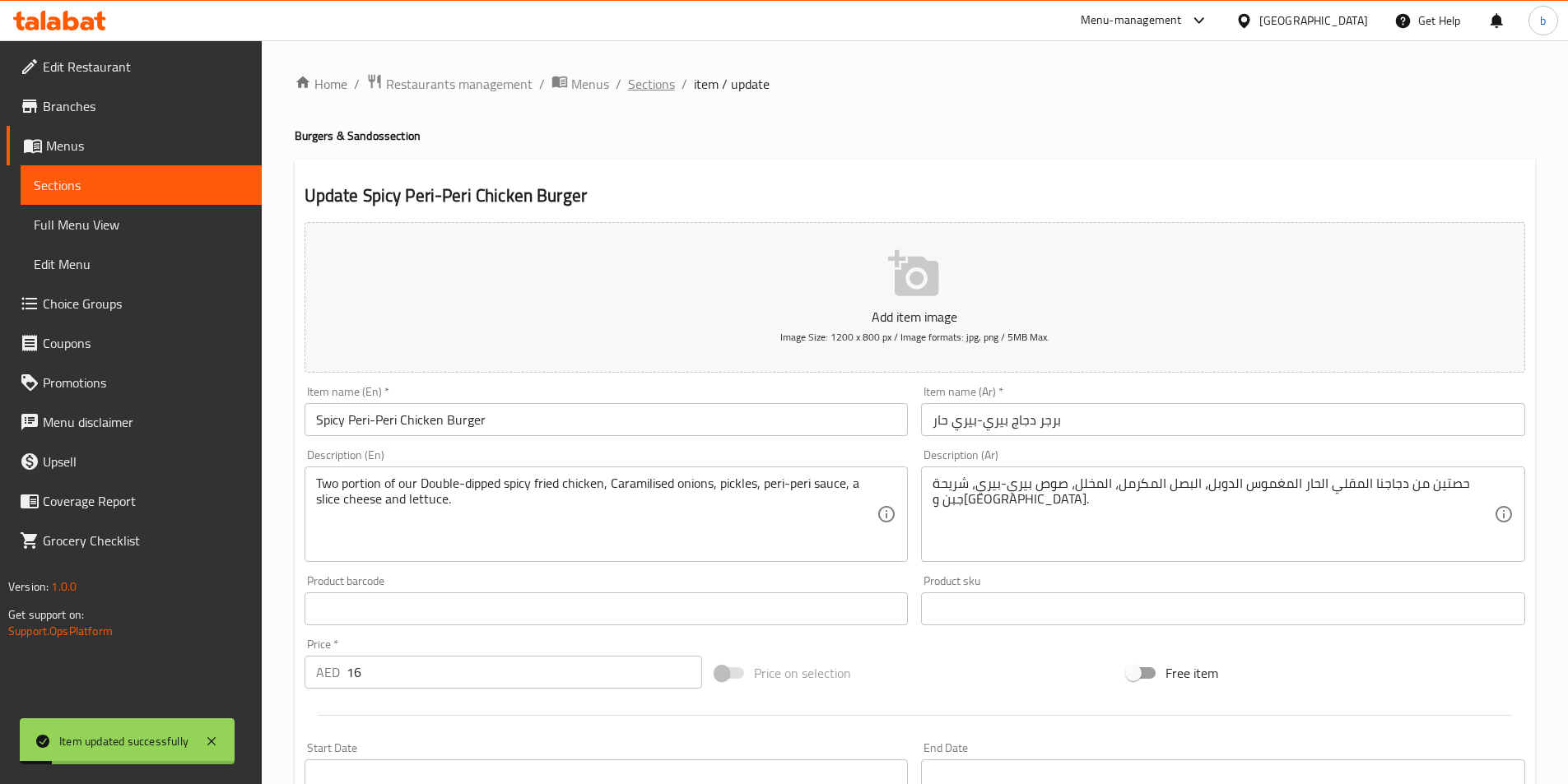
click at [647, 84] on span "Sections" at bounding box center [651, 83] width 47 height 20
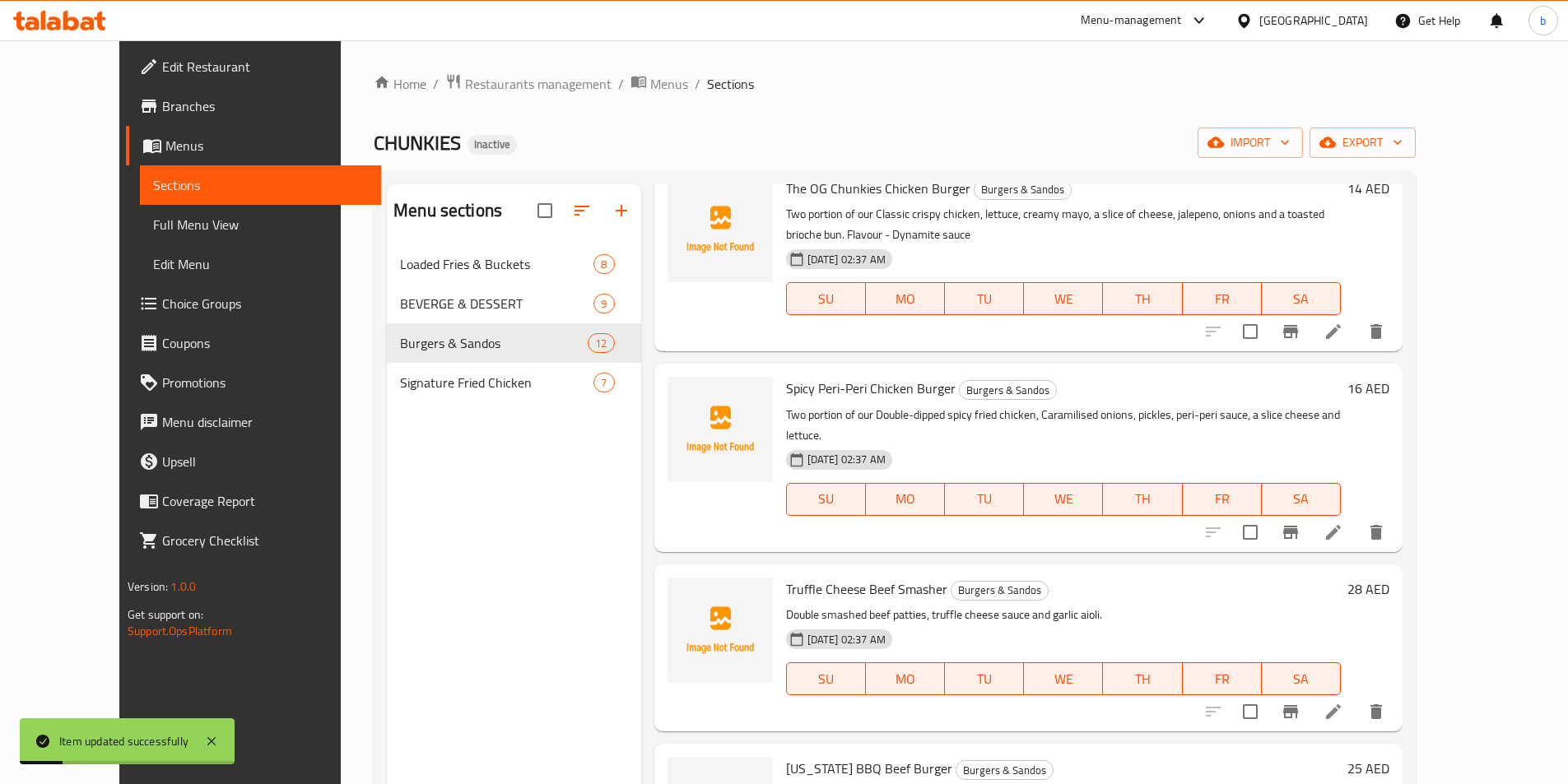
scroll to position [247, 0]
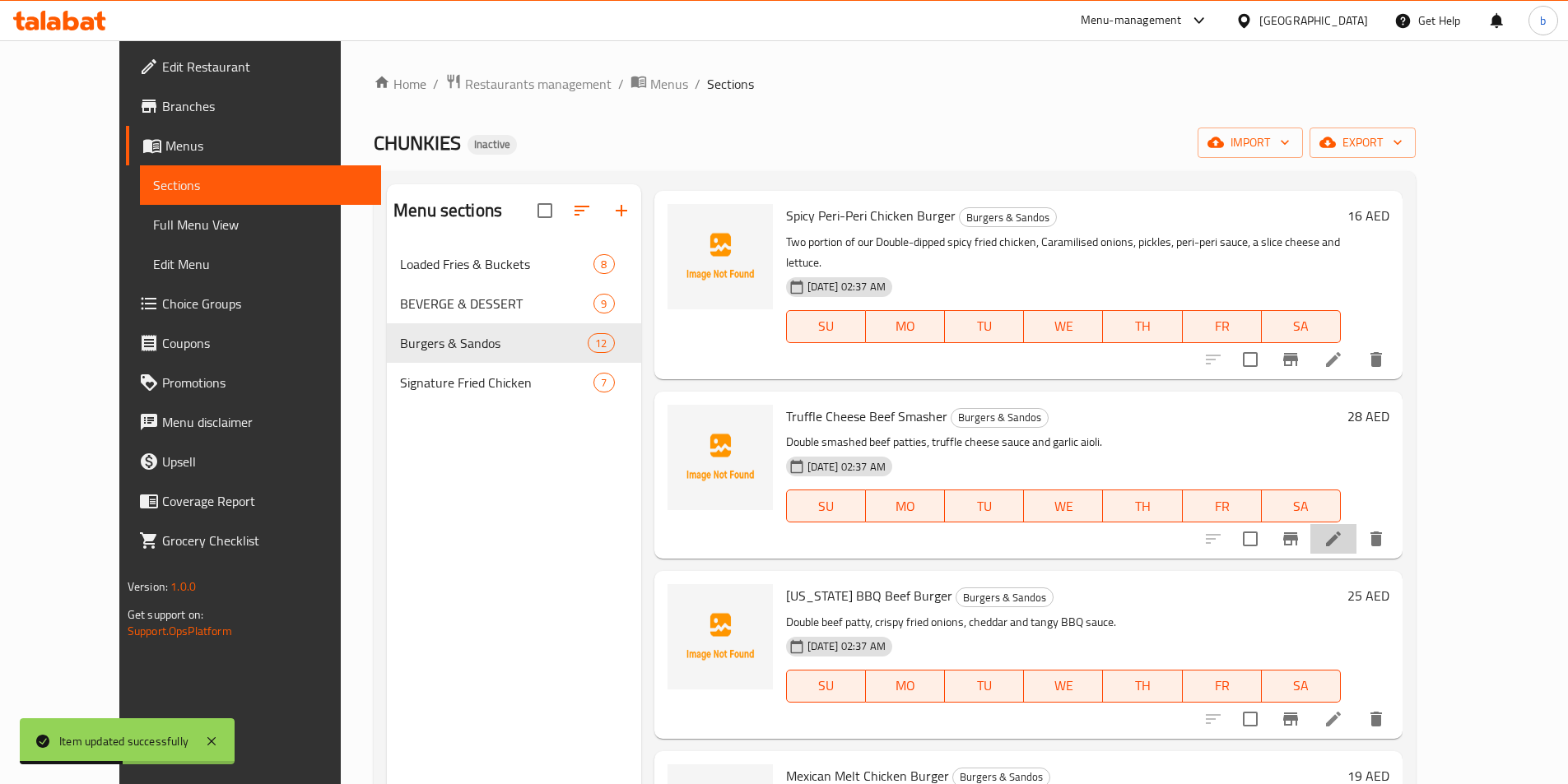
click at [1356, 528] on li at bounding box center [1333, 538] width 46 height 30
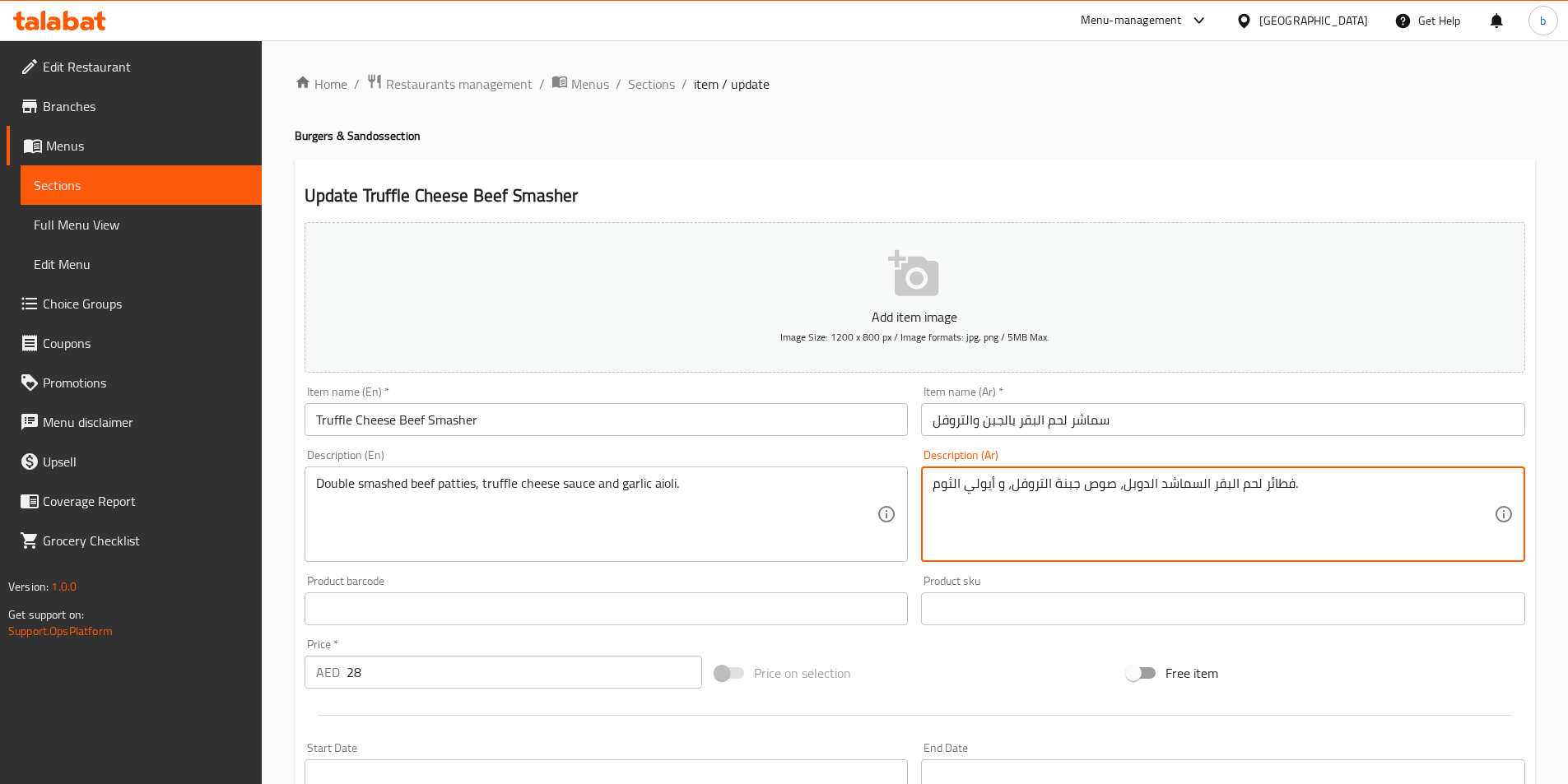
drag, startPoint x: 1266, startPoint y: 488, endPoint x: 1288, endPoint y: 493, distance: 22.6
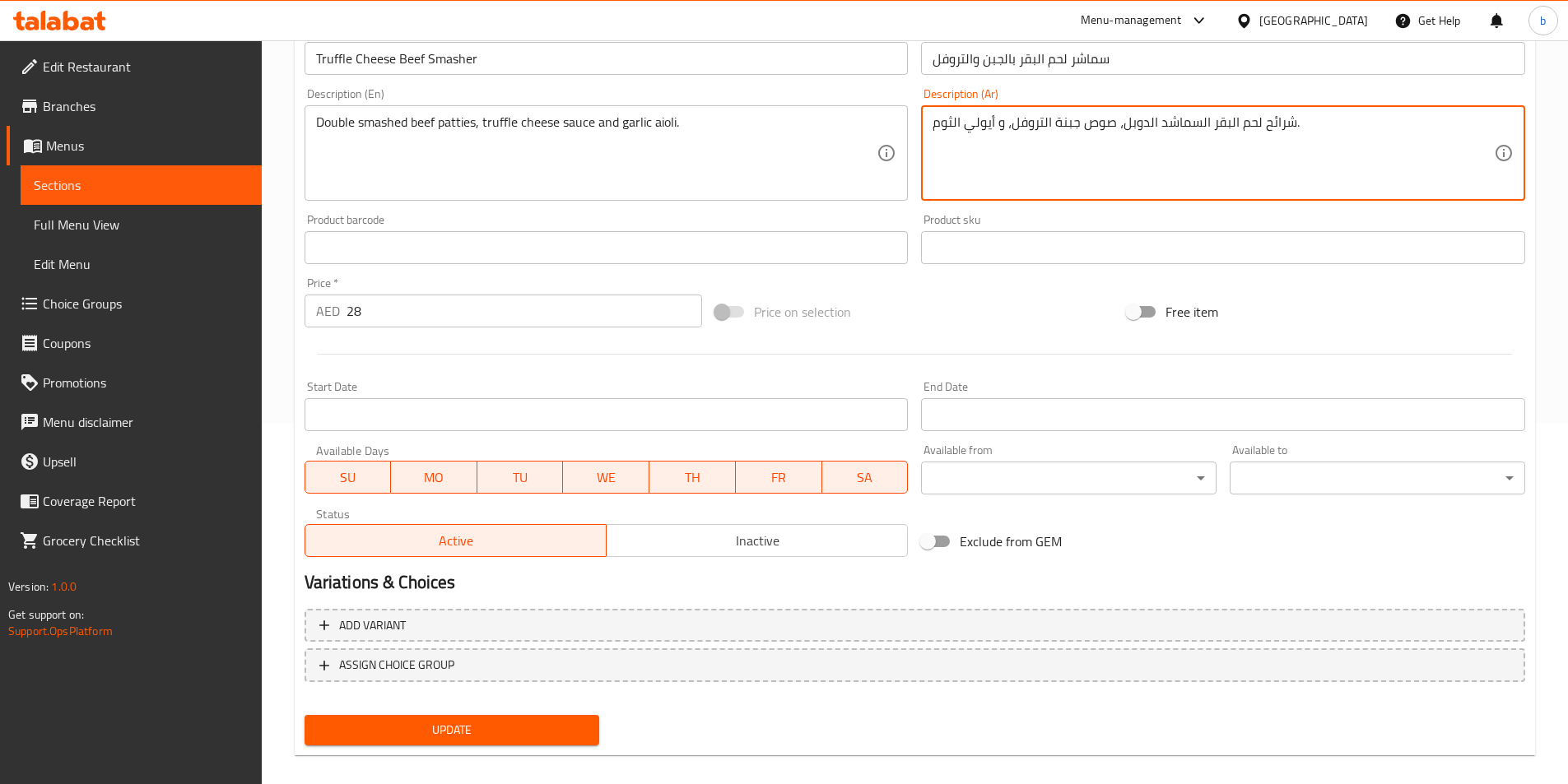
scroll to position [378, 0]
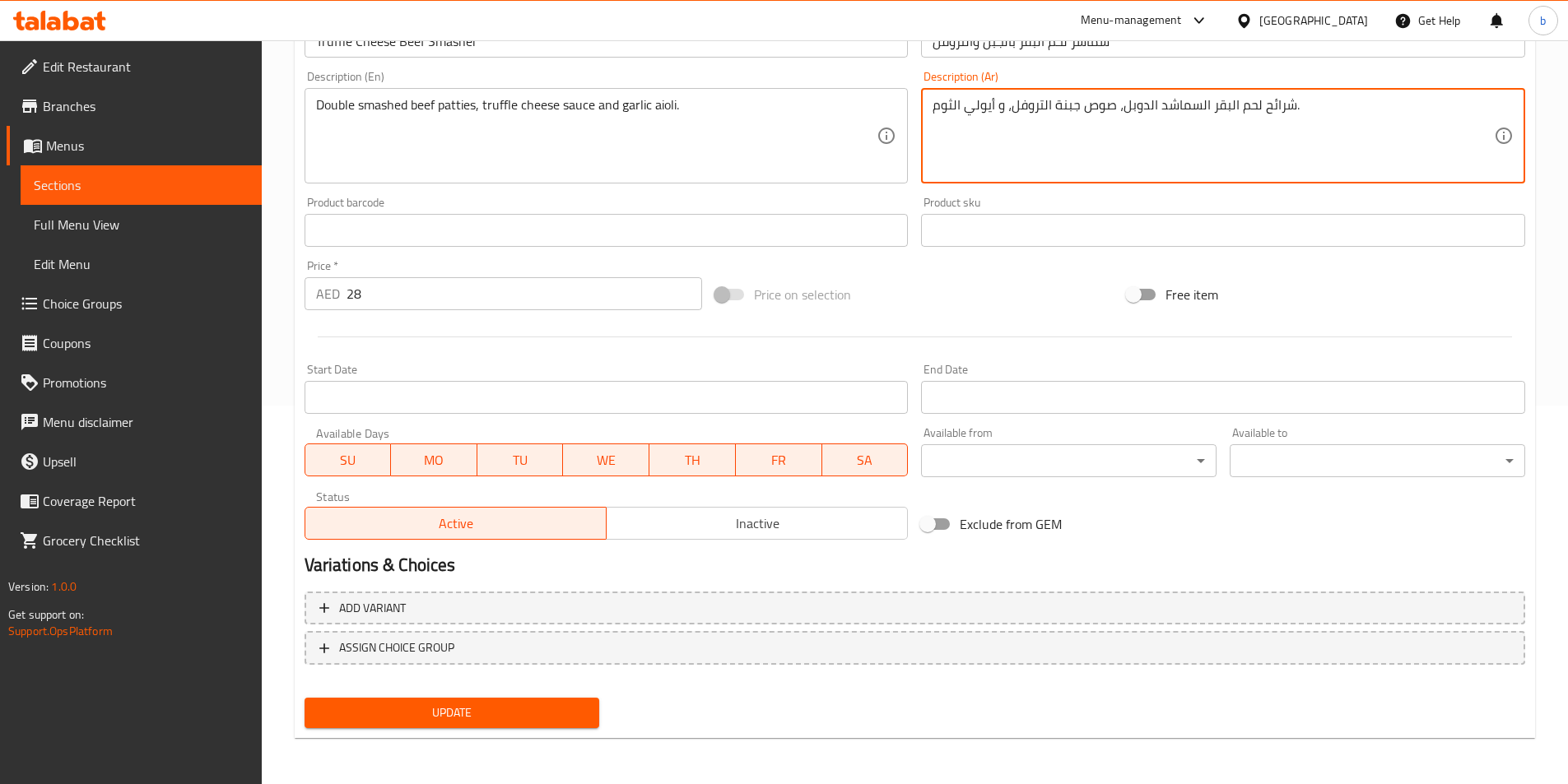
type textarea "شرائح لحم البقر السماشد الدوبل، صوص جبنة التروفل، و أيولي الثوم."
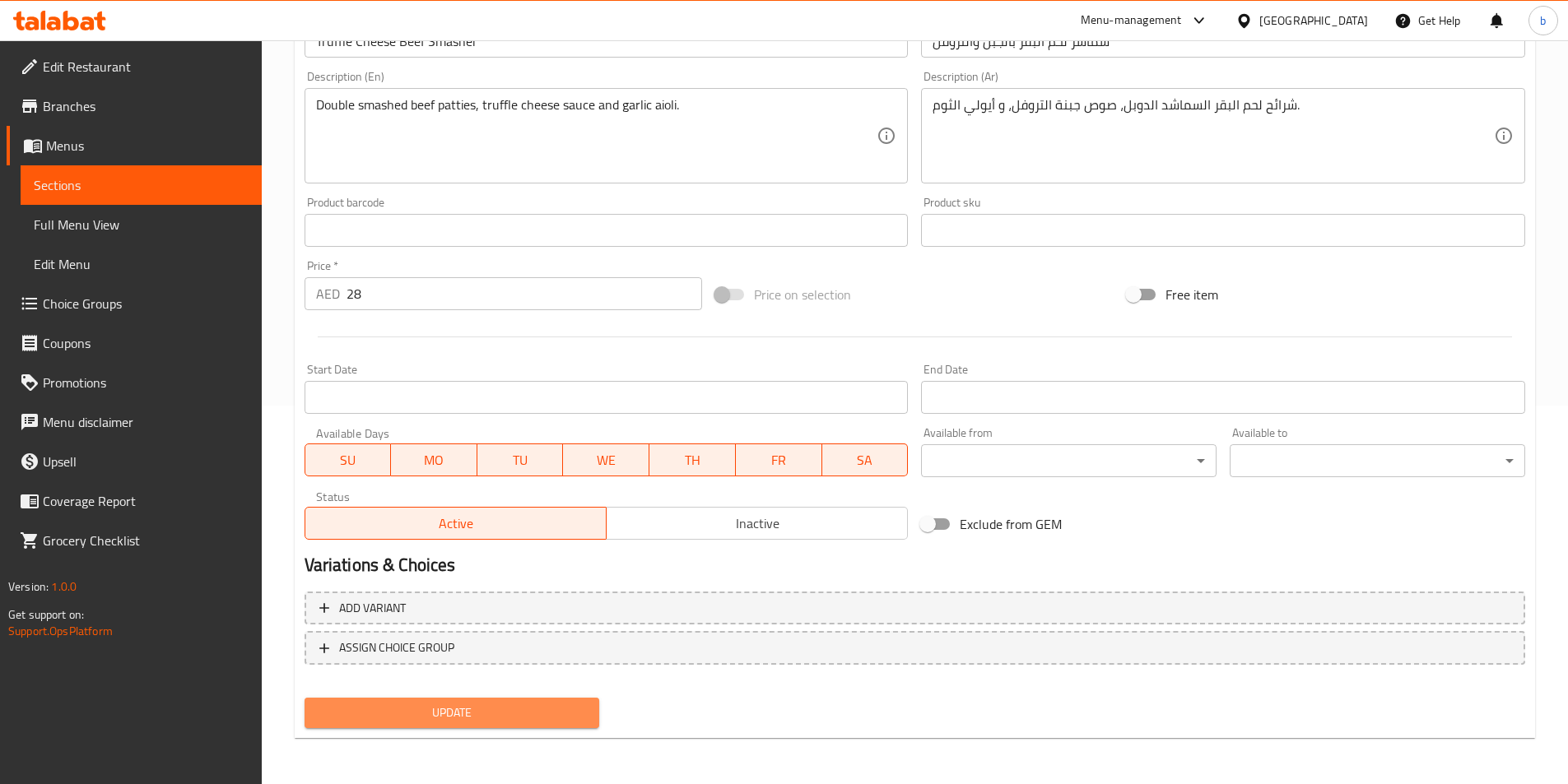
click at [534, 706] on span "Update" at bounding box center [452, 712] width 269 height 20
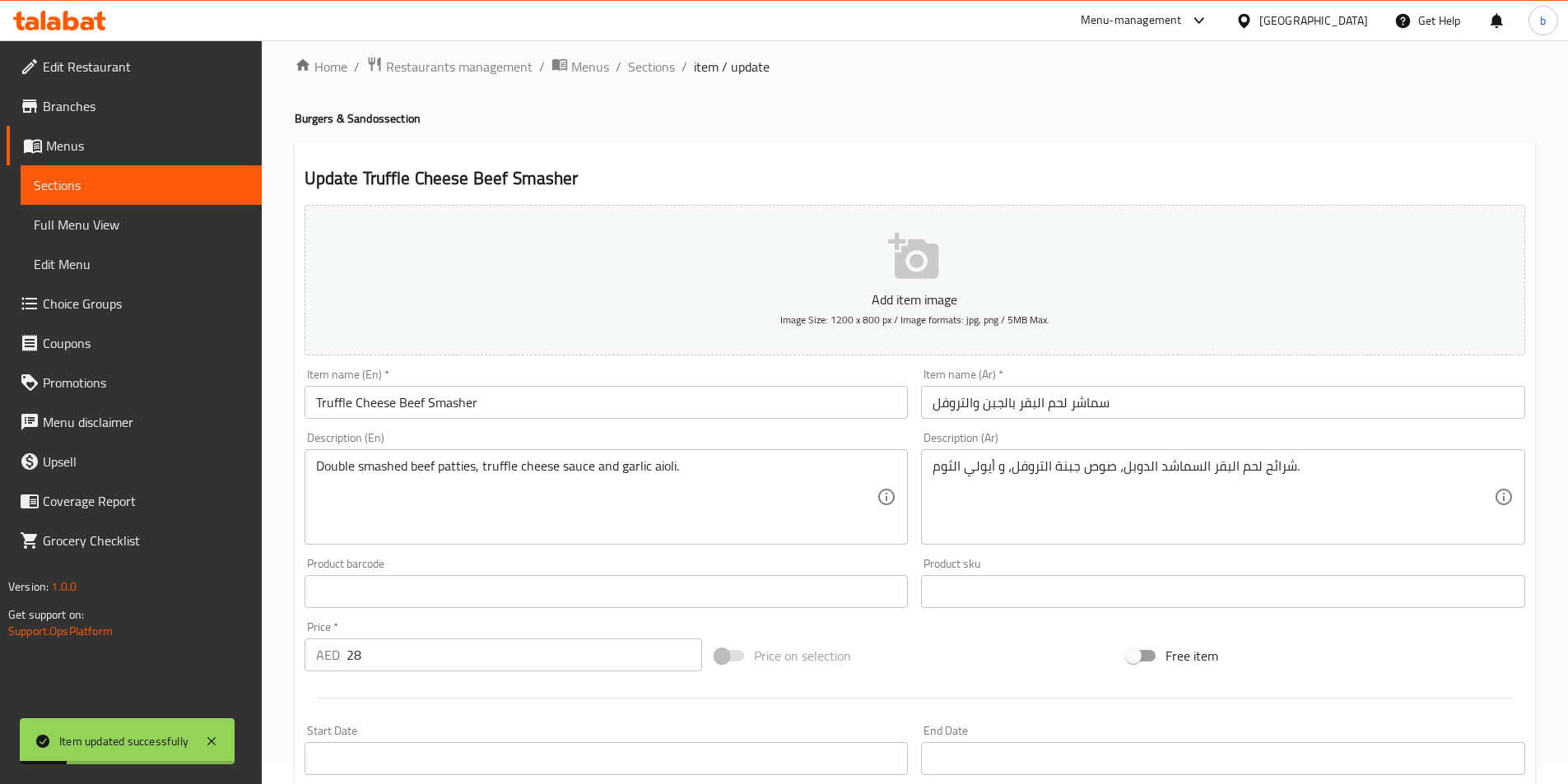
scroll to position [0, 0]
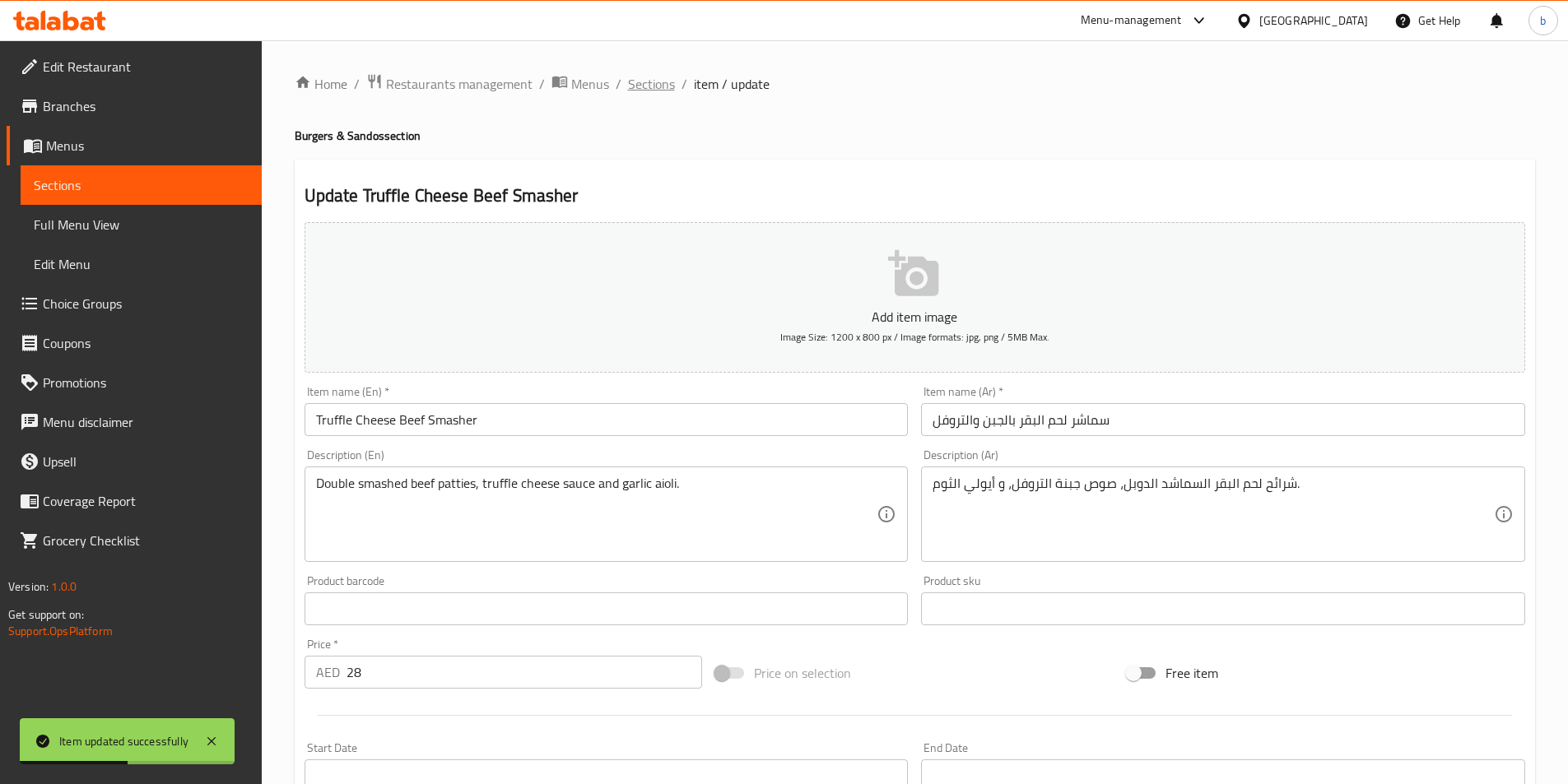
click at [651, 79] on span "Sections" at bounding box center [651, 83] width 47 height 20
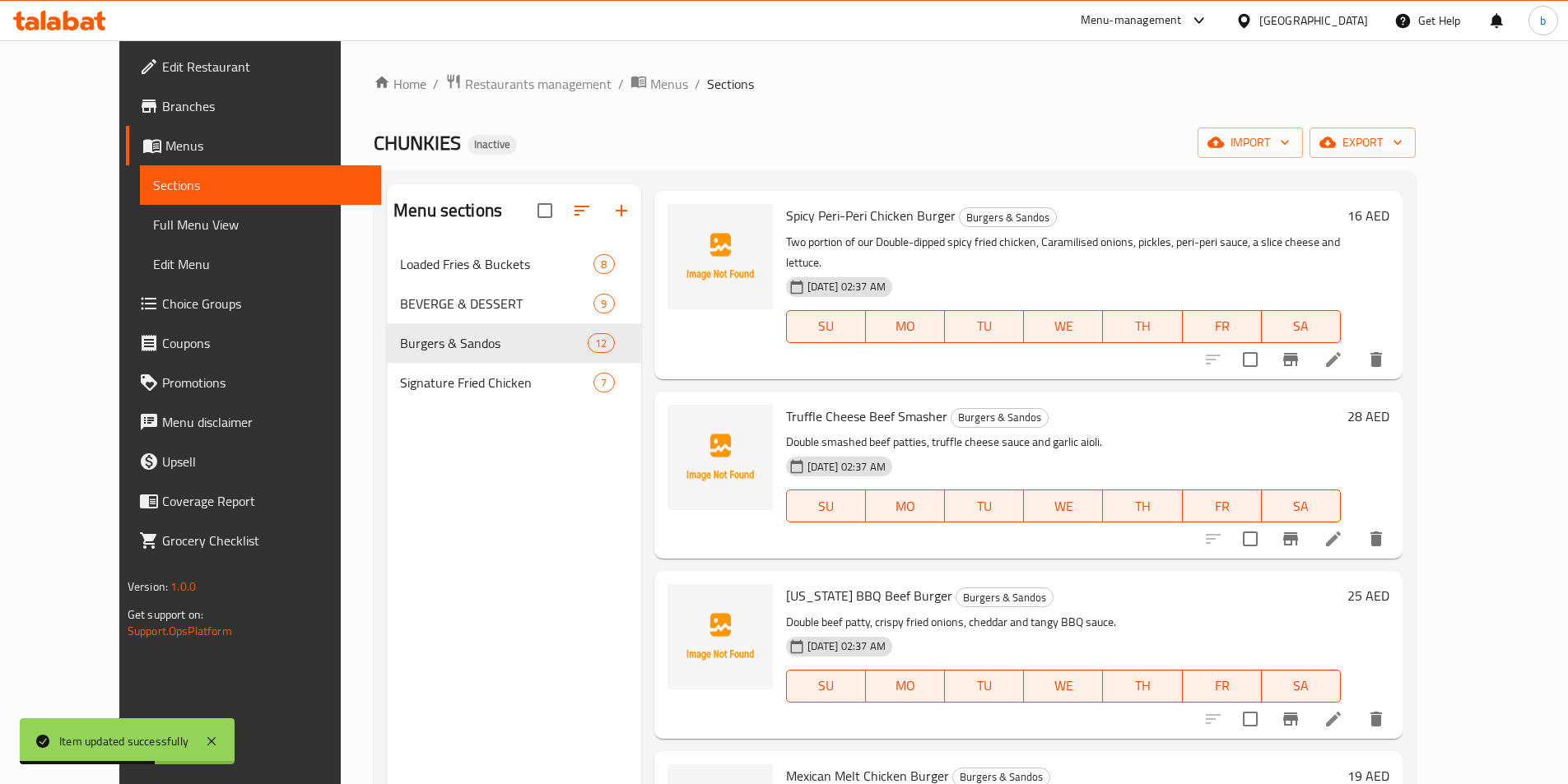
scroll to position [329, 0]
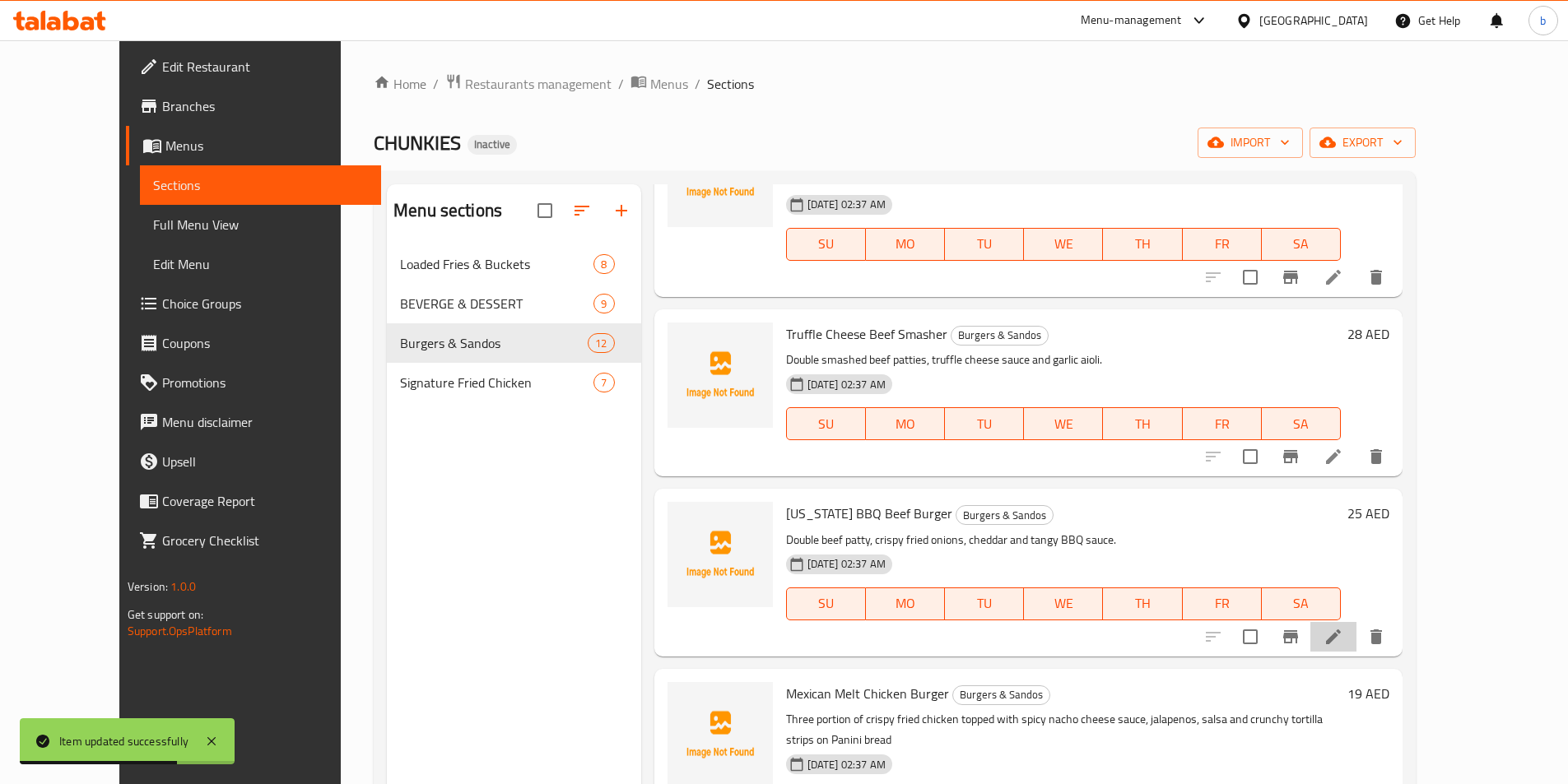
click at [1356, 628] on li at bounding box center [1333, 637] width 46 height 30
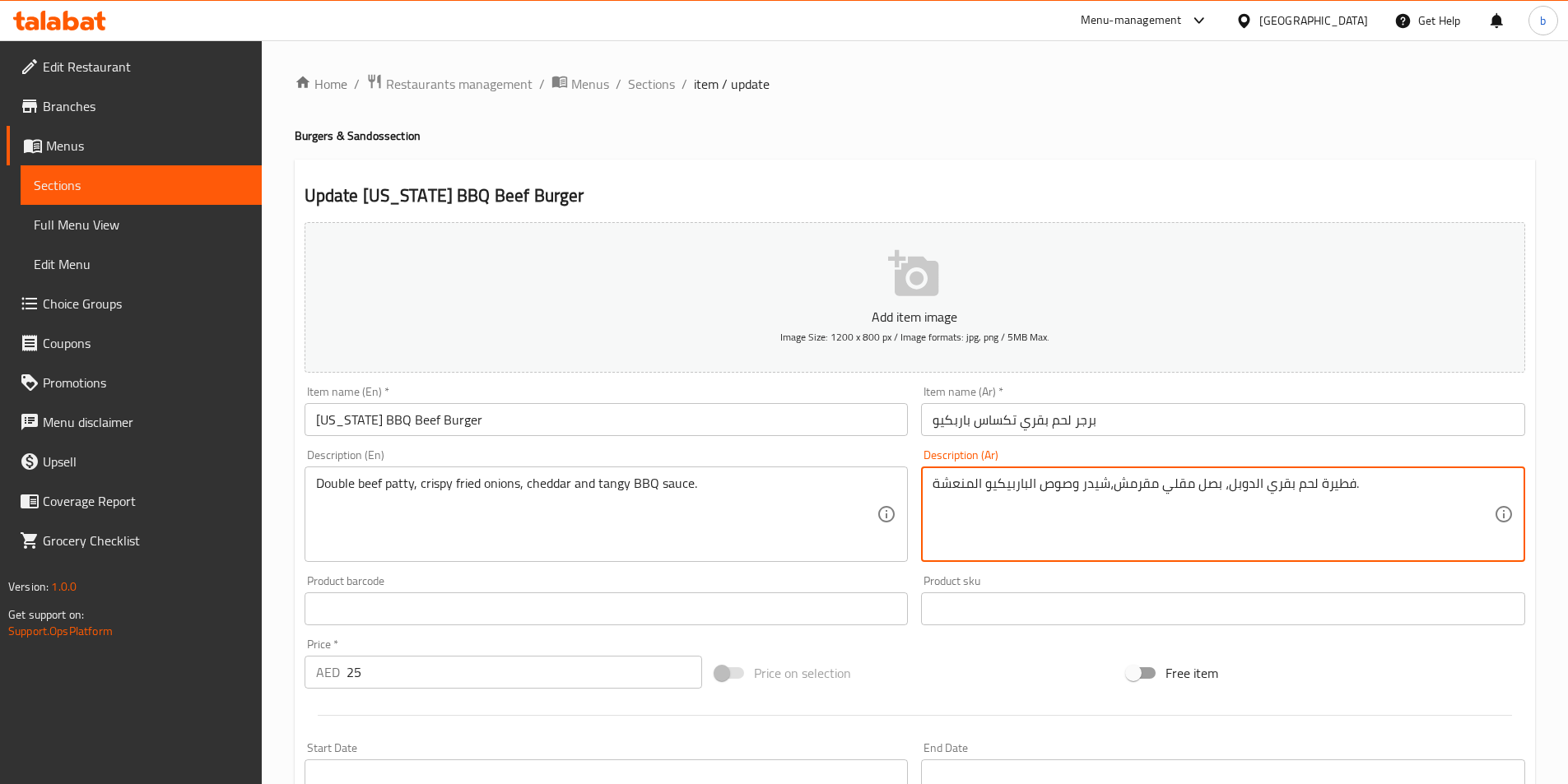
drag, startPoint x: 1315, startPoint y: 482, endPoint x: 1348, endPoint y: 487, distance: 33.4
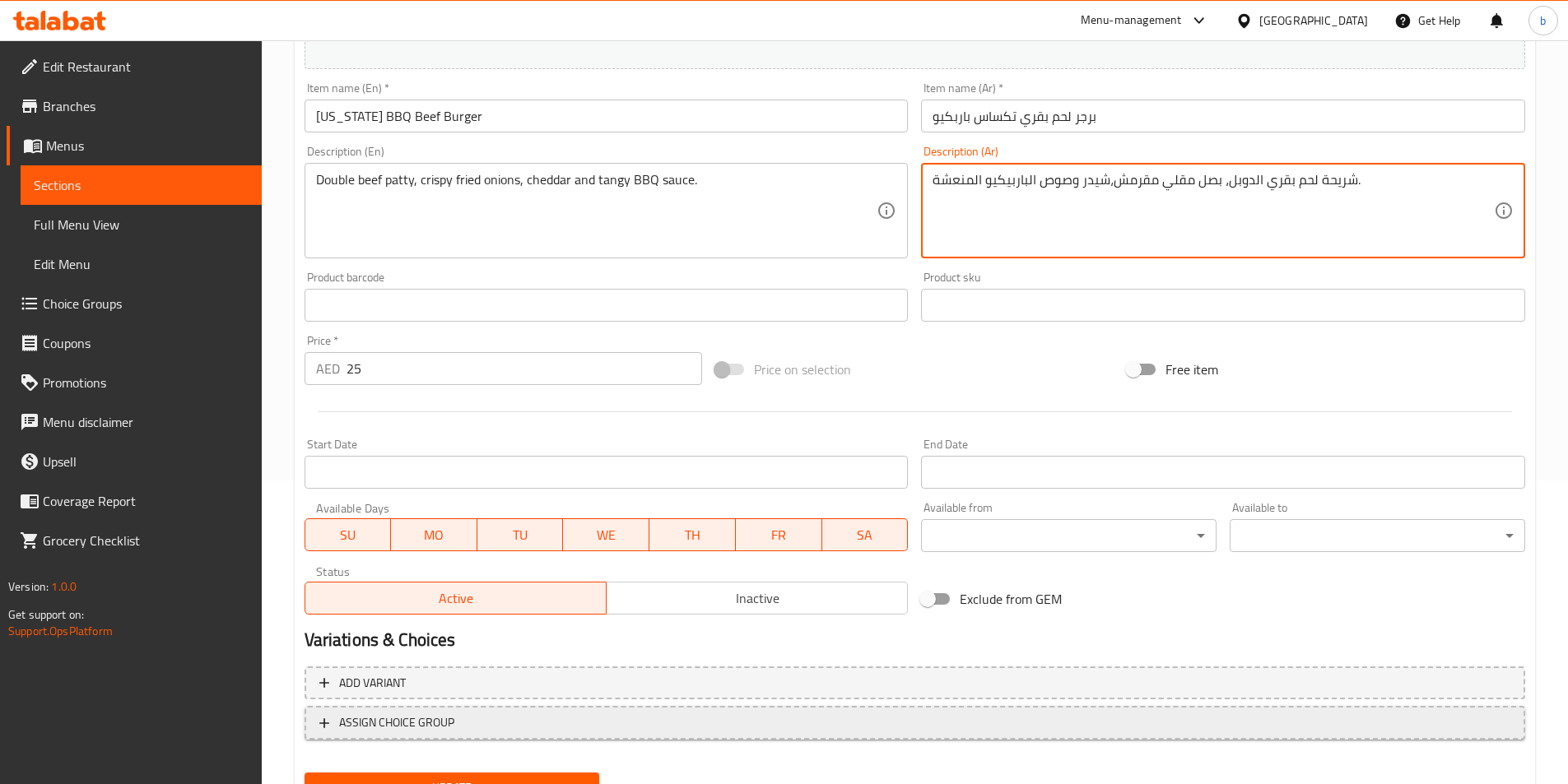
scroll to position [378, 0]
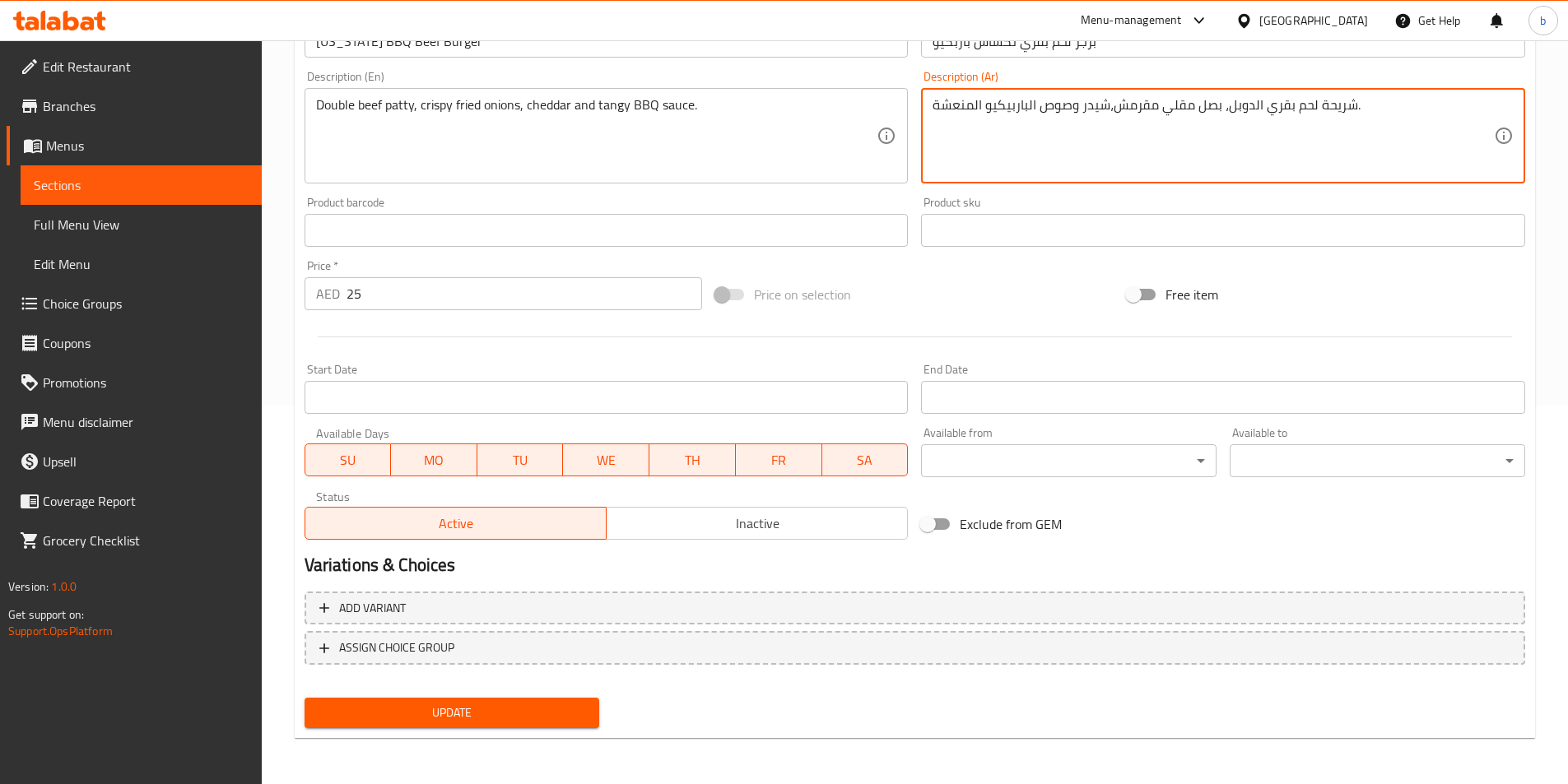
click at [939, 108] on textarea "شريحة لحم بقري الدوبل، بصل مقلي مقرمش،شيدر وصوص الباربيكيو المنعشة." at bounding box center [1213, 136] width 561 height 78
type textarea "شريحة لحم بقري الدوبل، بصل مقلي مقرمش،شيدر وصوص الباربيكيو المنعش."
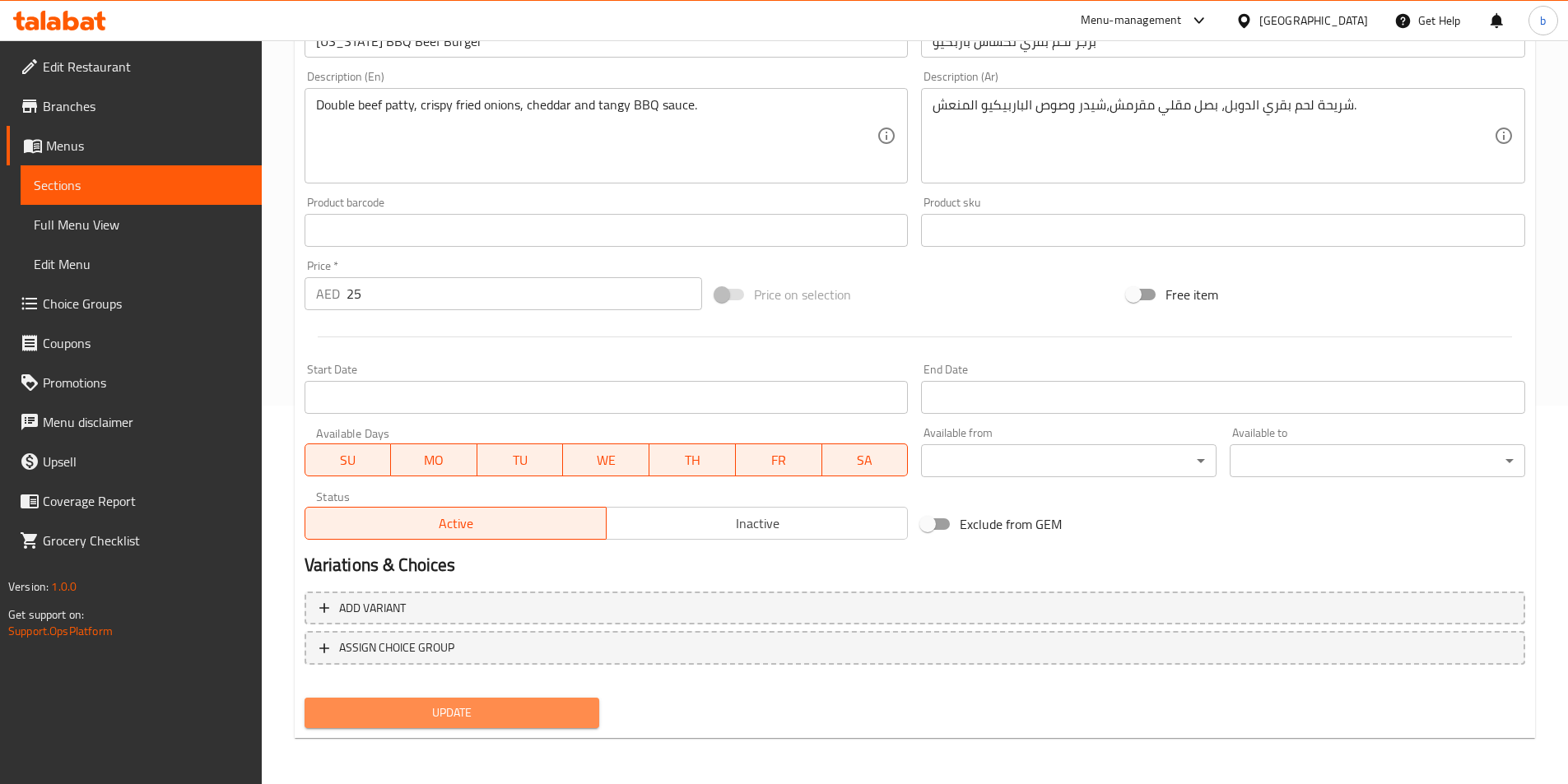
click at [530, 709] on span "Update" at bounding box center [452, 712] width 269 height 20
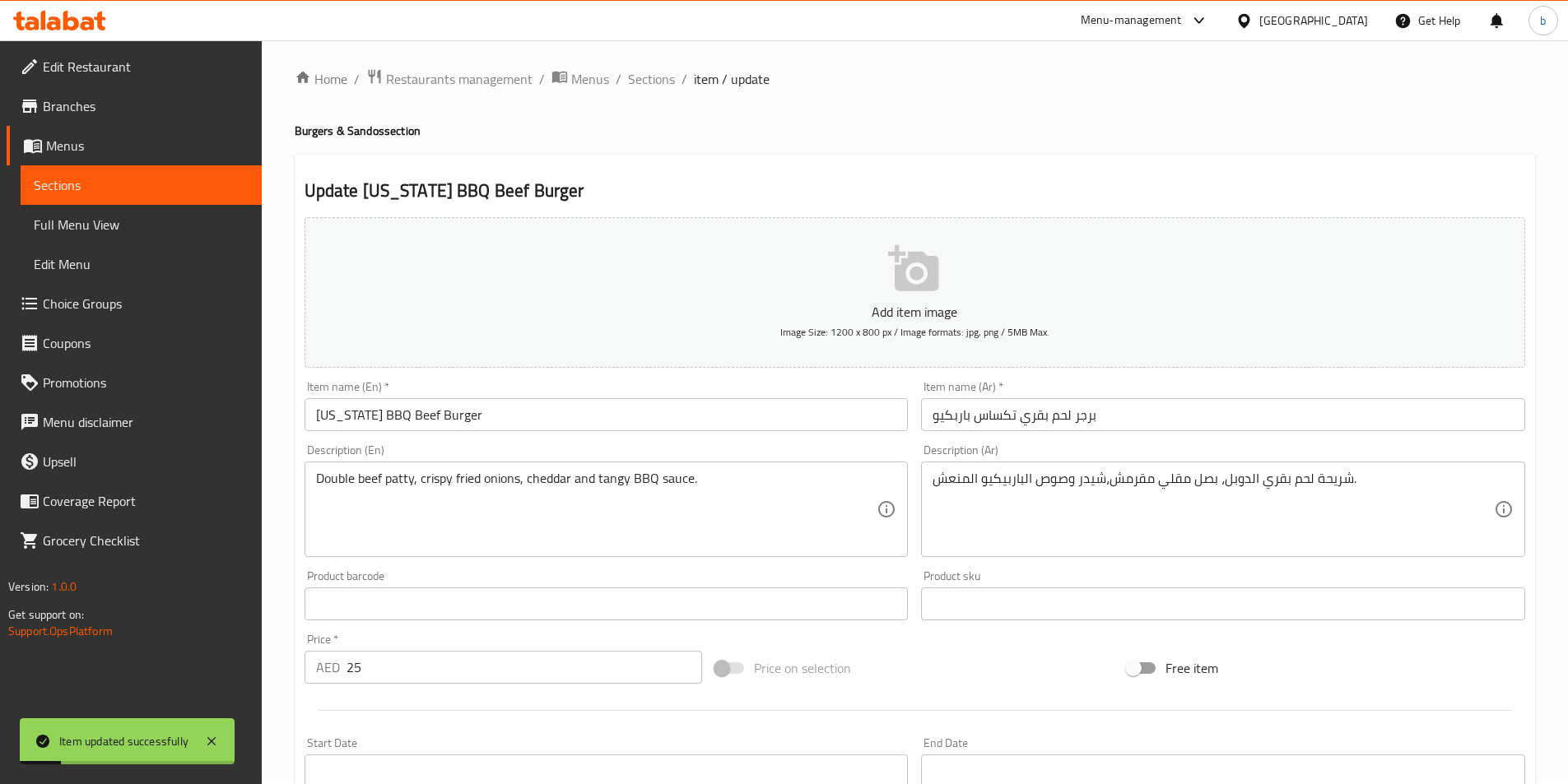
scroll to position [0, 0]
click at [636, 89] on span "Sections" at bounding box center [651, 83] width 47 height 20
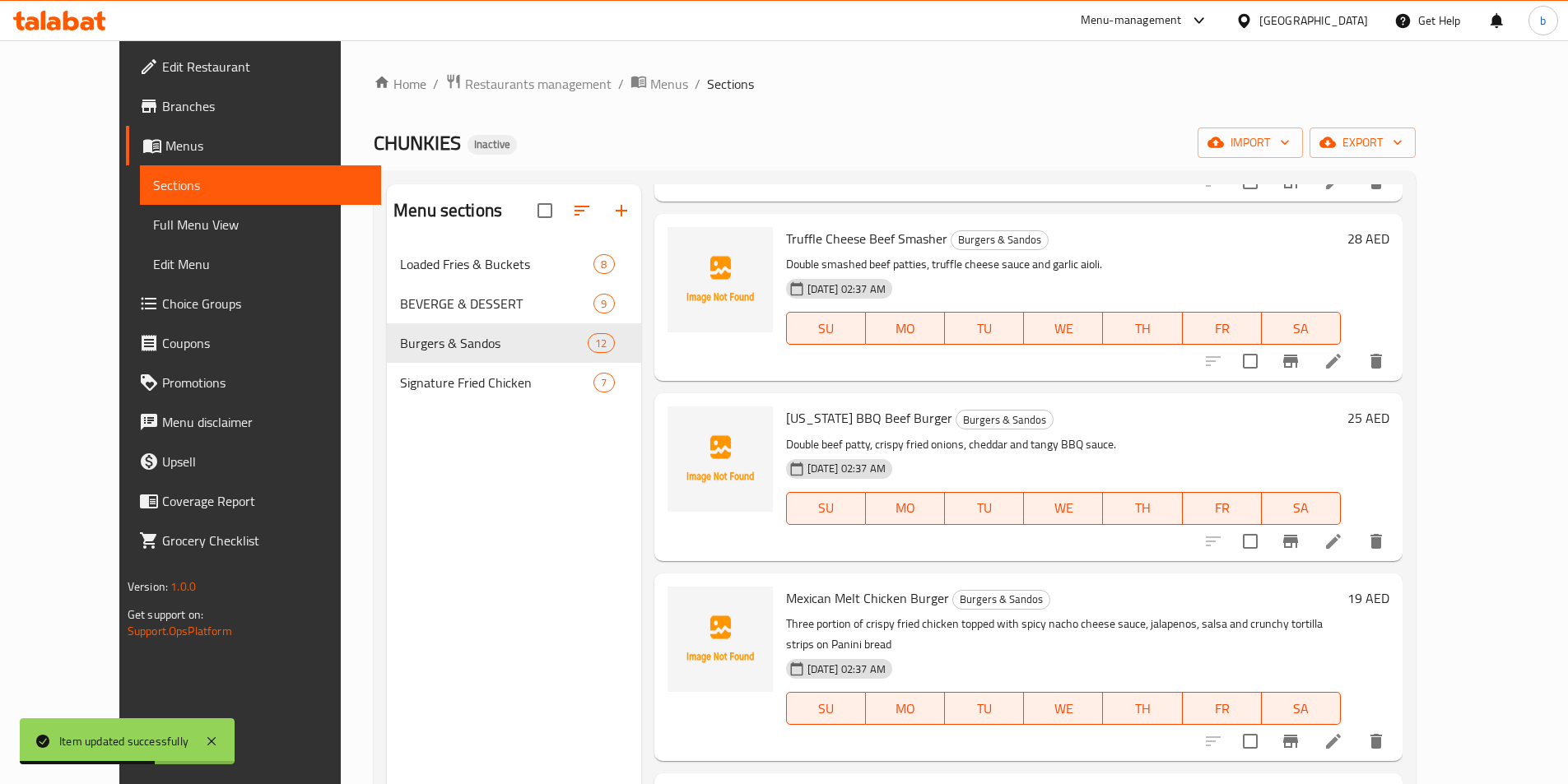
scroll to position [575, 0]
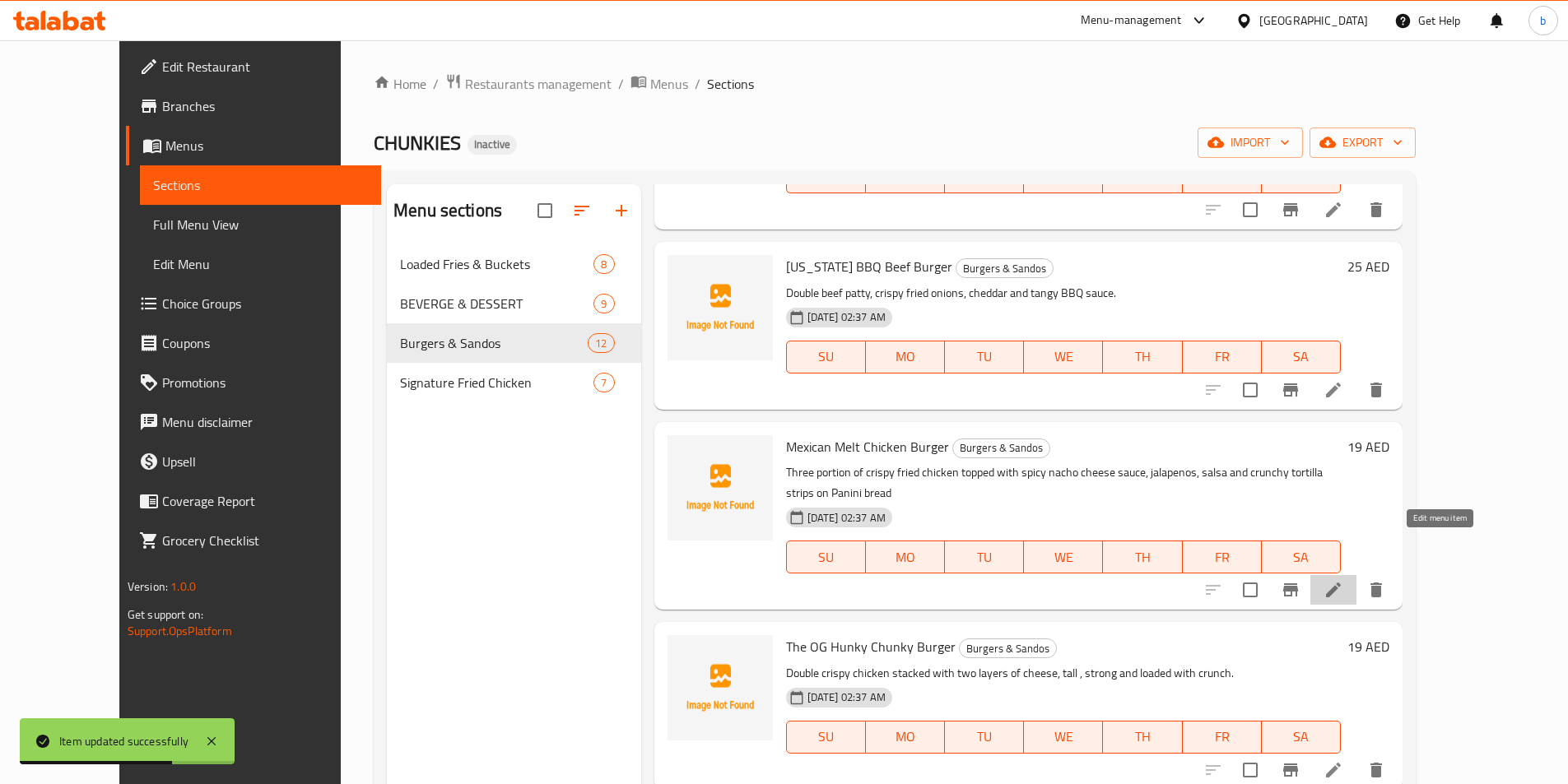
click at [1341, 582] on icon at bounding box center [1332, 589] width 14 height 14
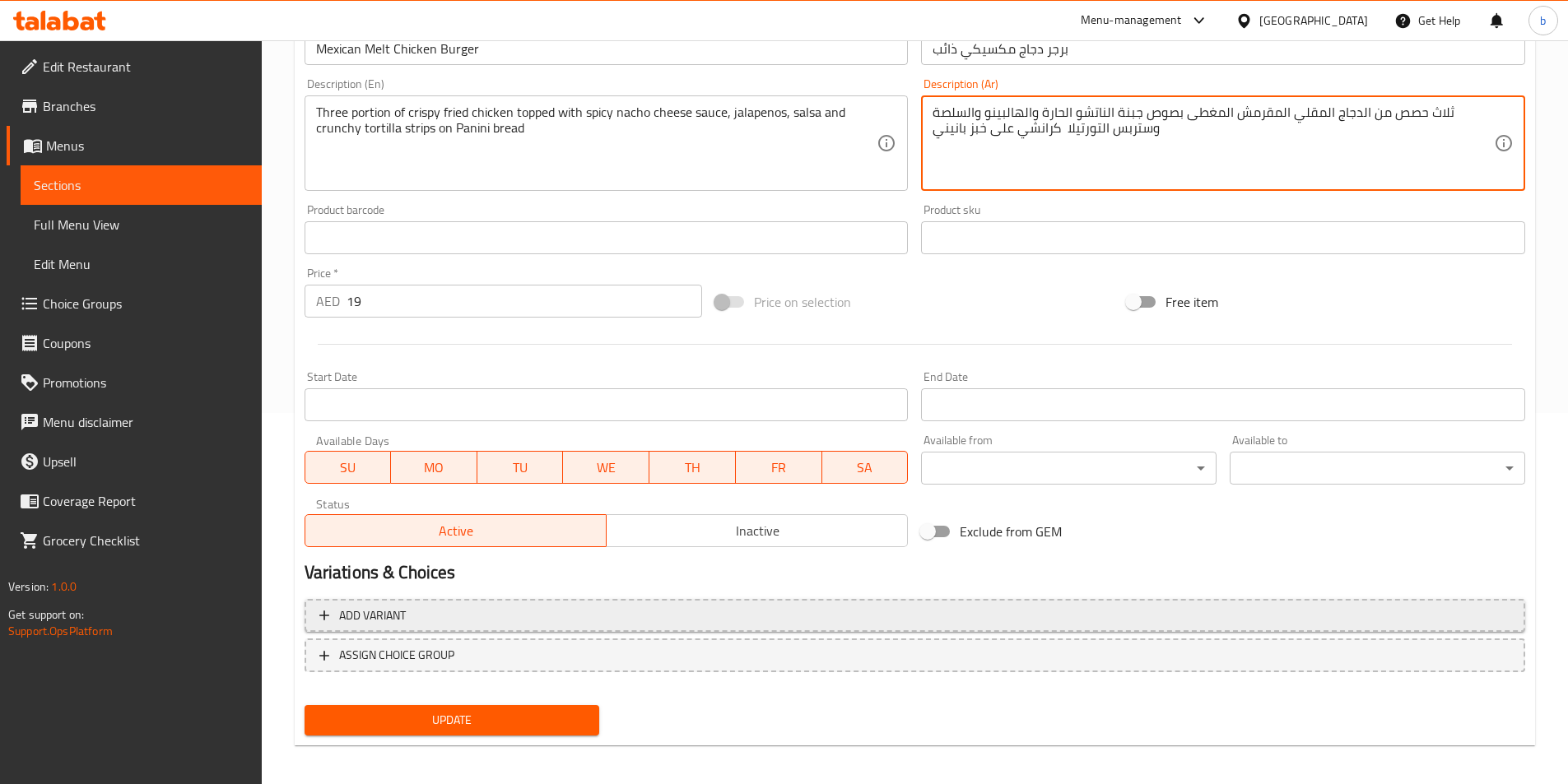
scroll to position [378, 0]
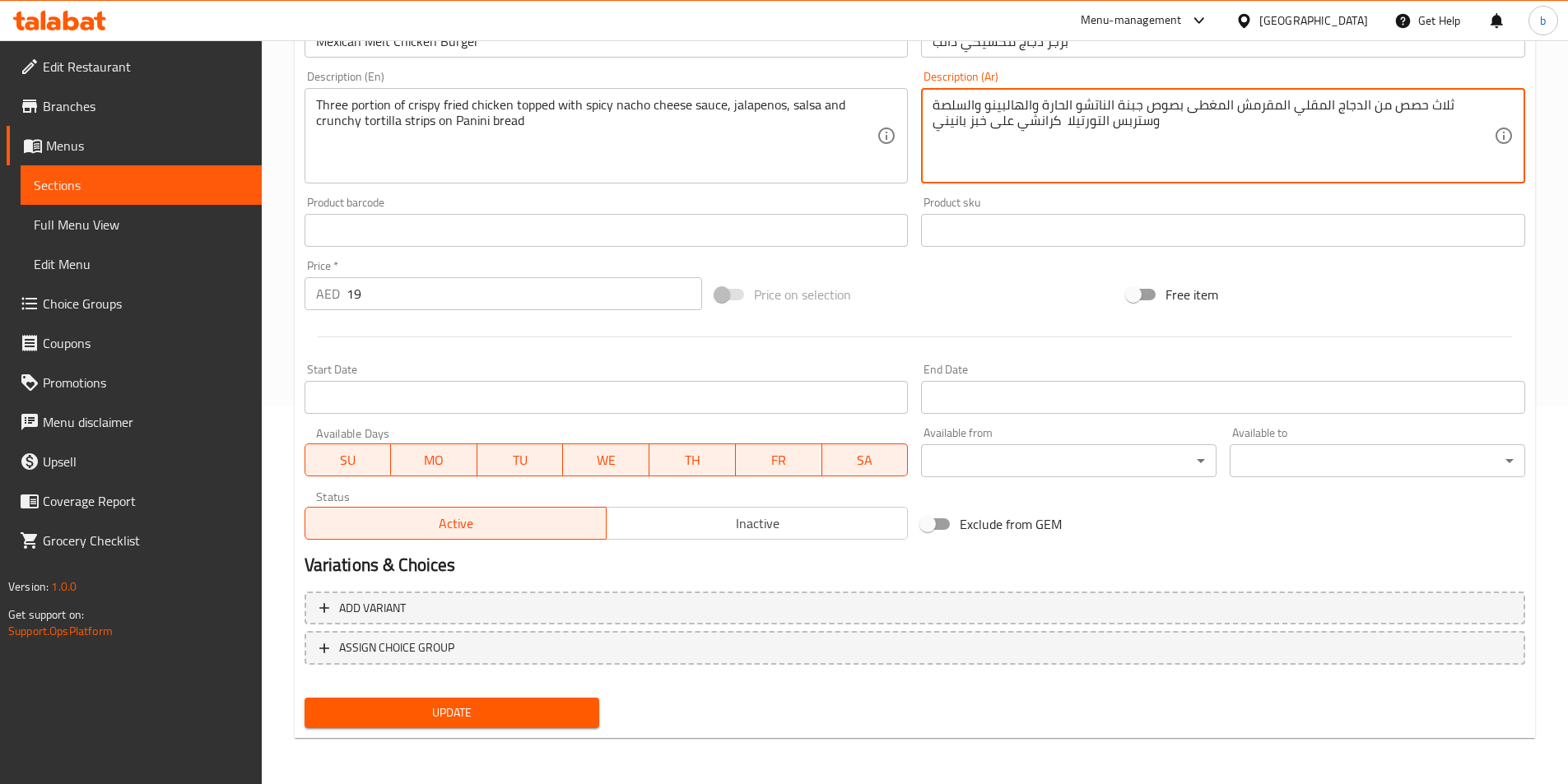
type textarea "ثلاث حصص من الدجاج المقلي المقرمش المغطى بصوص جبنة الناتشو الحارة والهالبينو وا…"
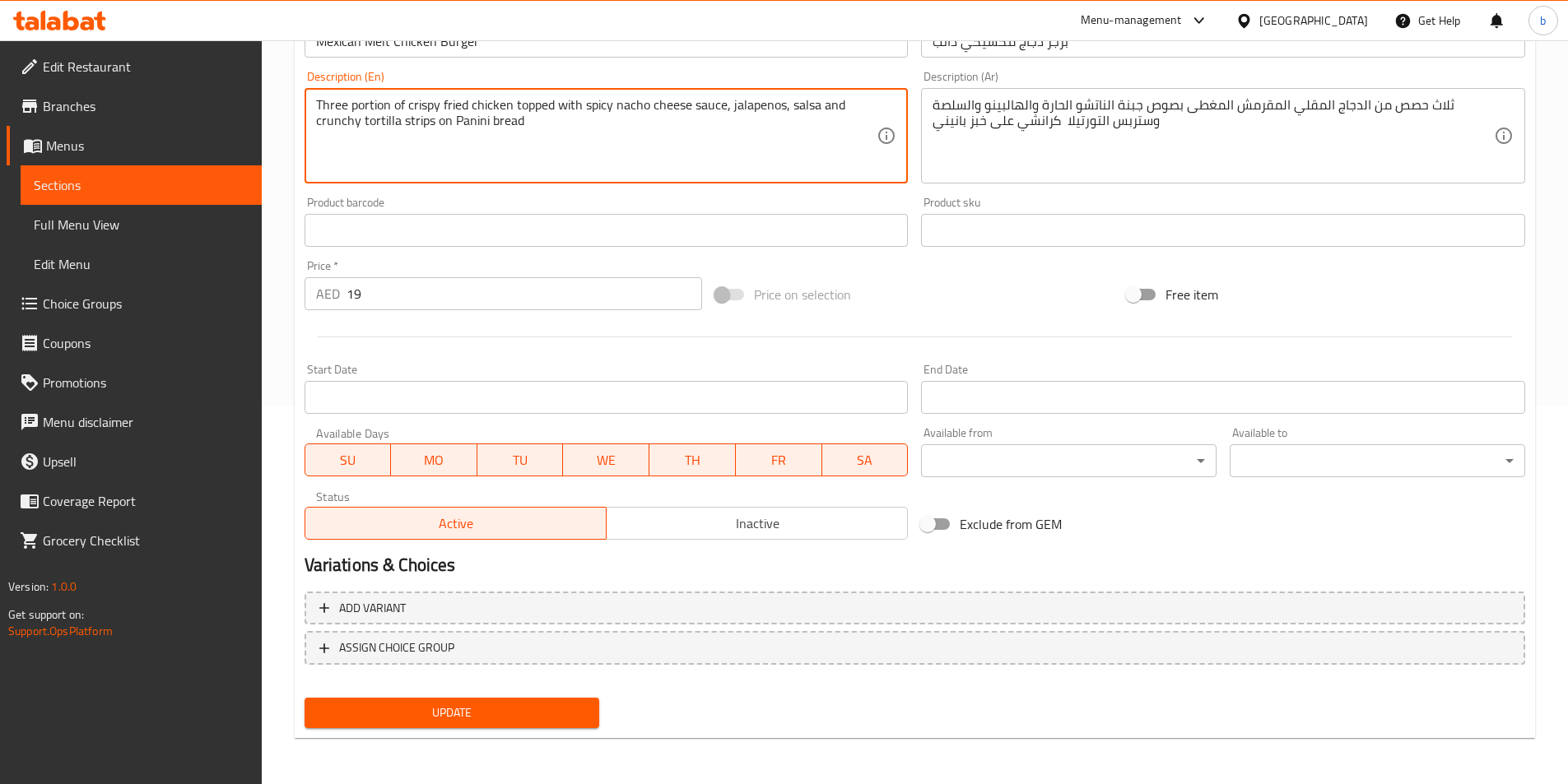
click at [471, 119] on textarea "Three portion of crispy fried chicken topped with spicy nacho cheese sauce, jal…" at bounding box center [597, 136] width 561 height 78
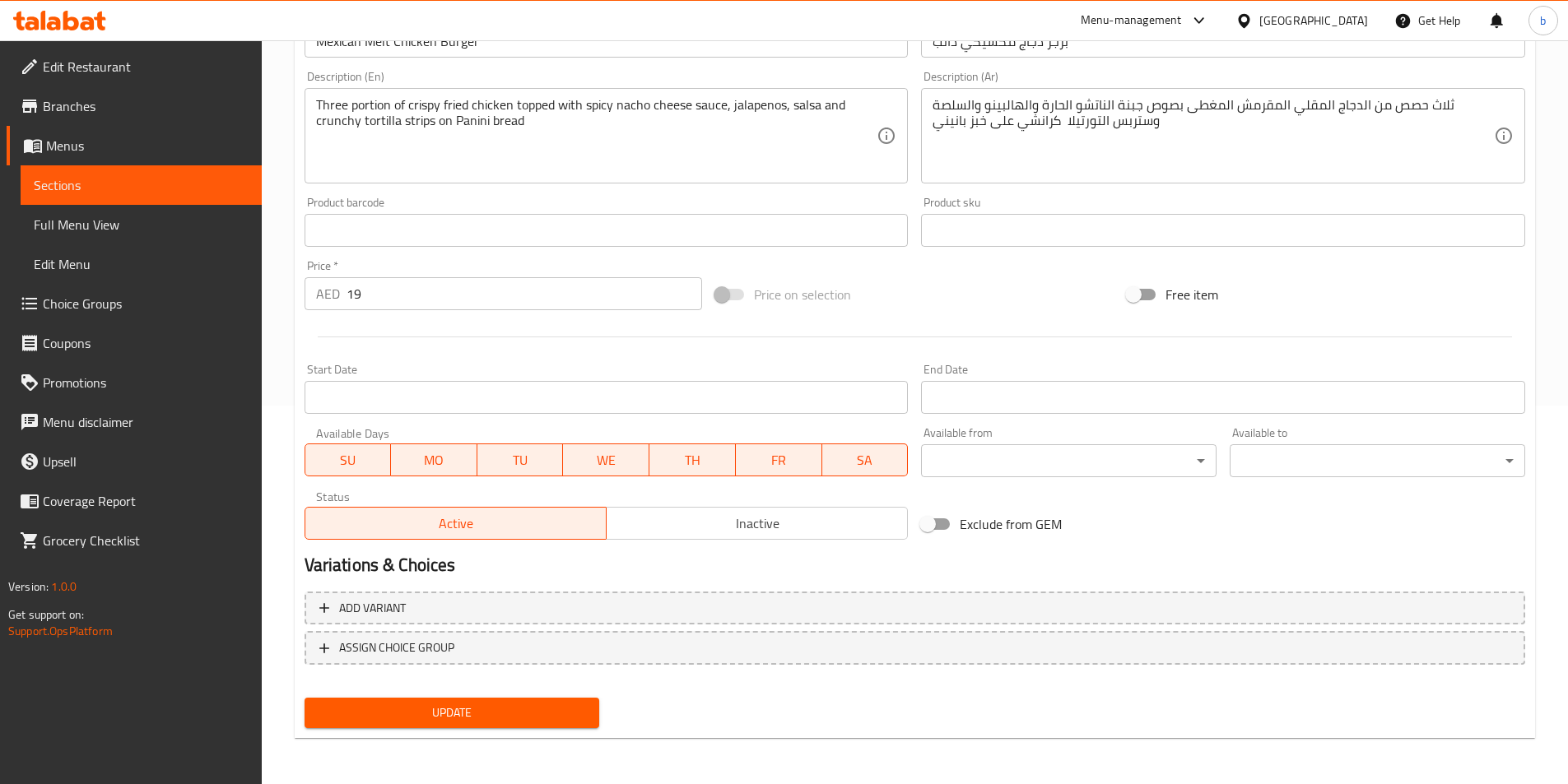
click at [434, 716] on span "Update" at bounding box center [452, 712] width 269 height 20
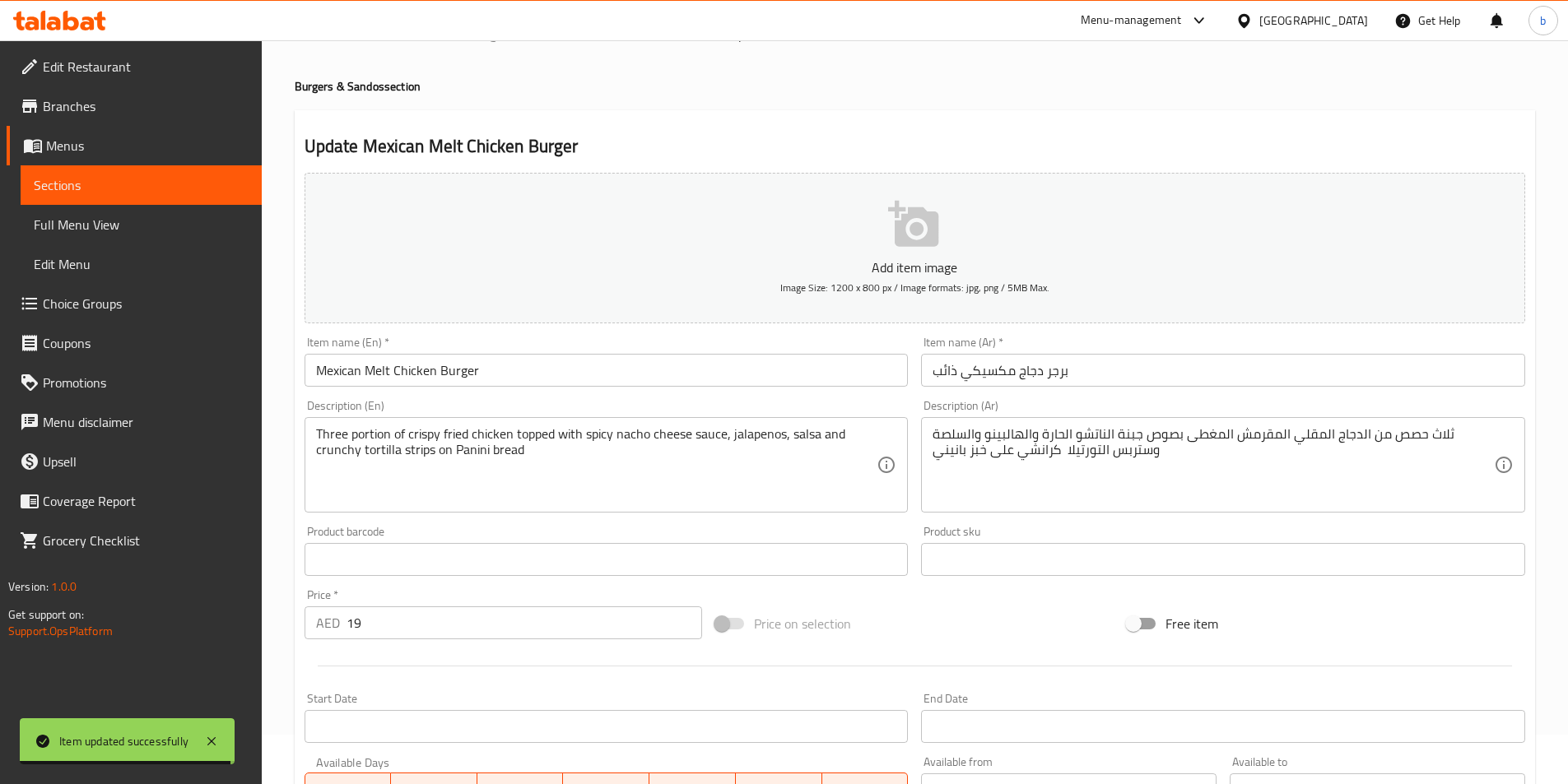
scroll to position [0, 0]
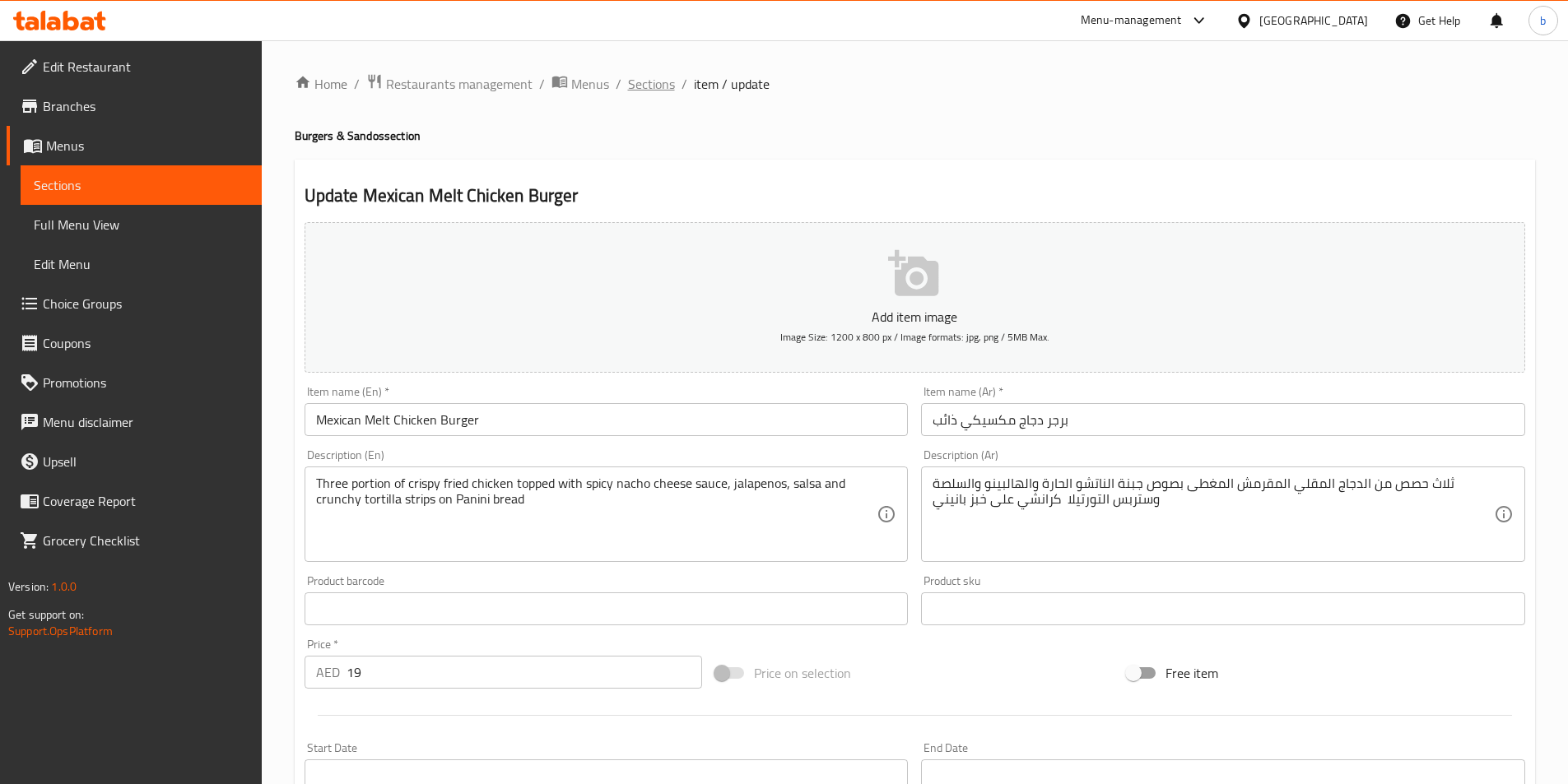
click at [659, 79] on span "Sections" at bounding box center [651, 83] width 47 height 20
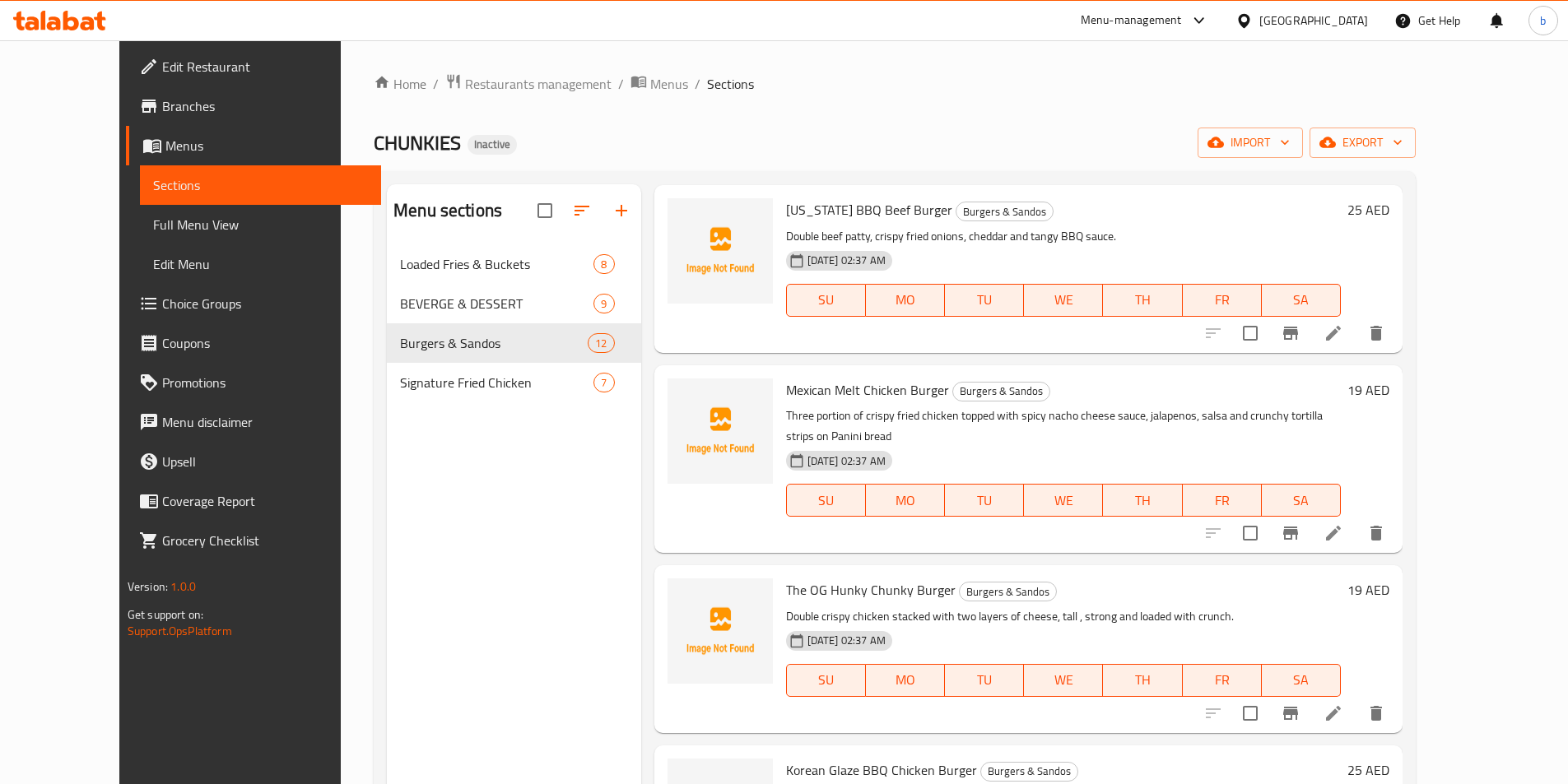
scroll to position [658, 0]
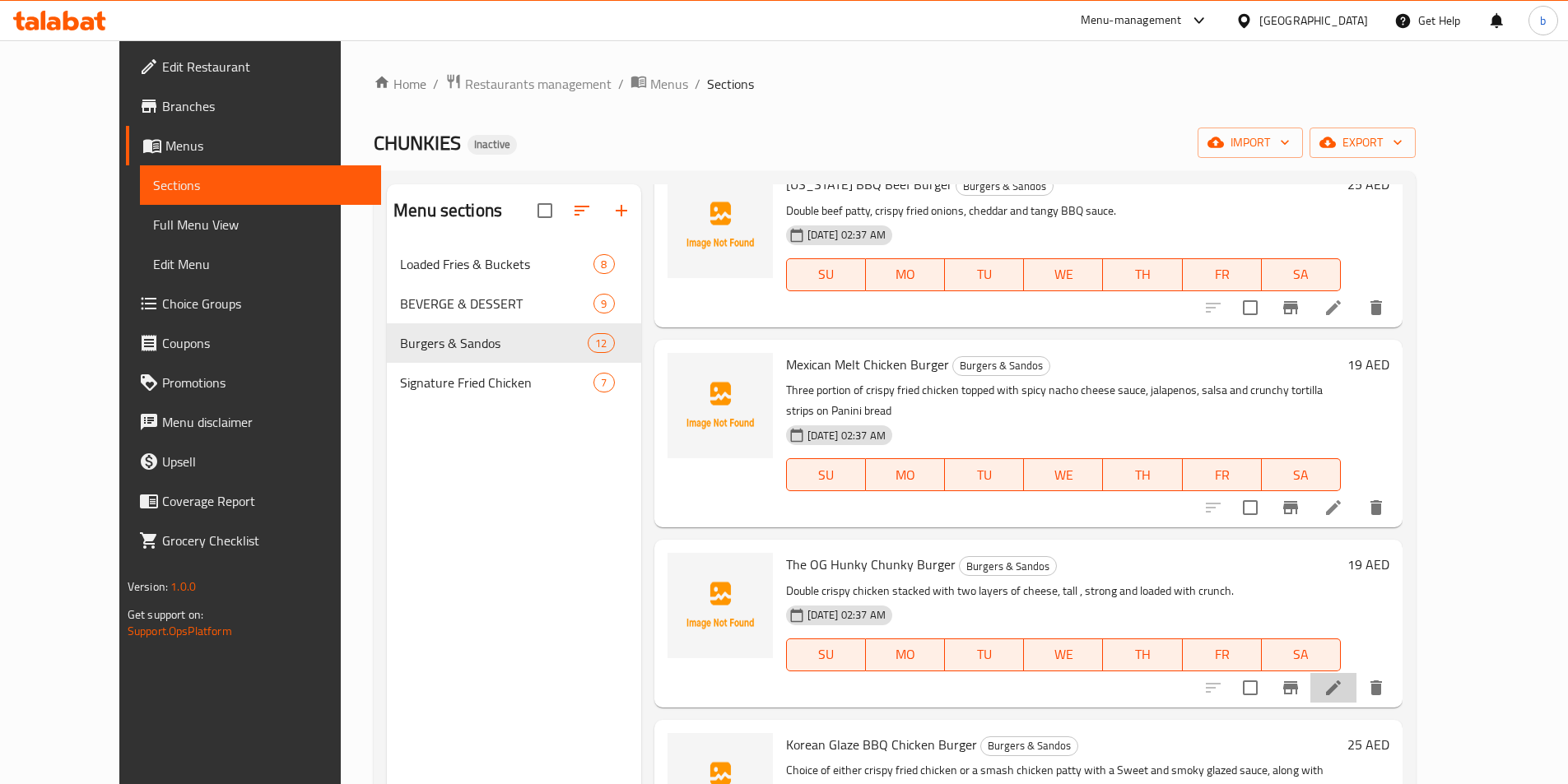
click at [1343, 678] on icon at bounding box center [1333, 687] width 20 height 20
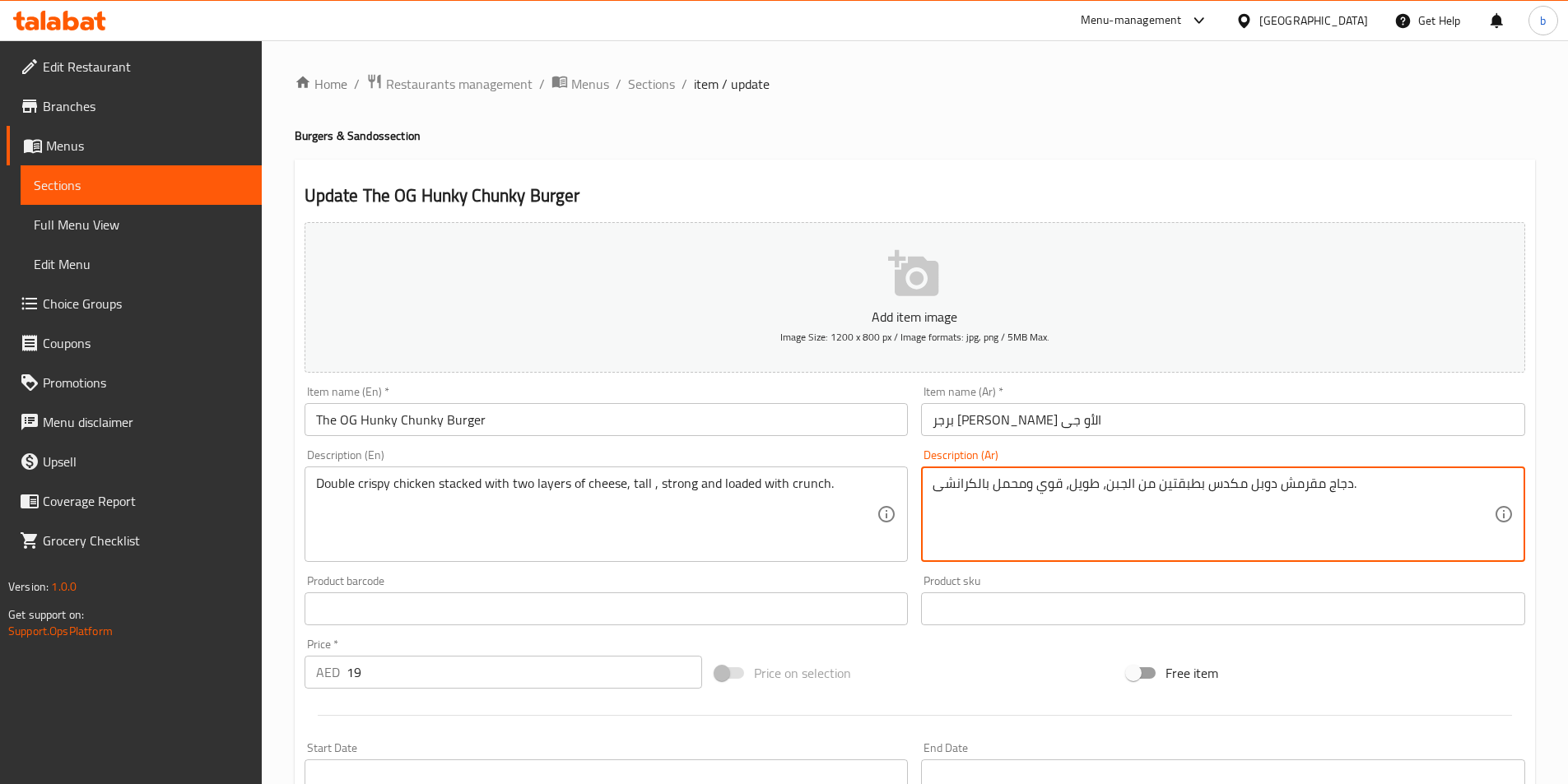
click at [1349, 484] on textarea "دجاج مقرمش دوبل مكدس بطبقتين من الجبن، طويل، قوي ومحمل بالكرانشى." at bounding box center [1213, 515] width 561 height 78
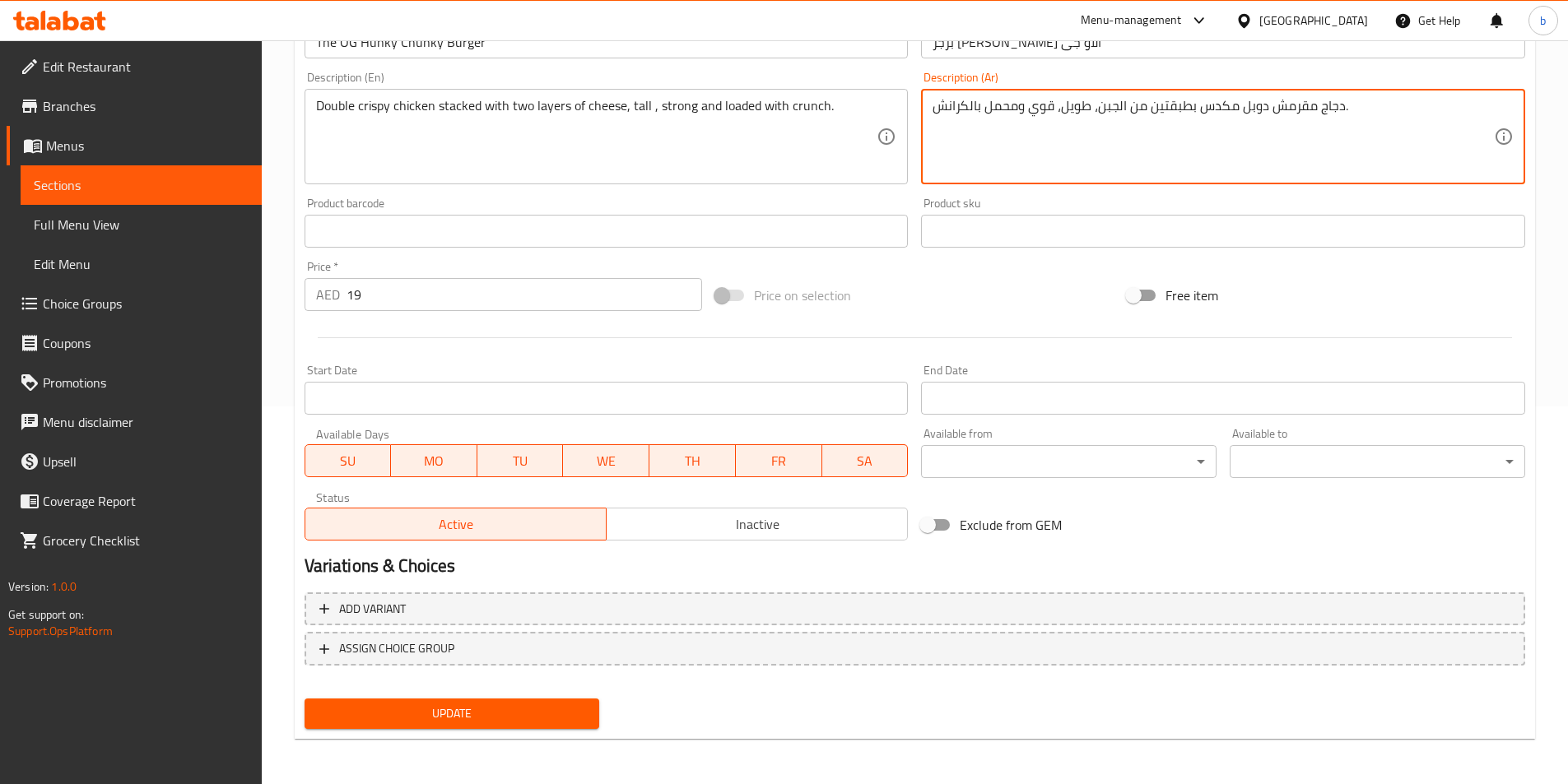
scroll to position [378, 0]
type textarea "دجاج مقرمش دوبل مكدس بطبقتين من الجبن، طويل، قوي ومحمل بالكرانش."
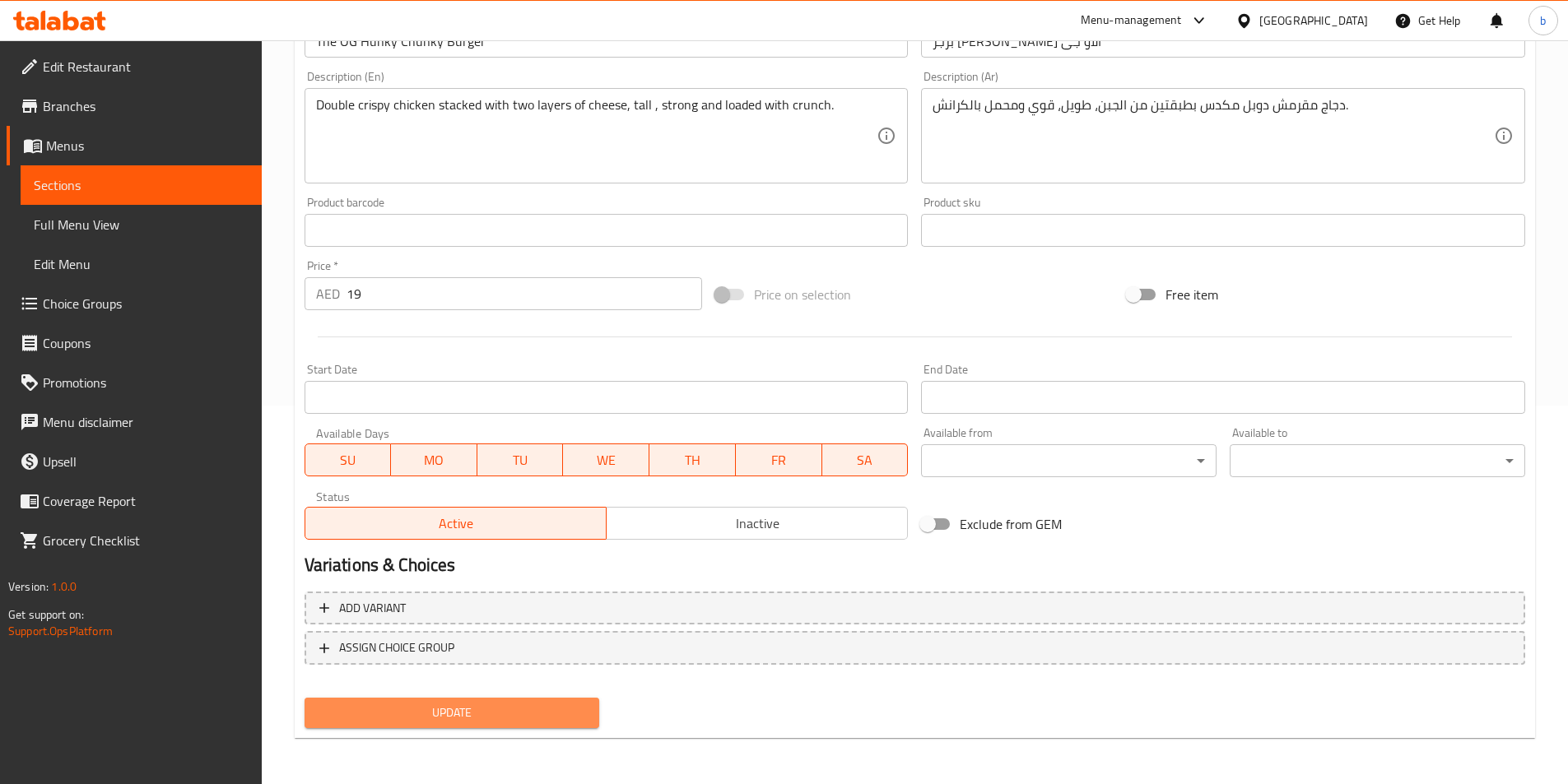
click at [466, 701] on button "Update" at bounding box center [452, 713] width 295 height 31
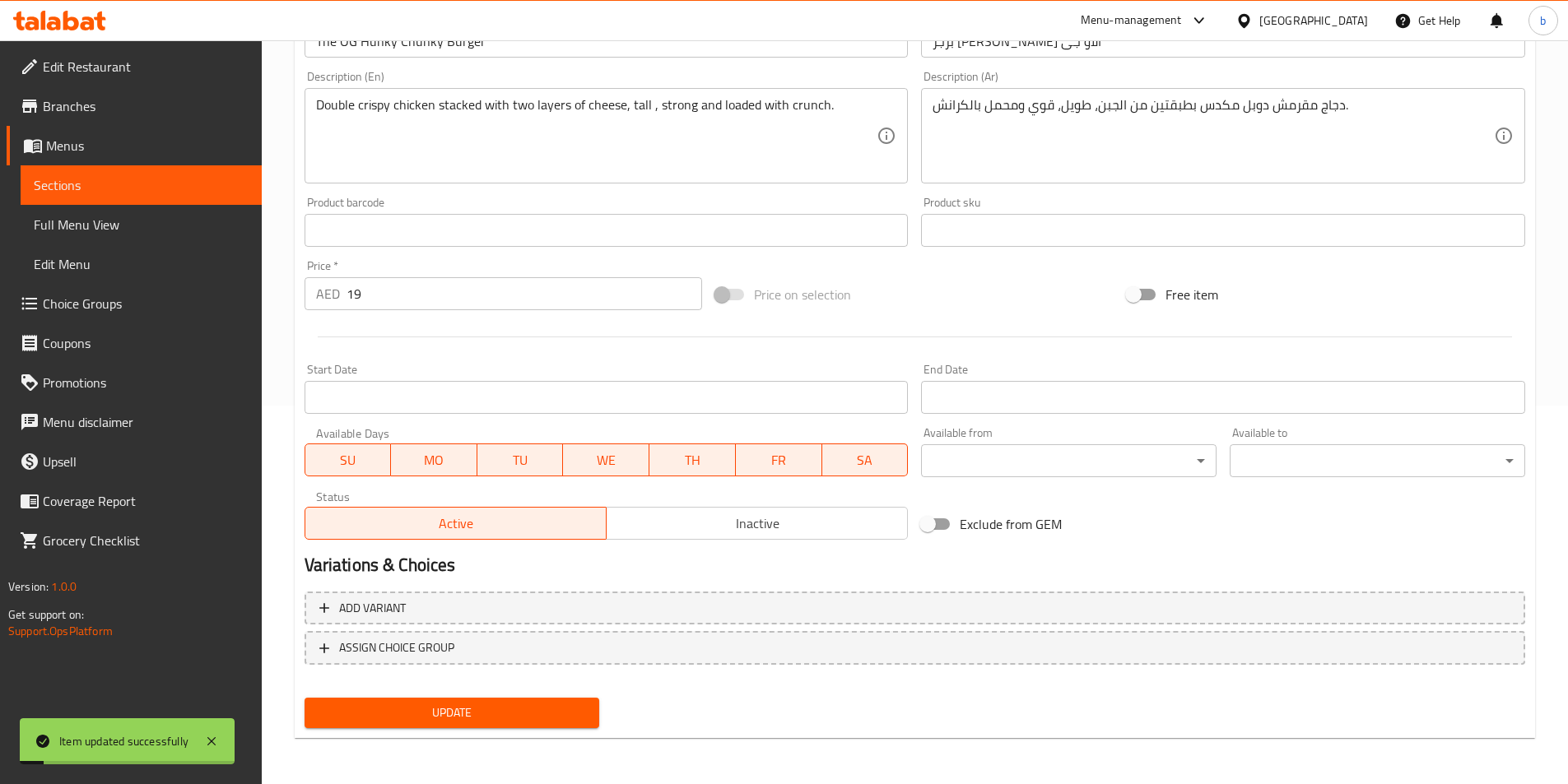
scroll to position [0, 0]
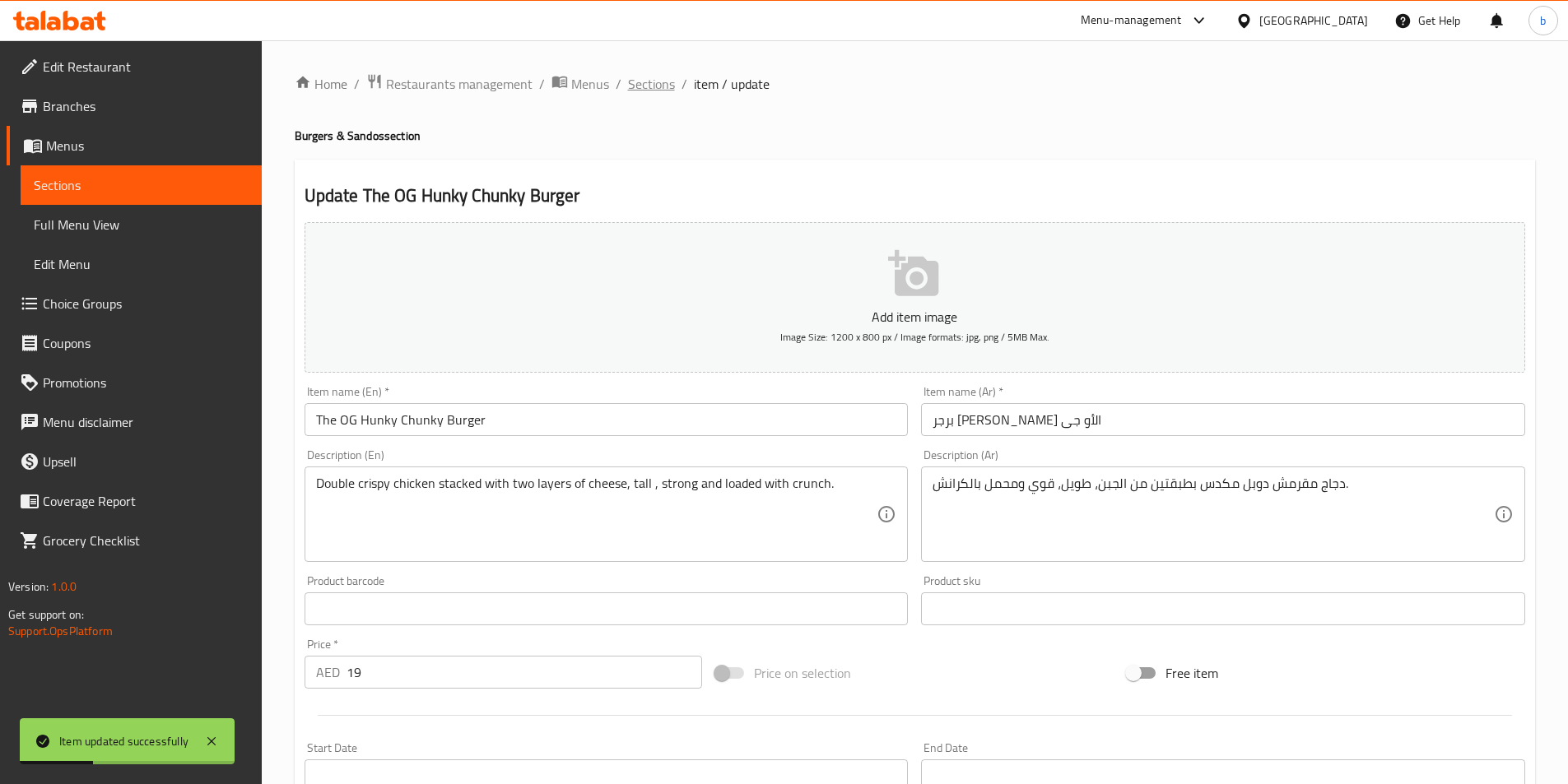
click at [649, 90] on span "Sections" at bounding box center [651, 83] width 47 height 20
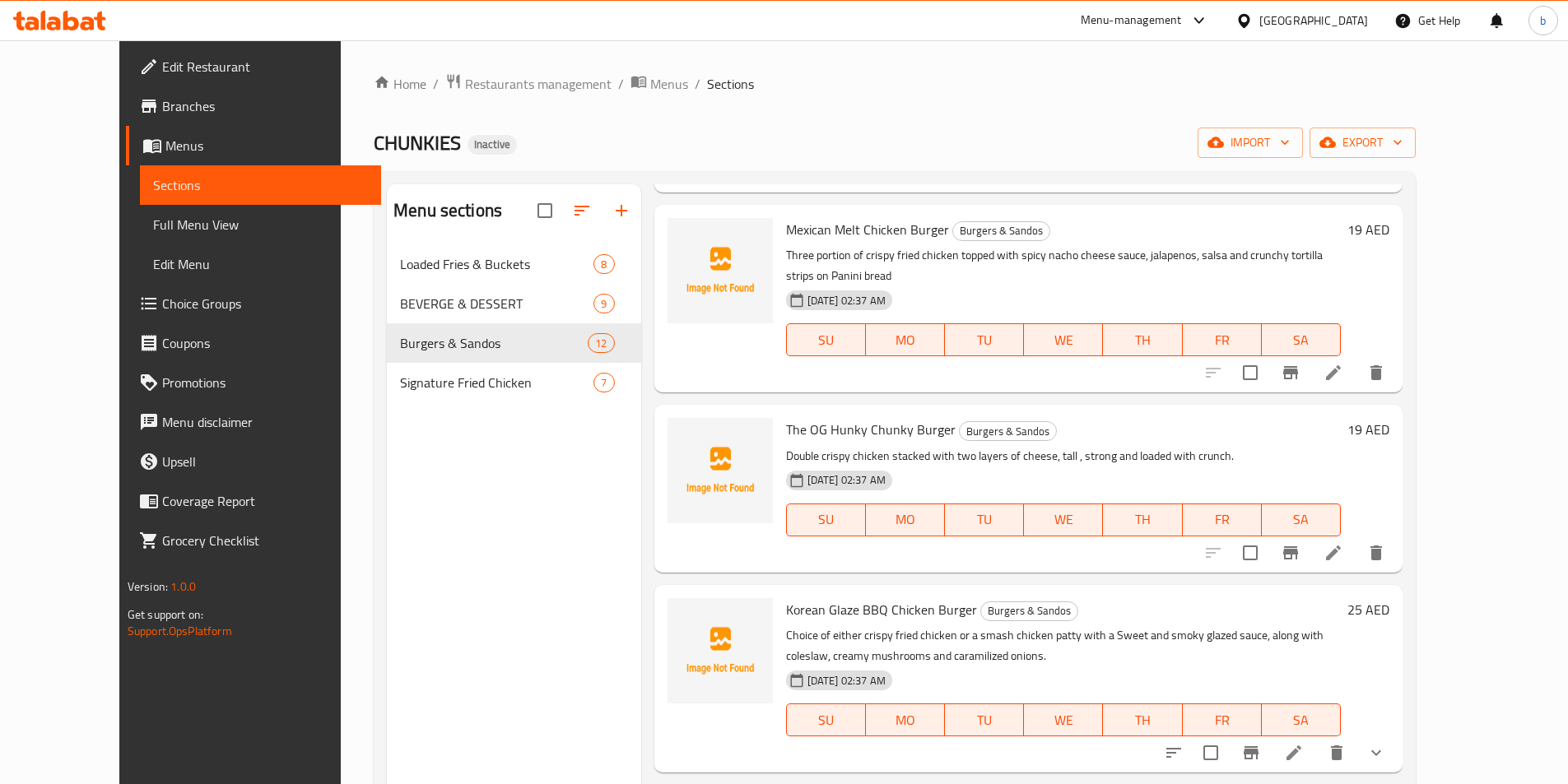
scroll to position [822, 0]
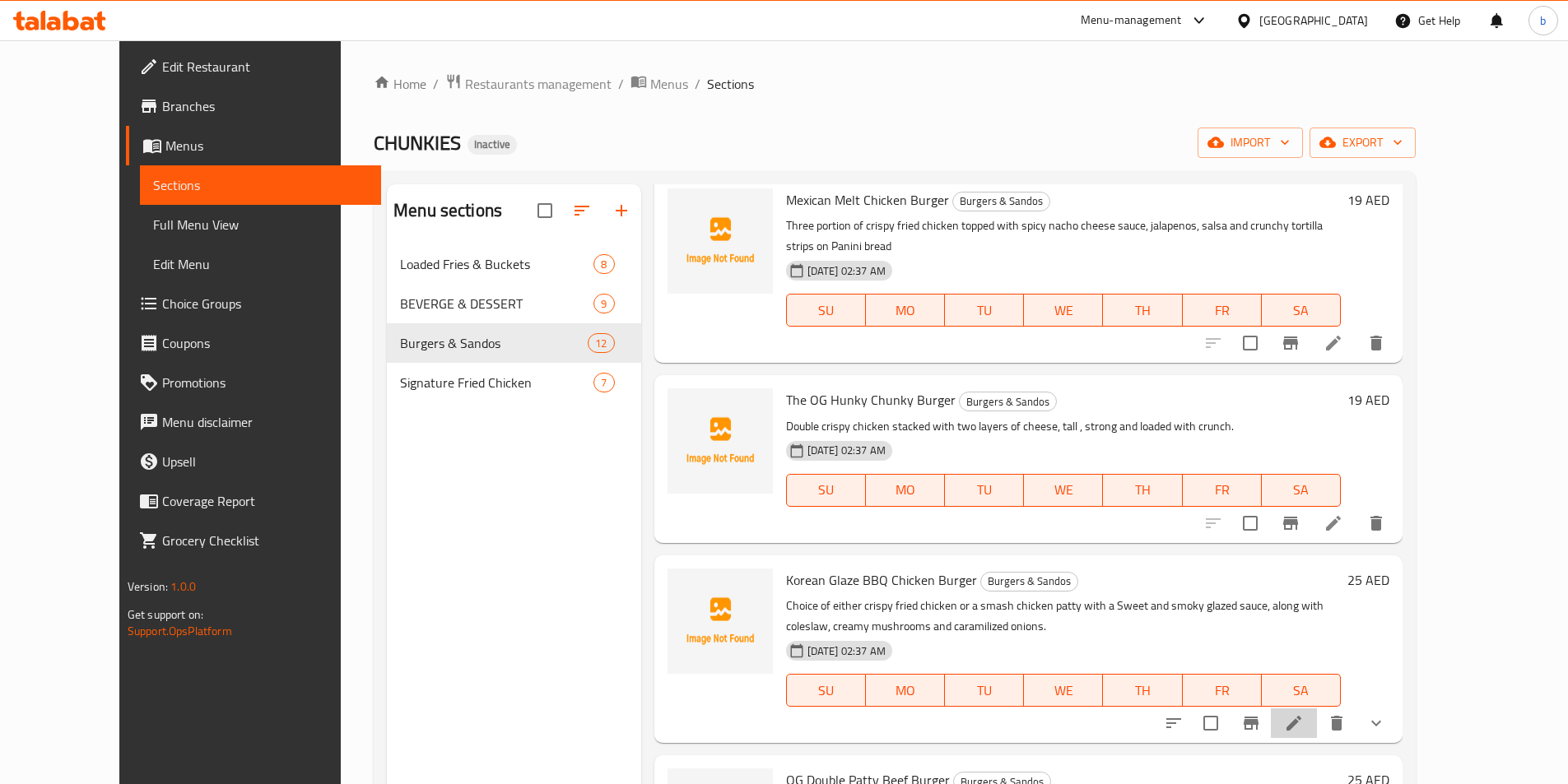
click at [1317, 708] on li at bounding box center [1294, 723] width 46 height 30
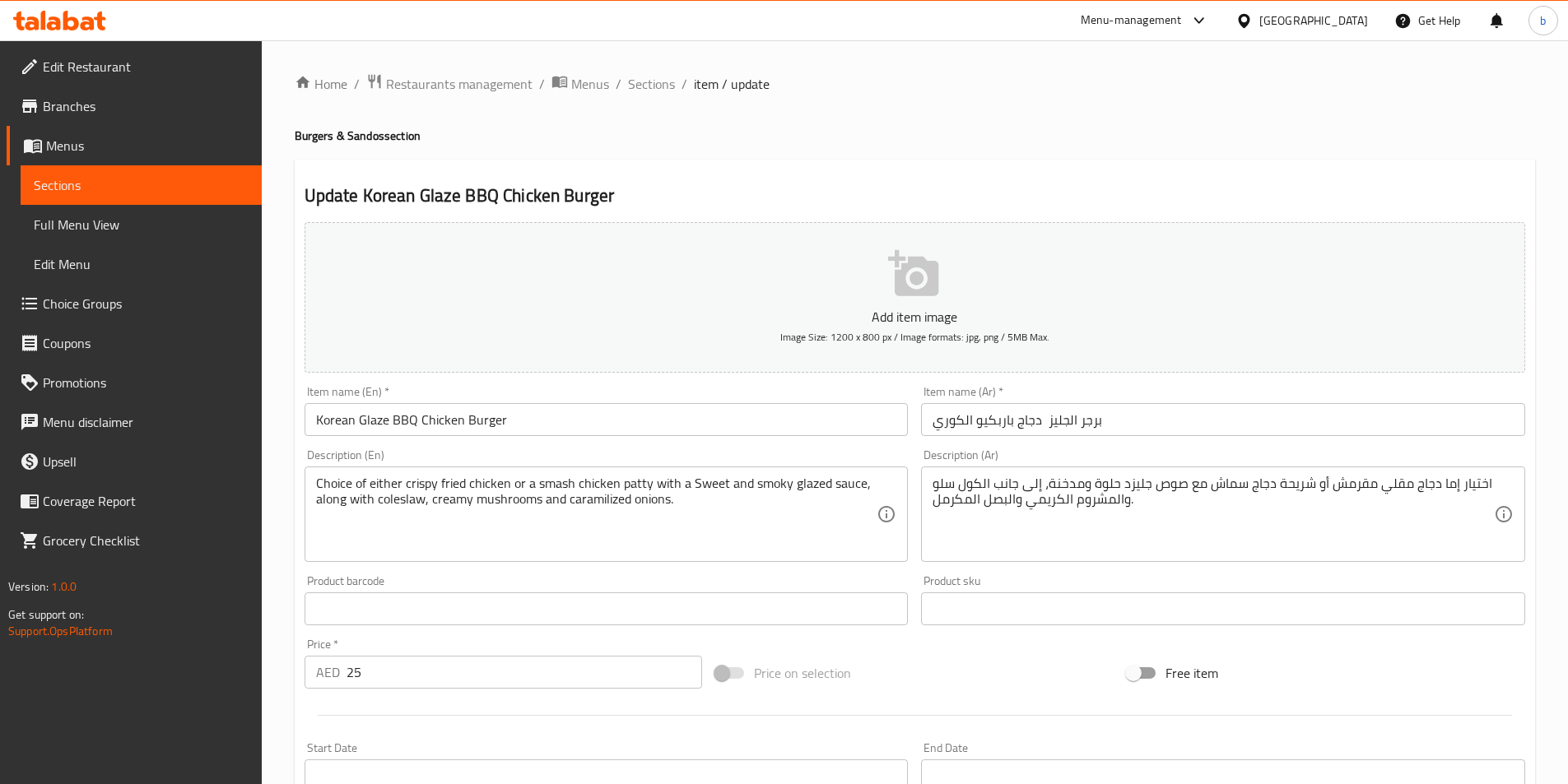
click at [1066, 421] on input "برجر الجليز دجاج باربكيو الكوري" at bounding box center [1222, 419] width 604 height 33
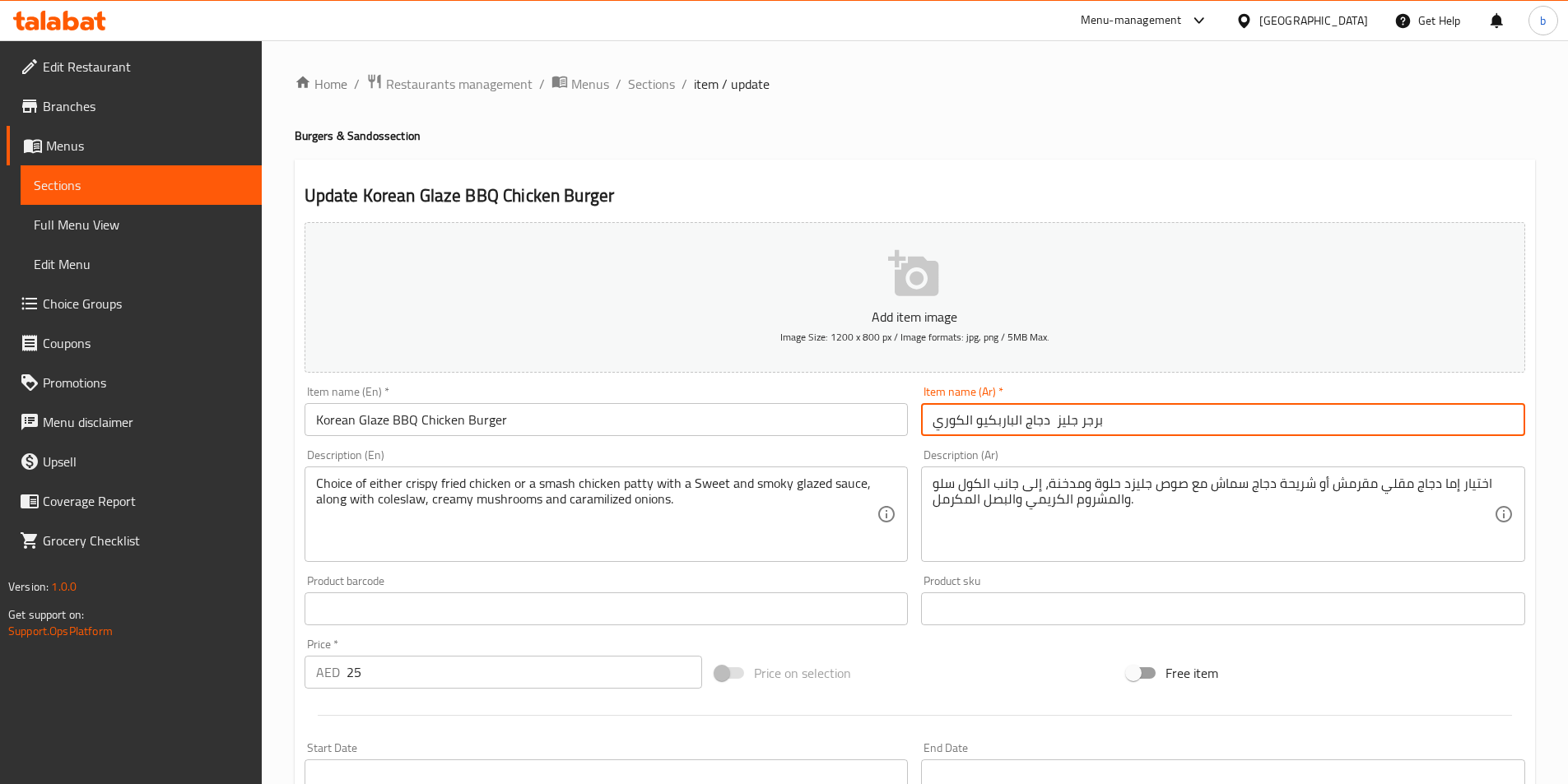
type input "برجر جليز دجاج الباربكيو الكوري"
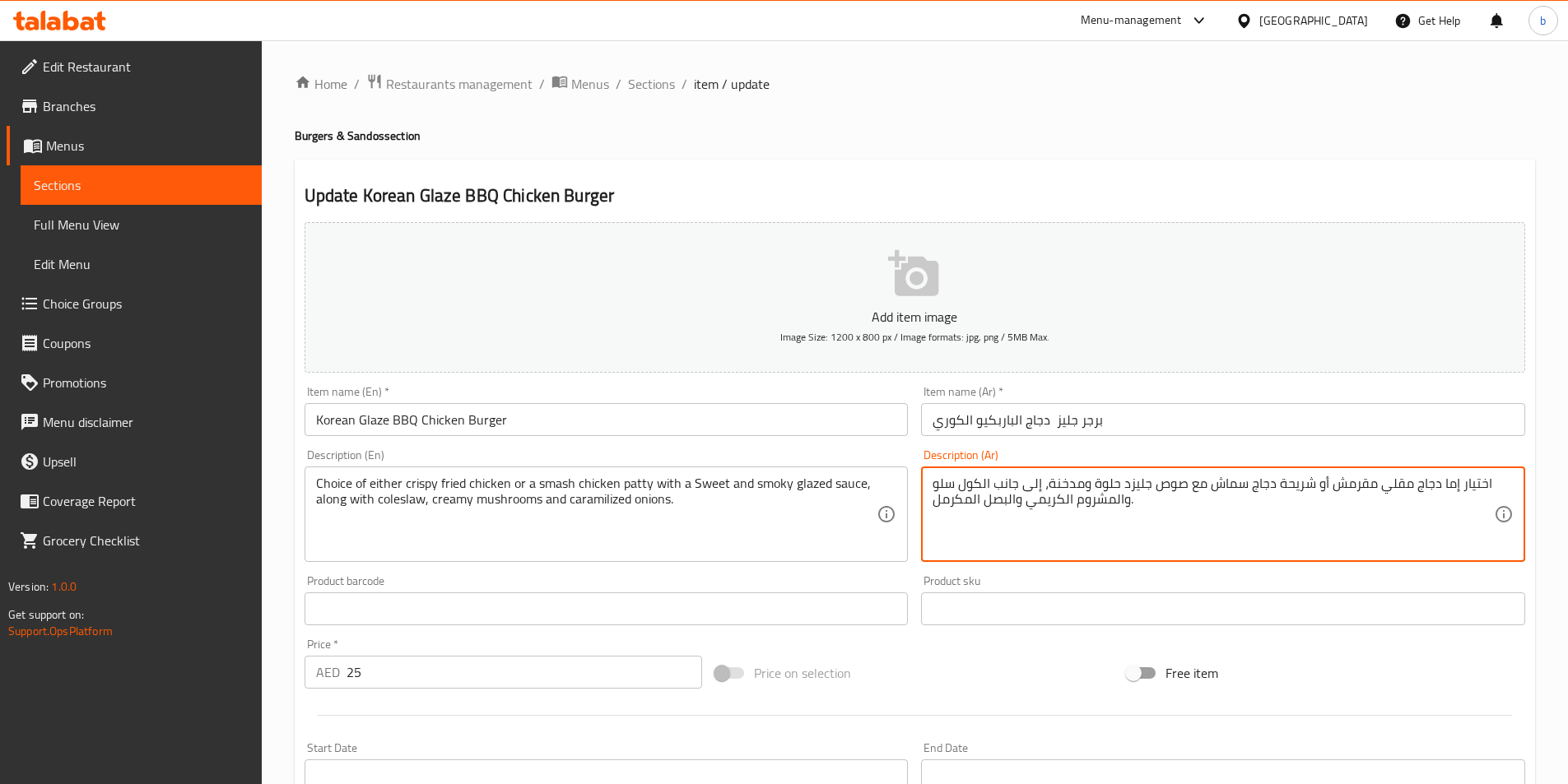
click at [1090, 486] on textarea "اختيار إما دجاج مقلي مقرمش أو شريحة دجاج سماش مع صوص جليزد حلوة ومدخنة، إلى جان…" at bounding box center [1213, 515] width 561 height 78
click at [1090, 485] on textarea "اختيار إما دجاج مقلي مقرمش أو شريحة دجاج سماش مع صوص جليزد حلوة ومدخنة، إلى جان…" at bounding box center [1213, 515] width 561 height 78
drag, startPoint x: 1094, startPoint y: 480, endPoint x: 1102, endPoint y: 484, distance: 8.9
click at [1102, 484] on textarea "اختيار إما دجاج مقلي مقرمش أو شريحة دجاج سماش مع صوص جليزد حلوة ومدخنة، إلى جان…" at bounding box center [1213, 515] width 561 height 78
type textarea "اختيار إما دجاج مقلي مقرمش أو شريحة دجاج سماش مع صوص جليزد حلو ومدخن، إلى جانب …"
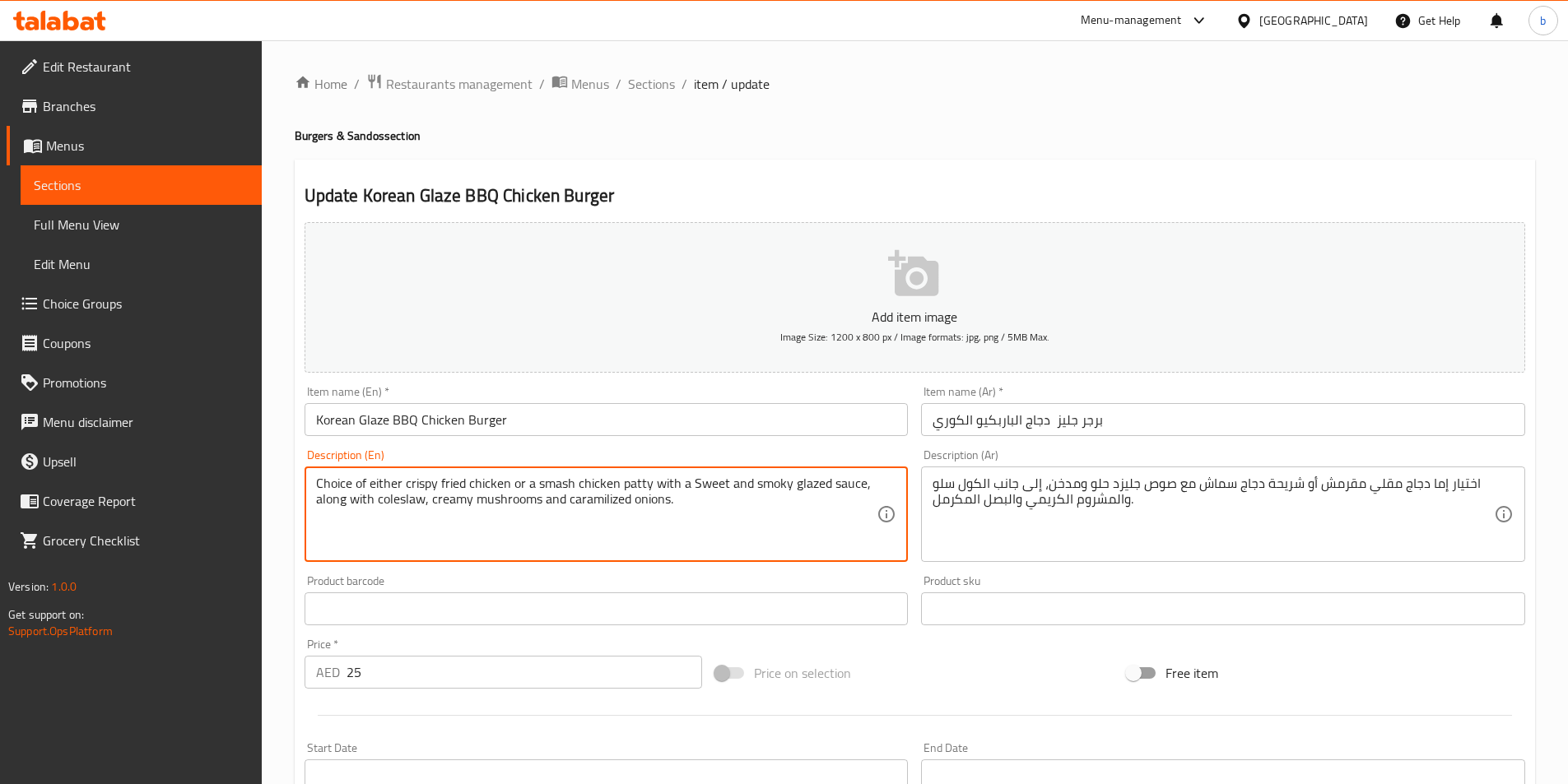
drag, startPoint x: 590, startPoint y: 499, endPoint x: 538, endPoint y: 520, distance: 56.1
click at [538, 520] on textarea "Choice of either crispy fried chicken or a smash chicken patty with a Sweet and…" at bounding box center [597, 515] width 561 height 78
click at [601, 500] on textarea "Choice of either crispy fried chicken or a smash chicken patty with a Sweet and…" at bounding box center [597, 515] width 561 height 78
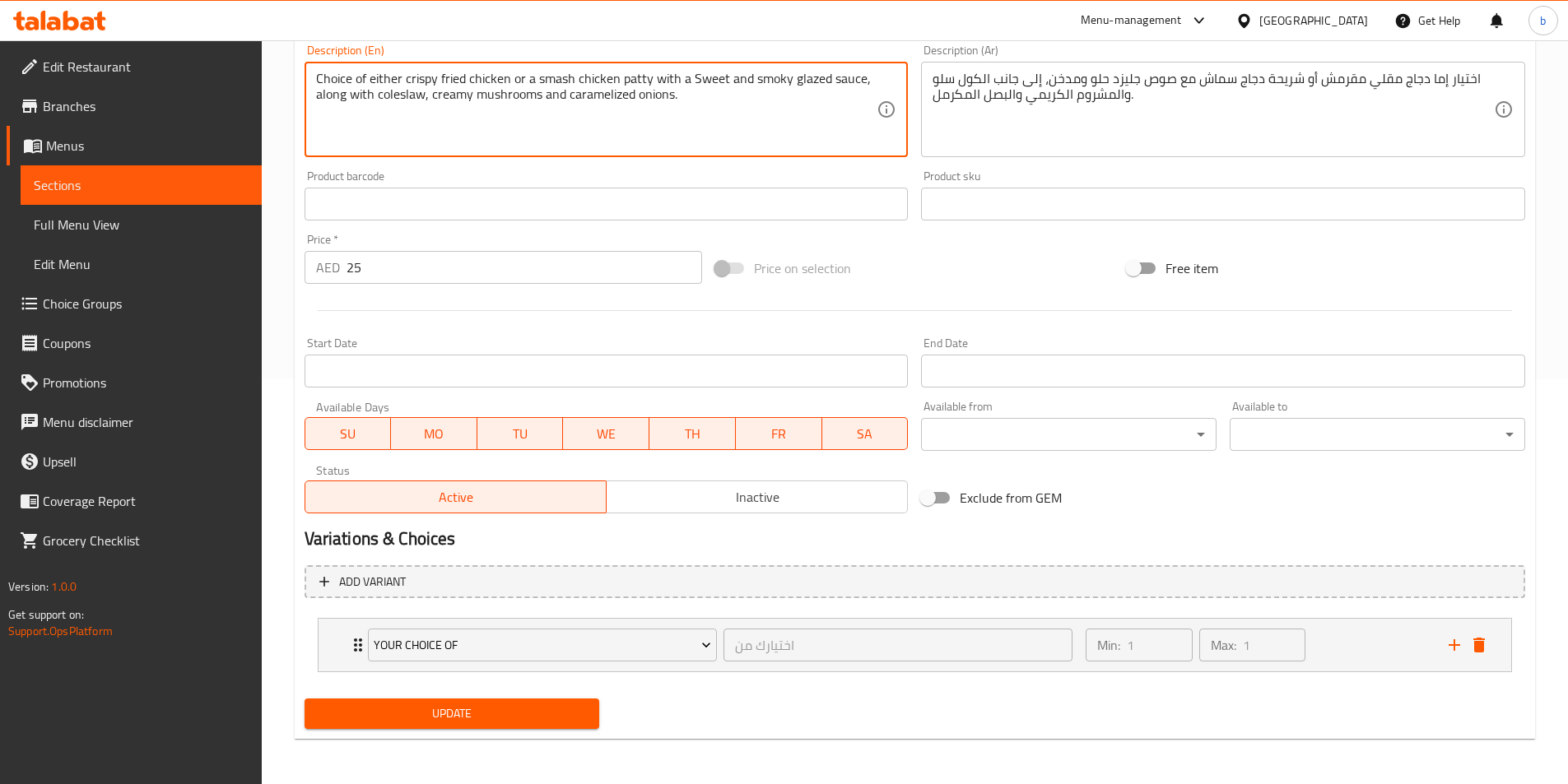
scroll to position [406, 0]
type textarea "Choice of either crispy fried chicken or a smash chicken patty with a Sweet and…"
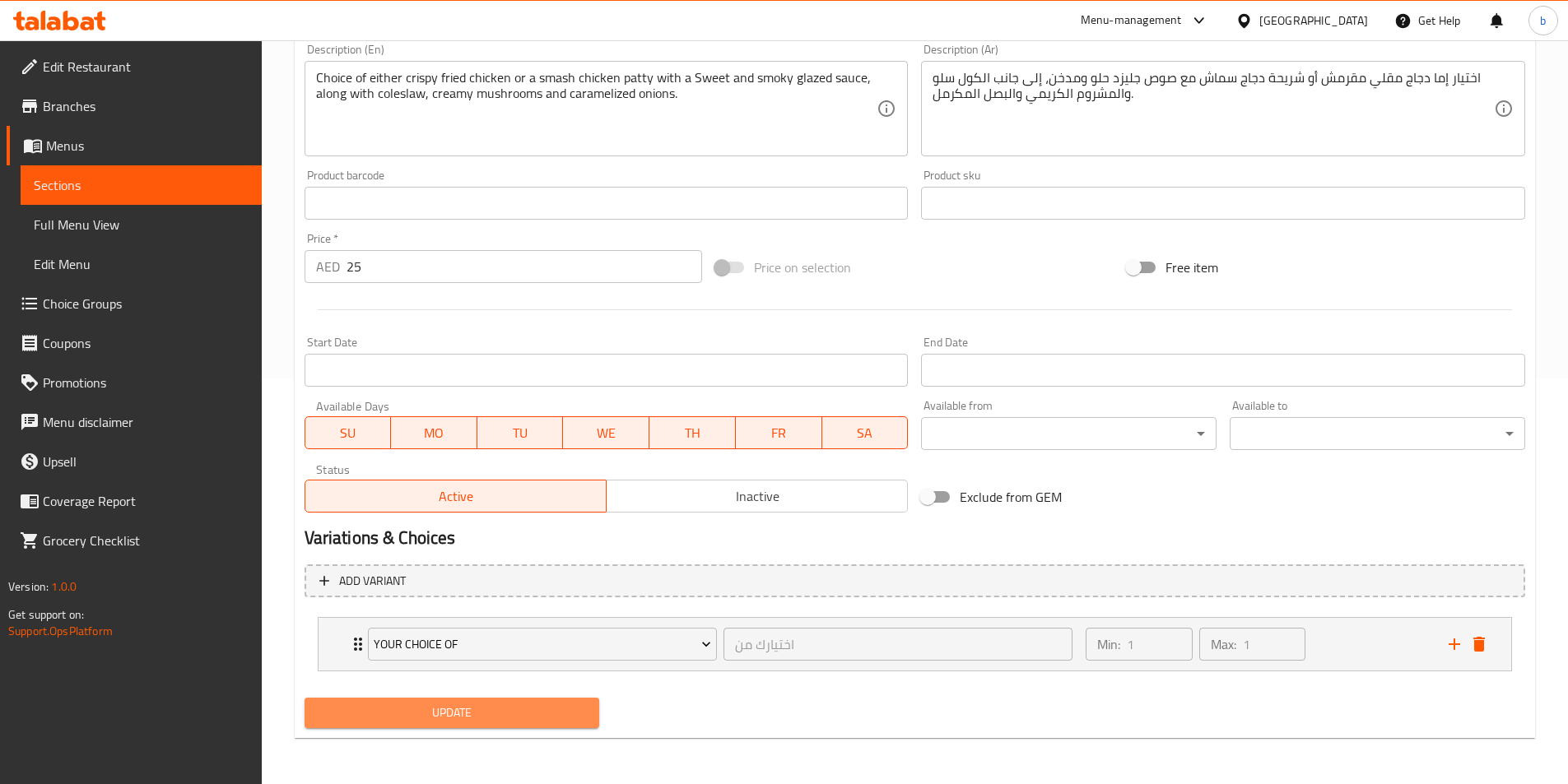
click at [470, 716] on span "Update" at bounding box center [452, 712] width 269 height 20
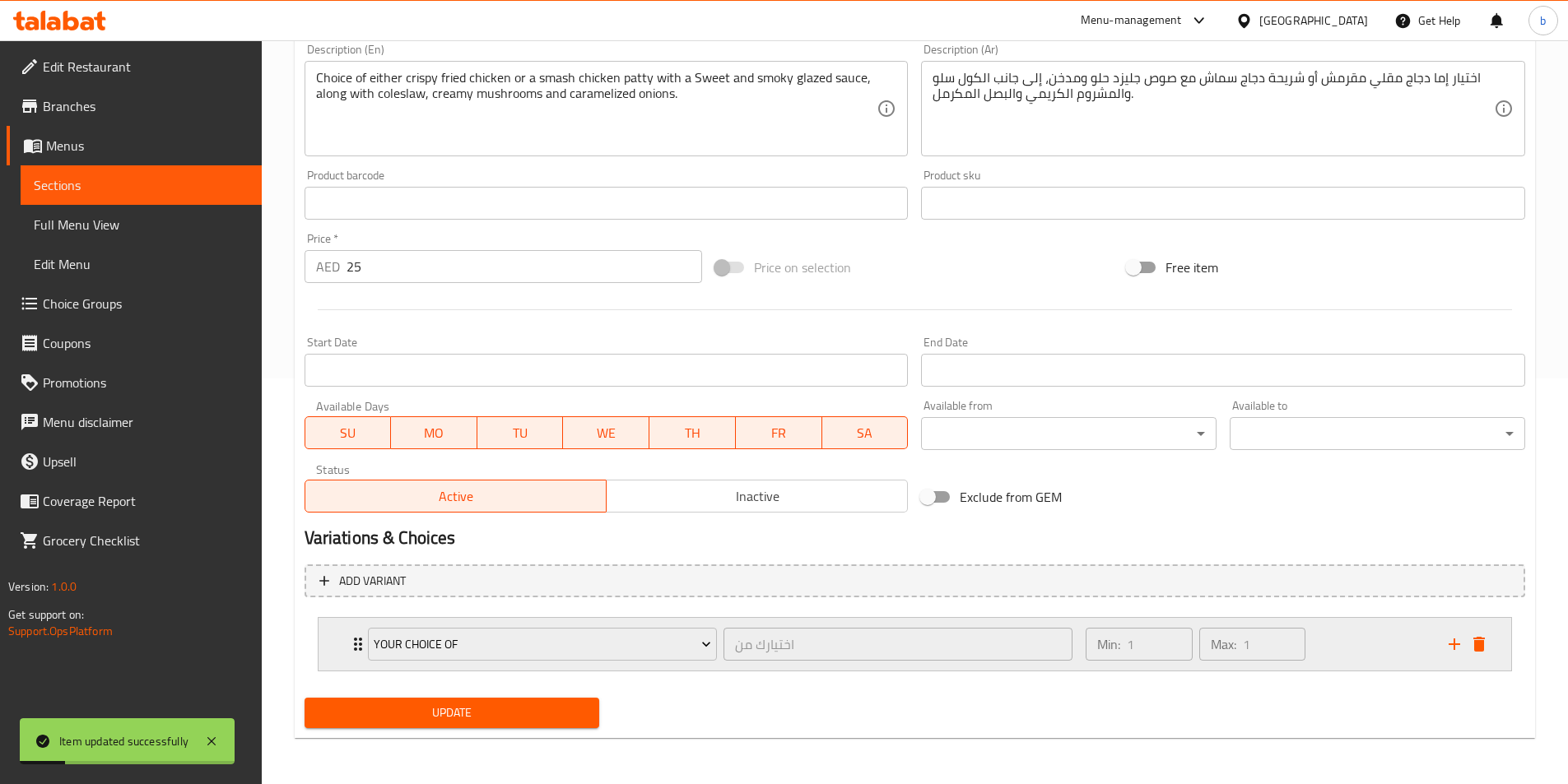
click at [358, 641] on div "your choice of اختيارك من ​" at bounding box center [720, 643] width 725 height 53
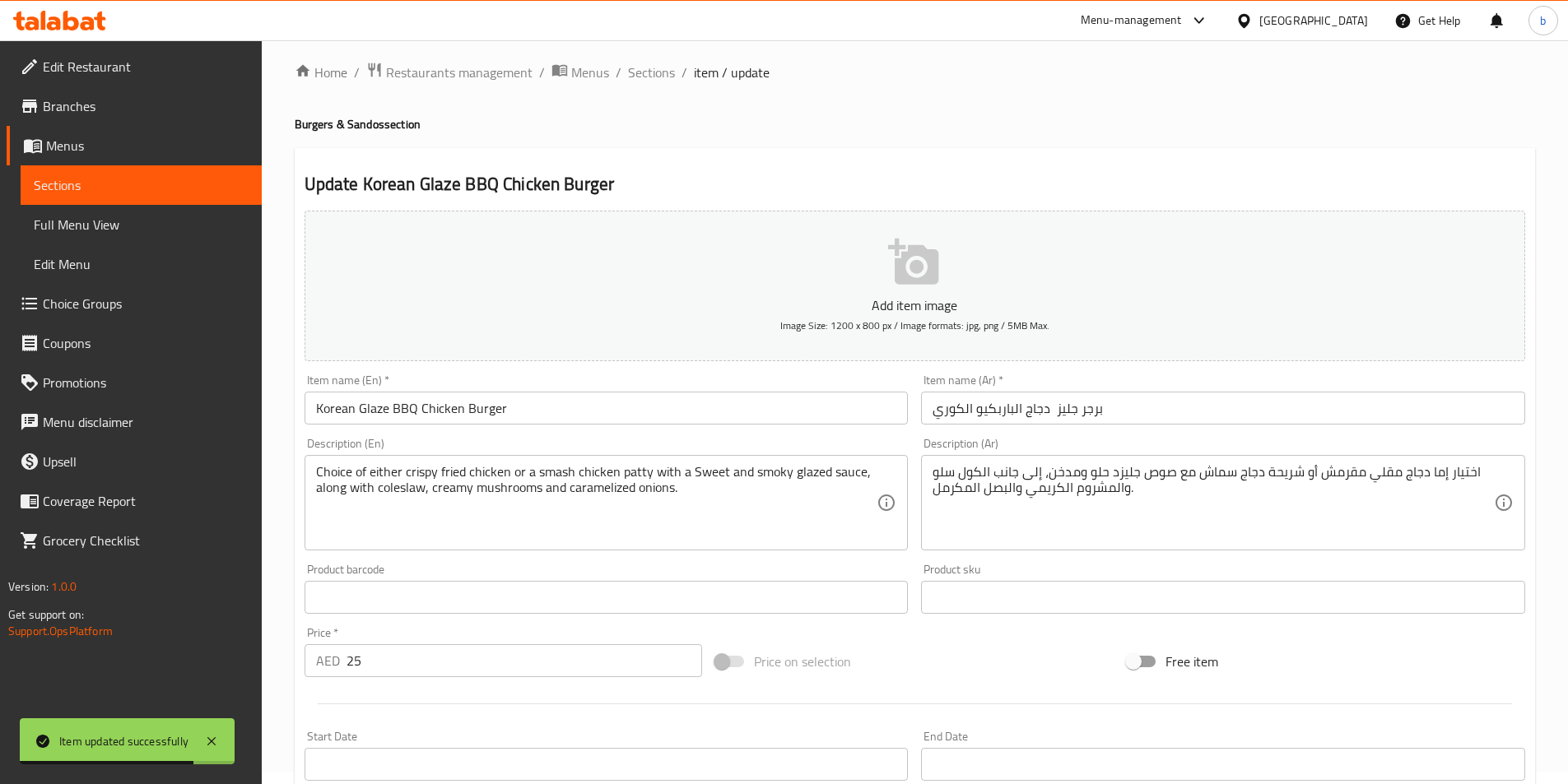
scroll to position [551, 0]
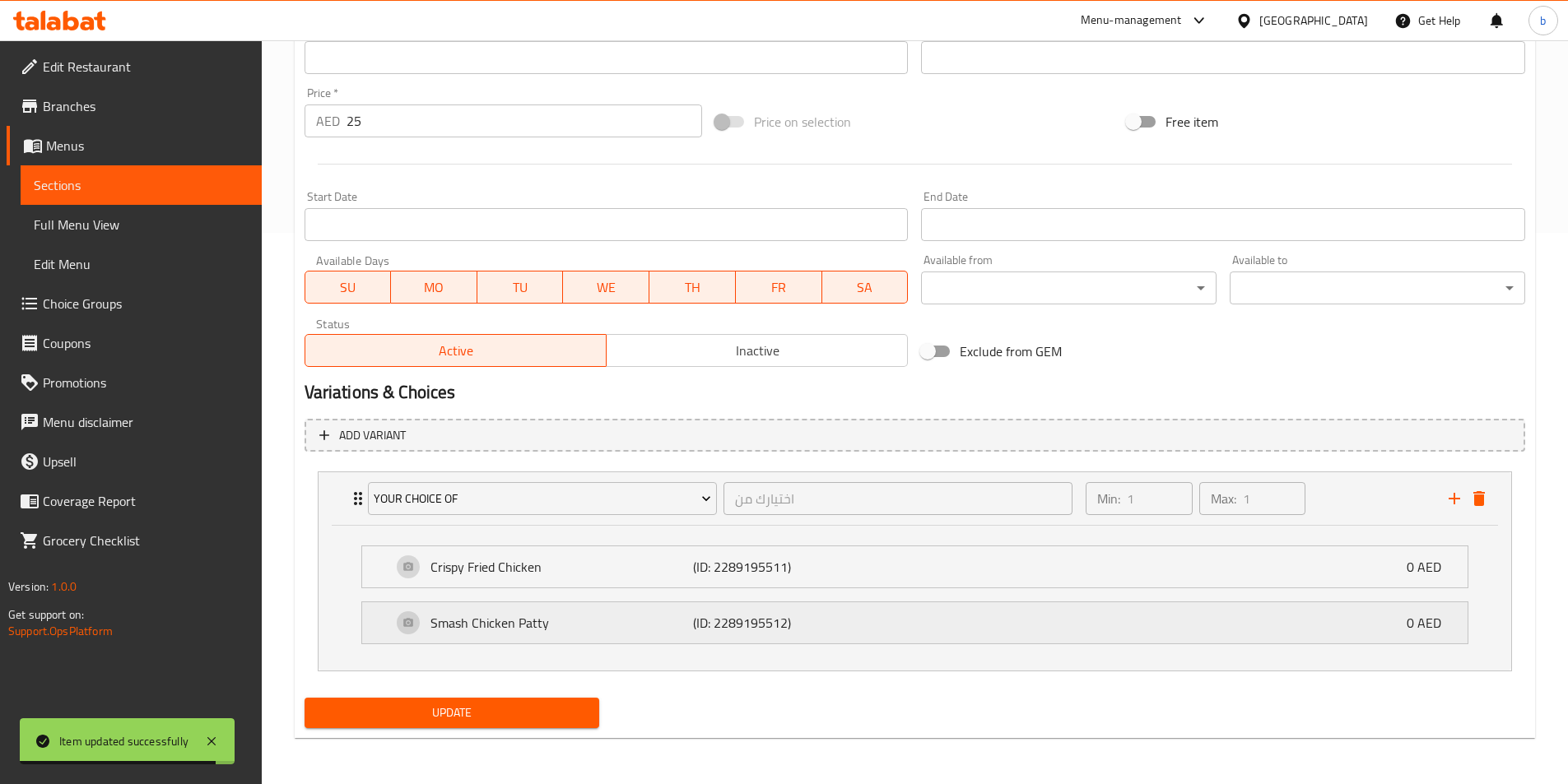
click at [809, 616] on p "(ID: 2289195512)" at bounding box center [780, 622] width 175 height 20
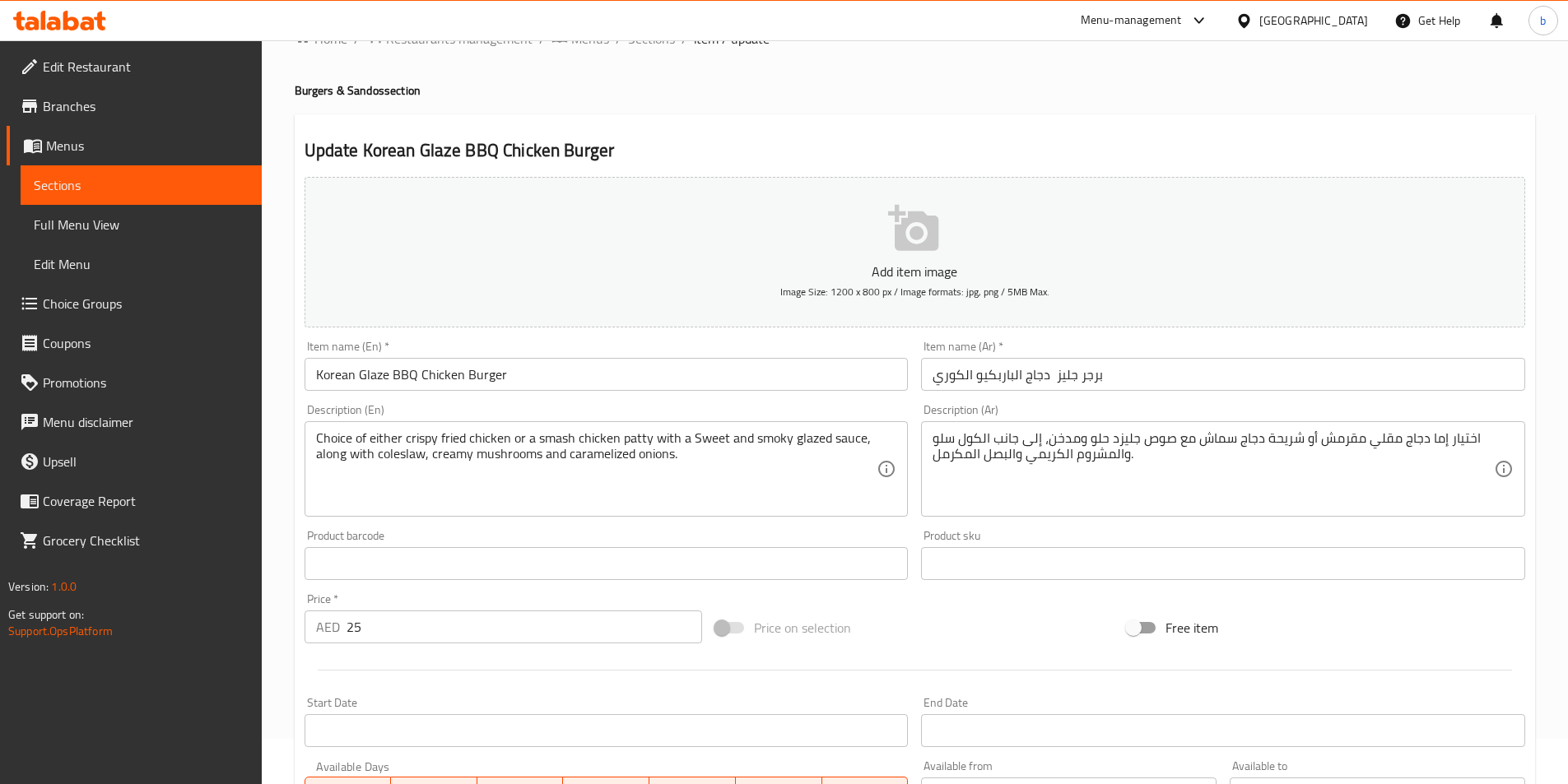
scroll to position [0, 0]
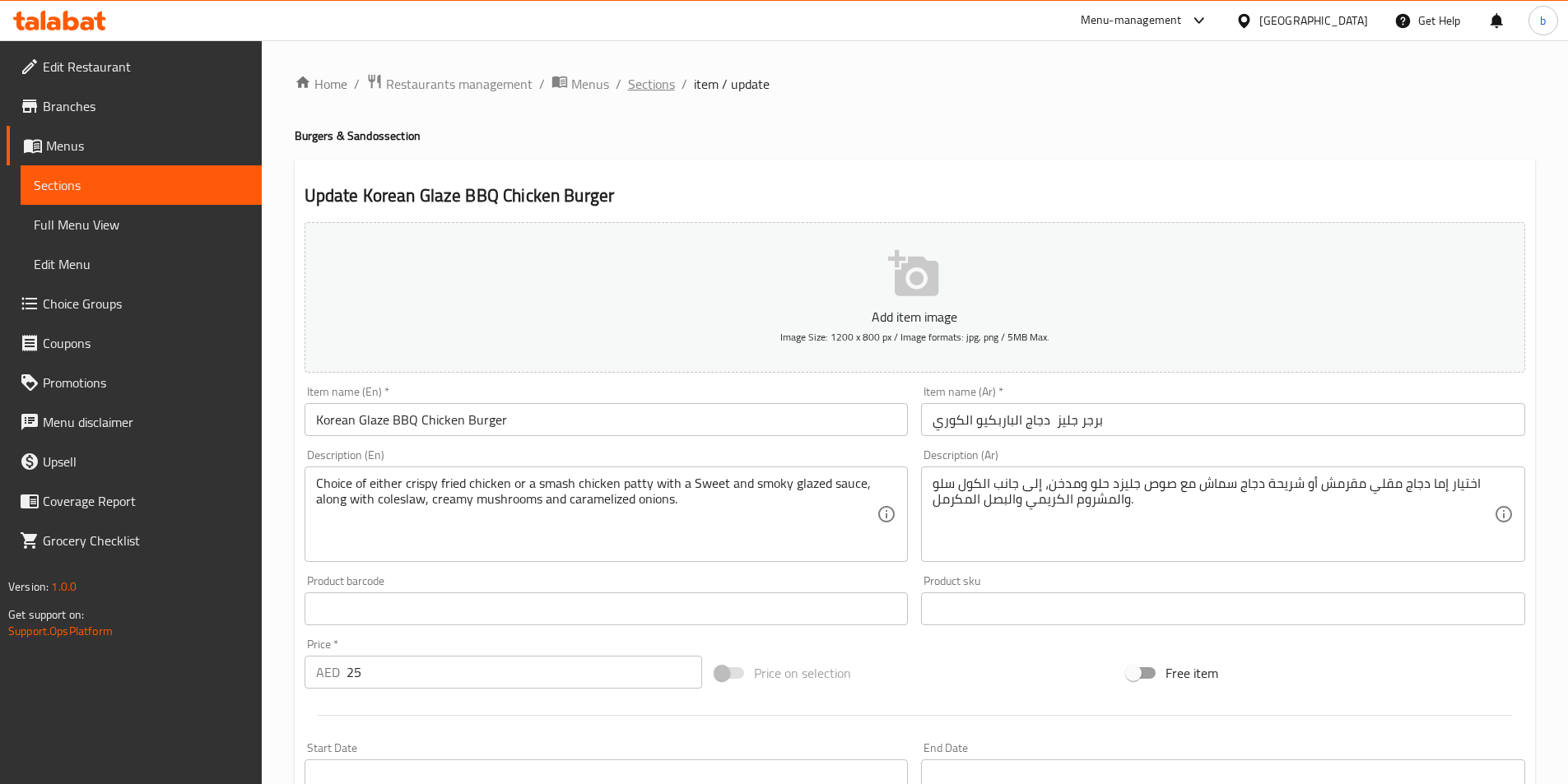
click at [650, 94] on span "Sections" at bounding box center [651, 83] width 47 height 20
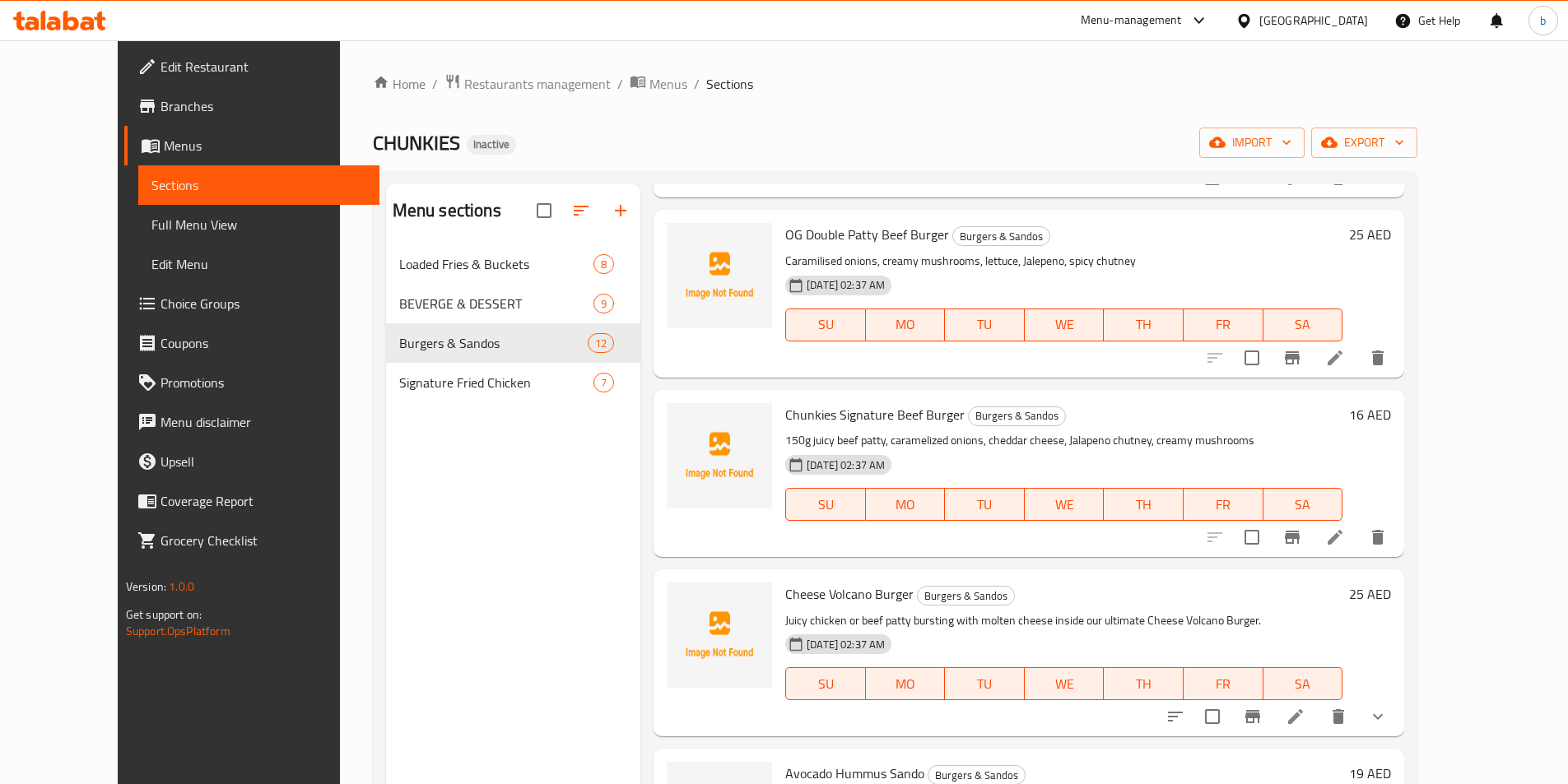
scroll to position [1289, 0]
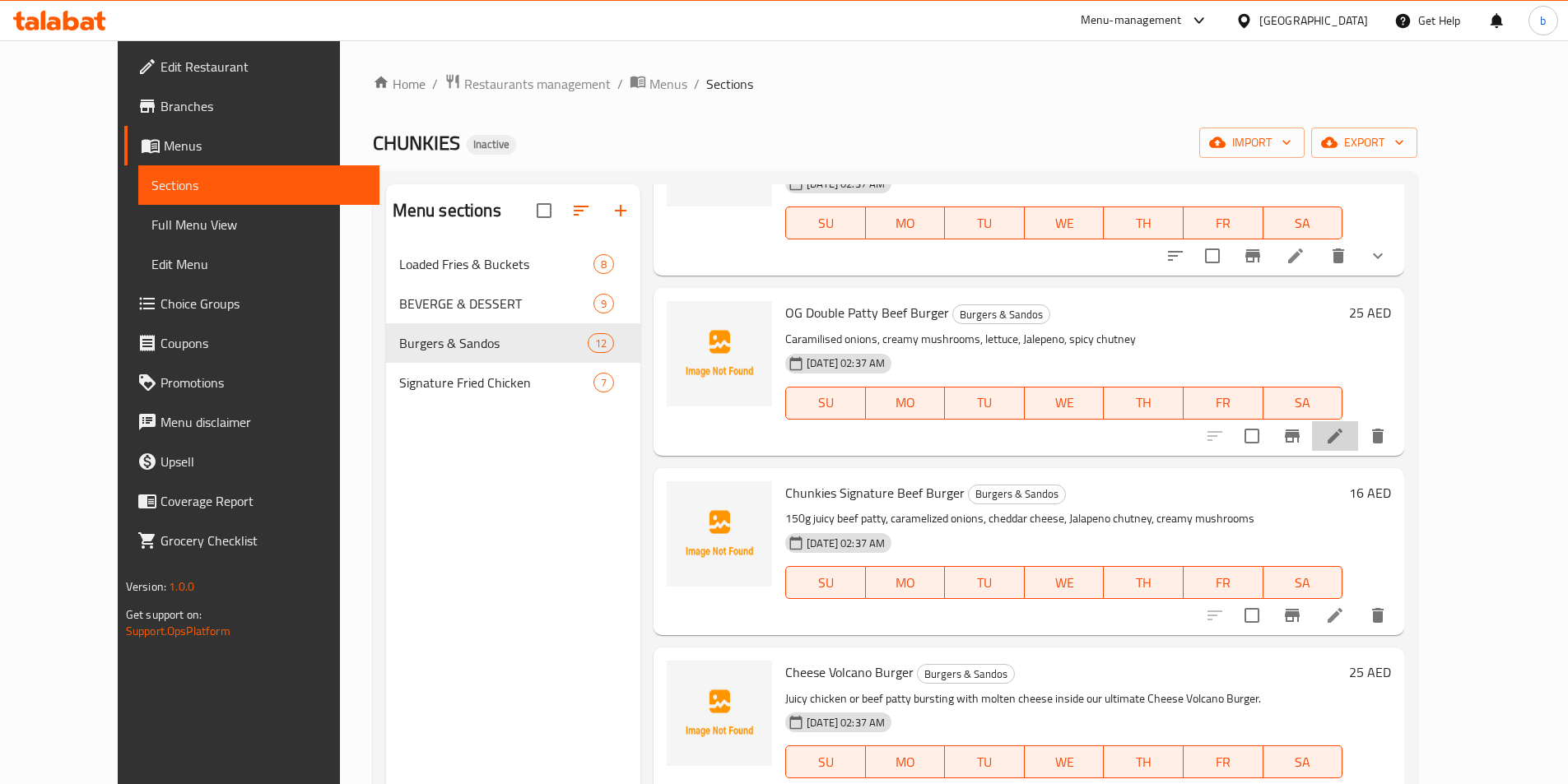
click at [1358, 421] on li at bounding box center [1335, 436] width 46 height 30
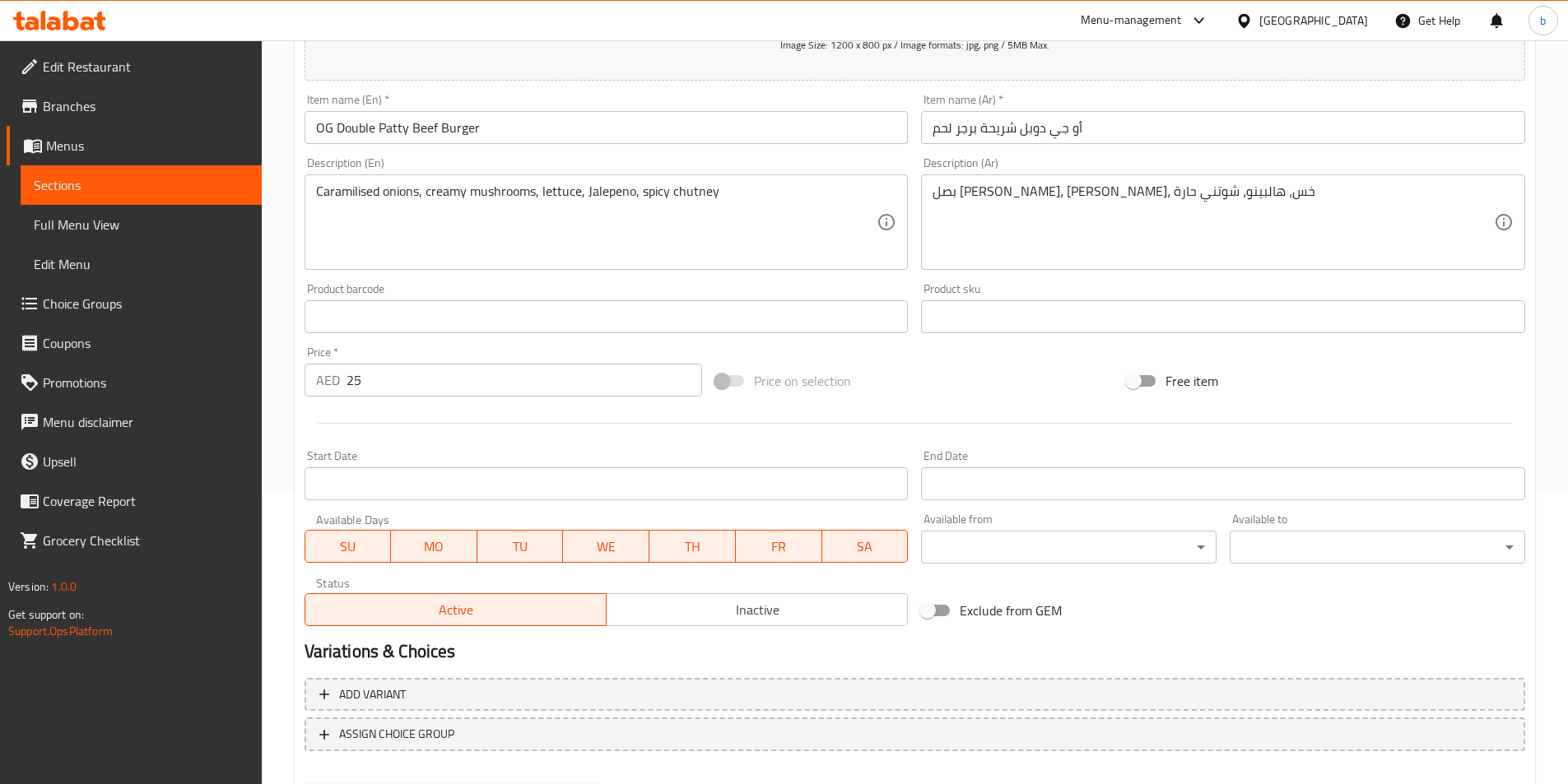
scroll to position [329, 0]
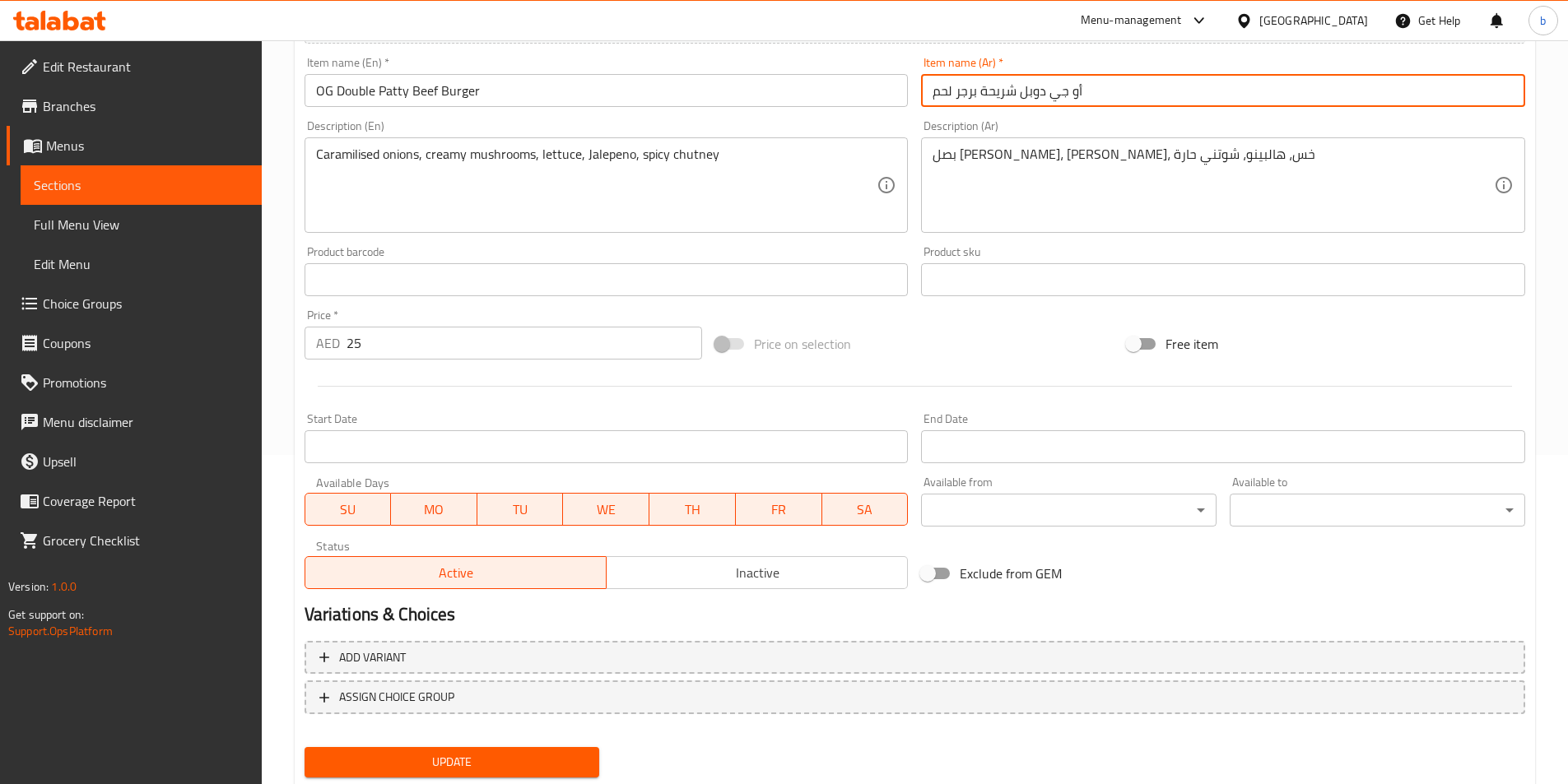
click at [951, 91] on input "أو جي دوبل شريحة برجر لحم" at bounding box center [1222, 90] width 604 height 33
click at [1096, 90] on input "أو جي دوبل شريحة برجر اللحم" at bounding box center [1222, 90] width 604 height 33
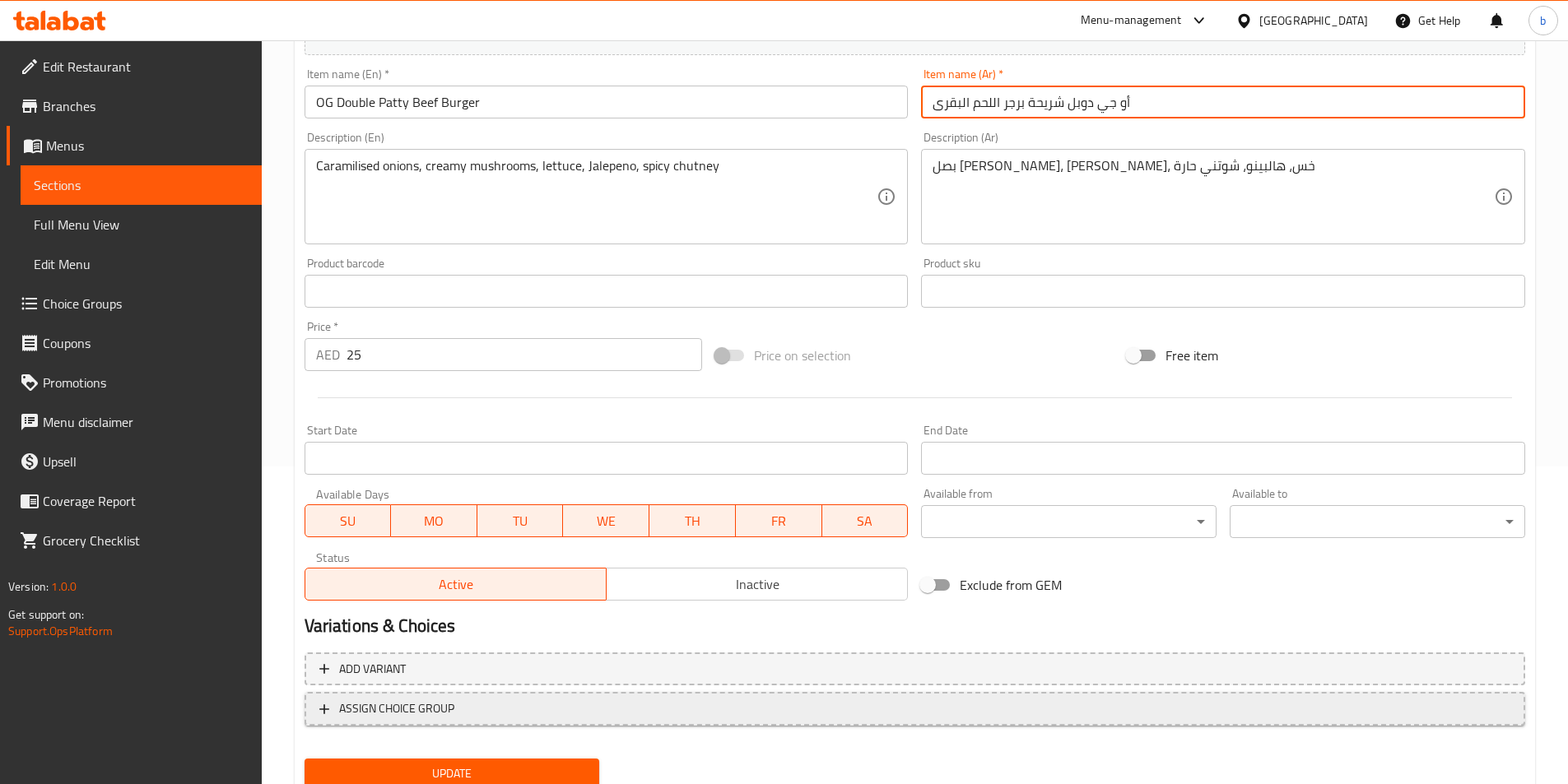
scroll to position [378, 0]
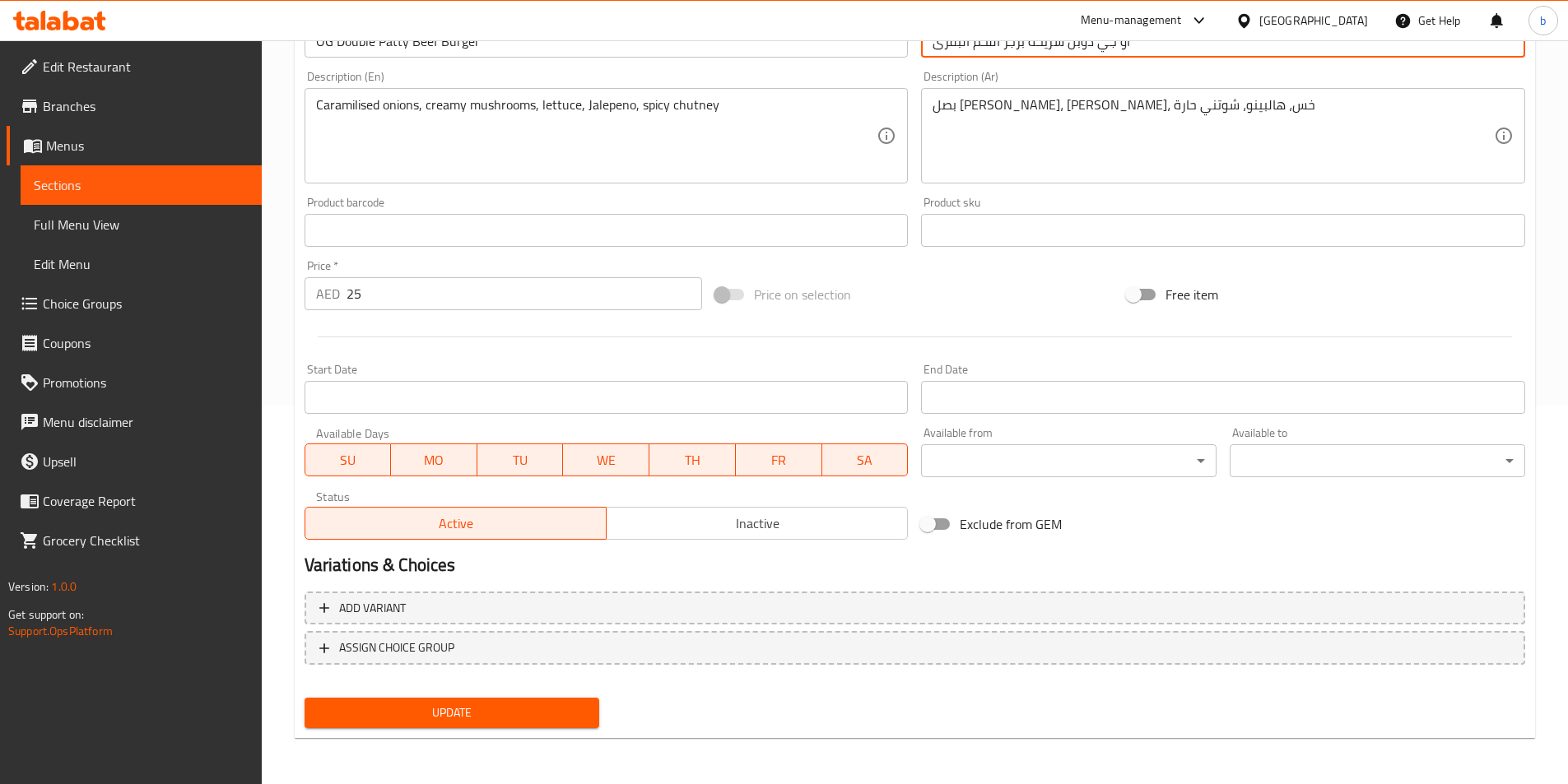
type input "أو جي دوبل شريحة برجر اللحم البقرى"
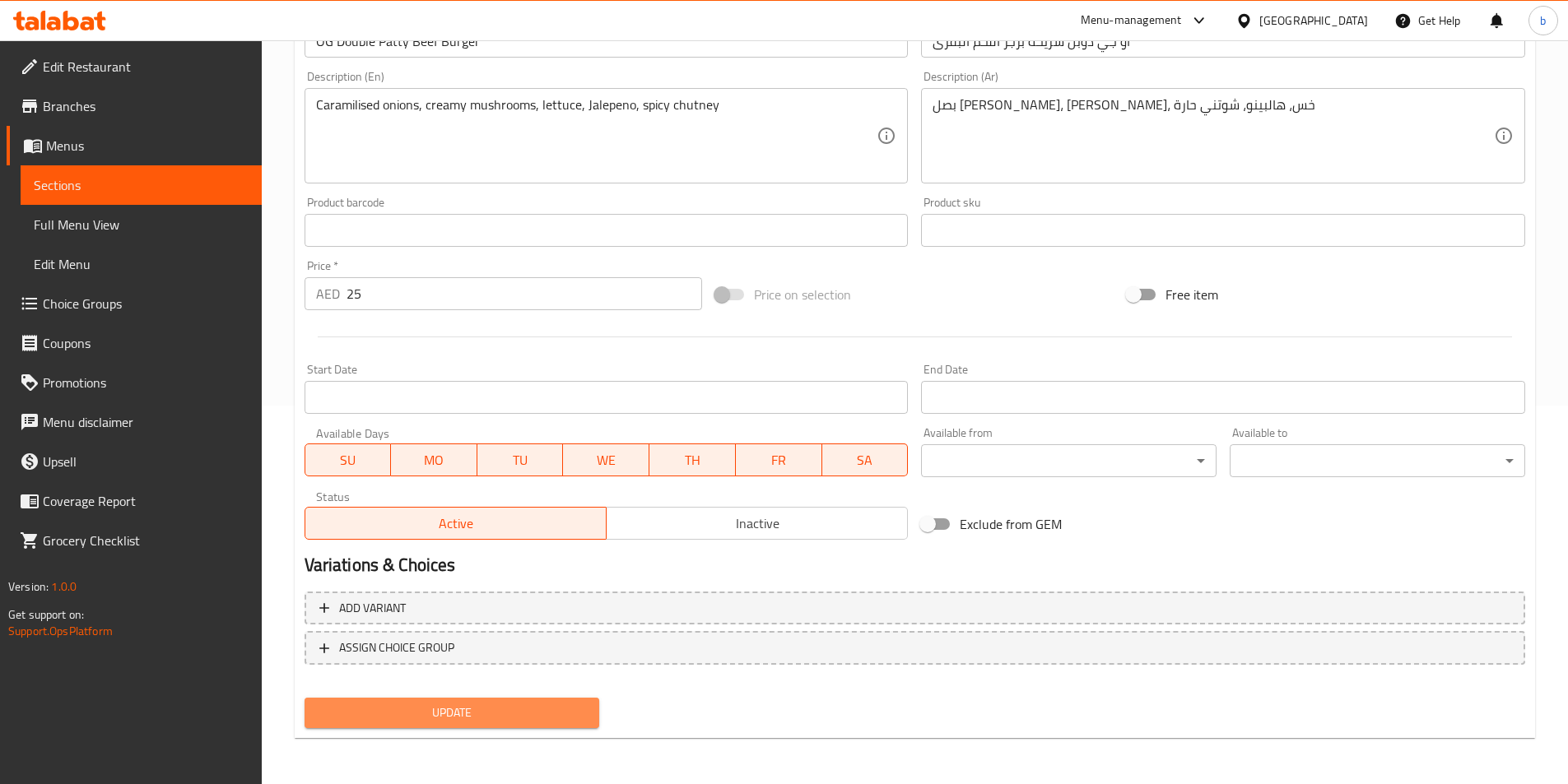
click at [510, 704] on span "Update" at bounding box center [452, 712] width 269 height 20
click at [472, 714] on span "Update" at bounding box center [452, 712] width 269 height 20
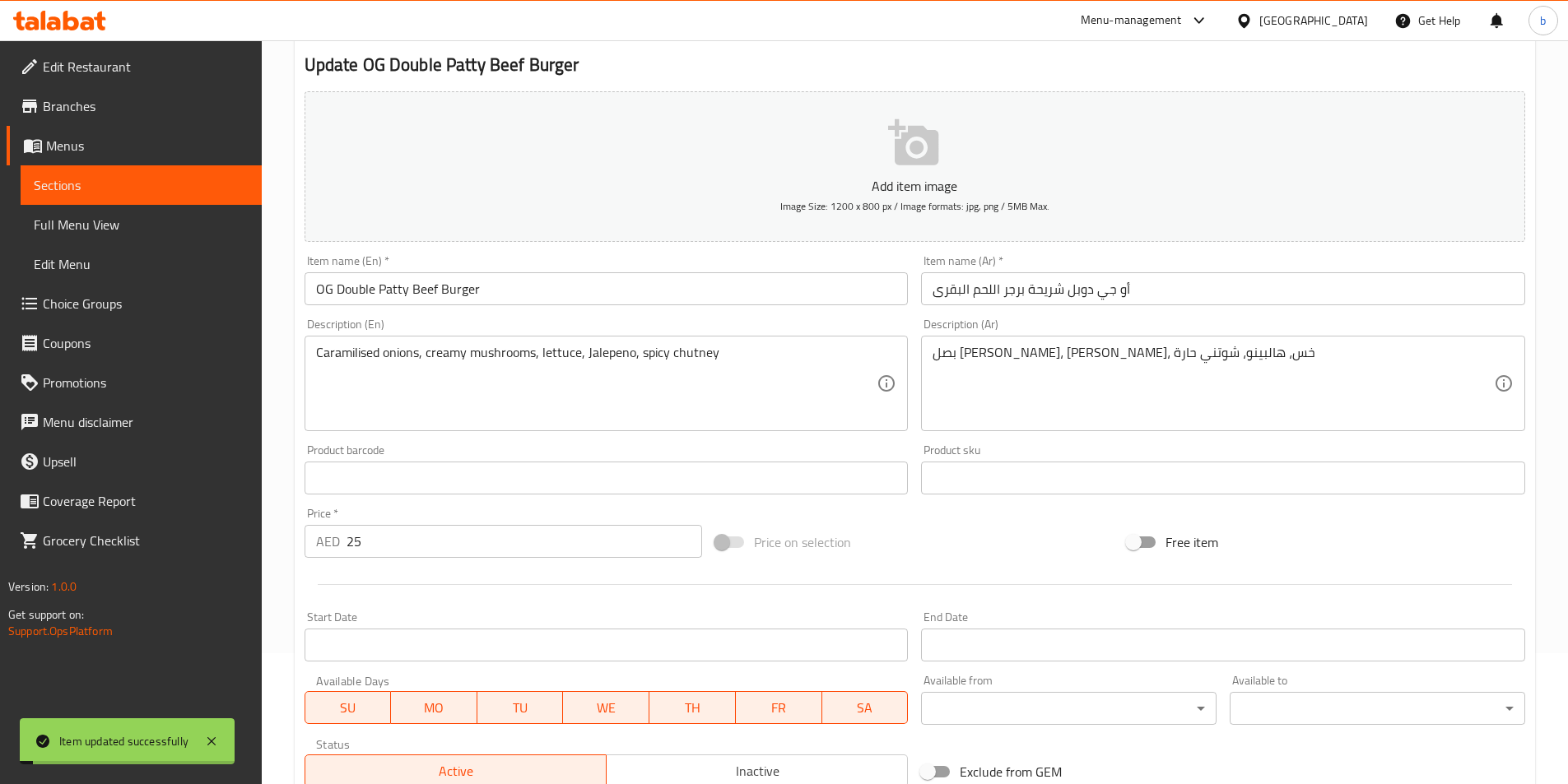
scroll to position [0, 0]
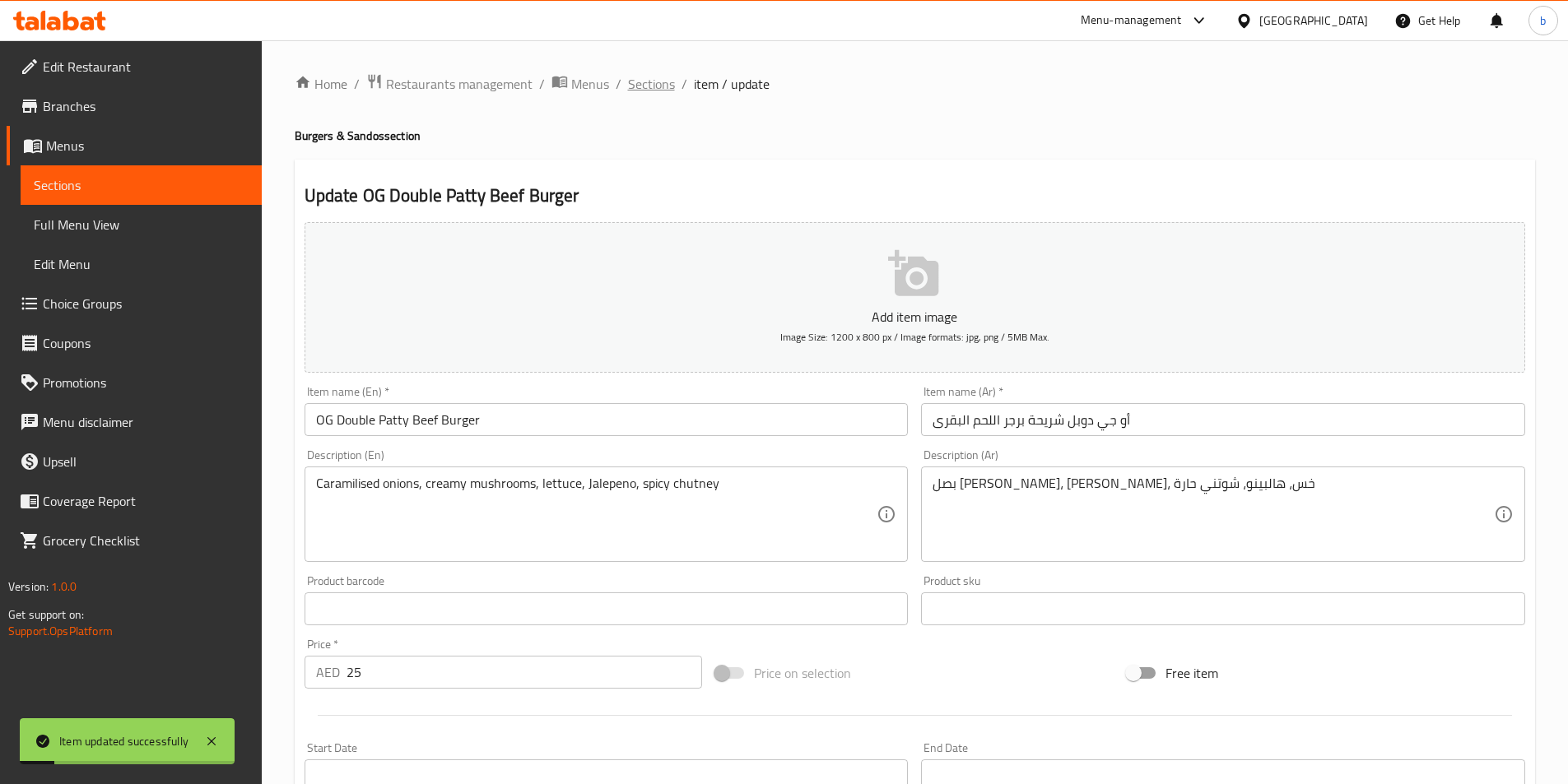
click at [650, 78] on span "Sections" at bounding box center [651, 83] width 47 height 20
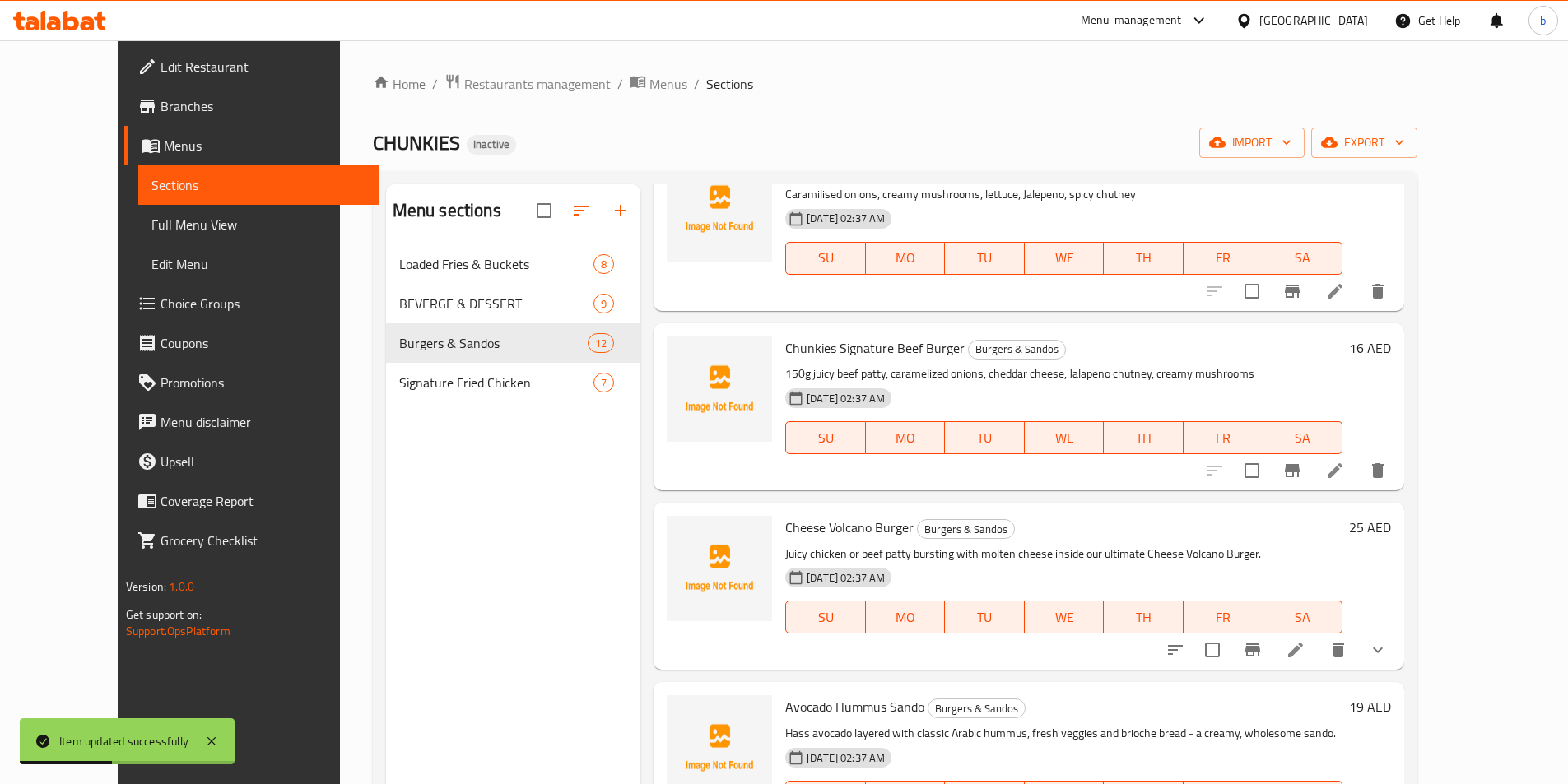
scroll to position [1454, 0]
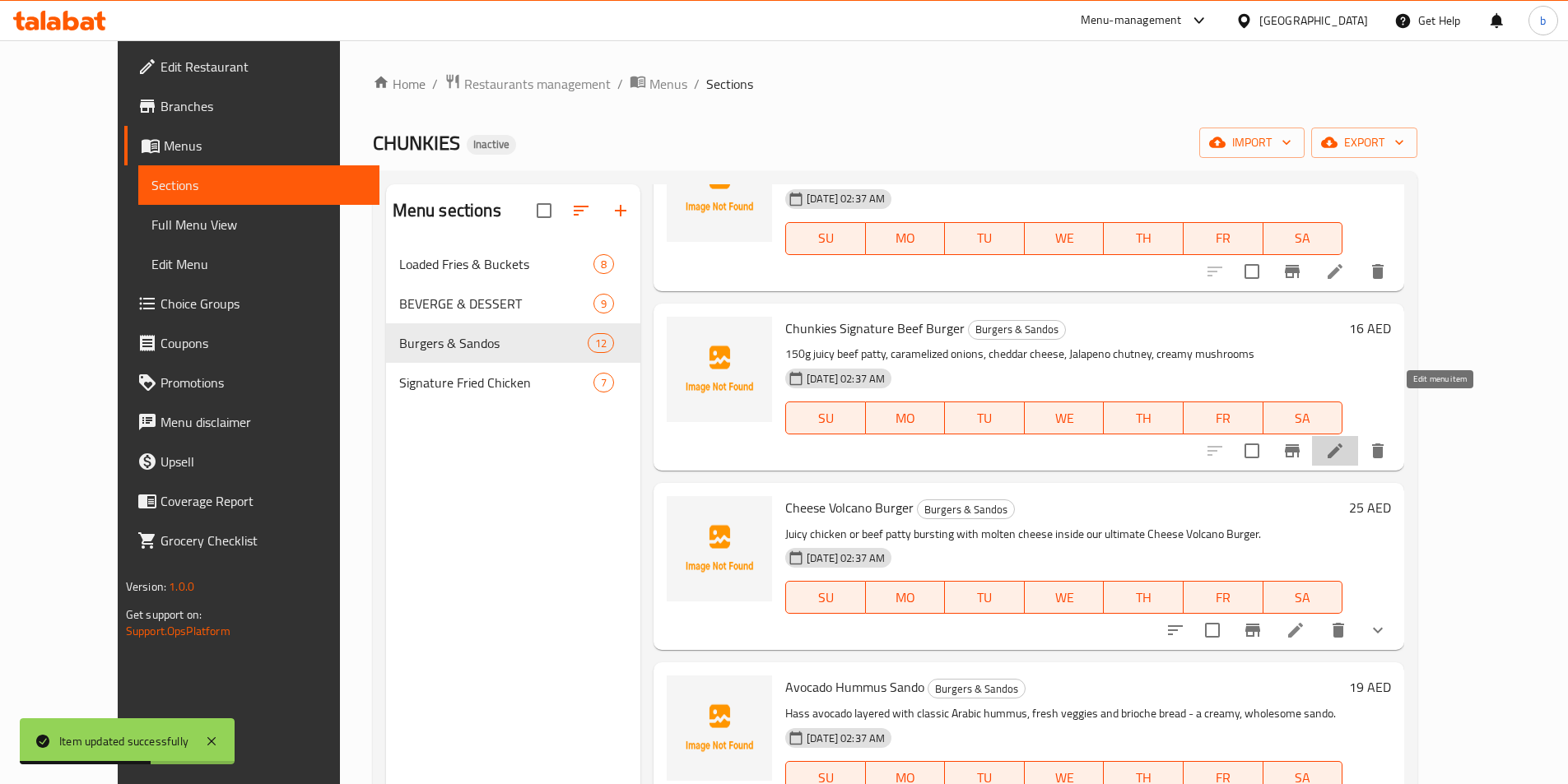
click at [1345, 441] on icon at bounding box center [1334, 451] width 20 height 20
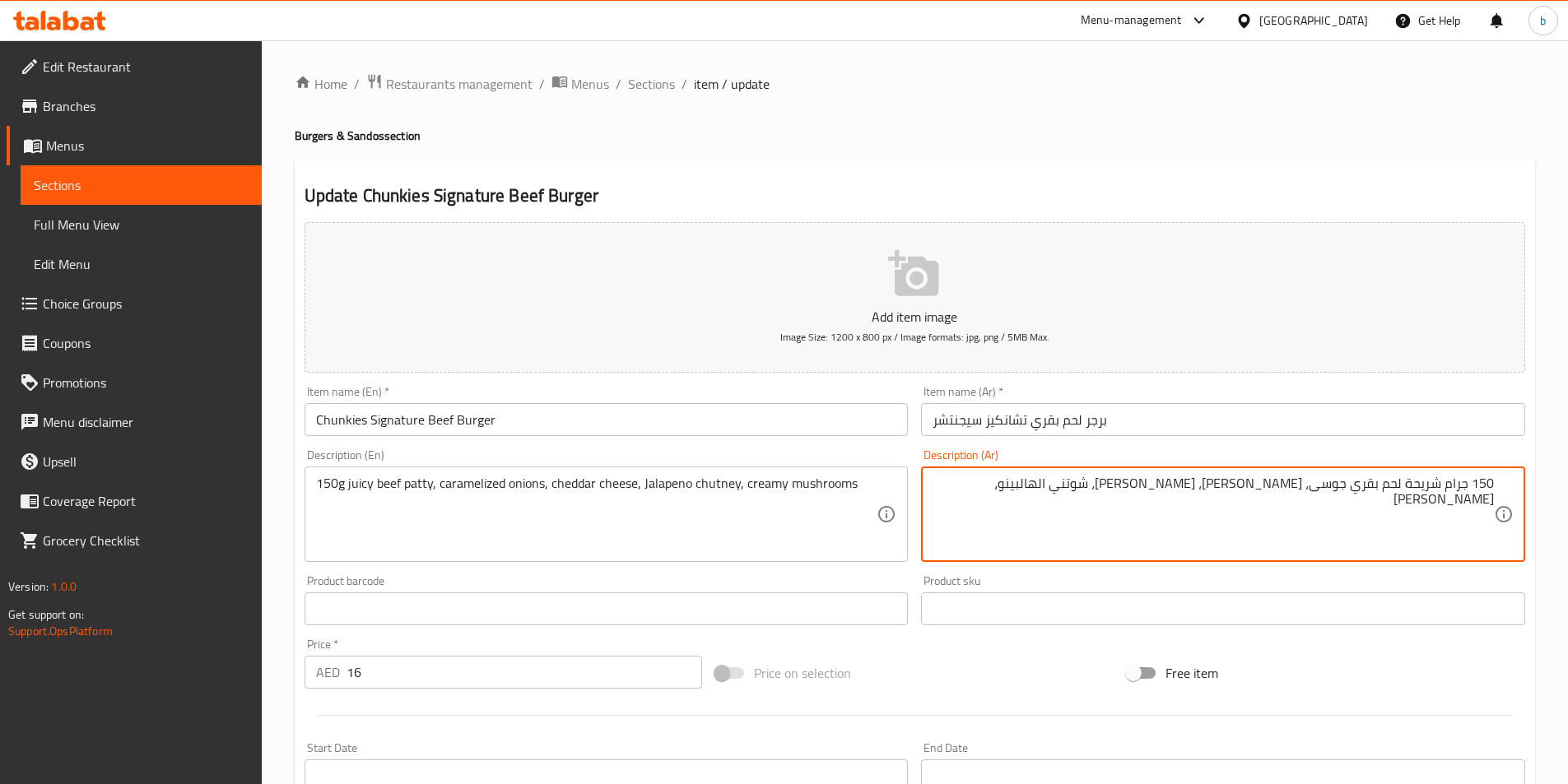
click at [1090, 534] on textarea "150 جرام شريحة لحم بقري جوسى، [PERSON_NAME]، [PERSON_NAME]، شوتني الهالبينو، [P…" at bounding box center [1213, 515] width 561 height 78
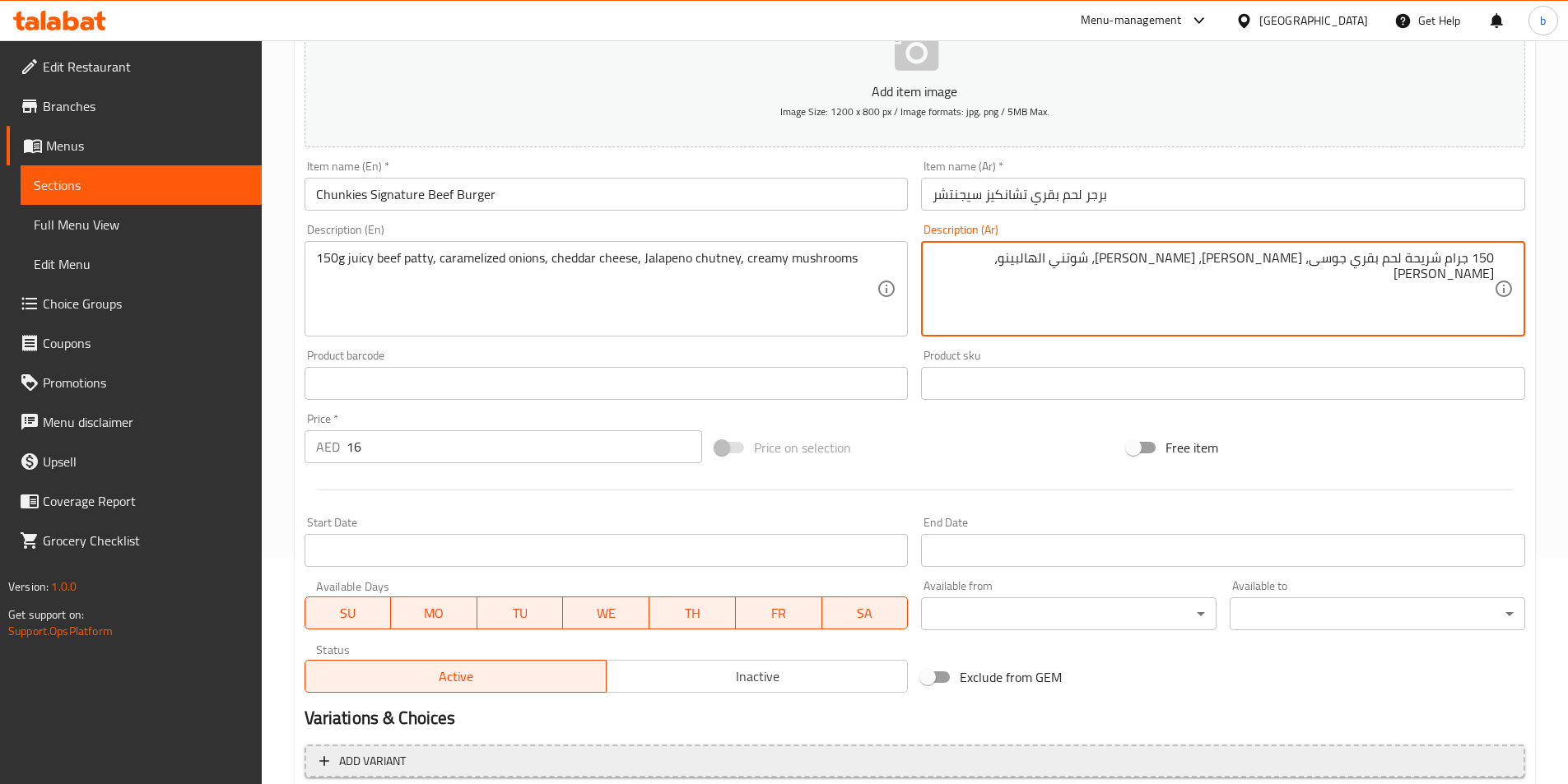
scroll to position [378, 0]
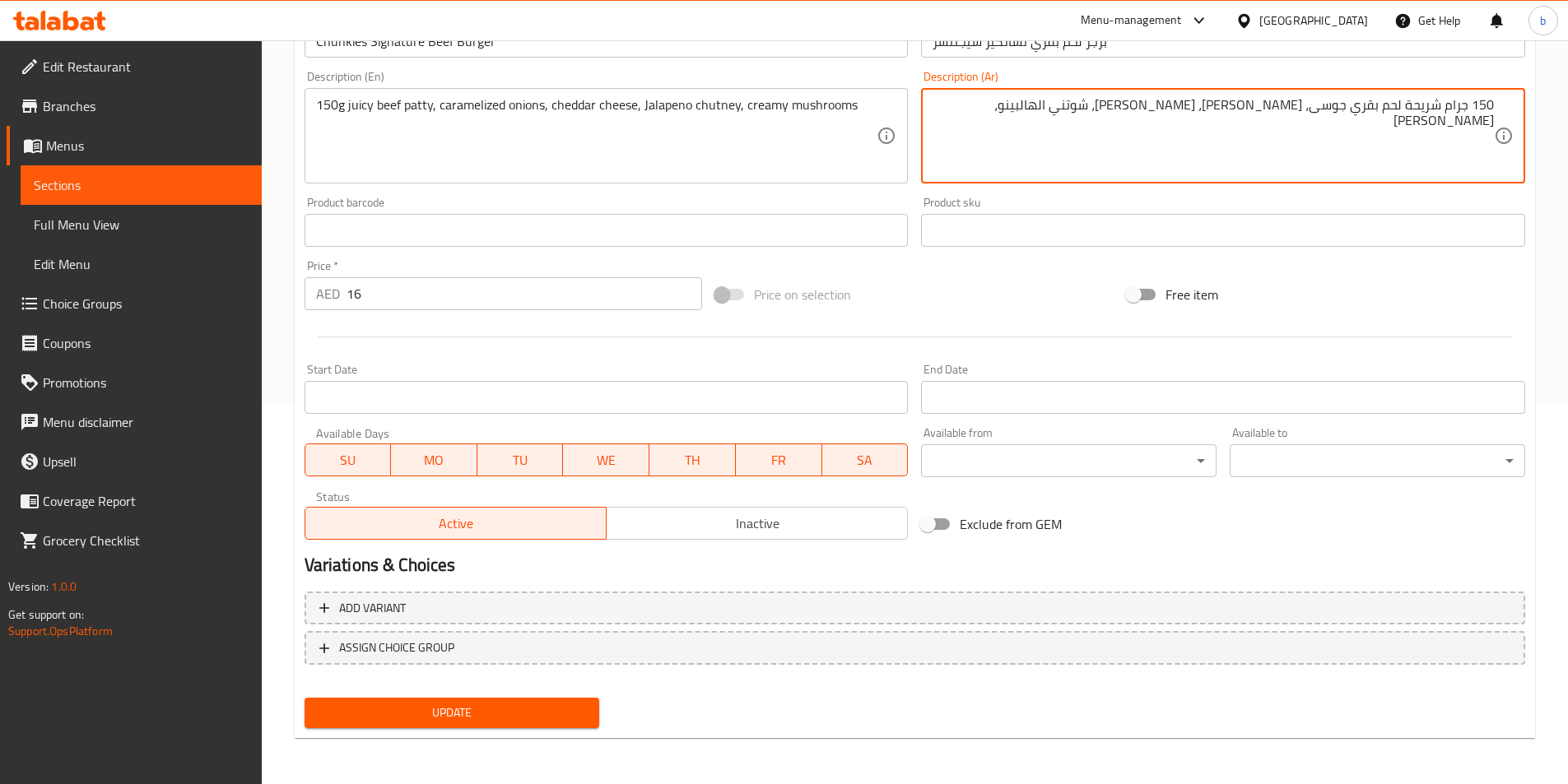
click at [453, 720] on span "Update" at bounding box center [452, 712] width 269 height 20
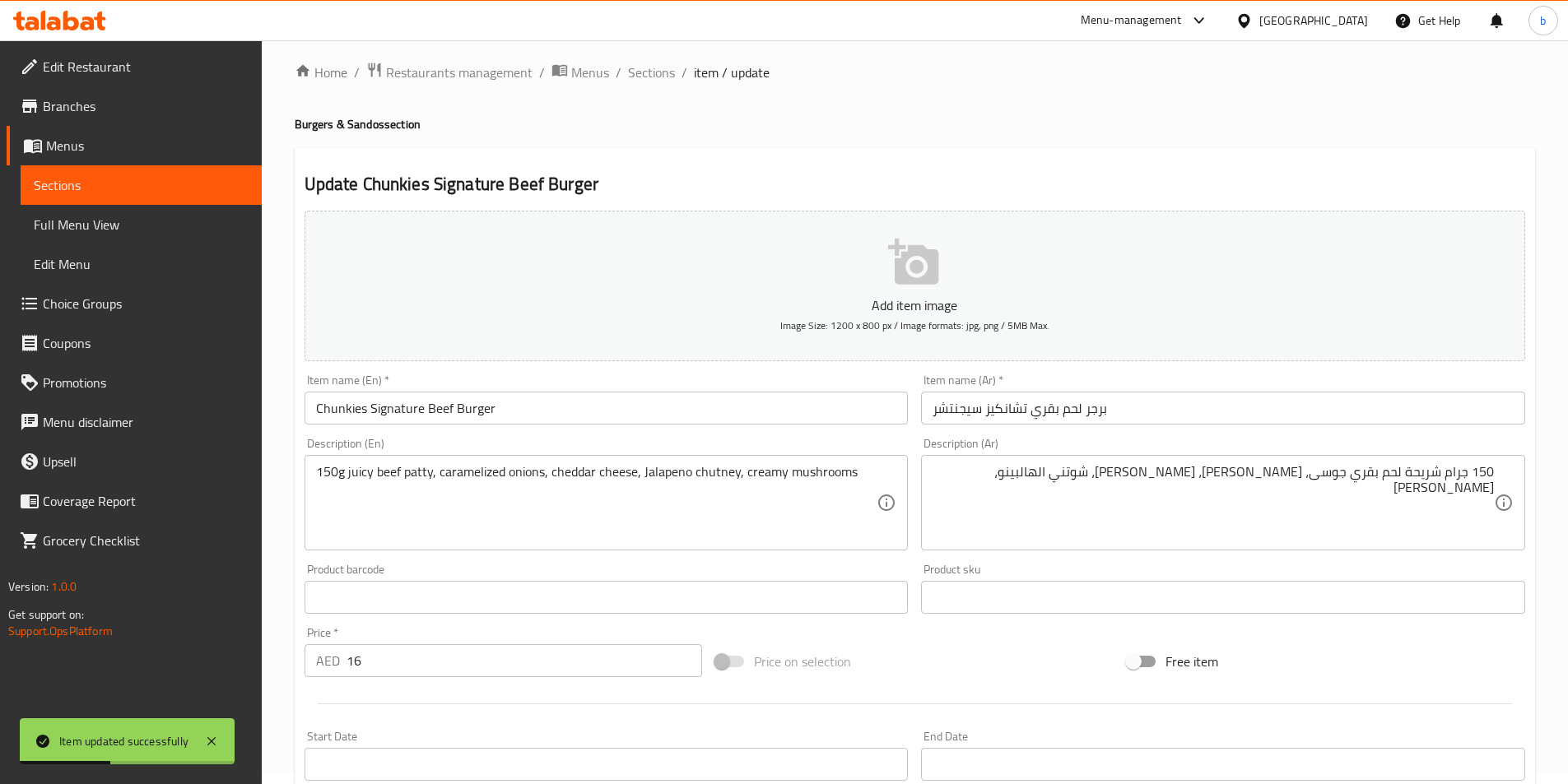
scroll to position [0, 0]
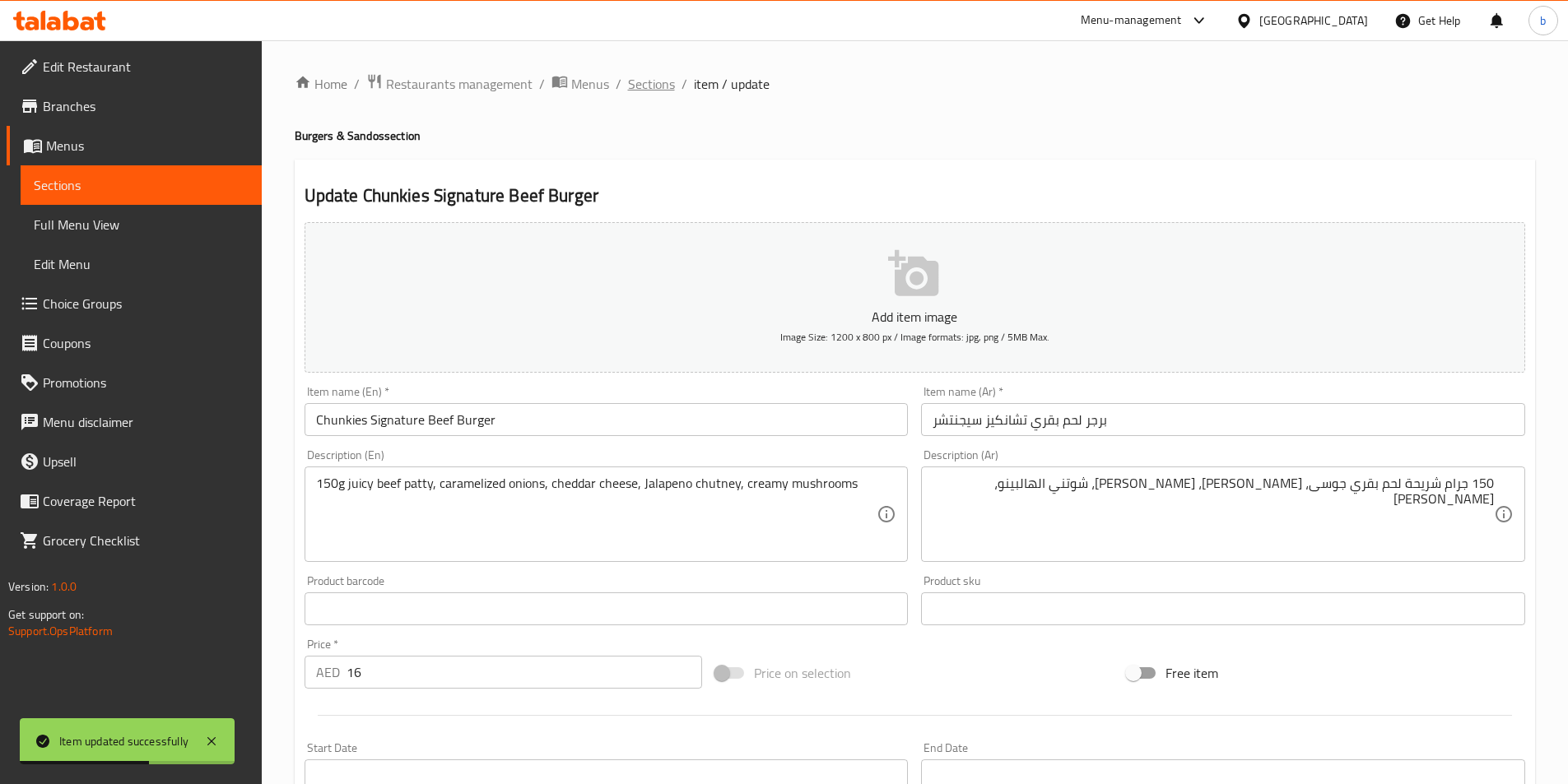
click at [649, 92] on span "Sections" at bounding box center [651, 83] width 47 height 20
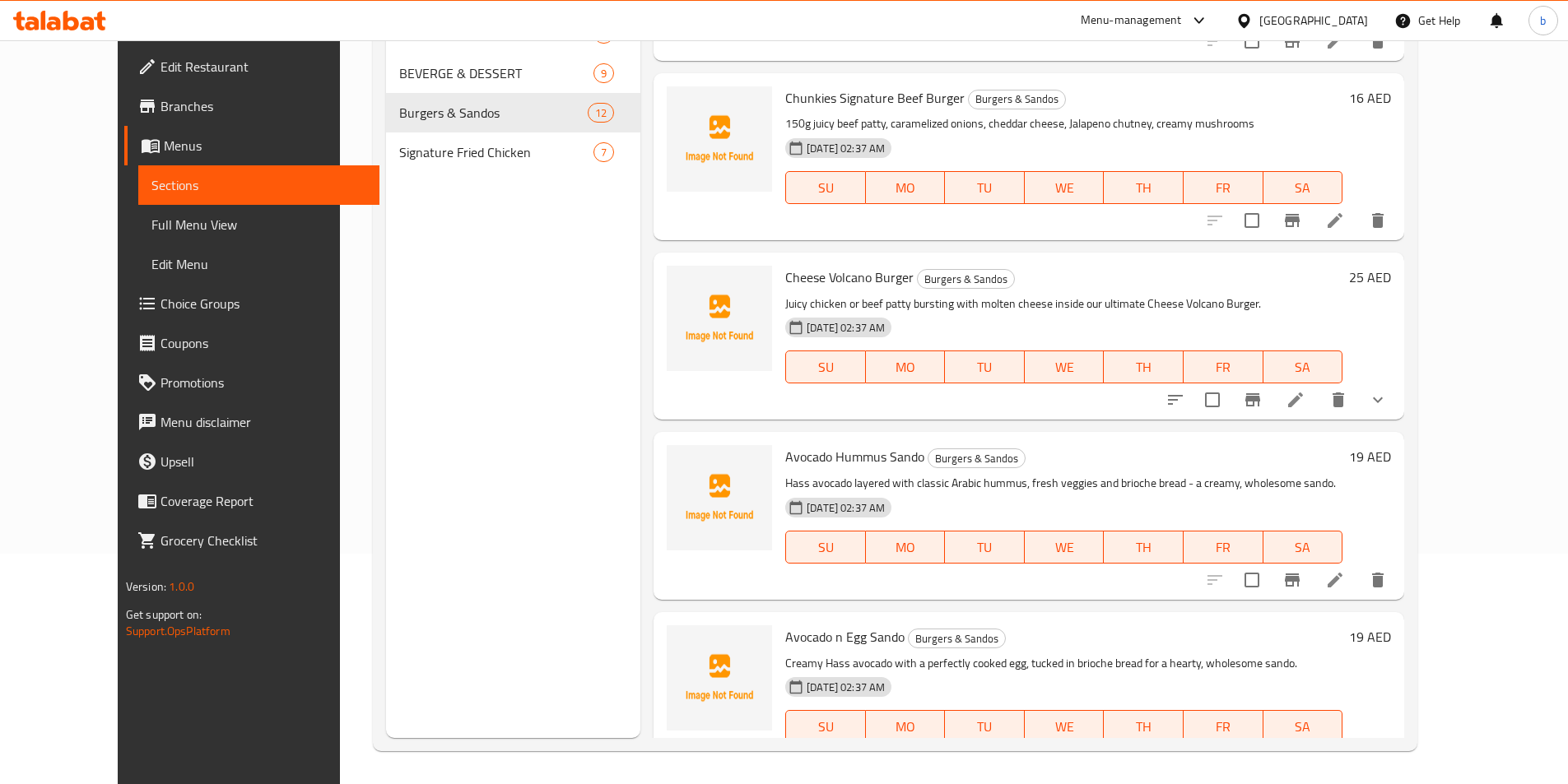
scroll to position [1372, 0]
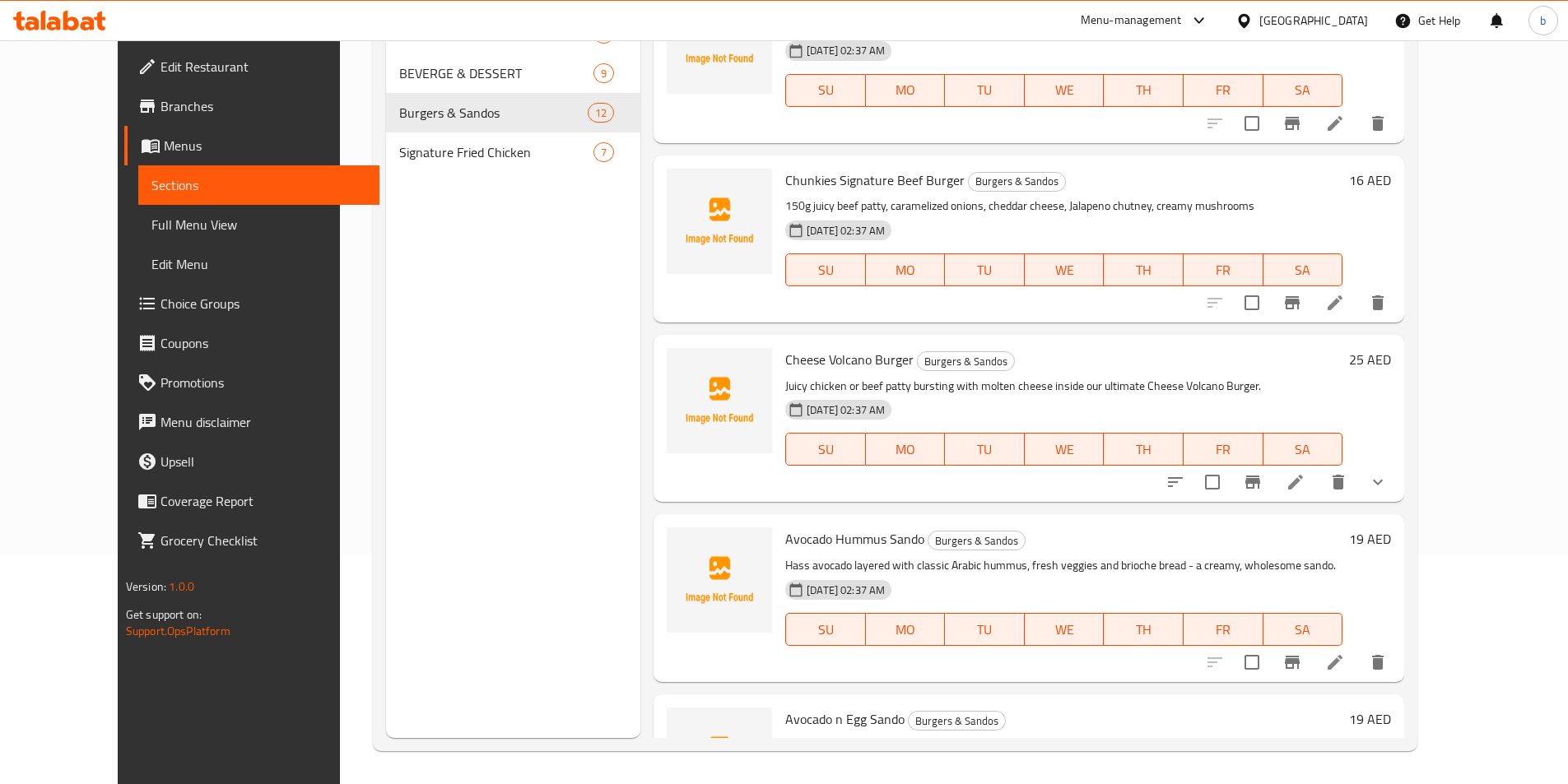
click at [1318, 467] on li at bounding box center [1295, 482] width 46 height 30
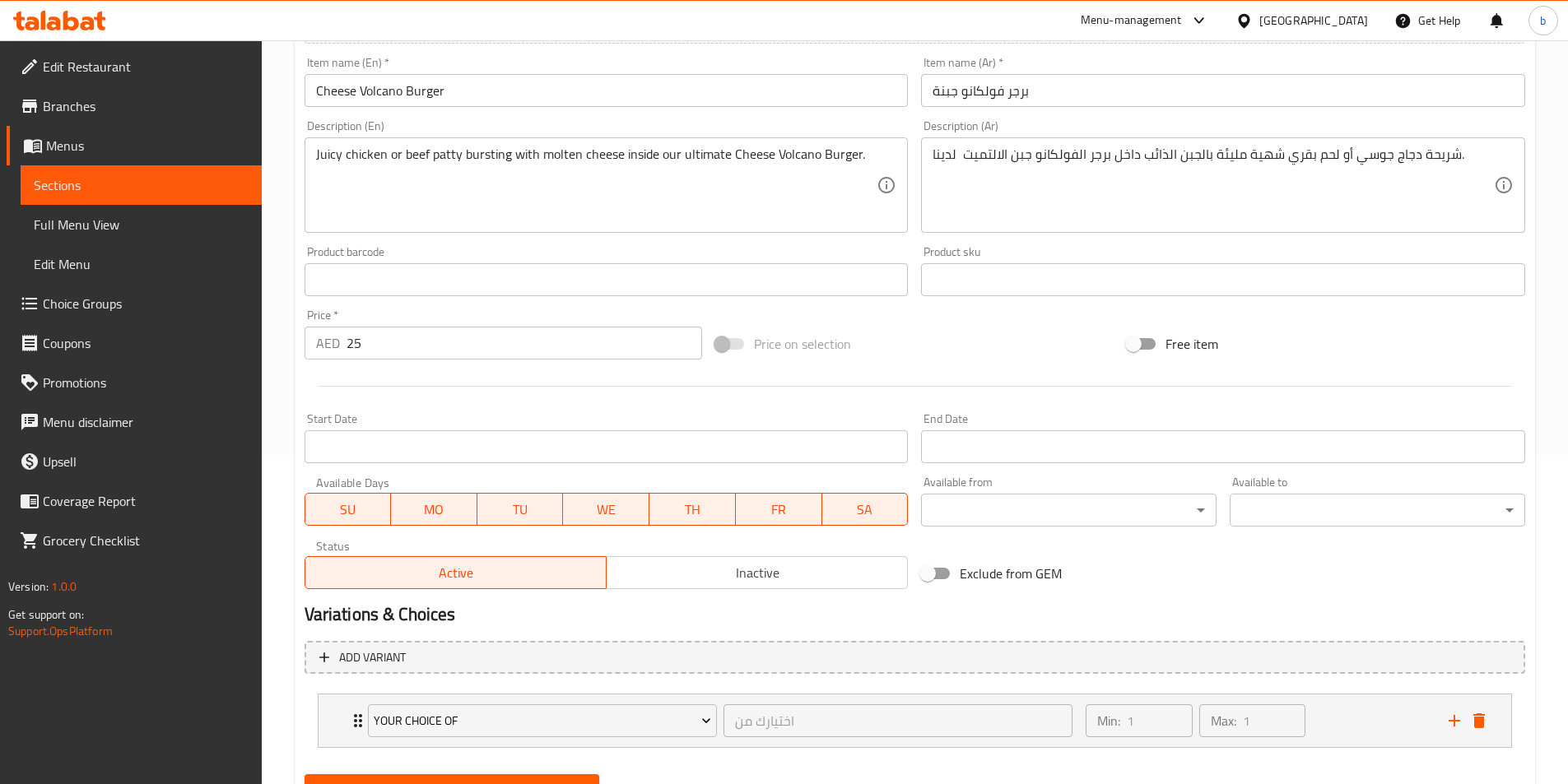
scroll to position [406, 0]
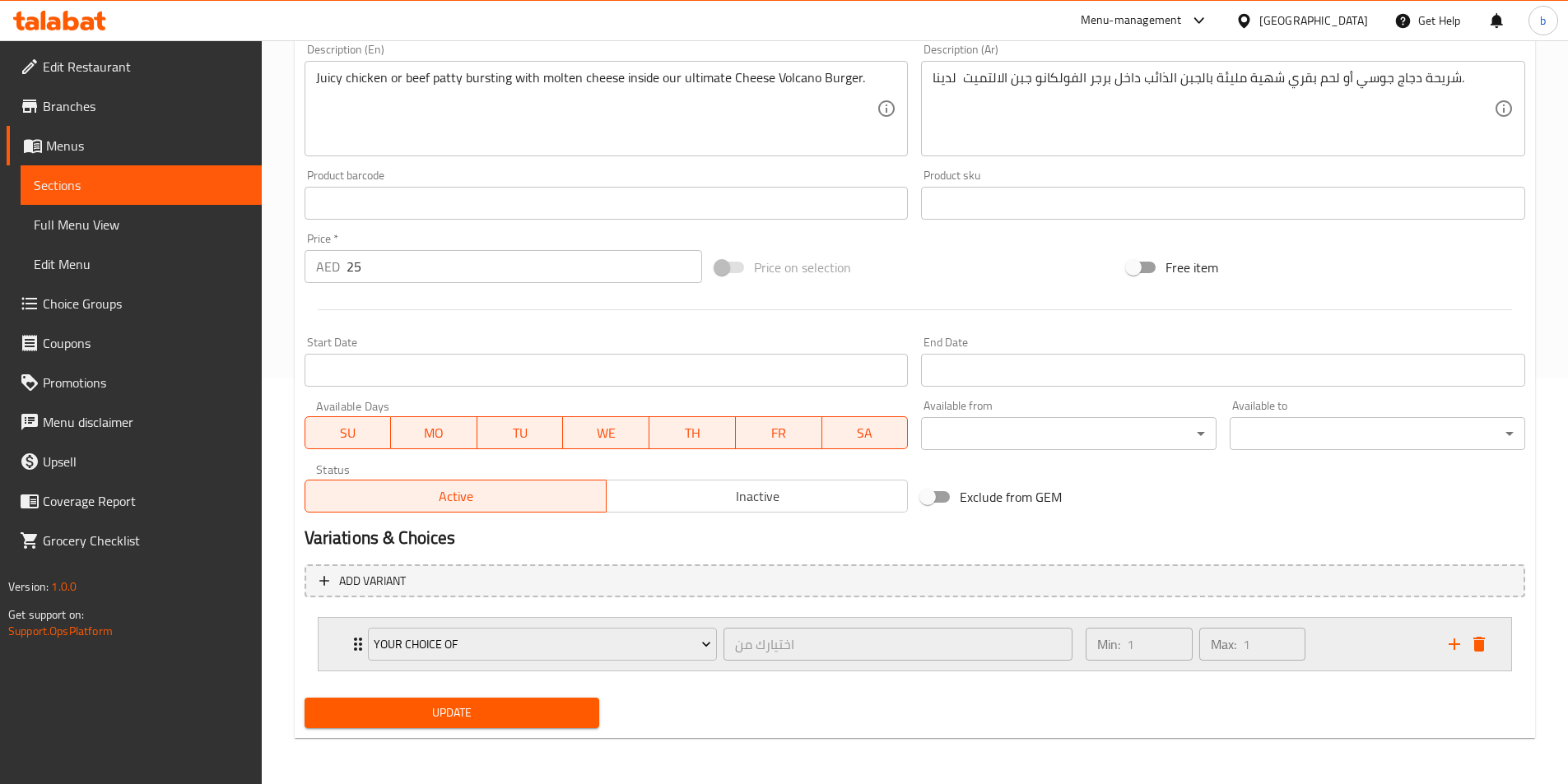
click at [348, 644] on icon "Expand" at bounding box center [357, 643] width 20 height 20
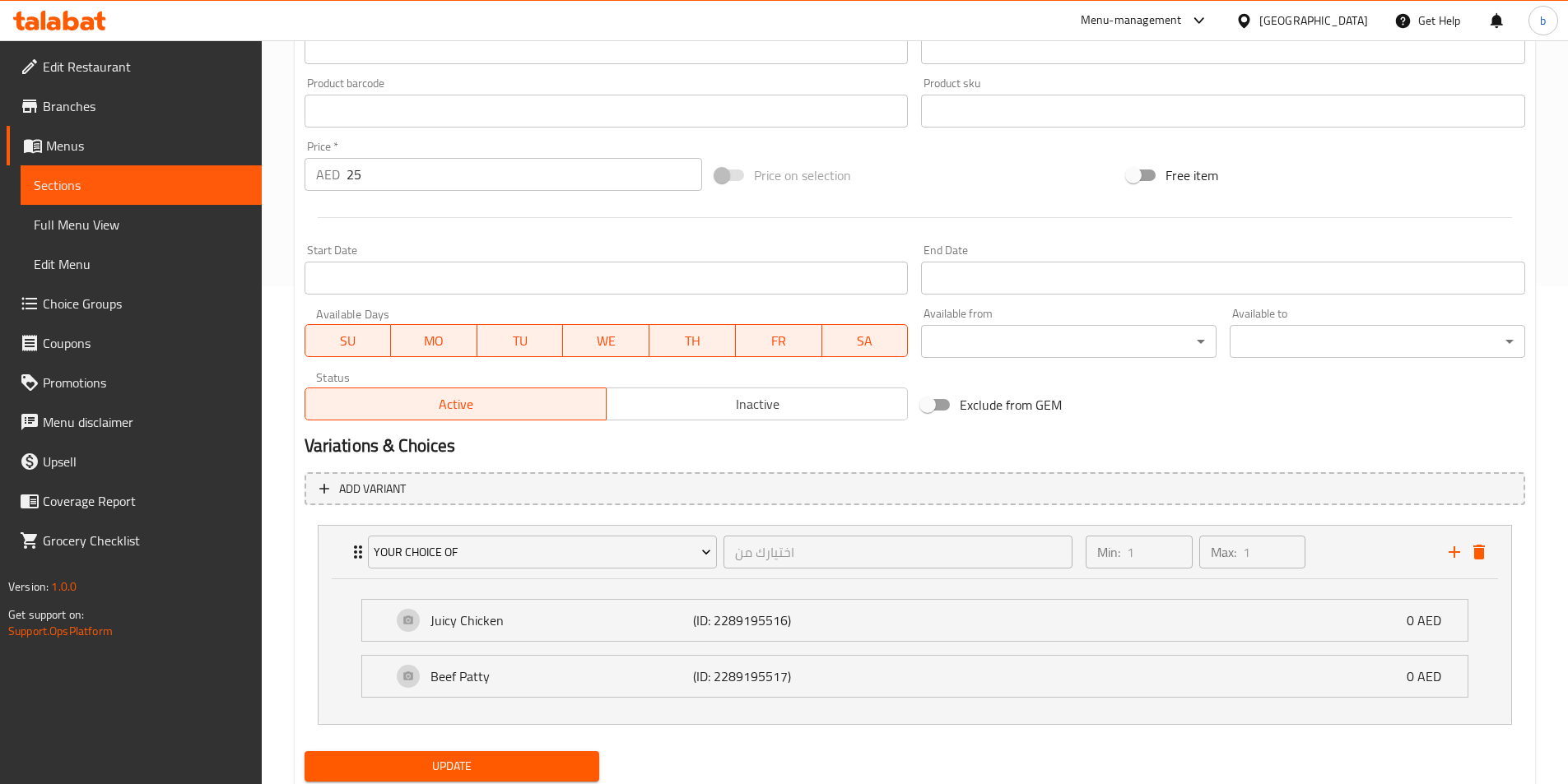
scroll to position [551, 0]
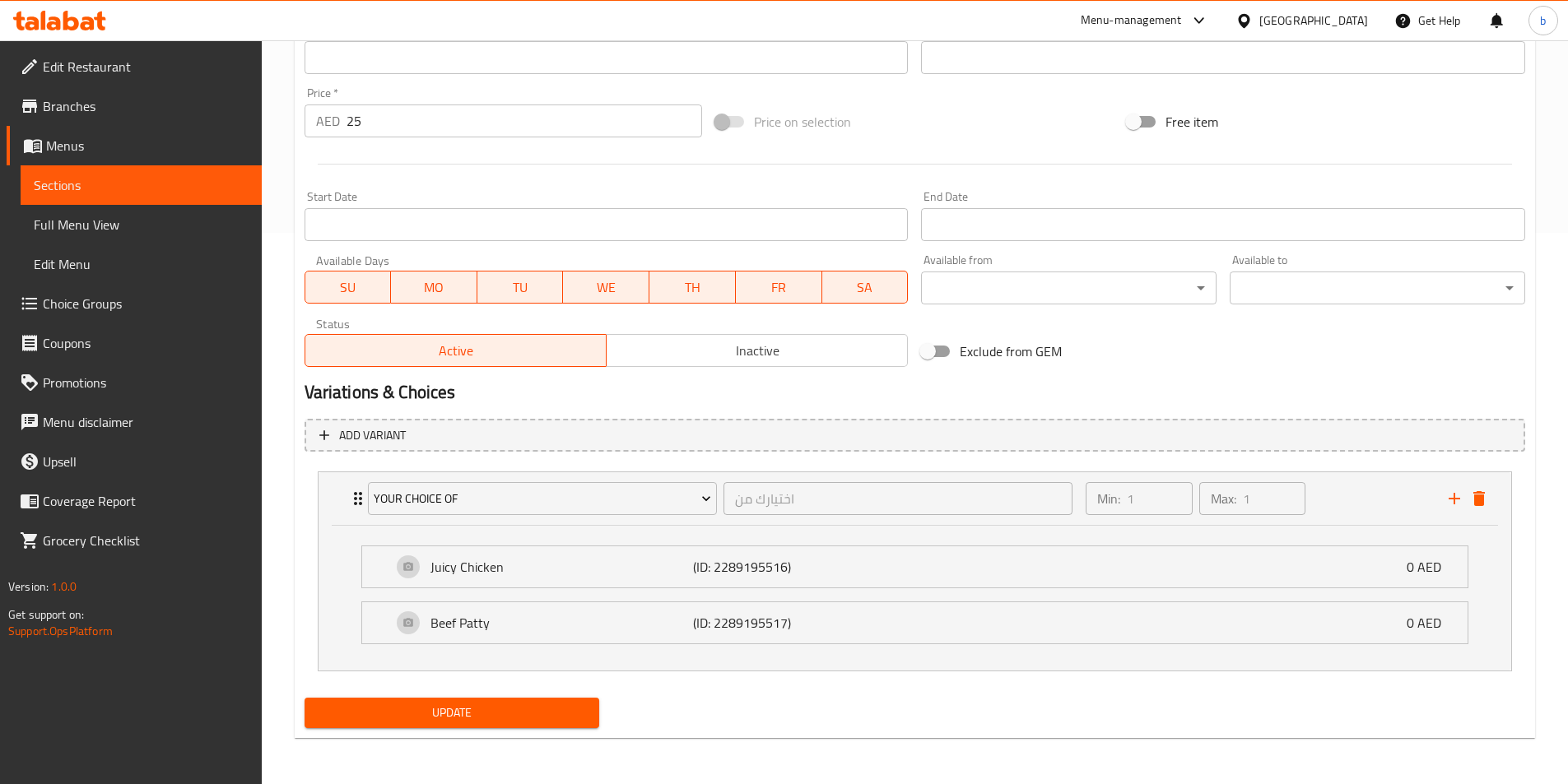
click at [605, 646] on li "Beef Patty (ID: 2289195517) 0 AED Name (En) Beef Patty Name (En) Name (Ar) شريح…" at bounding box center [914, 622] width 1133 height 56
click at [629, 617] on p "Beef Patty" at bounding box center [561, 622] width 263 height 20
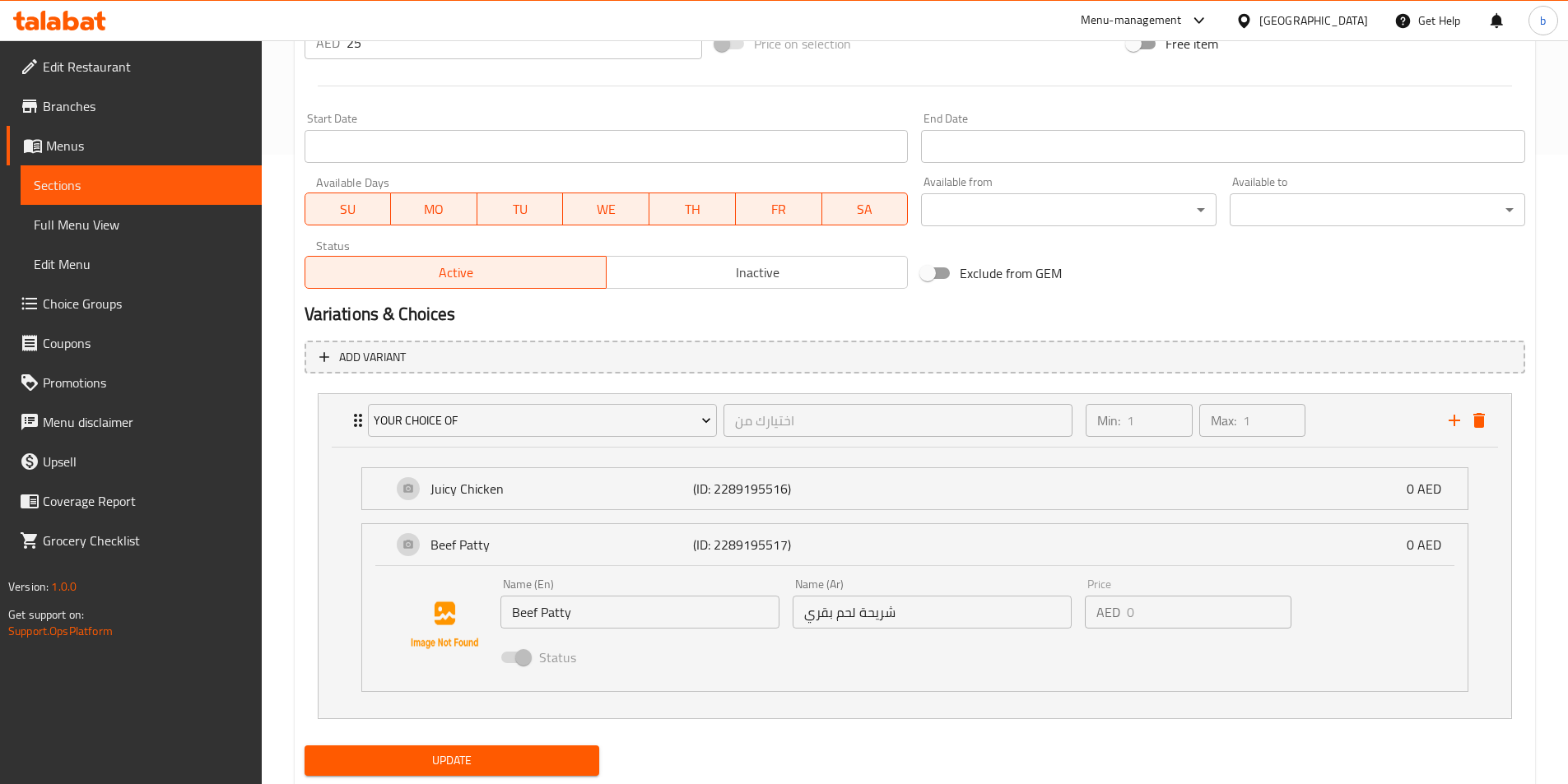
scroll to position [634, 0]
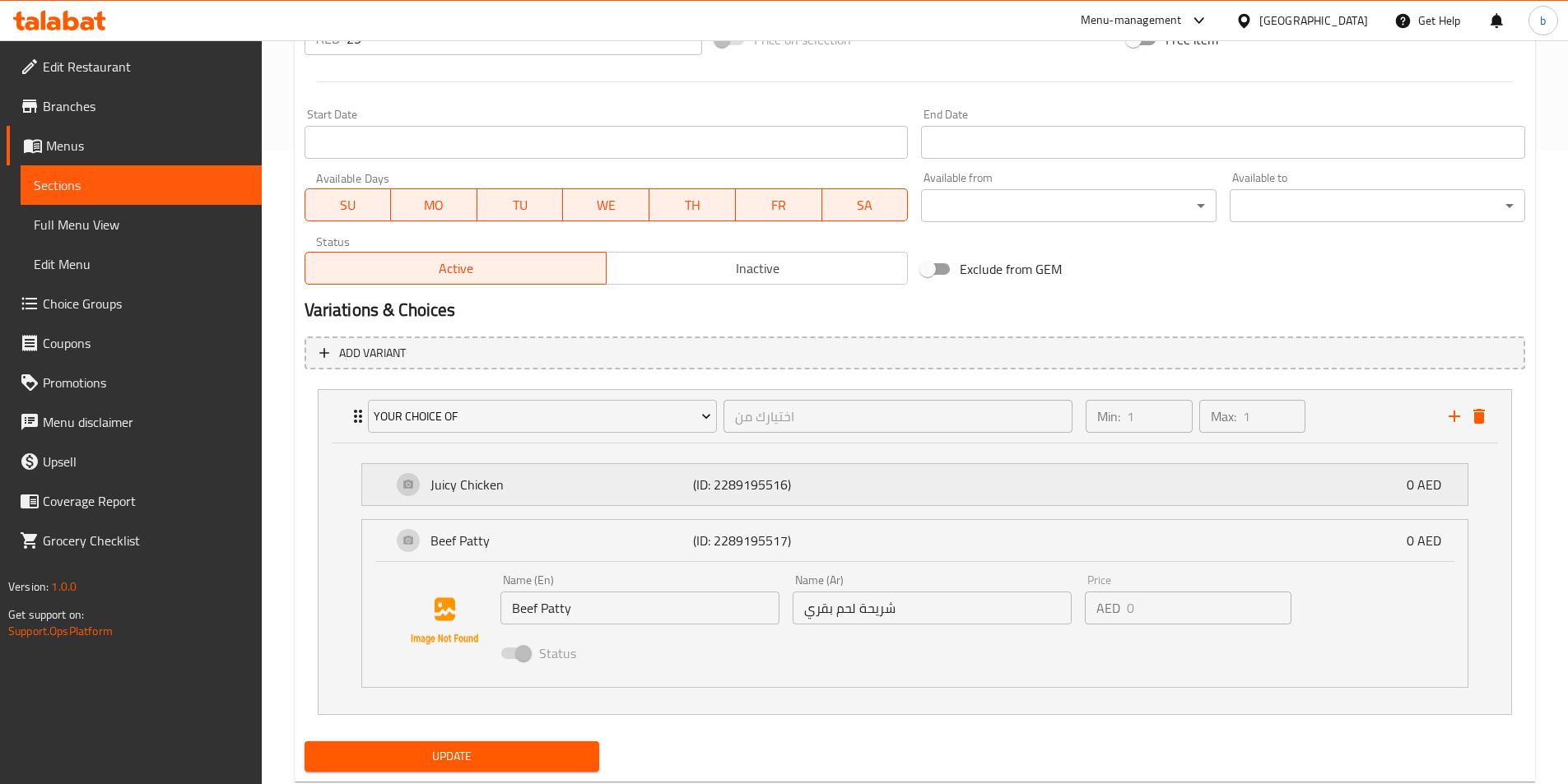
click at [797, 470] on div "Juicy Chicken (ID: 2289195516) 0 AED" at bounding box center [920, 484] width 1056 height 41
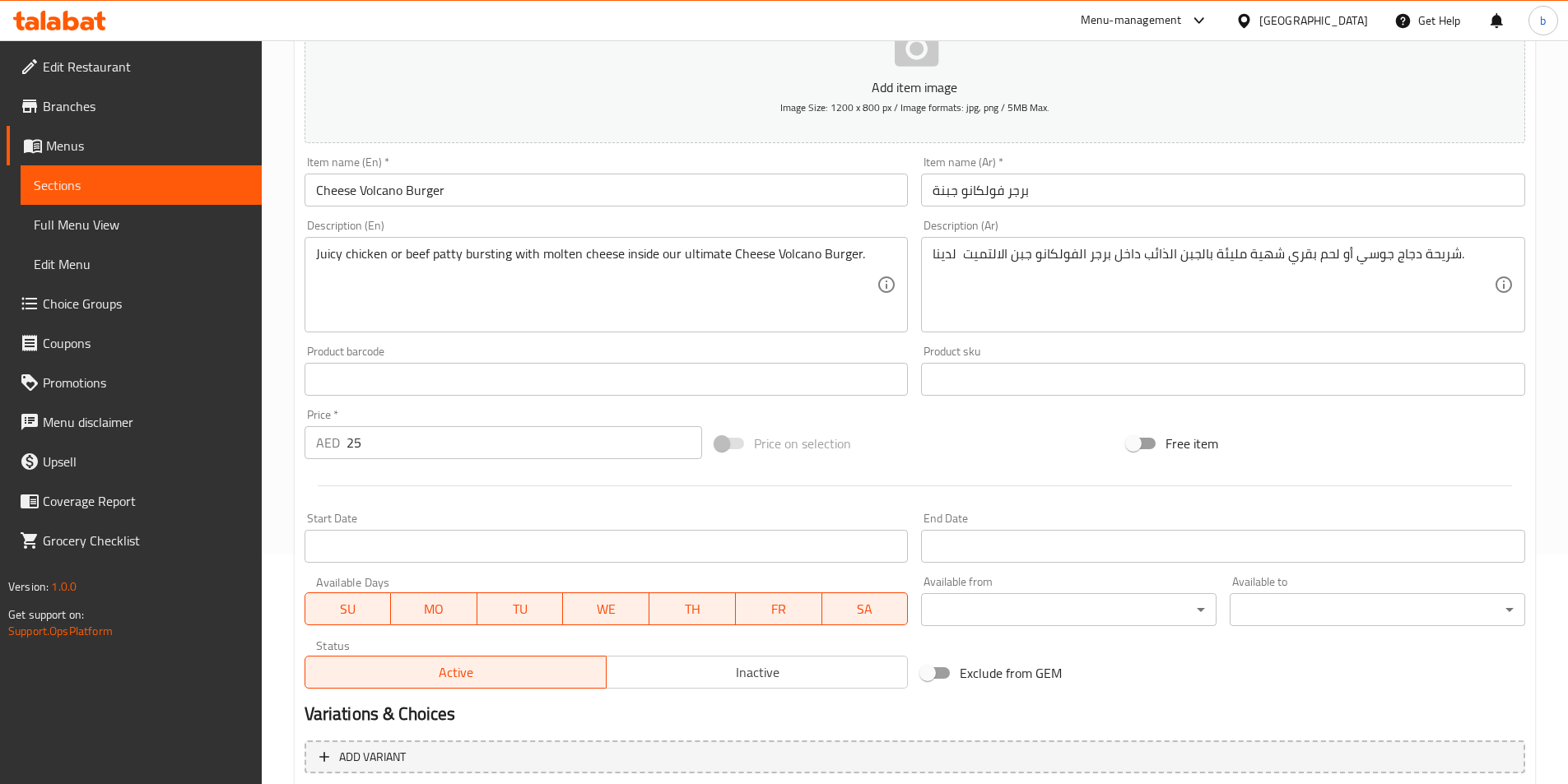
scroll to position [57, 0]
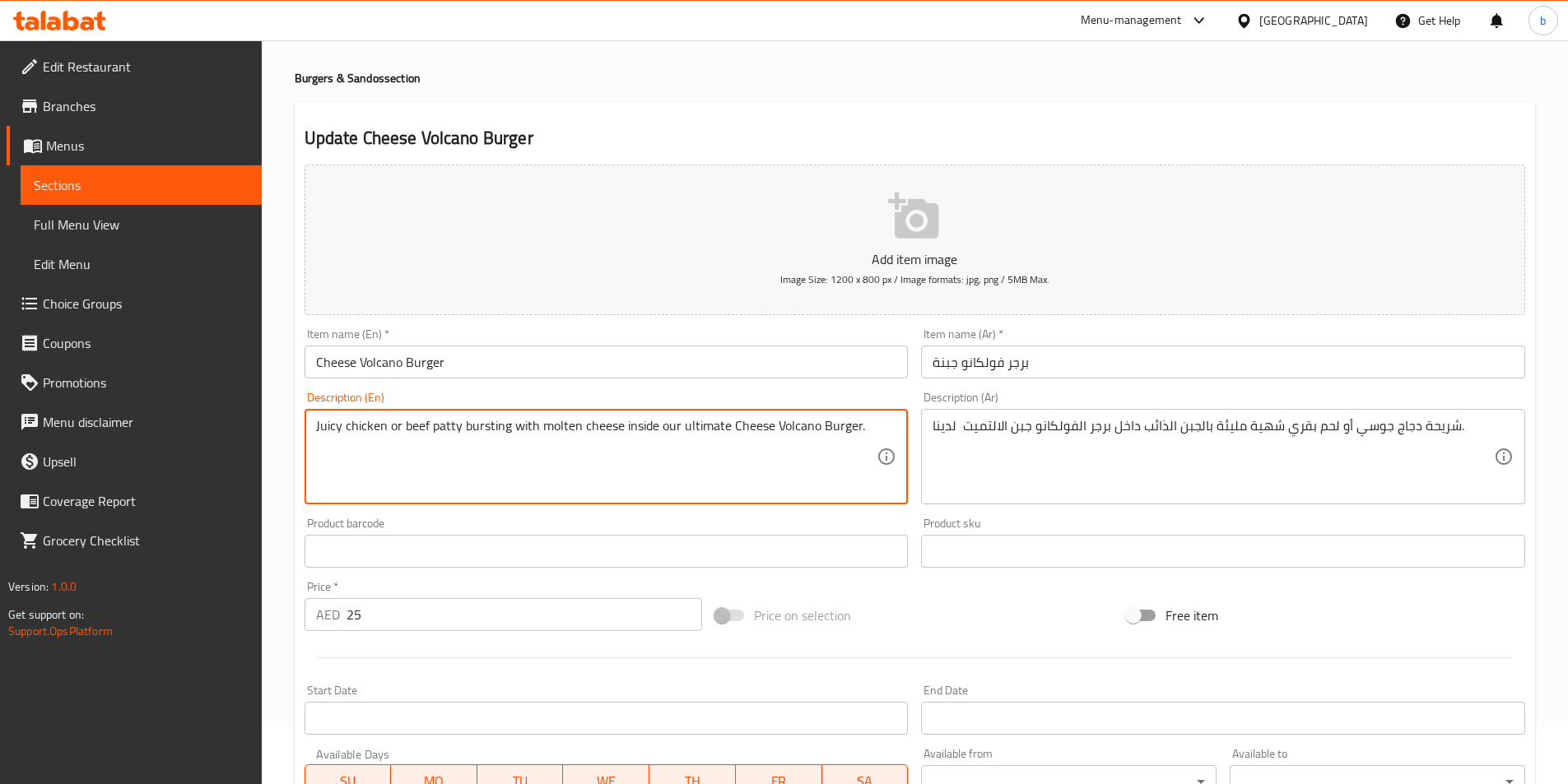
click at [484, 425] on textarea "Juicy chicken or beef patty bursting with molten cheese inside our ultimate Che…" at bounding box center [597, 457] width 561 height 78
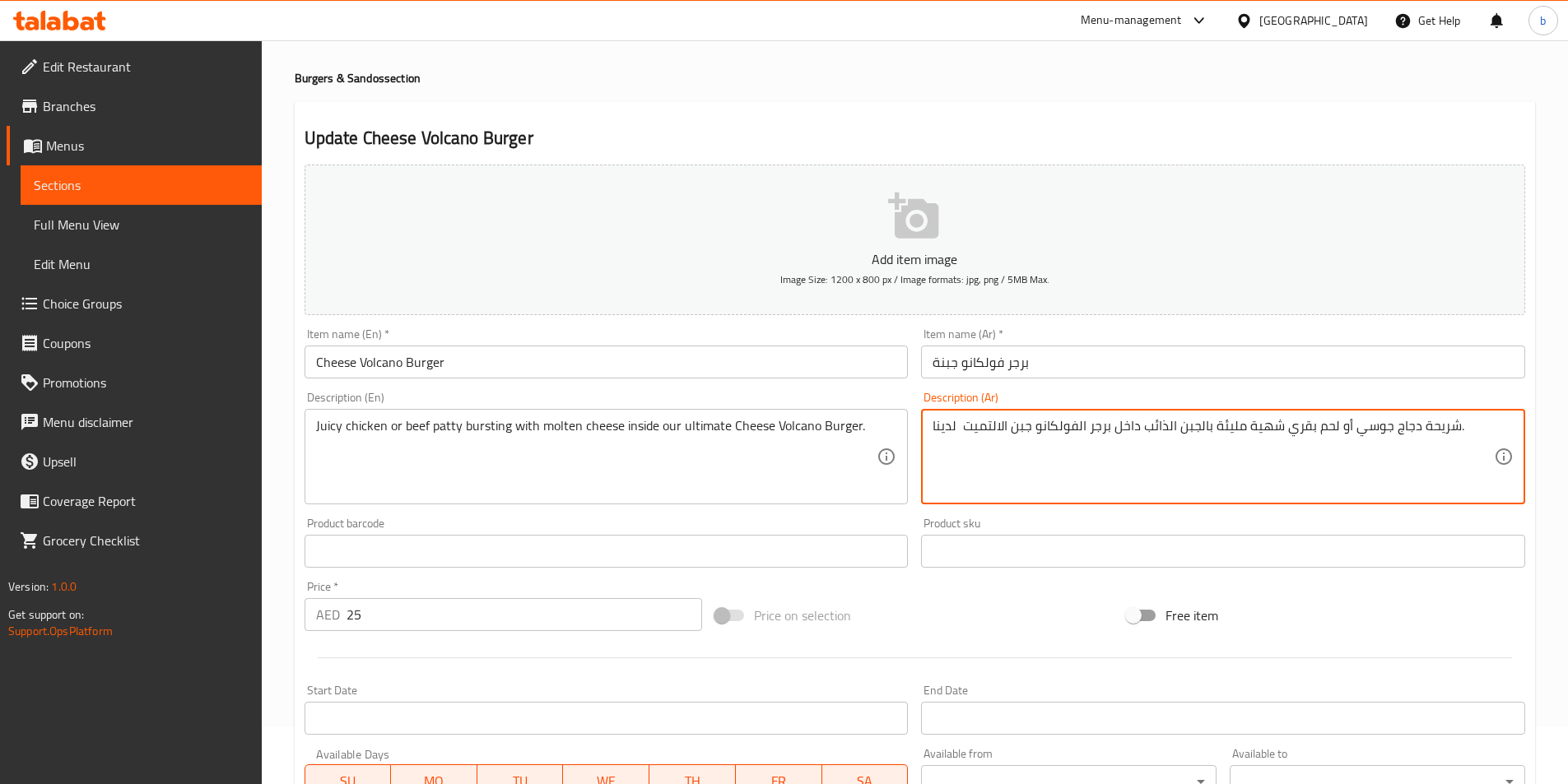
drag, startPoint x: 1244, startPoint y: 426, endPoint x: 1280, endPoint y: 429, distance: 36.1
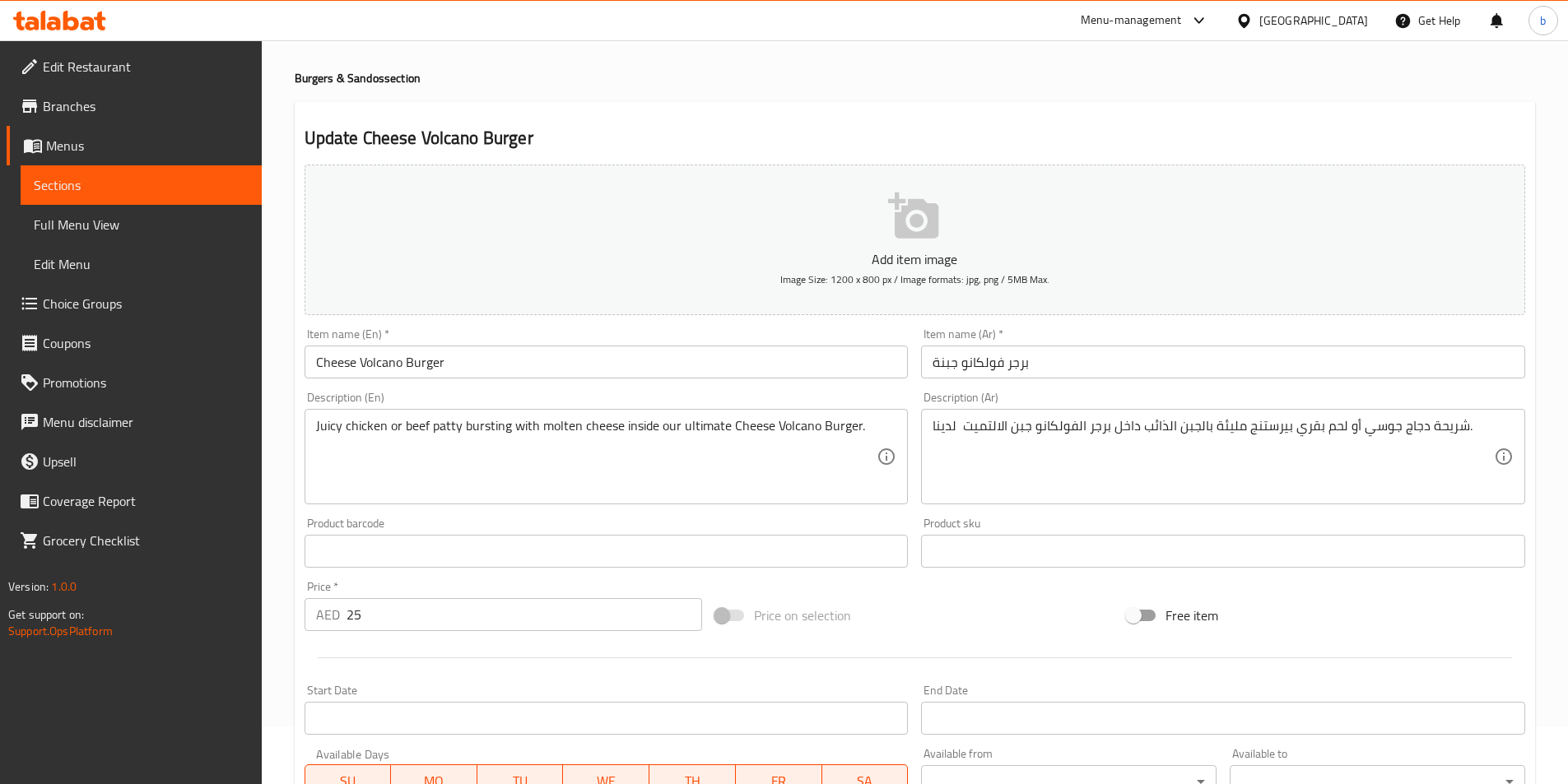
click at [1268, 423] on textarea "شريحة دجاج جوسي أو لحم بقري بيرستنج مليئة بالجبن الذائب داخل برجر الفولكانو جبن…" at bounding box center [1213, 457] width 561 height 78
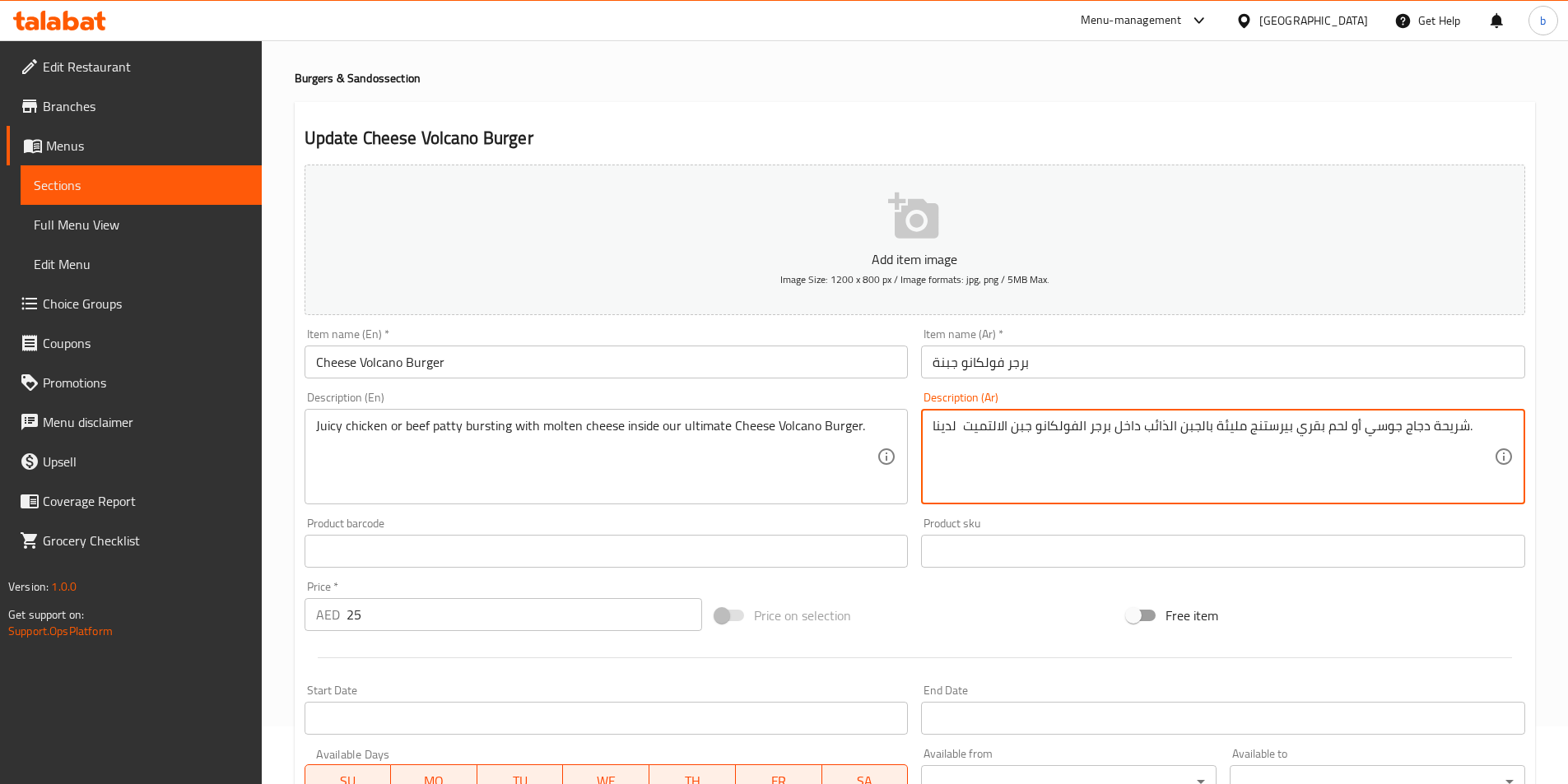
click at [1268, 423] on textarea "شريحة دجاج جوسي أو لحم بقري بيرستنج مليئة بالجبن الذائب داخل برجر الفولكانو جبن…" at bounding box center [1213, 457] width 561 height 78
paste textarea "نج"
drag, startPoint x: 1213, startPoint y: 430, endPoint x: 1239, endPoint y: 433, distance: 26.2
click at [1239, 433] on textarea "شريحة دجاج جوسي أو لحم بقري بيرستينج مليئة بالجبن الذائب داخل برجر الفولكانو جب…" at bounding box center [1213, 457] width 561 height 78
click at [1223, 423] on textarea "شريحة دجاج جوسي أو لحم بقري بيرستينج مليئة بالجبن الذائب داخل برجر الفولكانو جب…" at bounding box center [1213, 457] width 561 height 78
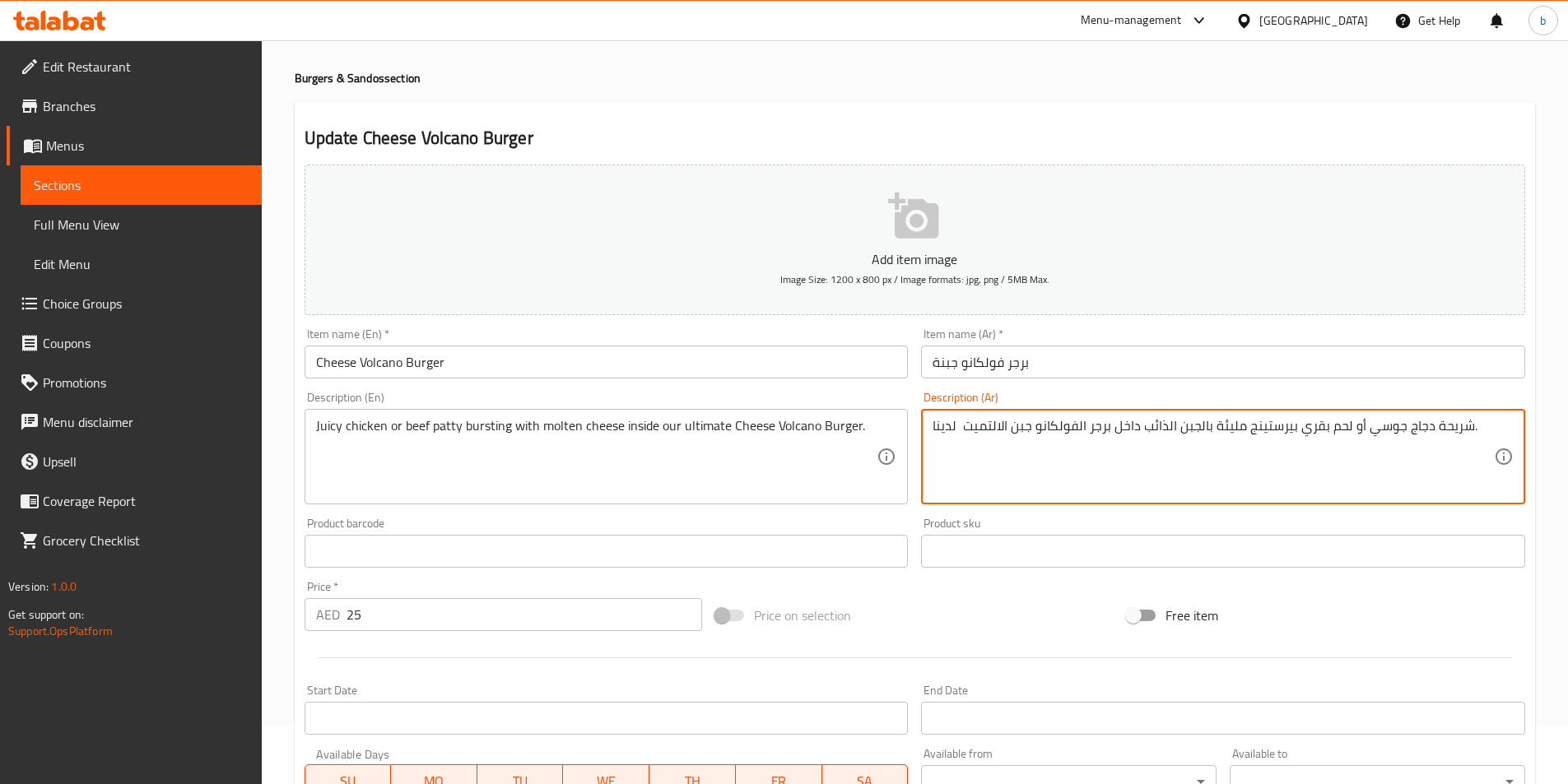
click at [1223, 423] on textarea "شريحة دجاج جوسي أو لحم بقري بيرستينج مليئة بالجبن الذائب داخل برجر الفولكانو جب…" at bounding box center [1213, 457] width 561 height 78
click at [1201, 428] on textarea "شريحة دجاج جوسي أو لحم بقري بيرستينج مع بالجبن الذائب داخل برجر الفولكانو جبن ا…" at bounding box center [1213, 457] width 561 height 78
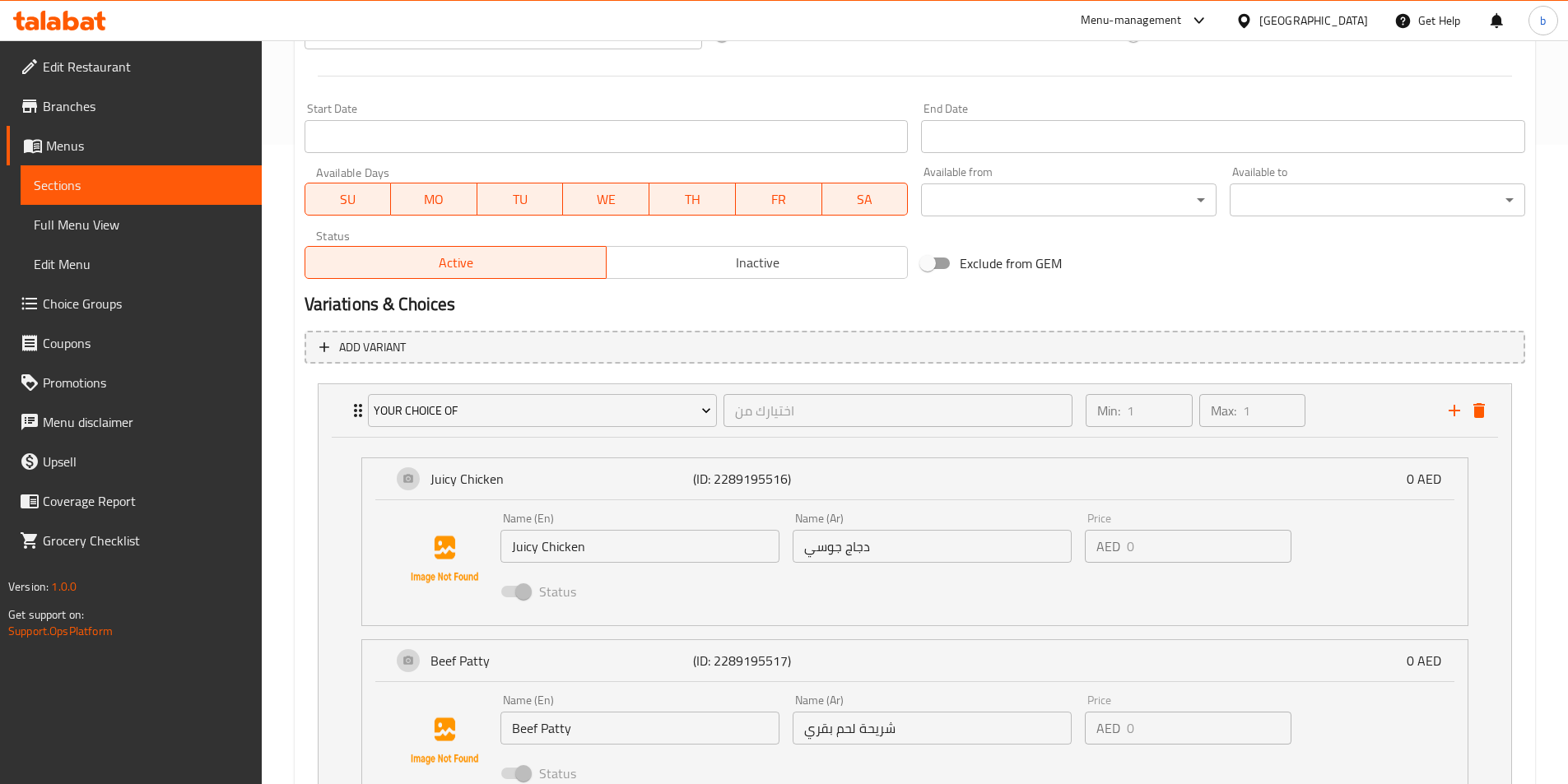
scroll to position [803, 0]
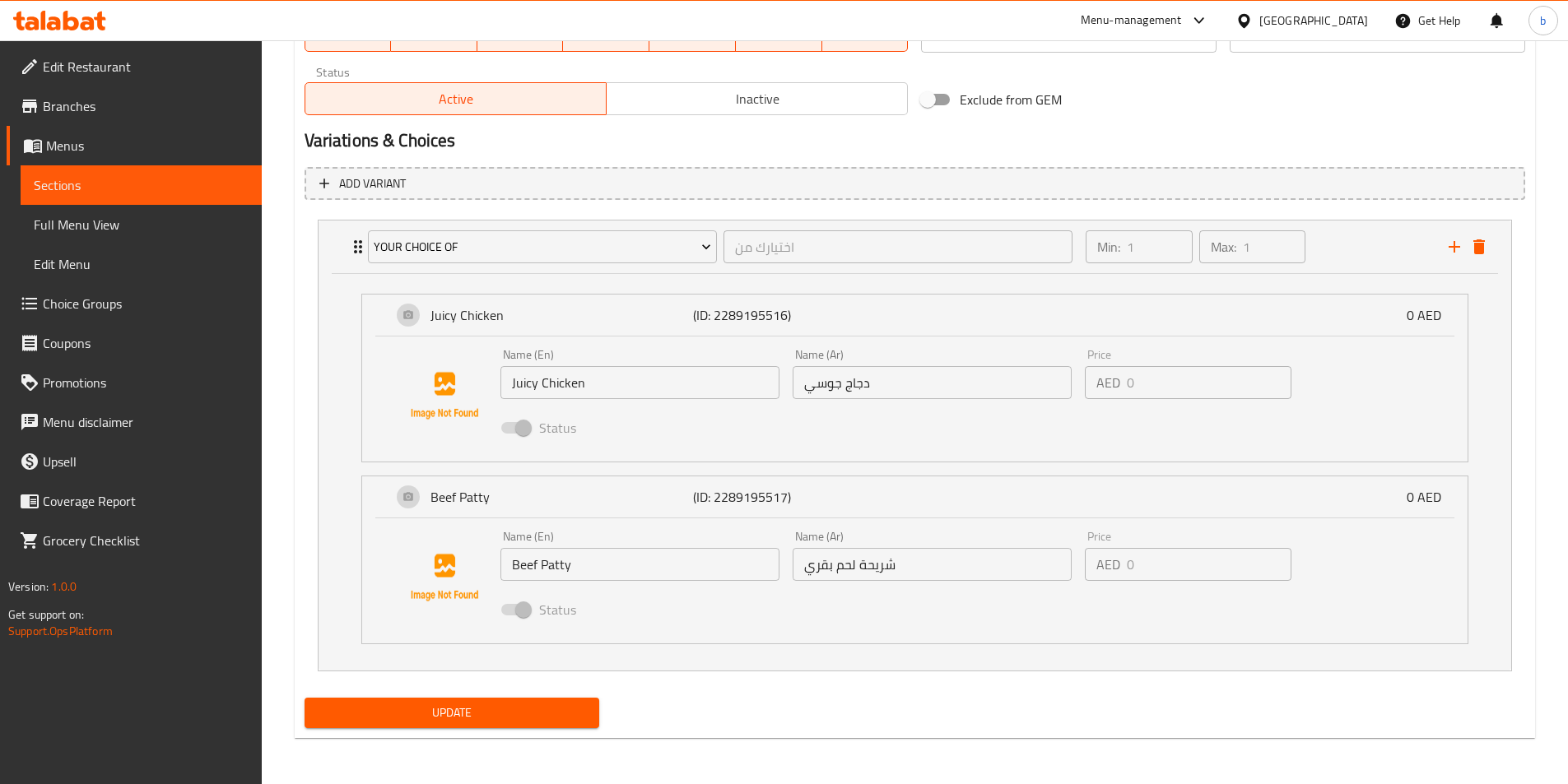
type textarea "شريحة دجاج جوسي أو لحم بقري بيرستينج مع الجبن الذائب داخل برجر الفولكانو جبن ال…"
click at [500, 713] on span "Update" at bounding box center [452, 712] width 269 height 20
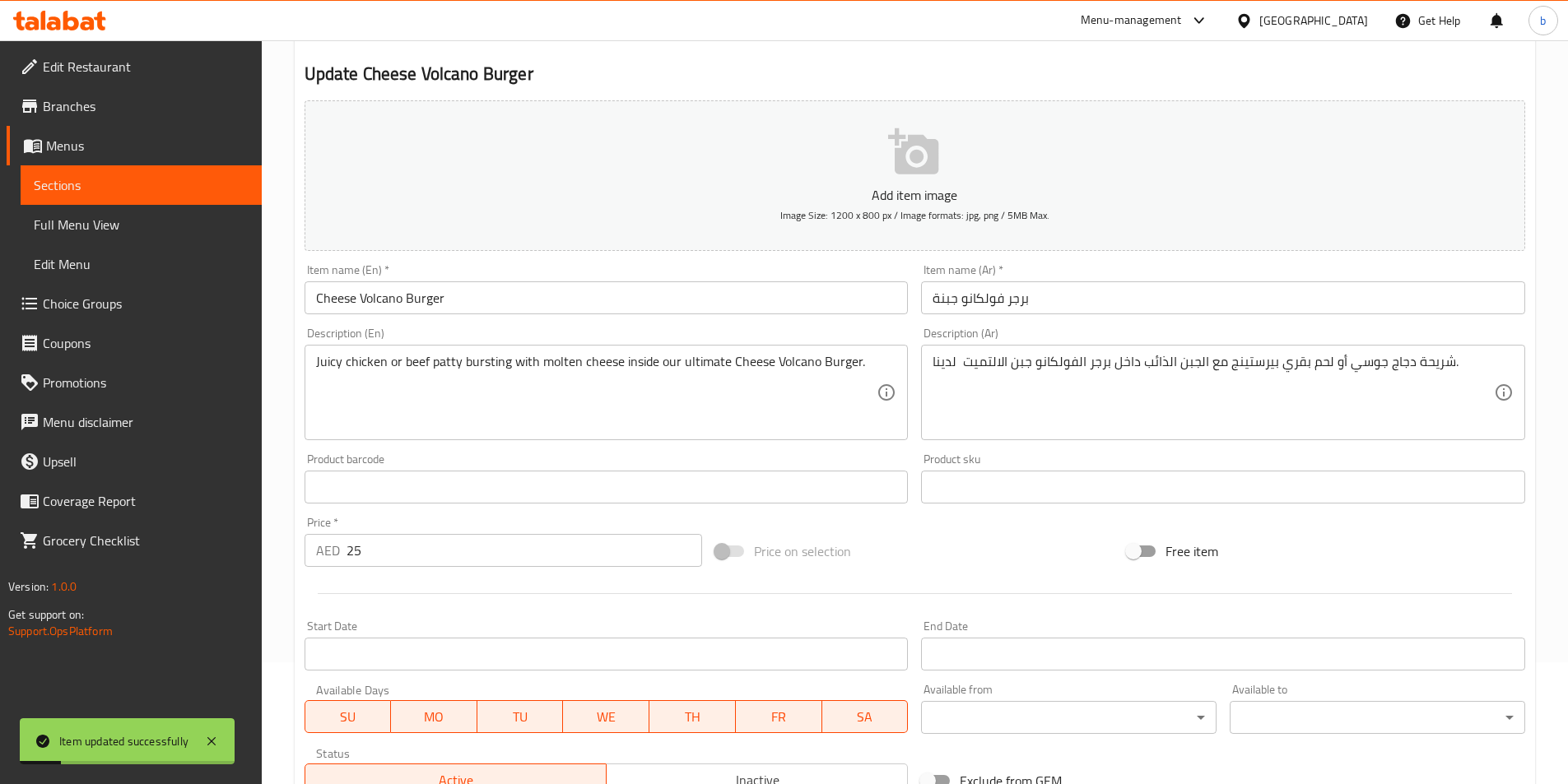
scroll to position [0, 0]
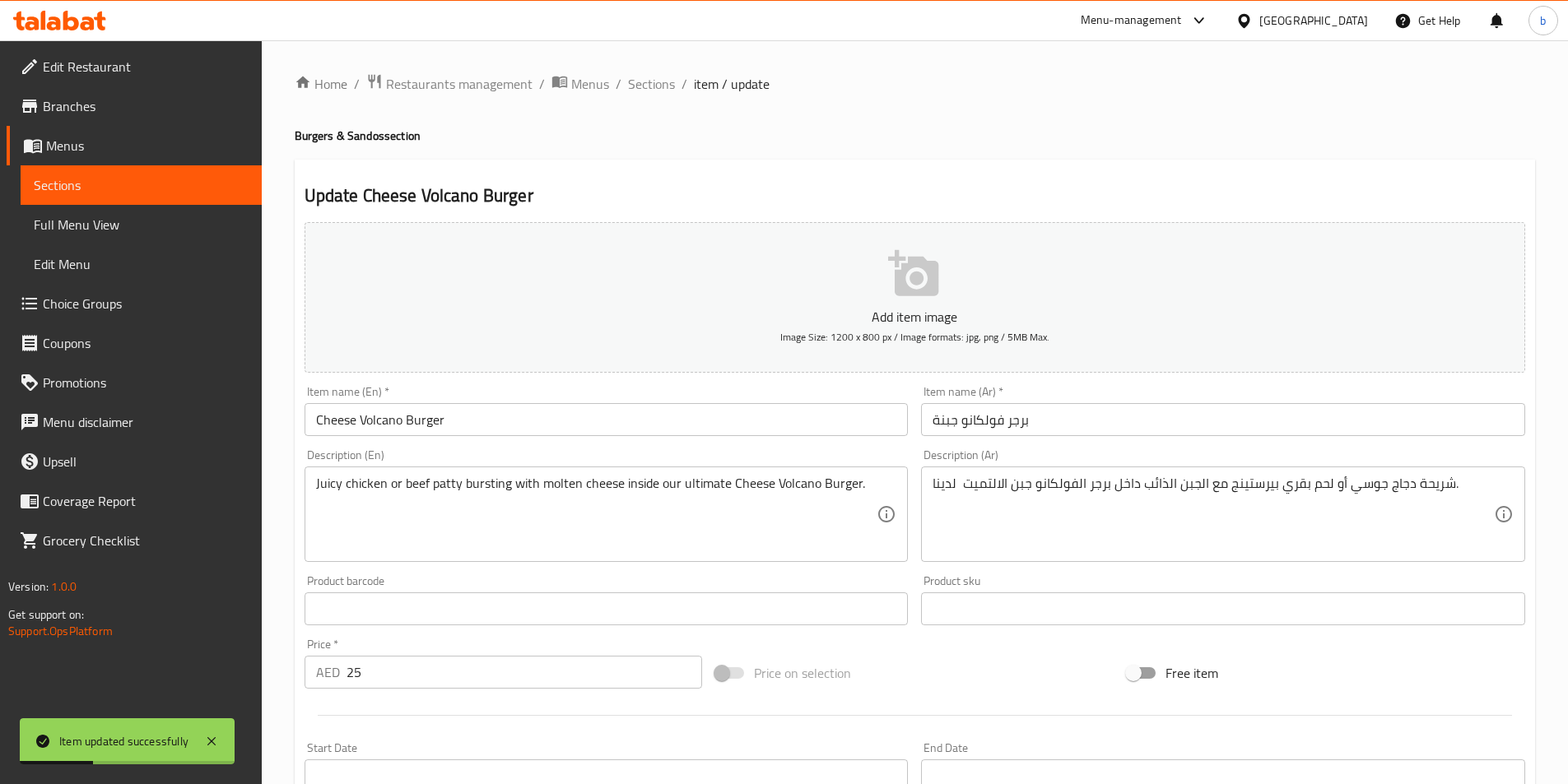
drag, startPoint x: 651, startPoint y: 86, endPoint x: 661, endPoint y: 104, distance: 20.6
click at [651, 86] on span "Sections" at bounding box center [651, 83] width 47 height 20
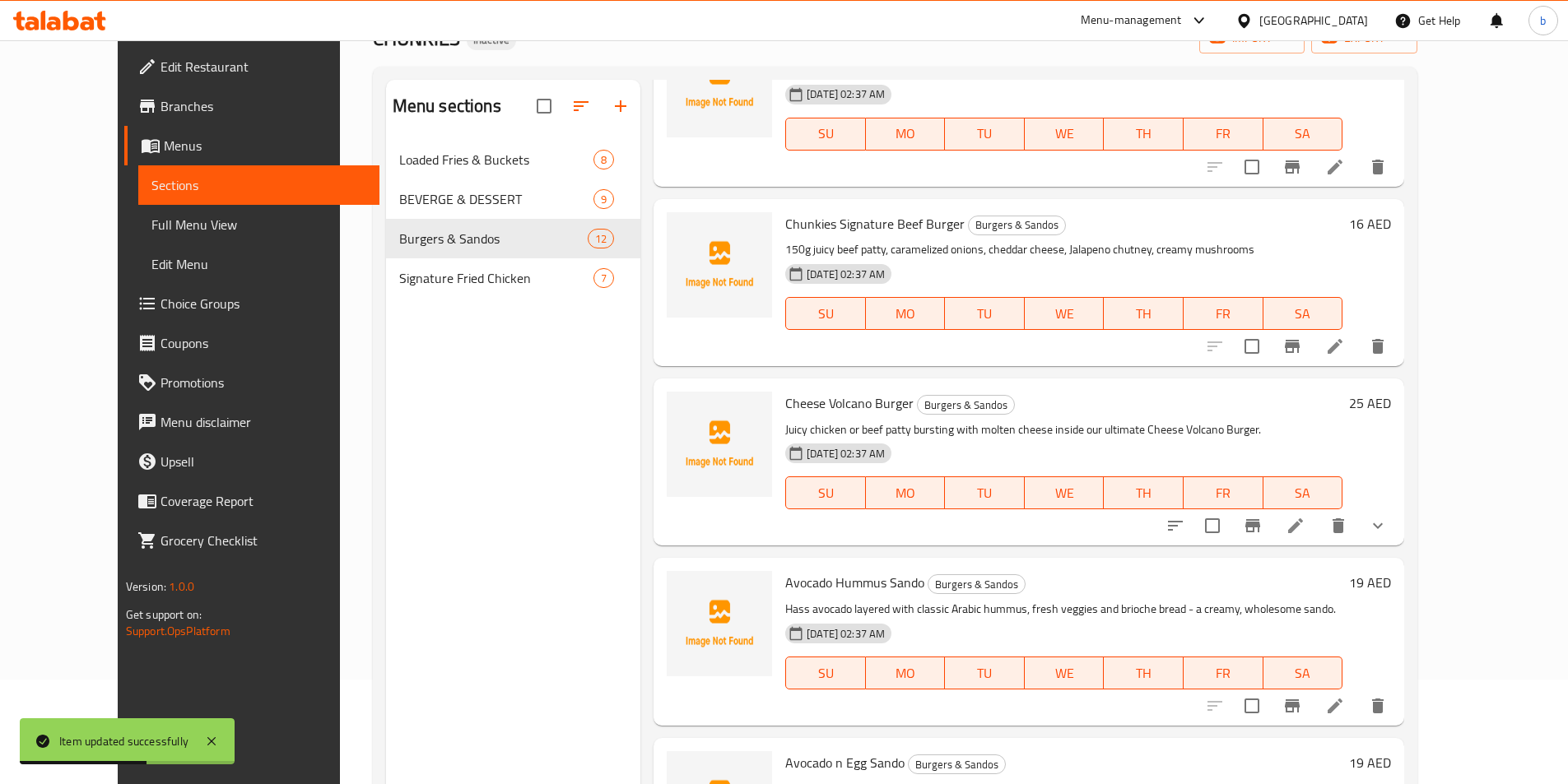
scroll to position [231, 0]
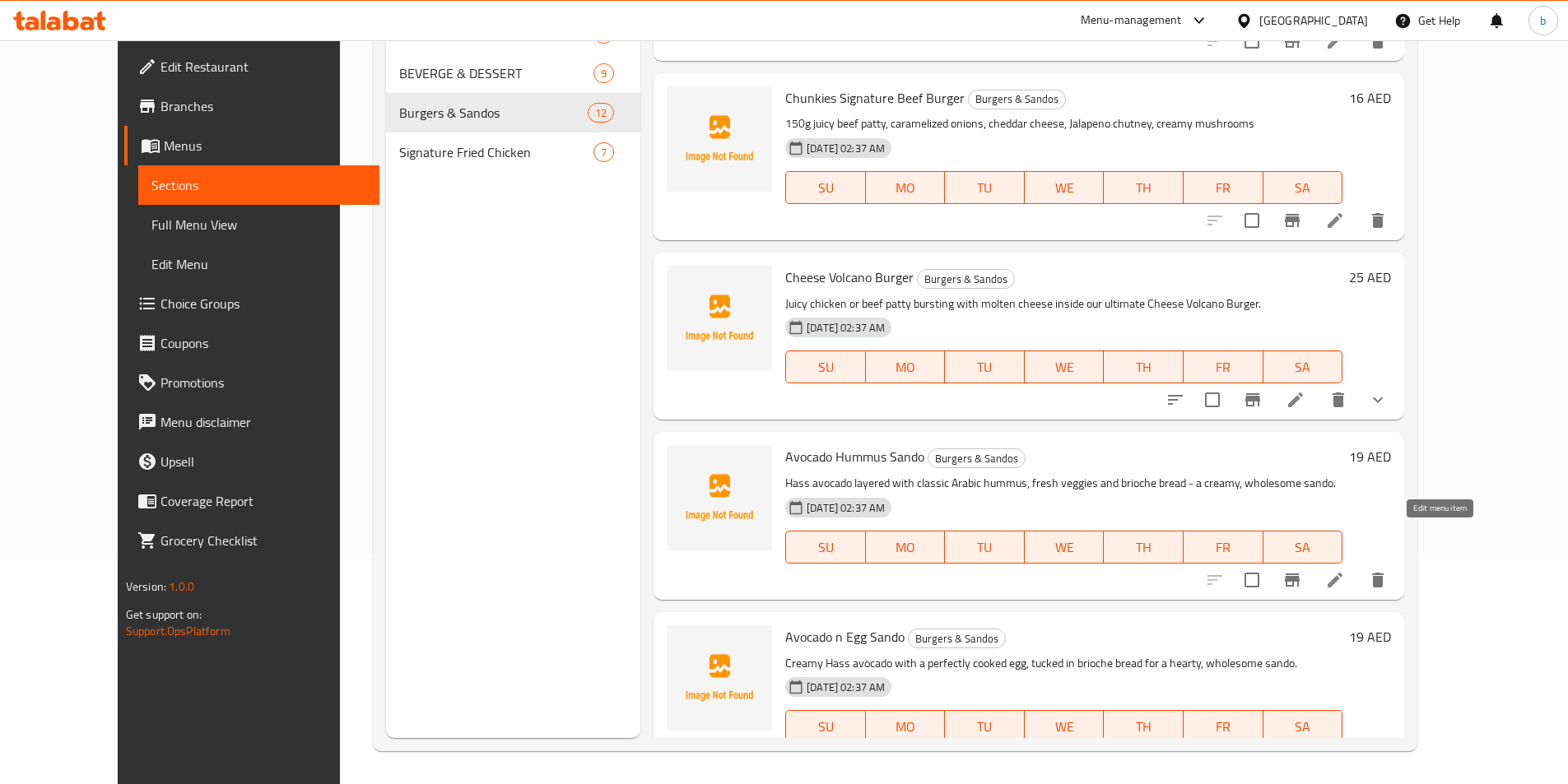
click at [1345, 570] on icon at bounding box center [1334, 579] width 20 height 20
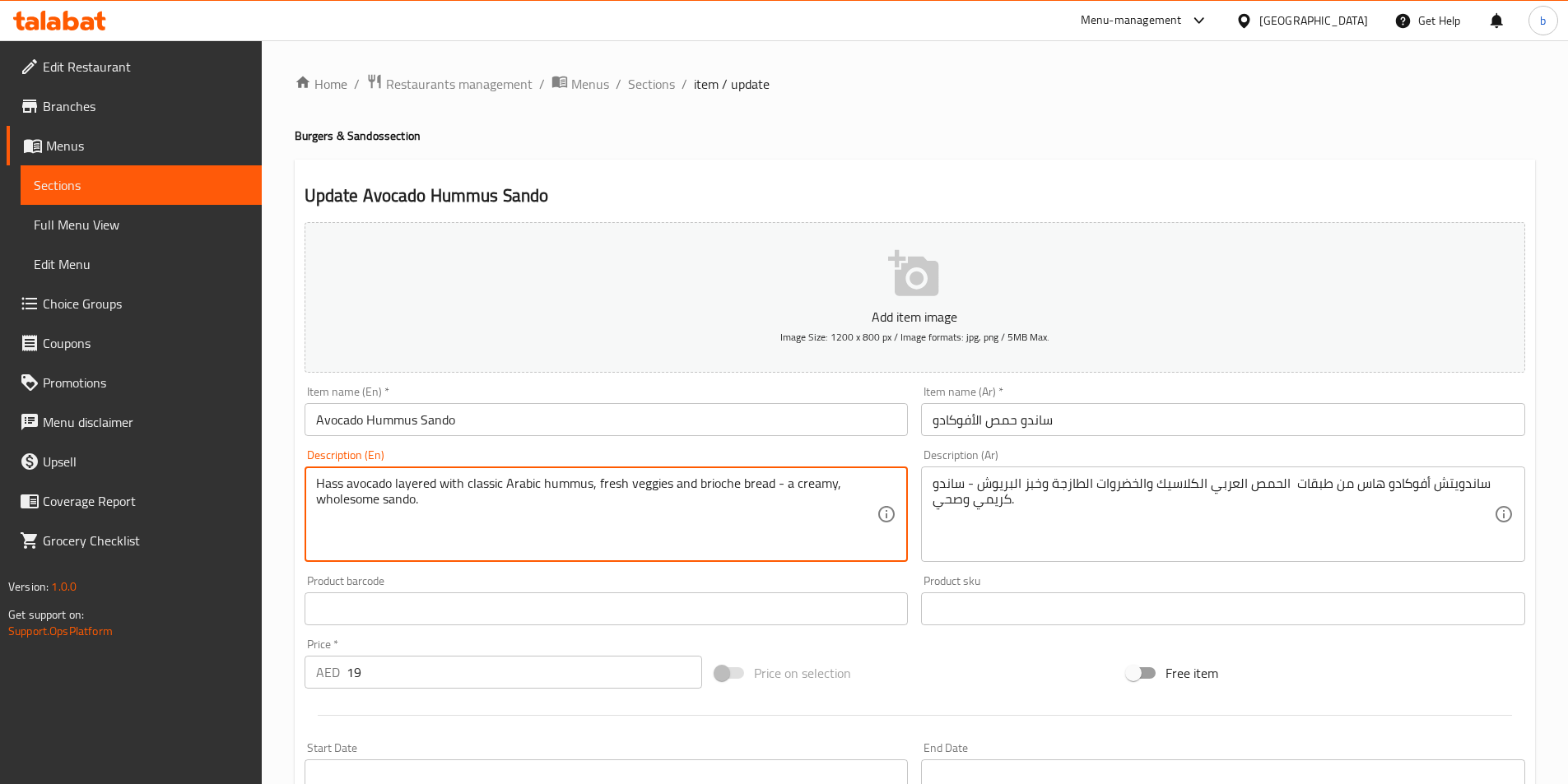
click at [316, 479] on textarea "Hass avocado layered with classic Arabic hummus, fresh veggies and brioche brea…" at bounding box center [597, 515] width 561 height 78
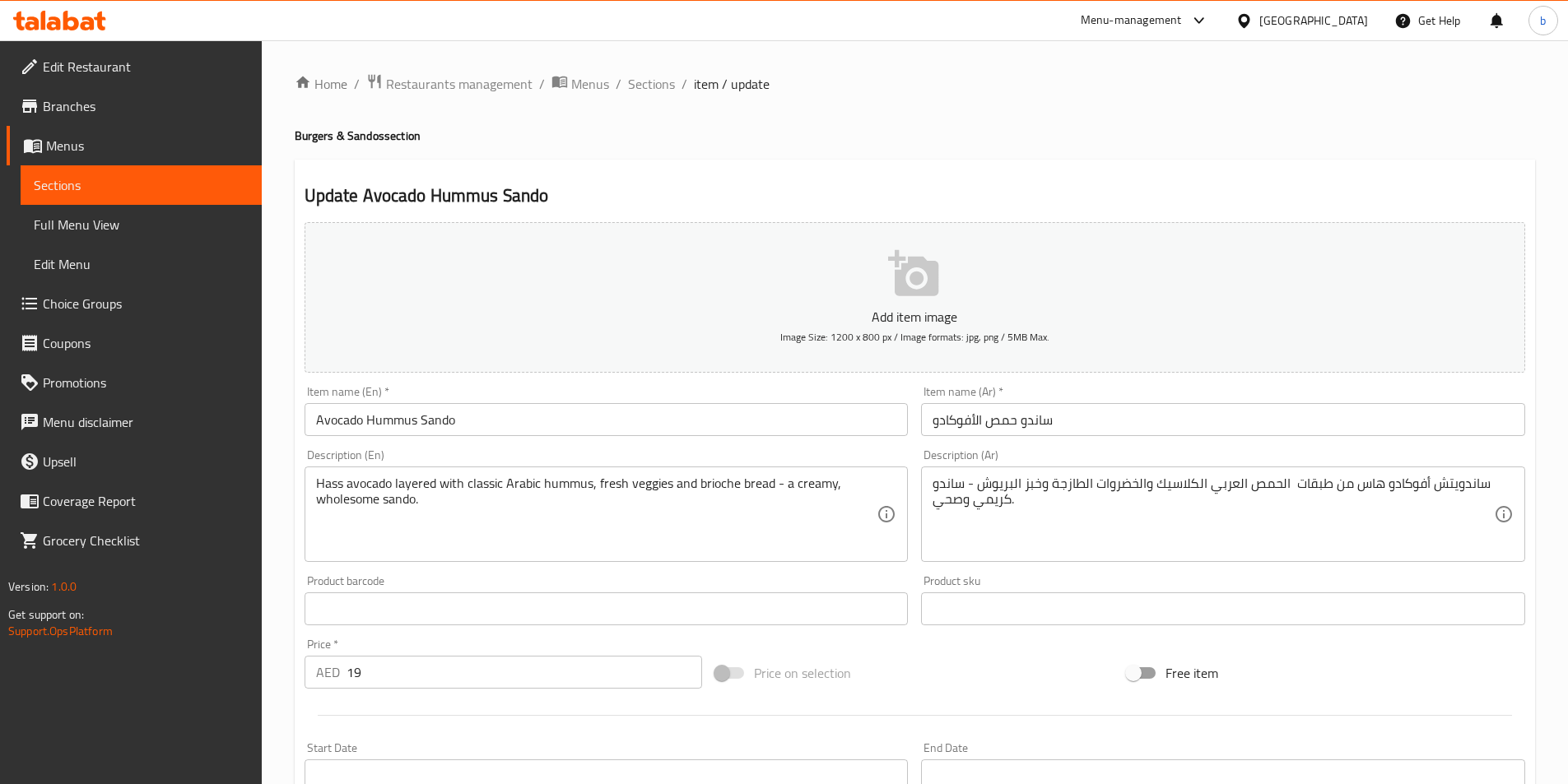
click at [325, 478] on textarea "Hass avocado layered with classic Arabic hummus, fresh veggies and brioche brea…" at bounding box center [597, 515] width 561 height 78
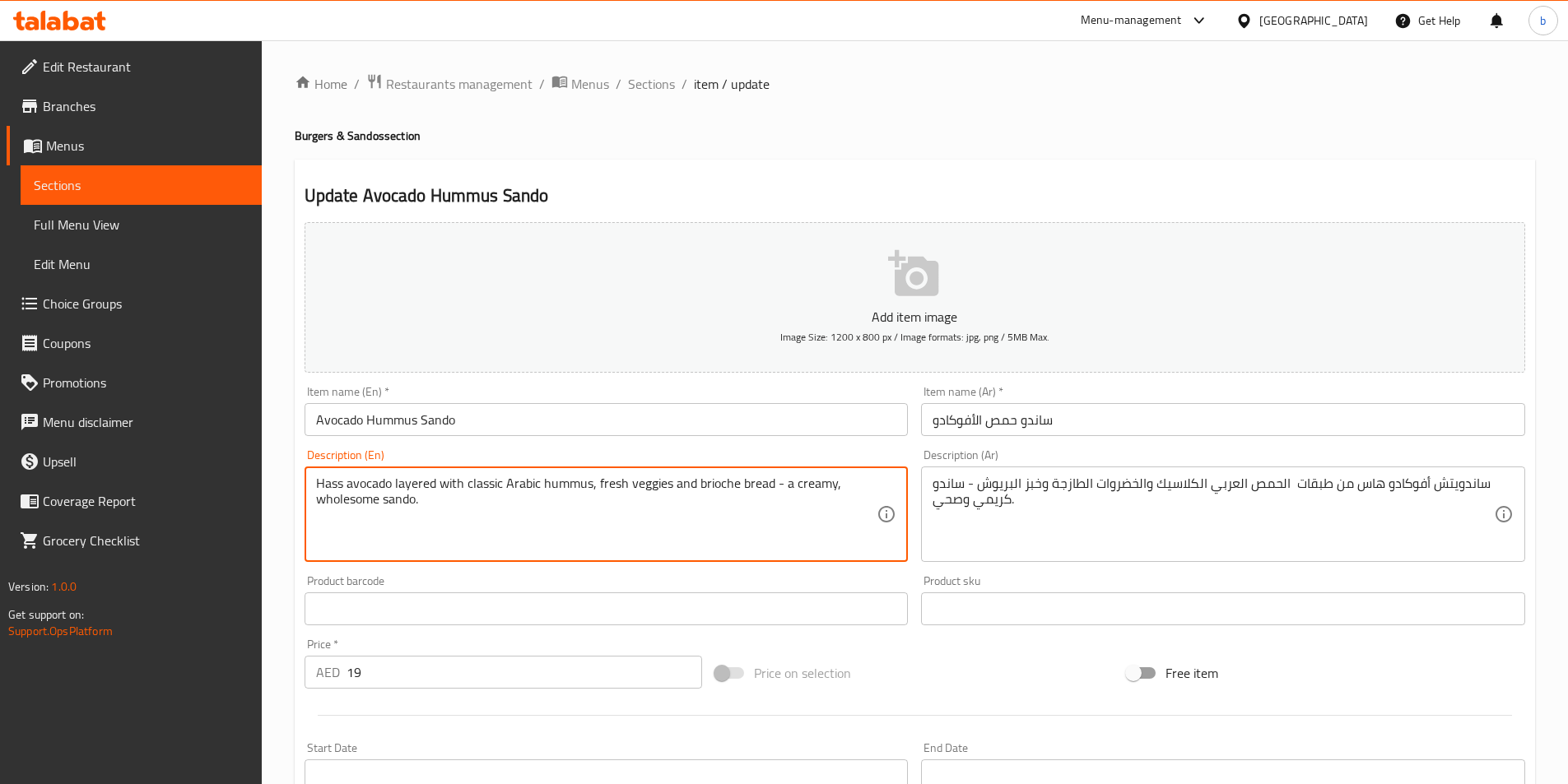
click at [325, 478] on textarea "Hass avocado layered with classic Arabic hummus, fresh veggies and brioche brea…" at bounding box center [597, 515] width 561 height 78
click at [359, 487] on textarea "Hass avocado layered with classic Arabic hummus, fresh veggies and brioche brea…" at bounding box center [597, 515] width 561 height 78
click at [390, 475] on div "Hass avocado layered with classic Arabic hummus, fresh veggies and brioche brea…" at bounding box center [606, 514] width 604 height 96
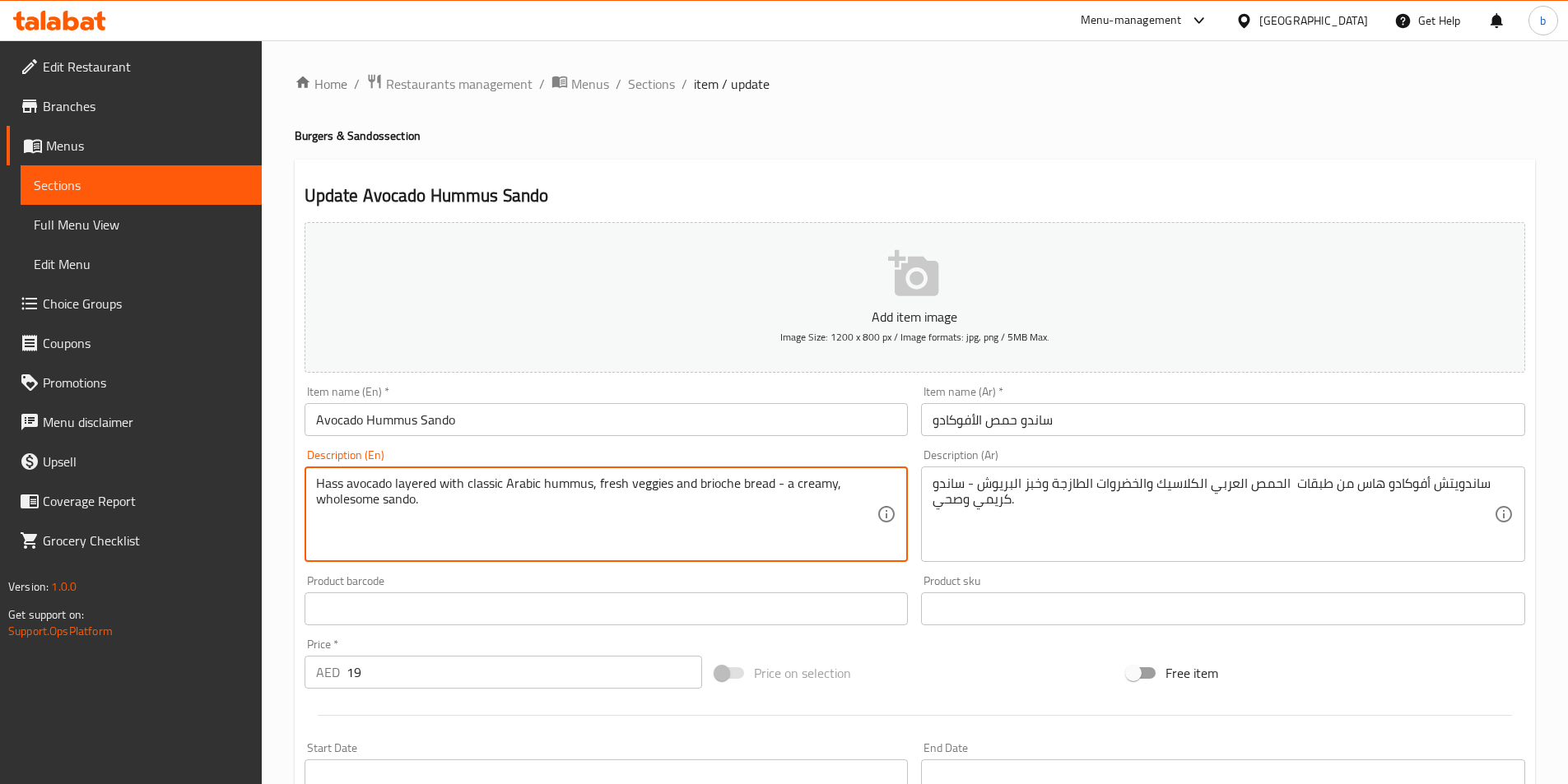
click at [389, 484] on textarea "Hass avocado layered with classic Arabic hummus, fresh veggies and brioche brea…" at bounding box center [597, 515] width 561 height 78
drag, startPoint x: 390, startPoint y: 485, endPoint x: 309, endPoint y: 479, distance: 81.2
click at [309, 479] on div "Hass avocado layered with classic Arabic hummus, fresh veggies and brioche brea…" at bounding box center [606, 514] width 604 height 96
click at [515, 523] on textarea "Hass avocado layered with classic Arabic hummus, fresh veggies and brioche brea…" at bounding box center [597, 515] width 561 height 78
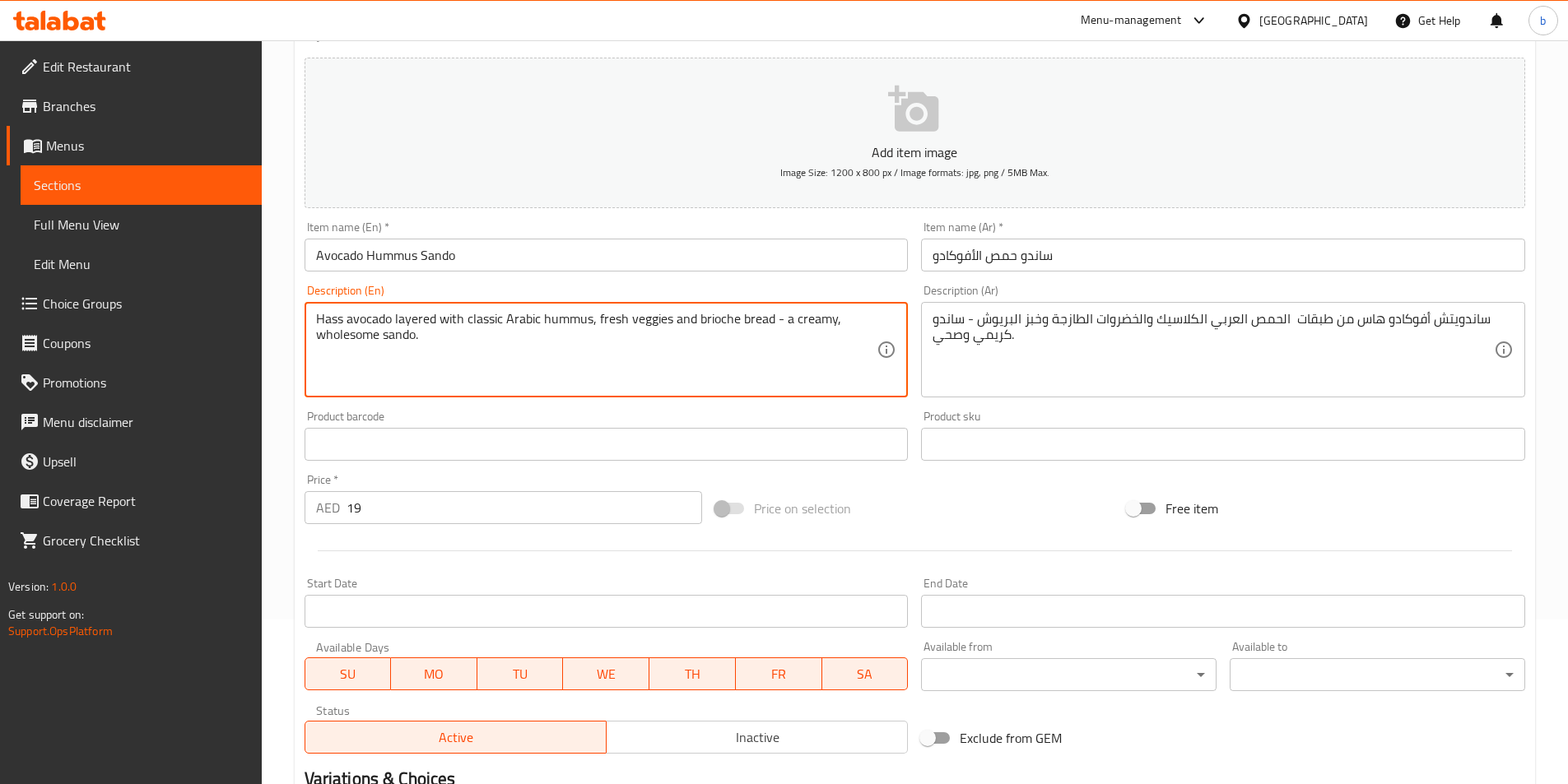
scroll to position [378, 0]
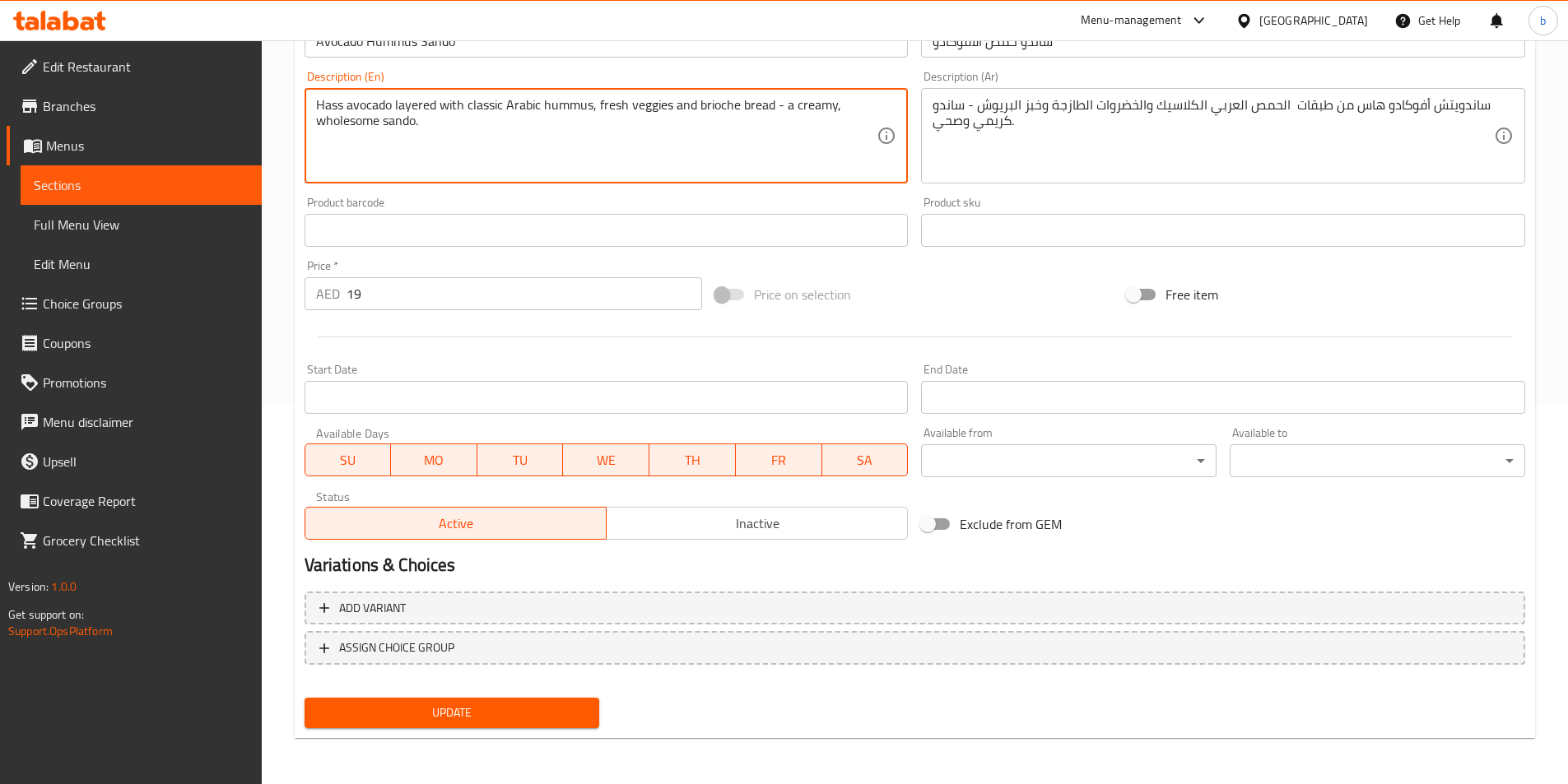
click at [337, 125] on textarea "Hass avocado layered with classic Arabic hummus, fresh veggies and brioche brea…" at bounding box center [597, 136] width 561 height 78
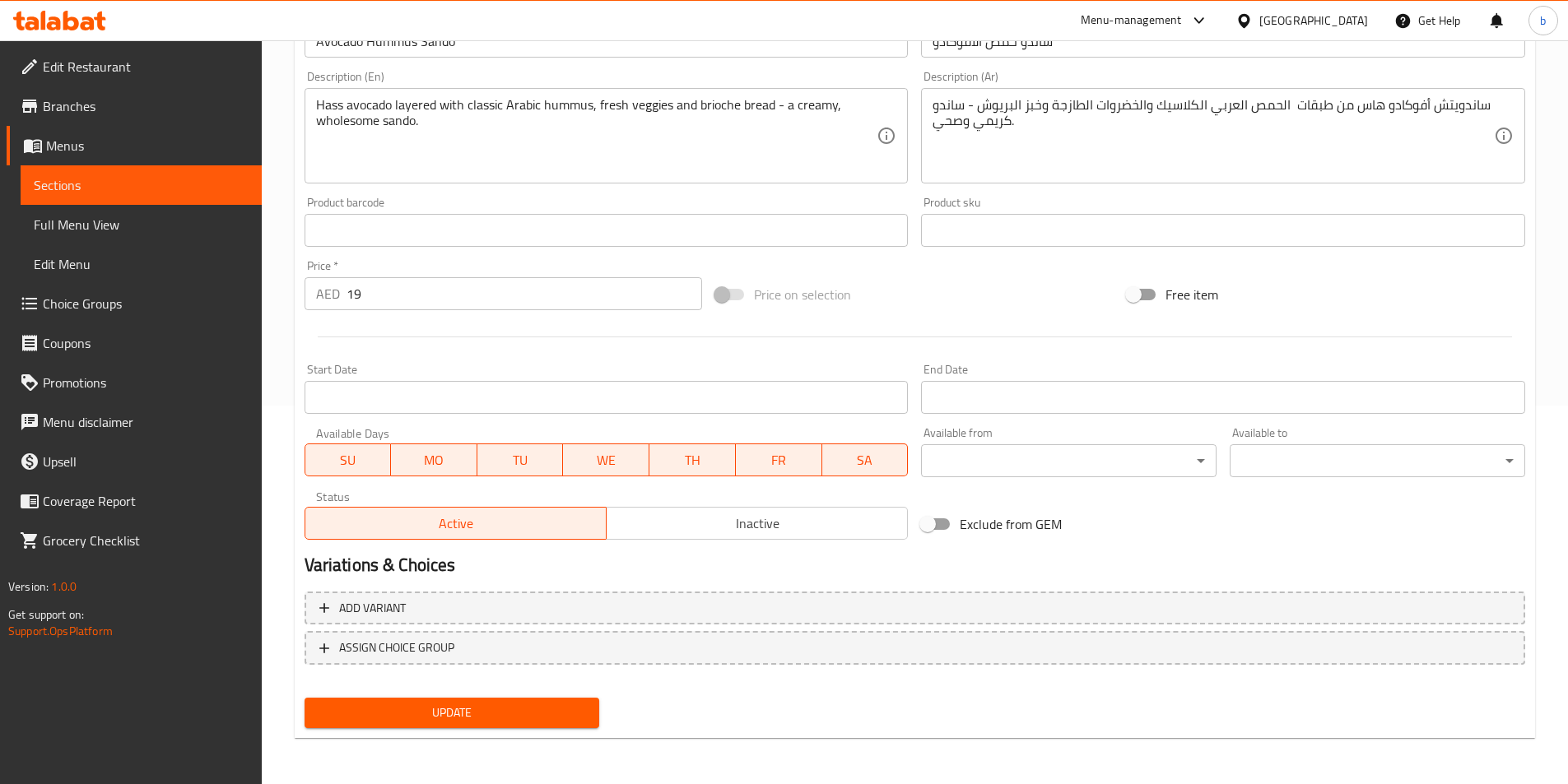
click at [477, 716] on span "Update" at bounding box center [452, 712] width 269 height 20
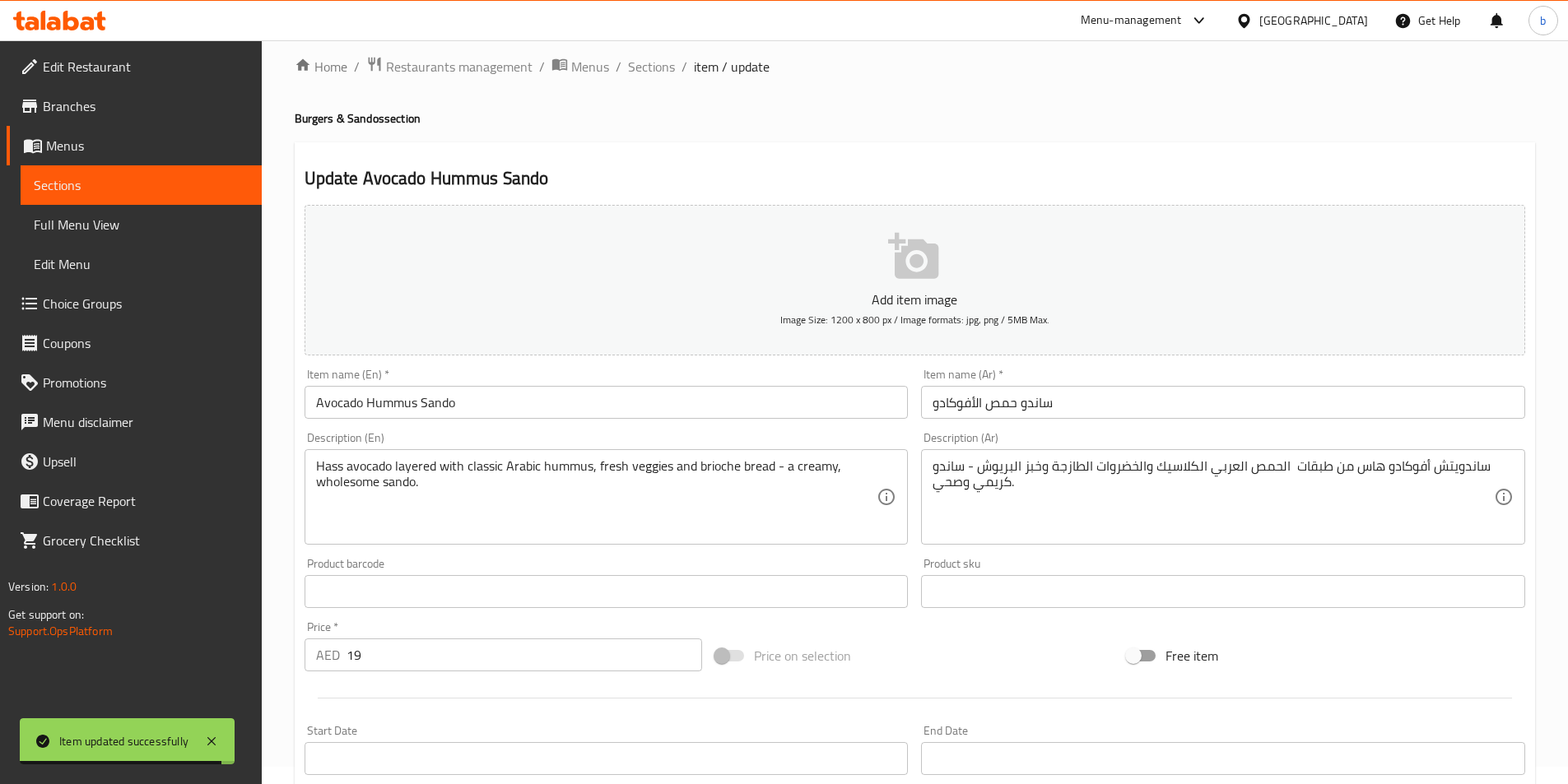
scroll to position [0, 0]
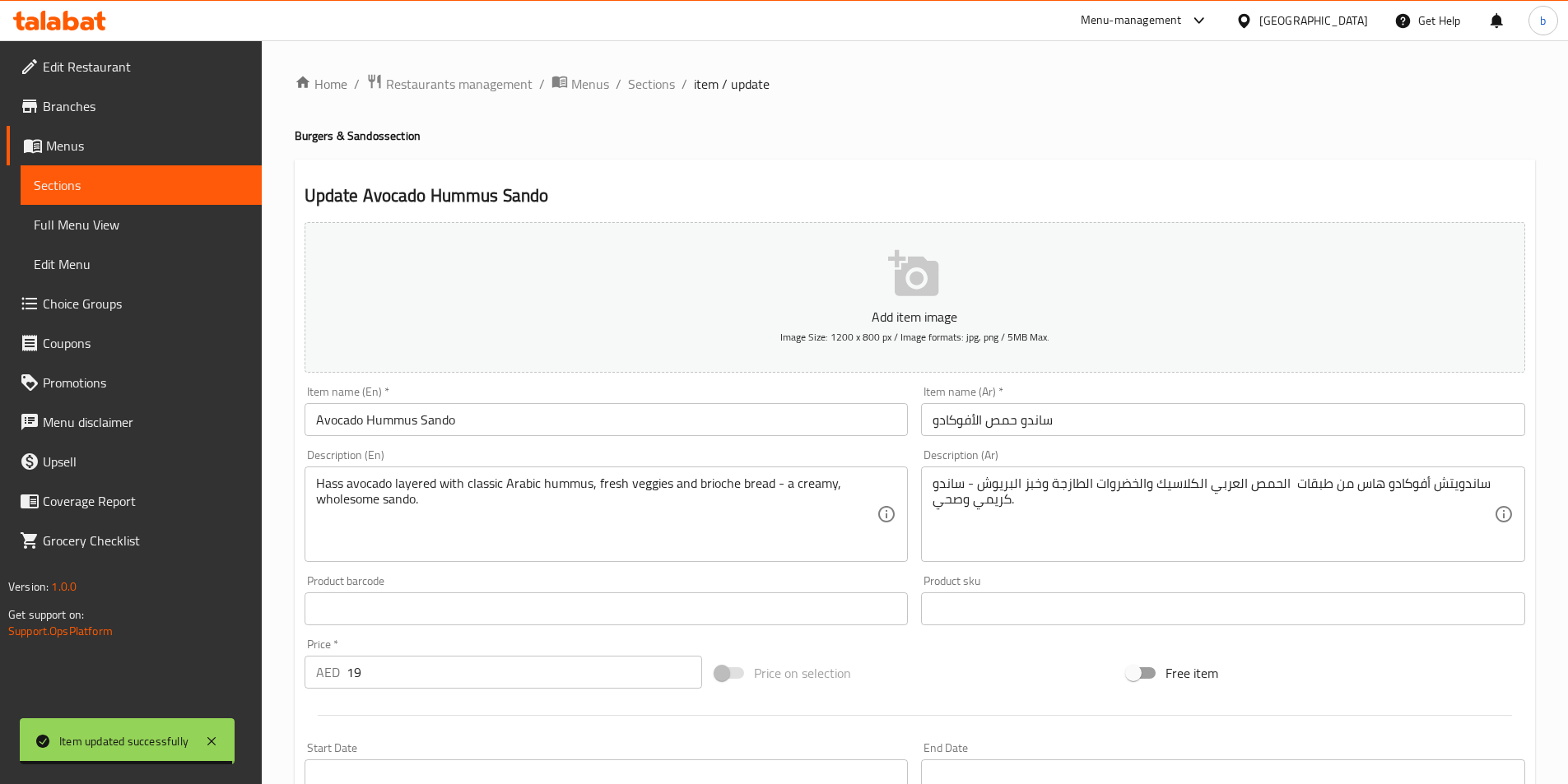
click at [651, 97] on div "Home / Restaurants management / Menus / Sections / item / update Burgers & Sand…" at bounding box center [915, 600] width 1240 height 1056
click at [651, 93] on span "Sections" at bounding box center [651, 83] width 47 height 20
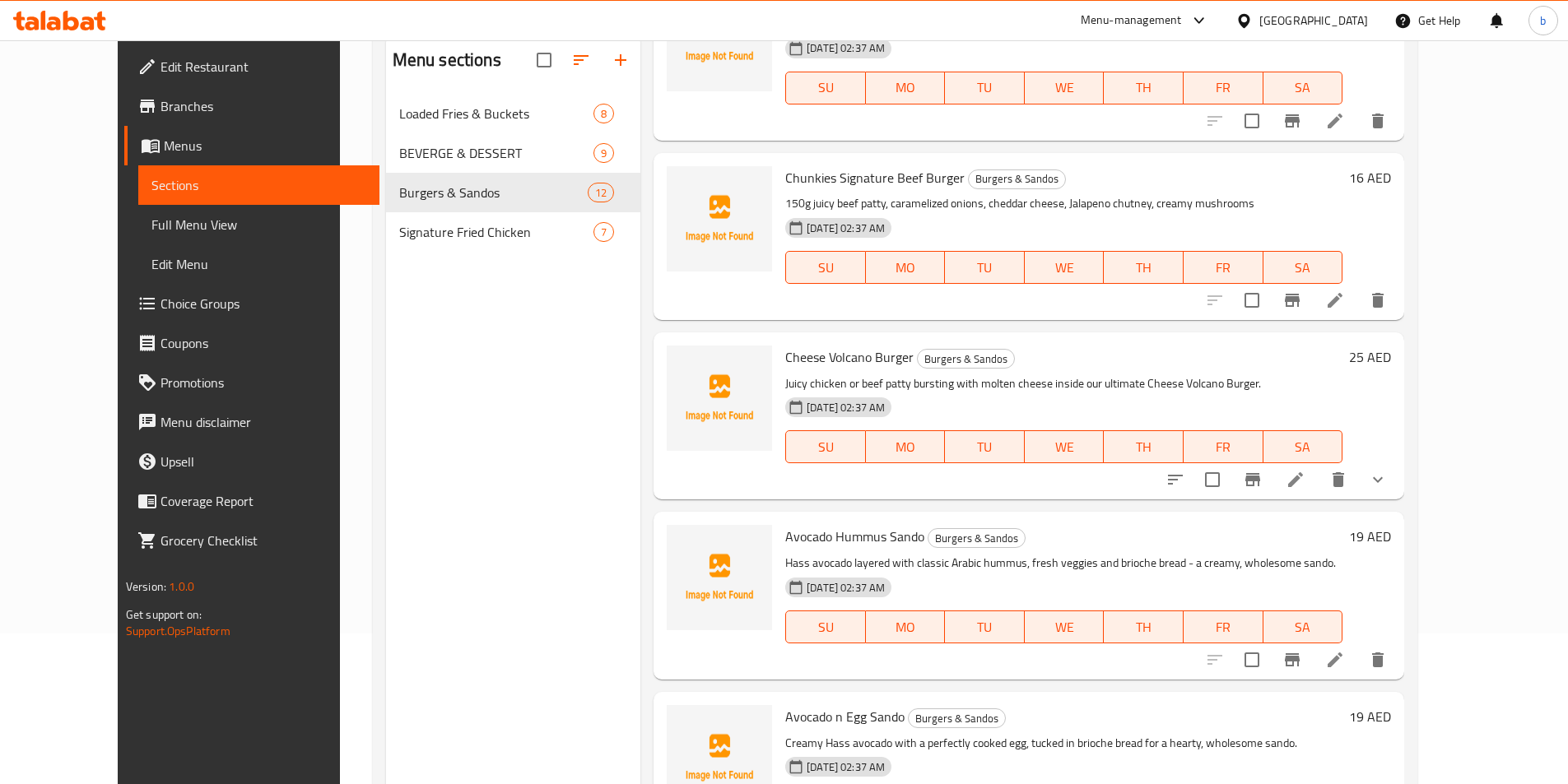
scroll to position [231, 0]
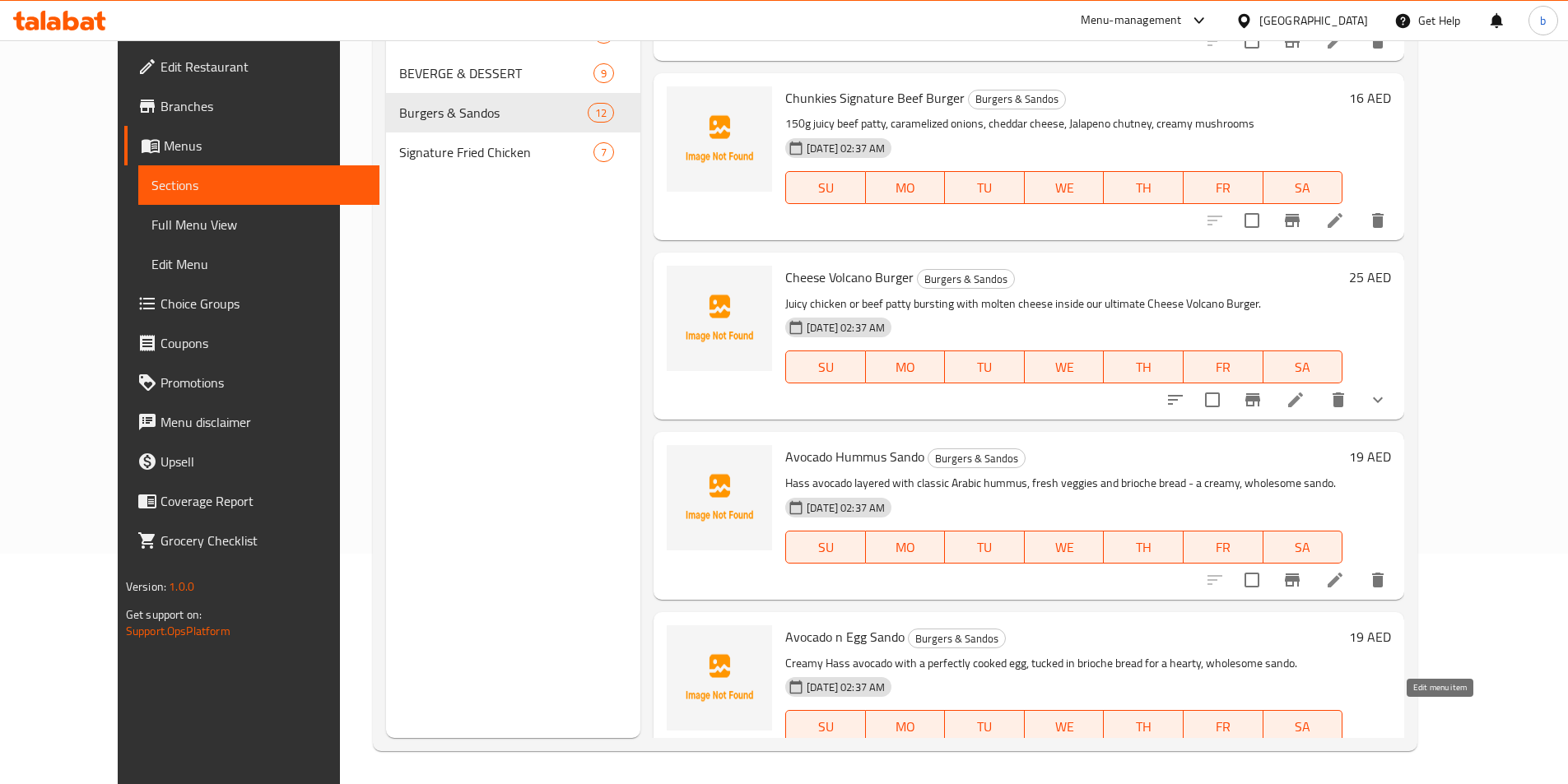
click at [1345, 750] on icon at bounding box center [1334, 759] width 20 height 20
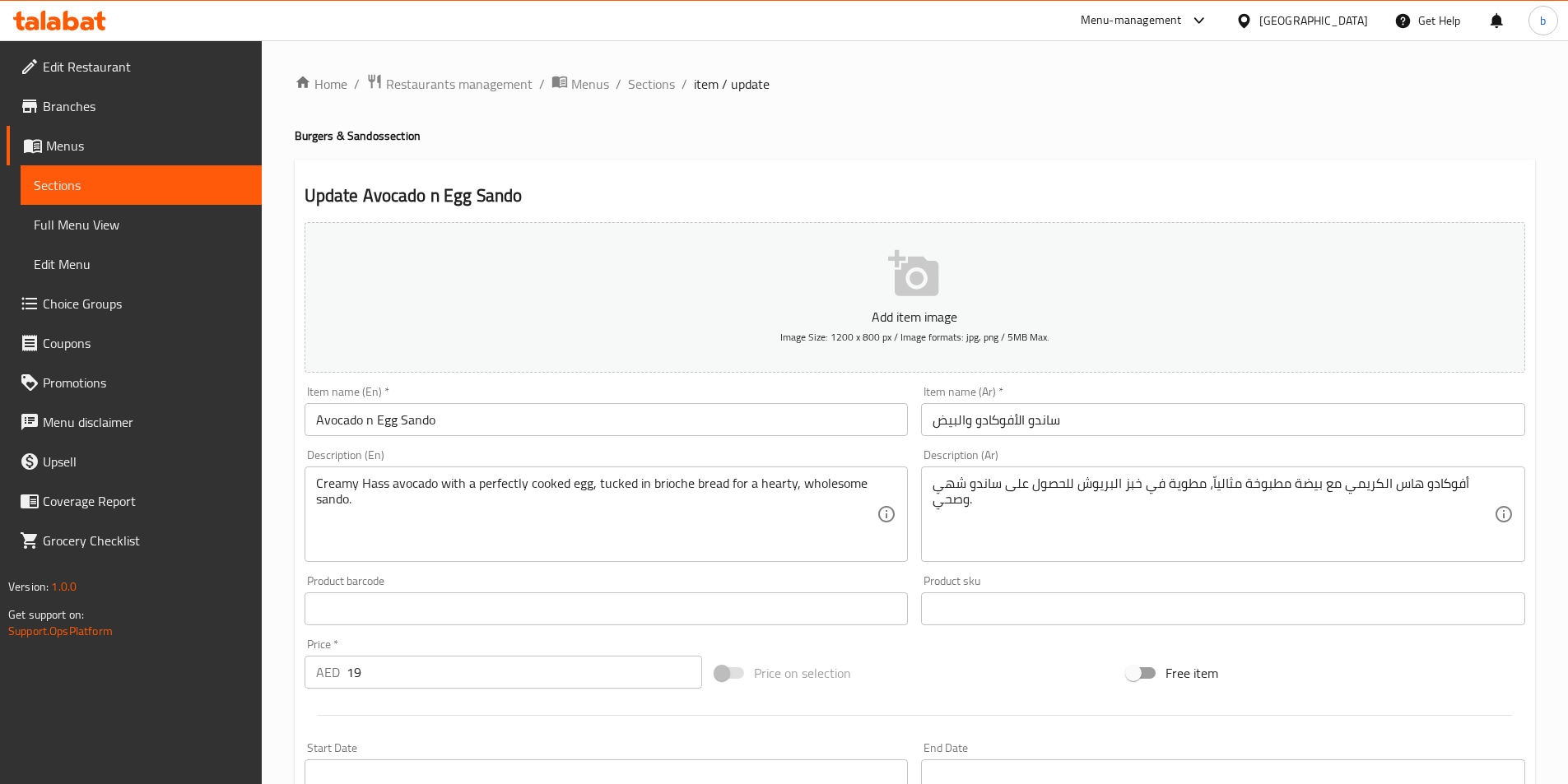
click at [967, 423] on input "ساندو الأفوكادو والبيض" at bounding box center [1222, 419] width 604 height 33
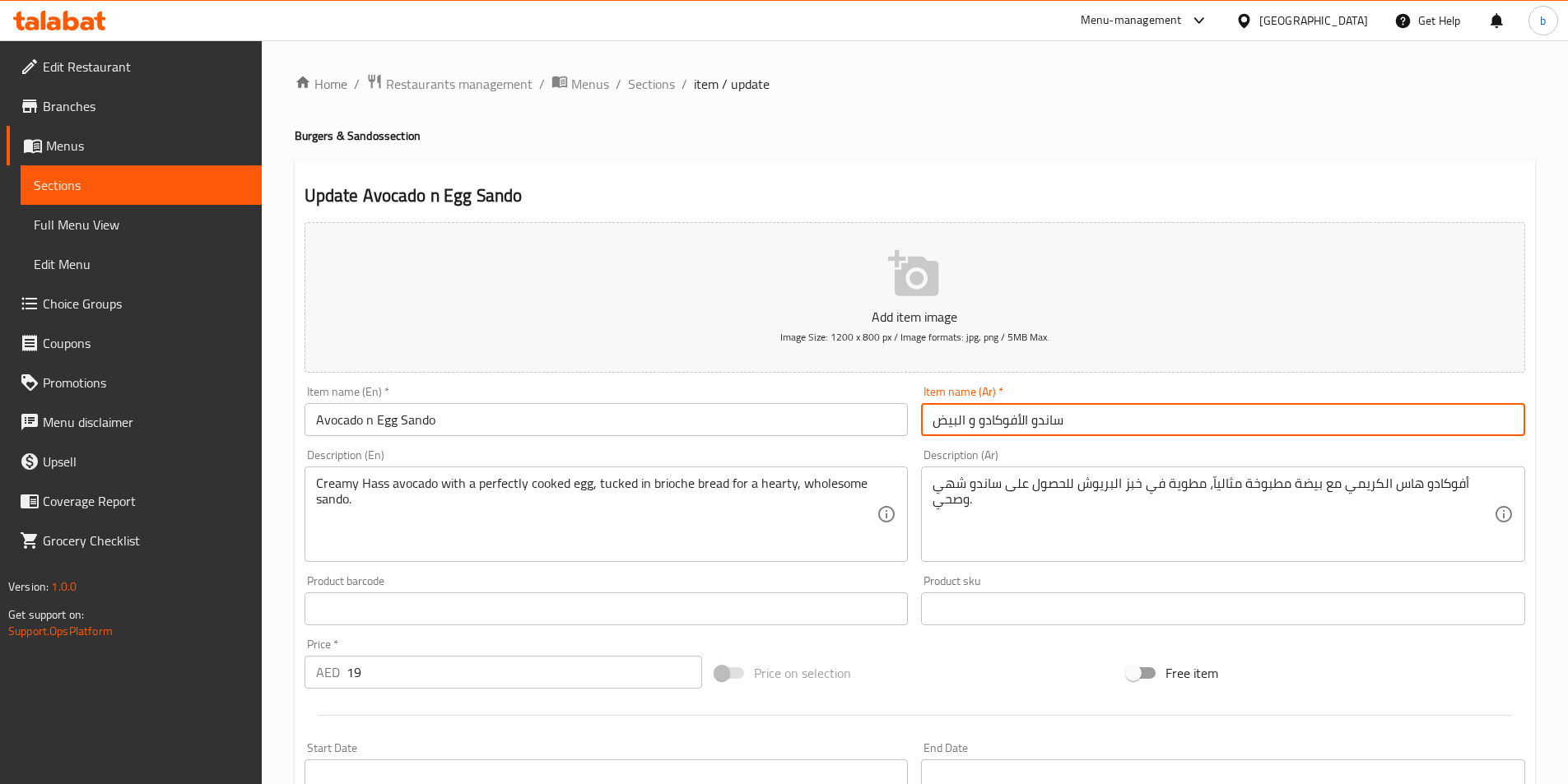
type input "ساندو الأفوكادو و البيض"
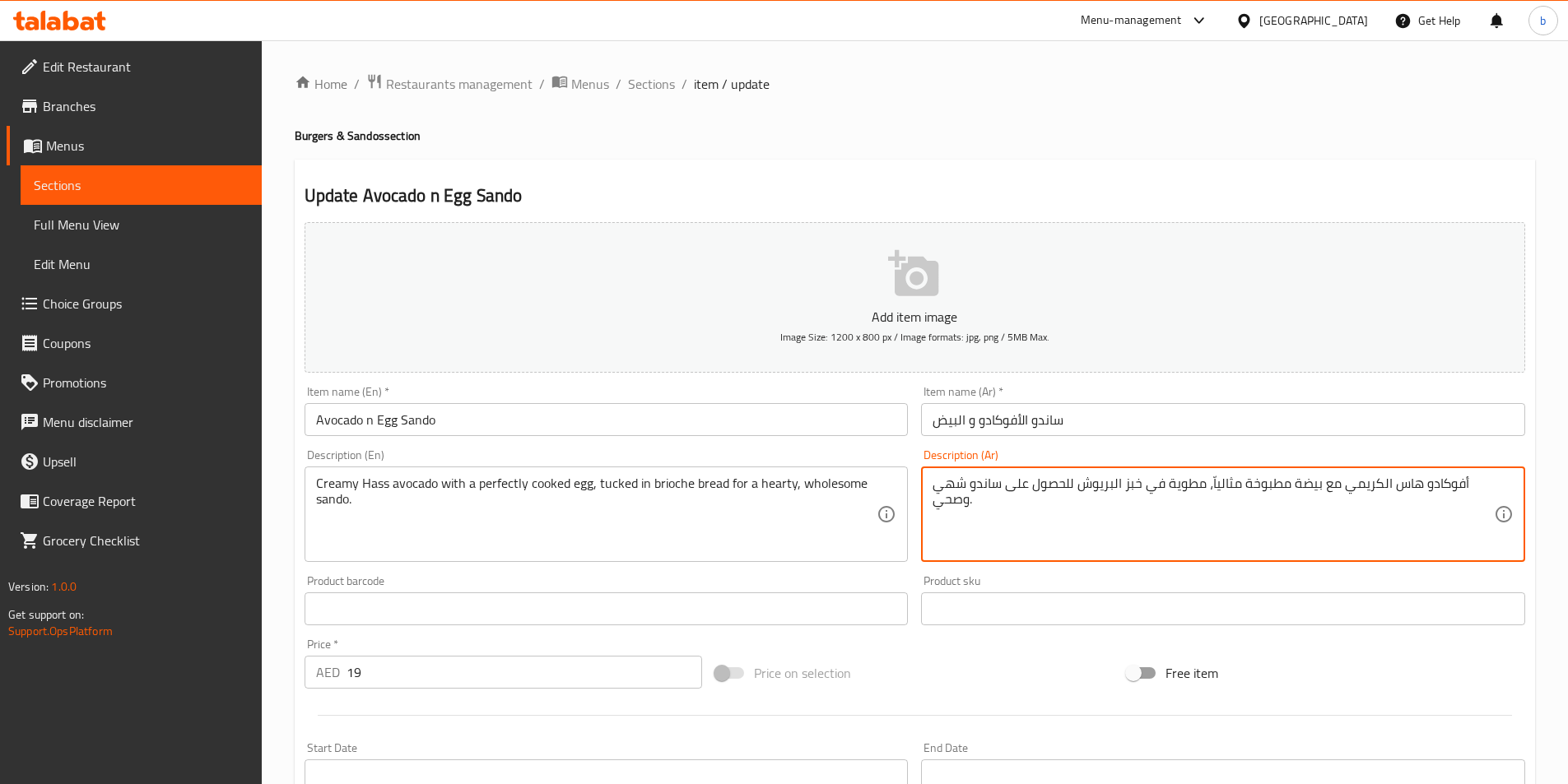
drag, startPoint x: 942, startPoint y: 491, endPoint x: 965, endPoint y: 487, distance: 23.3
click at [948, 484] on textarea "أفوكادو هاس الكريمي مع بيضة مطبوخة مثالياّ، مطوية في خبز البريوش للحصول على سان…" at bounding box center [1213, 515] width 561 height 78
type textarea "أفوكادو هاس الكريمي مع بيضة مطبوخة مثالياّ، مطوية في خبز البريوش للحصول على سان…"
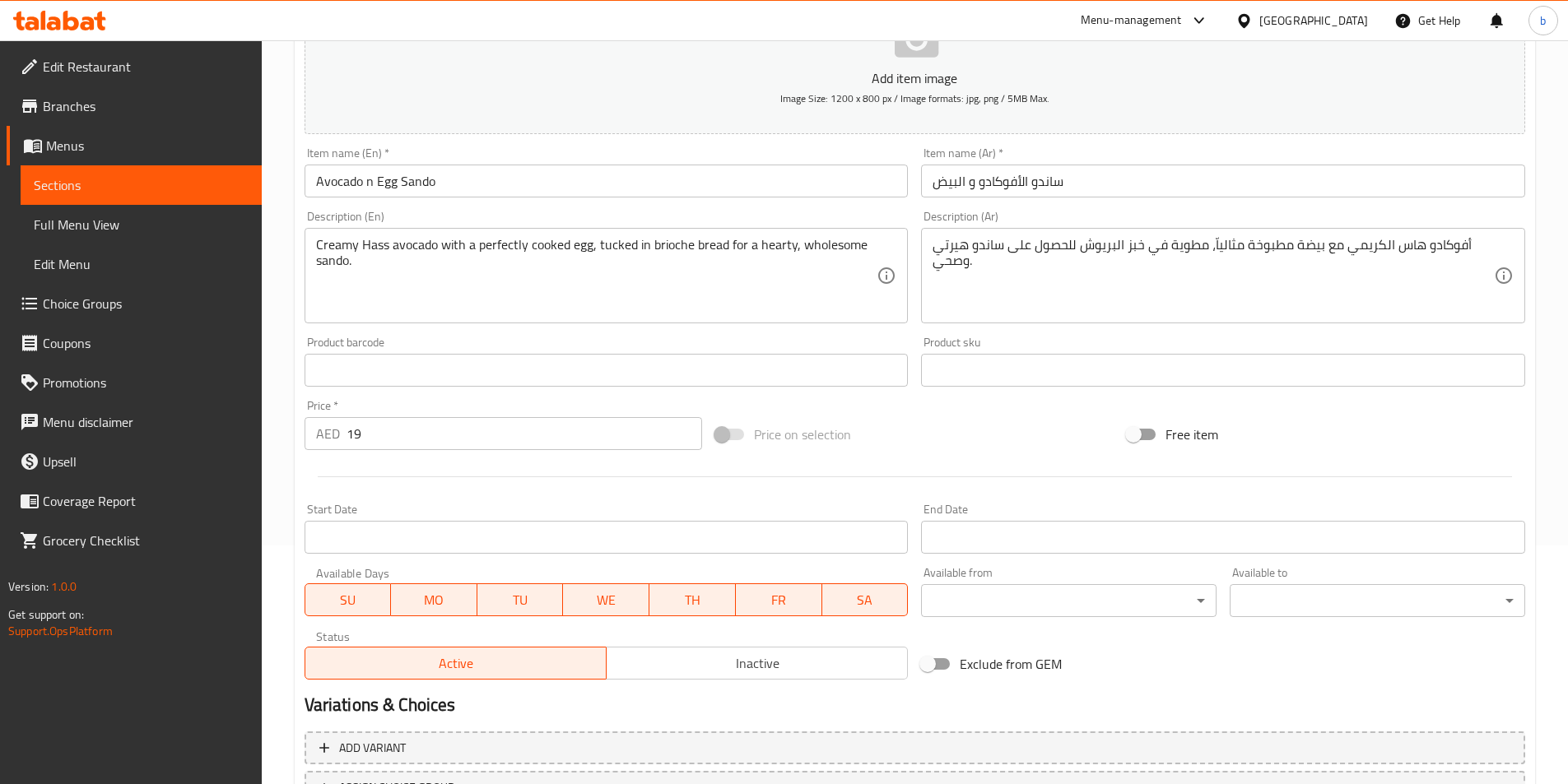
scroll to position [378, 0]
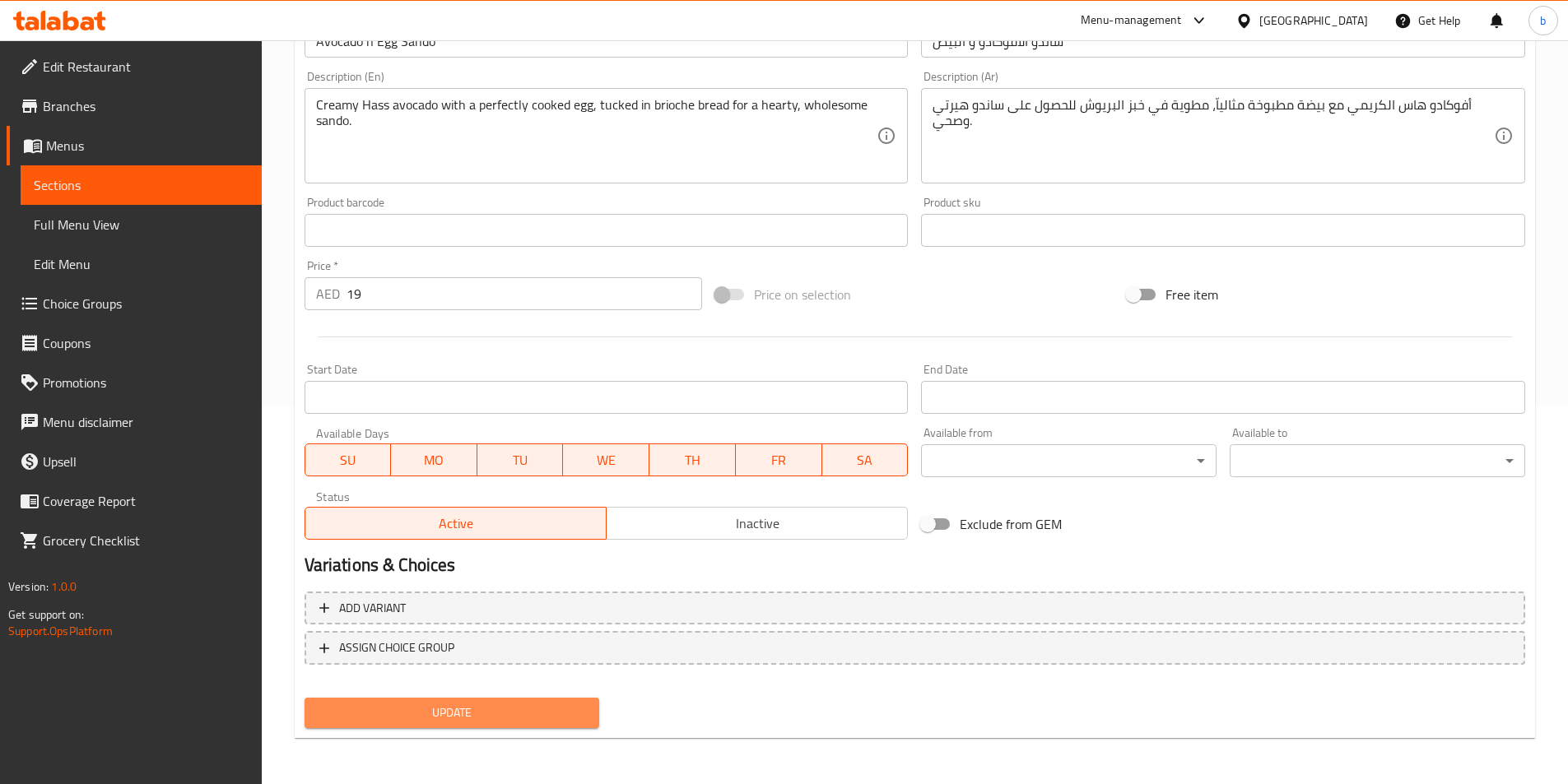
click at [459, 719] on span "Update" at bounding box center [452, 712] width 269 height 20
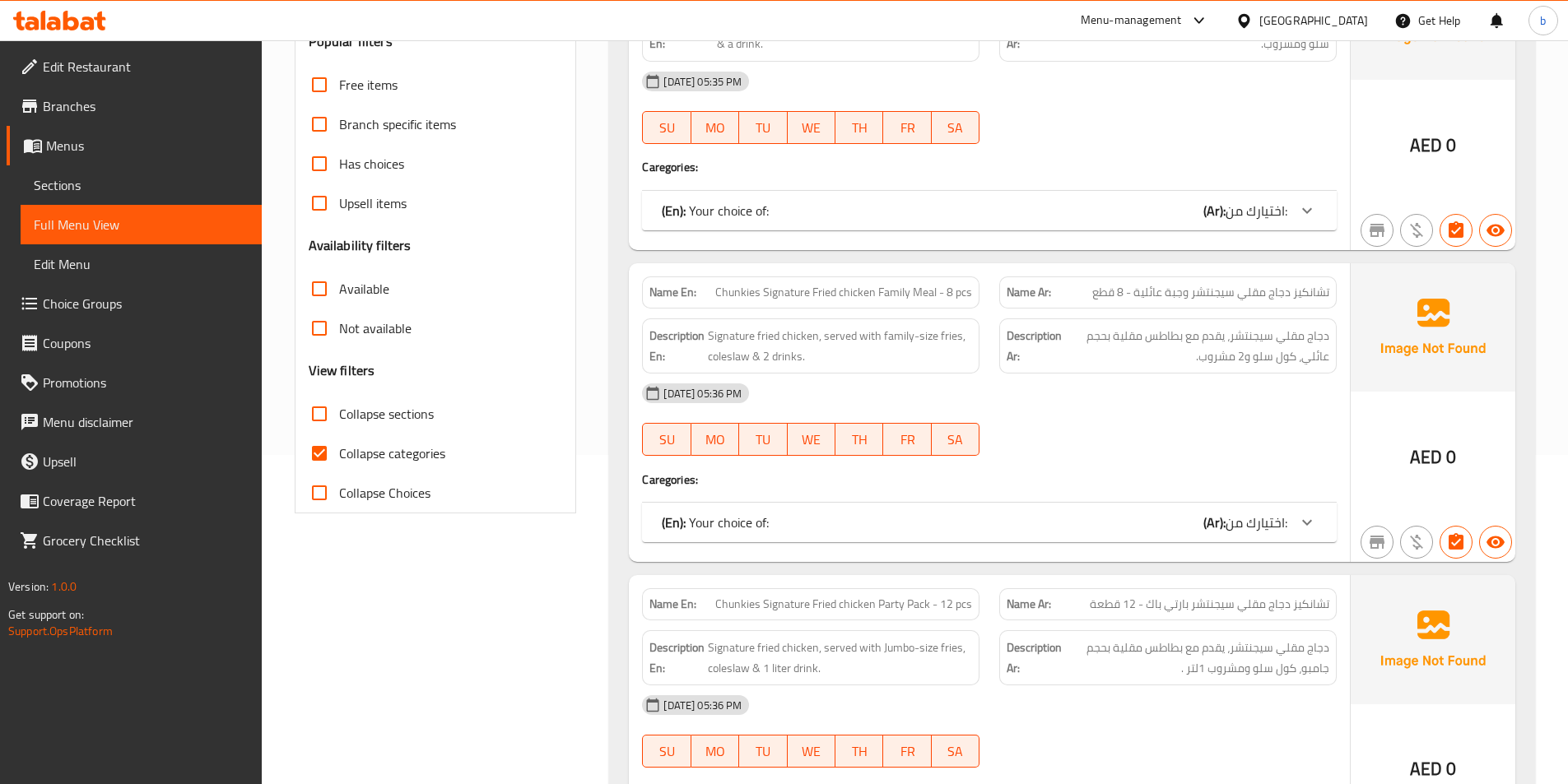
scroll to position [165, 0]
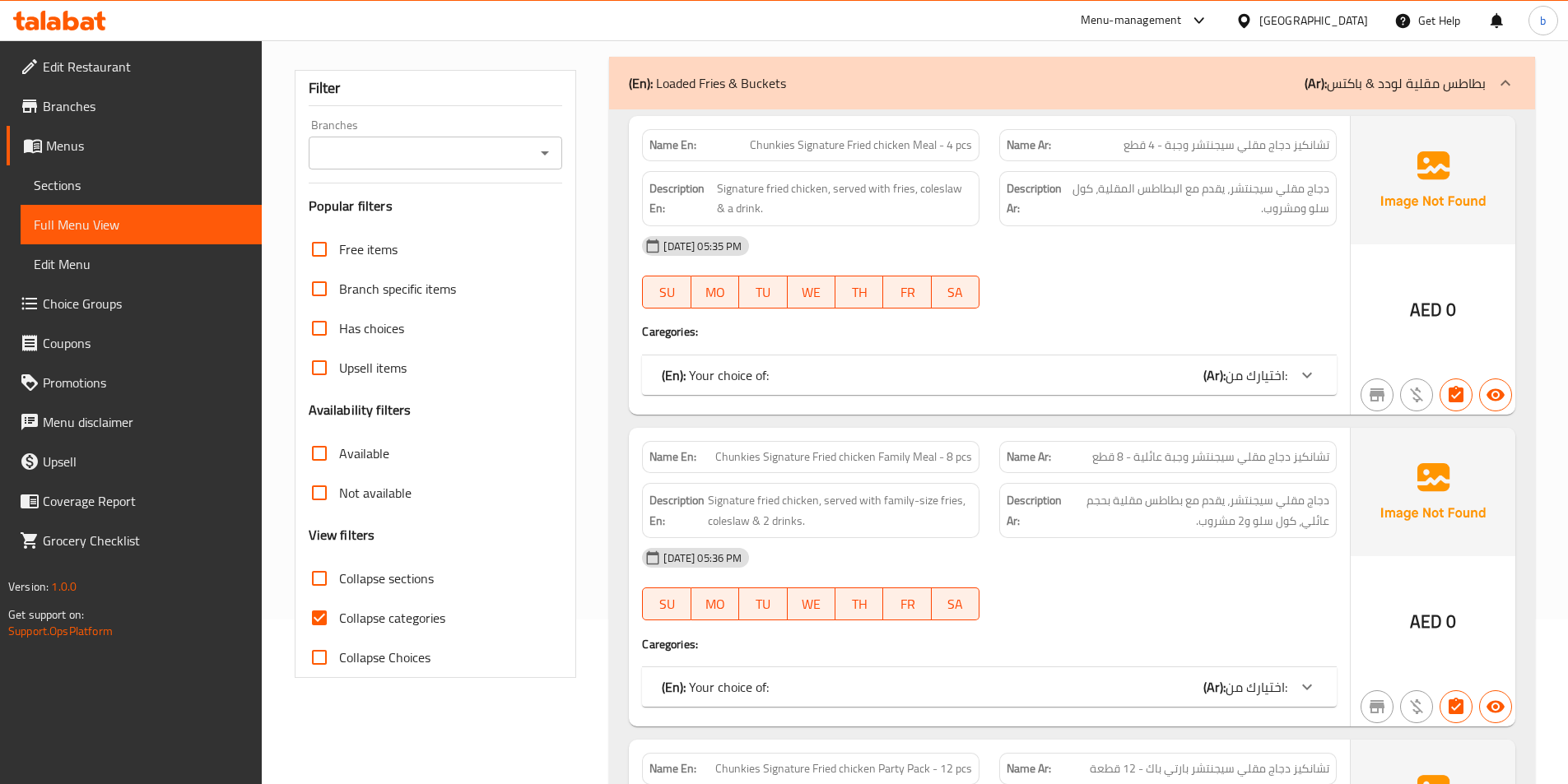
click at [353, 576] on span "Collapse sections" at bounding box center [386, 578] width 95 height 20
click at [339, 576] on input "Collapse sections" at bounding box center [319, 577] width 39 height 39
checkbox input "true"
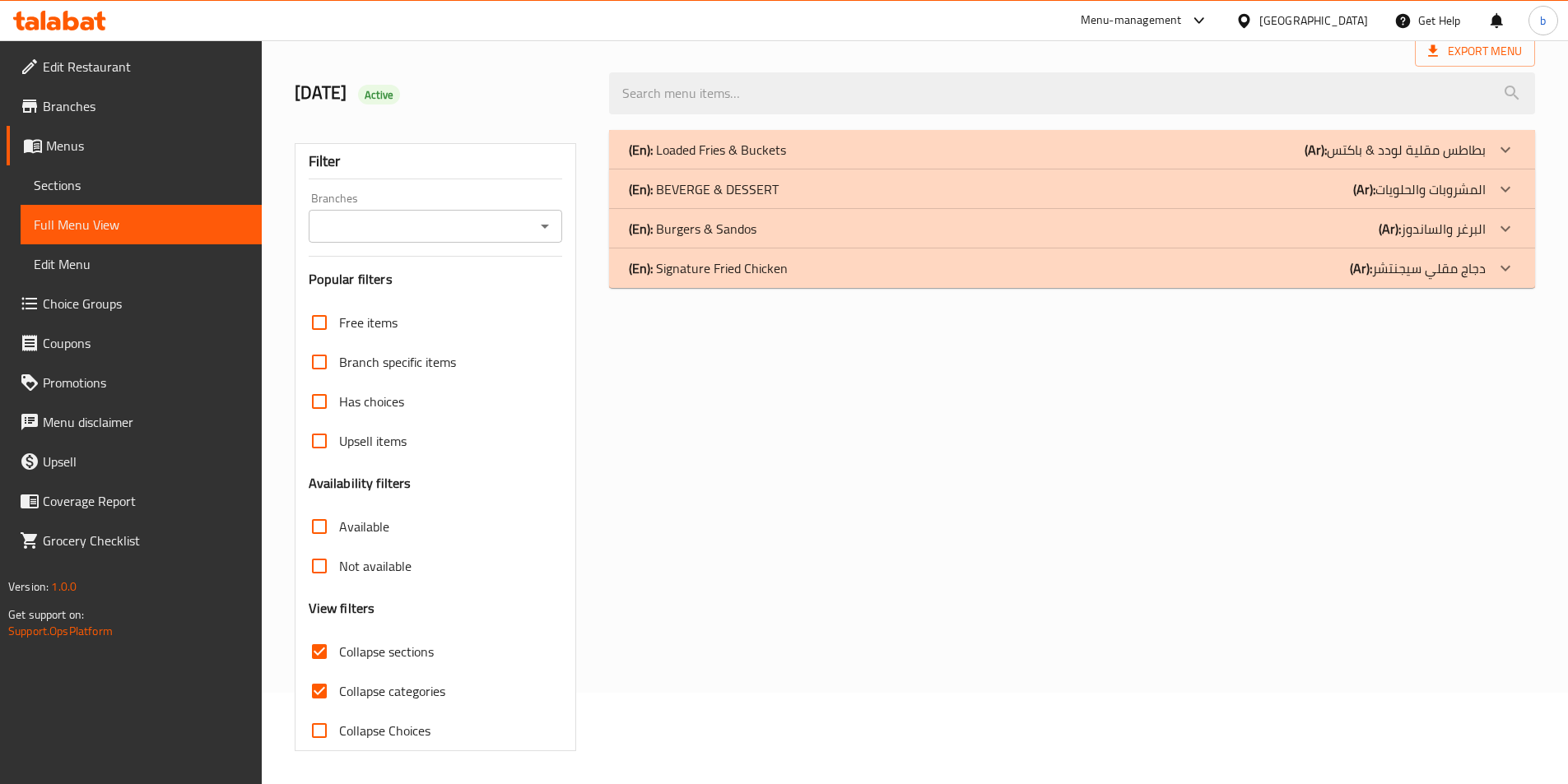
click at [316, 671] on input "Collapse categories" at bounding box center [319, 690] width 39 height 39
checkbox input "false"
click at [1473, 225] on p "(Ar): البرغر والساندوز" at bounding box center [1432, 229] width 107 height 20
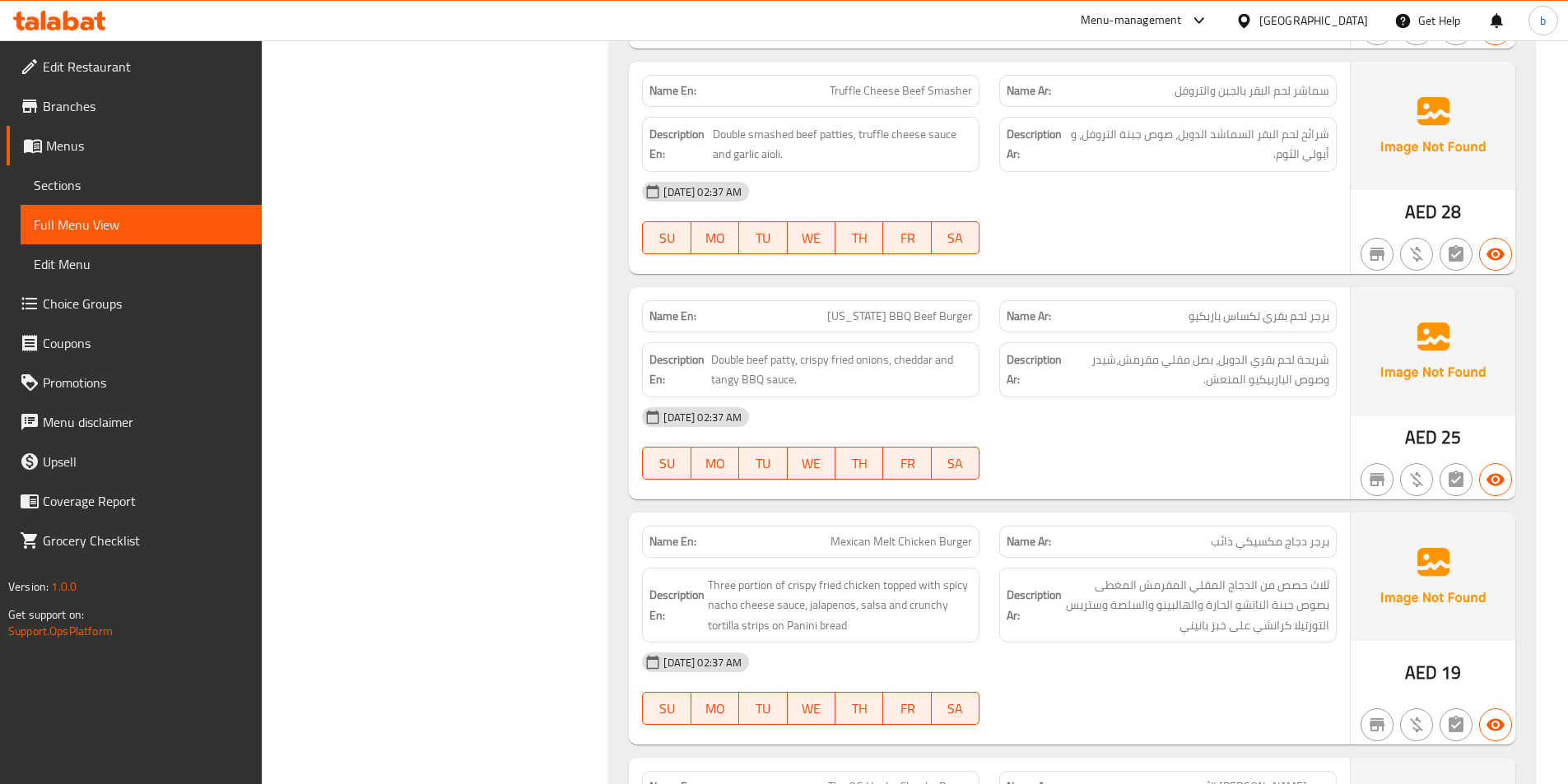
scroll to position [832, 0]
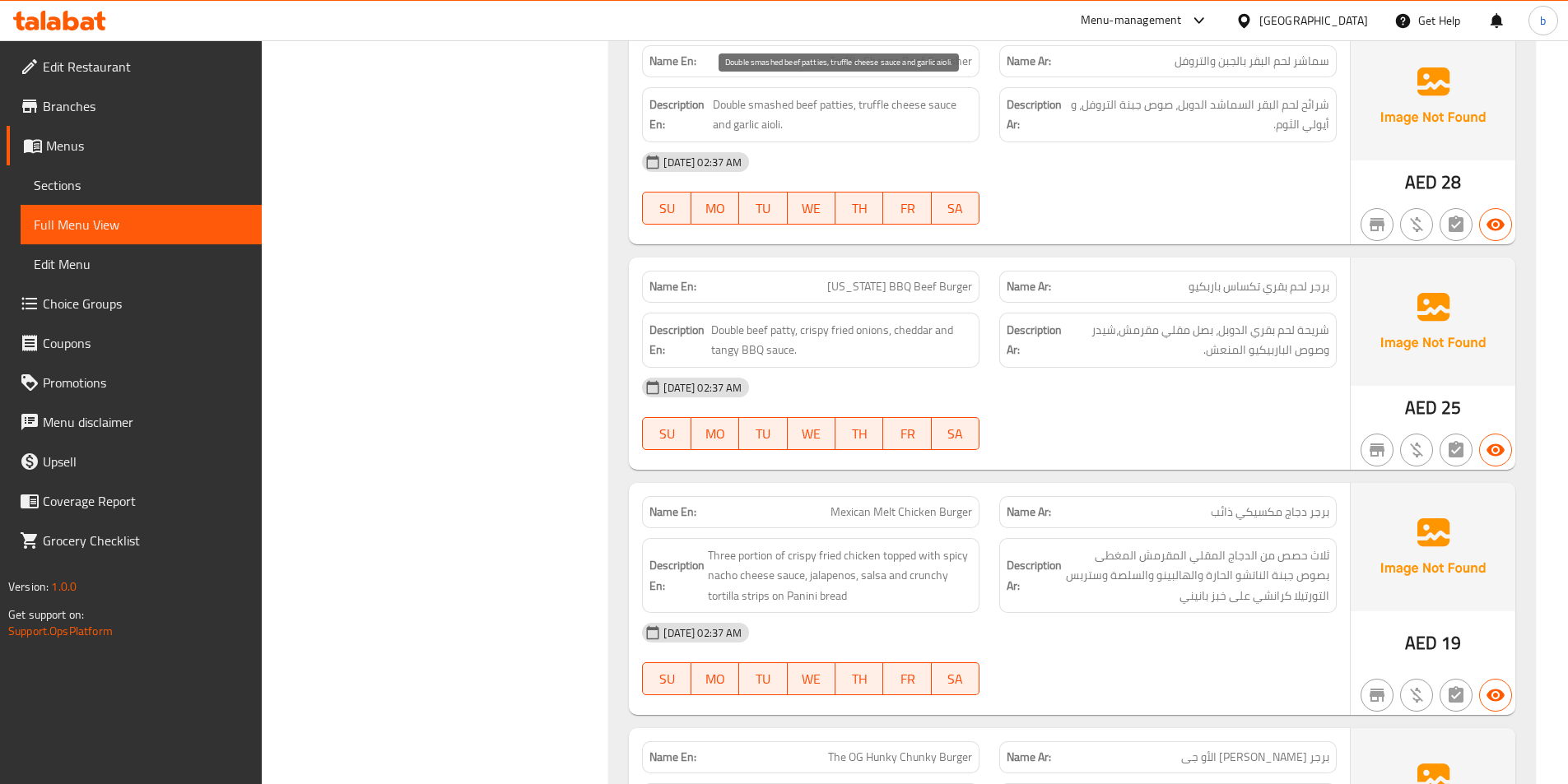
click at [739, 126] on span "Double smashed beef patties, truffle cheese sauce and garlic aioli." at bounding box center [842, 115] width 260 height 40
copy span "garlic"
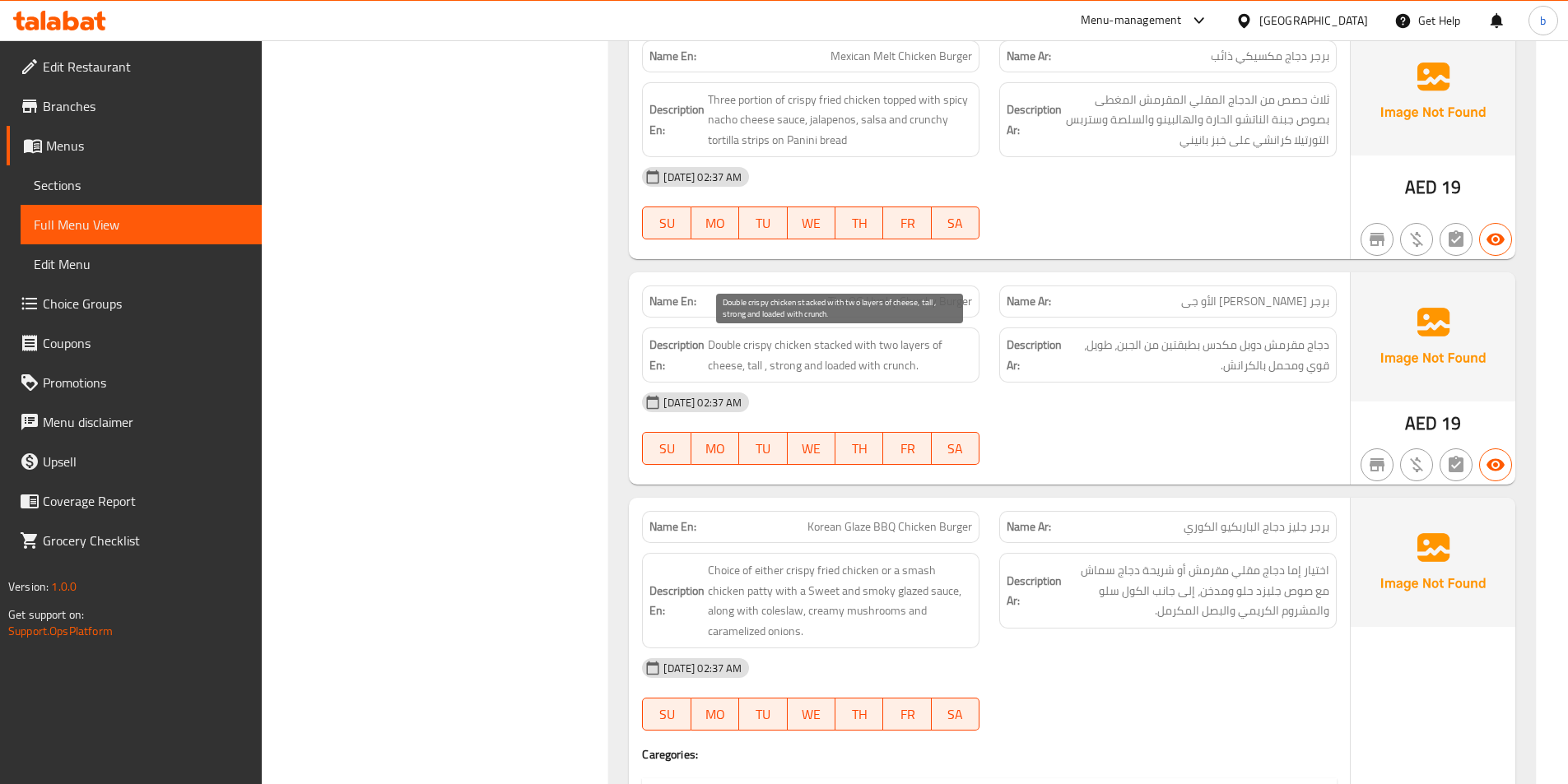
scroll to position [1325, 0]
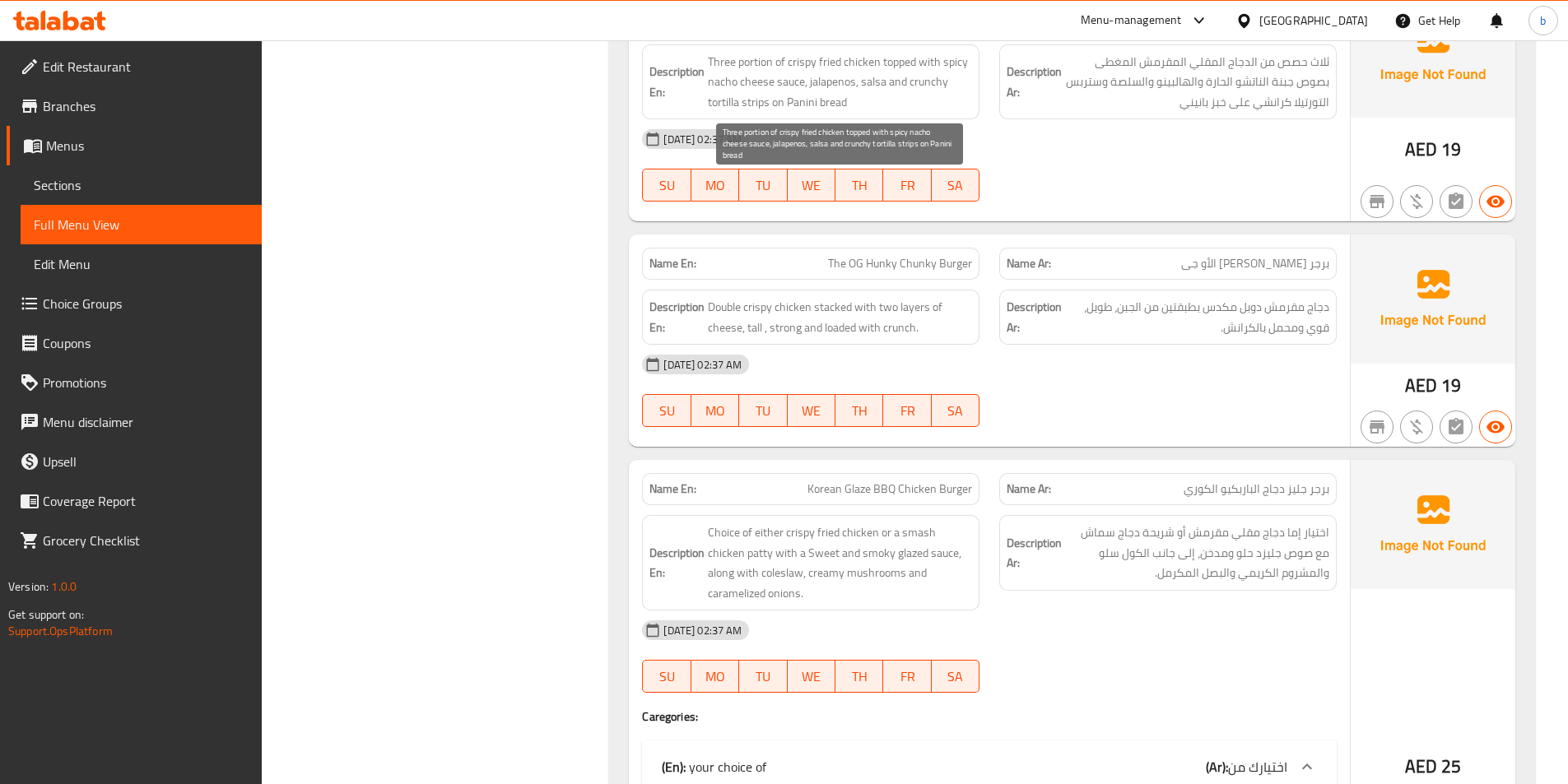
click at [876, 78] on span "Three portion of crispy fried chicken topped with spicy nacho cheese sauce, jal…" at bounding box center [840, 82] width 264 height 61
copy span "salsa"
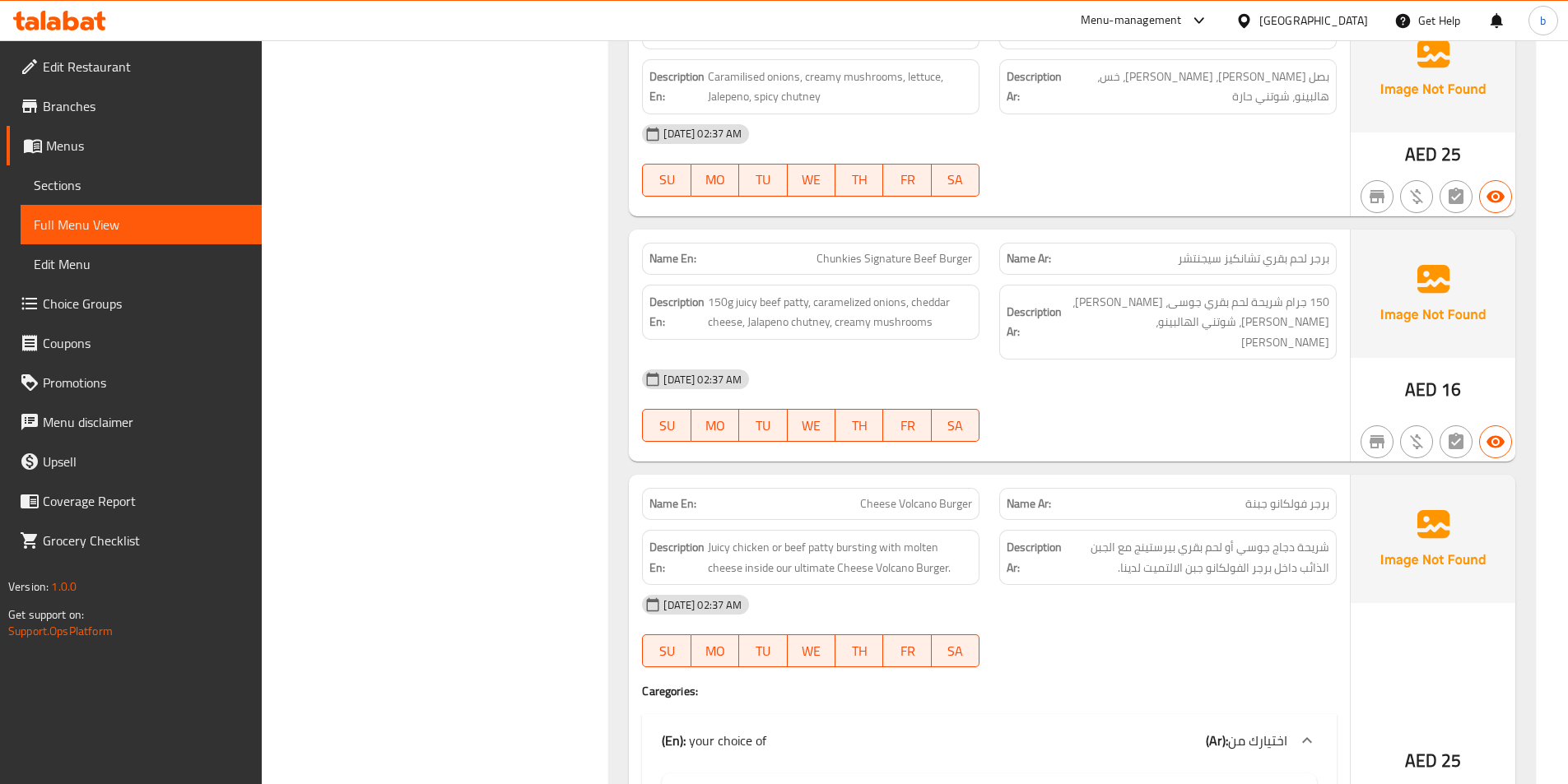
scroll to position [2136, 0]
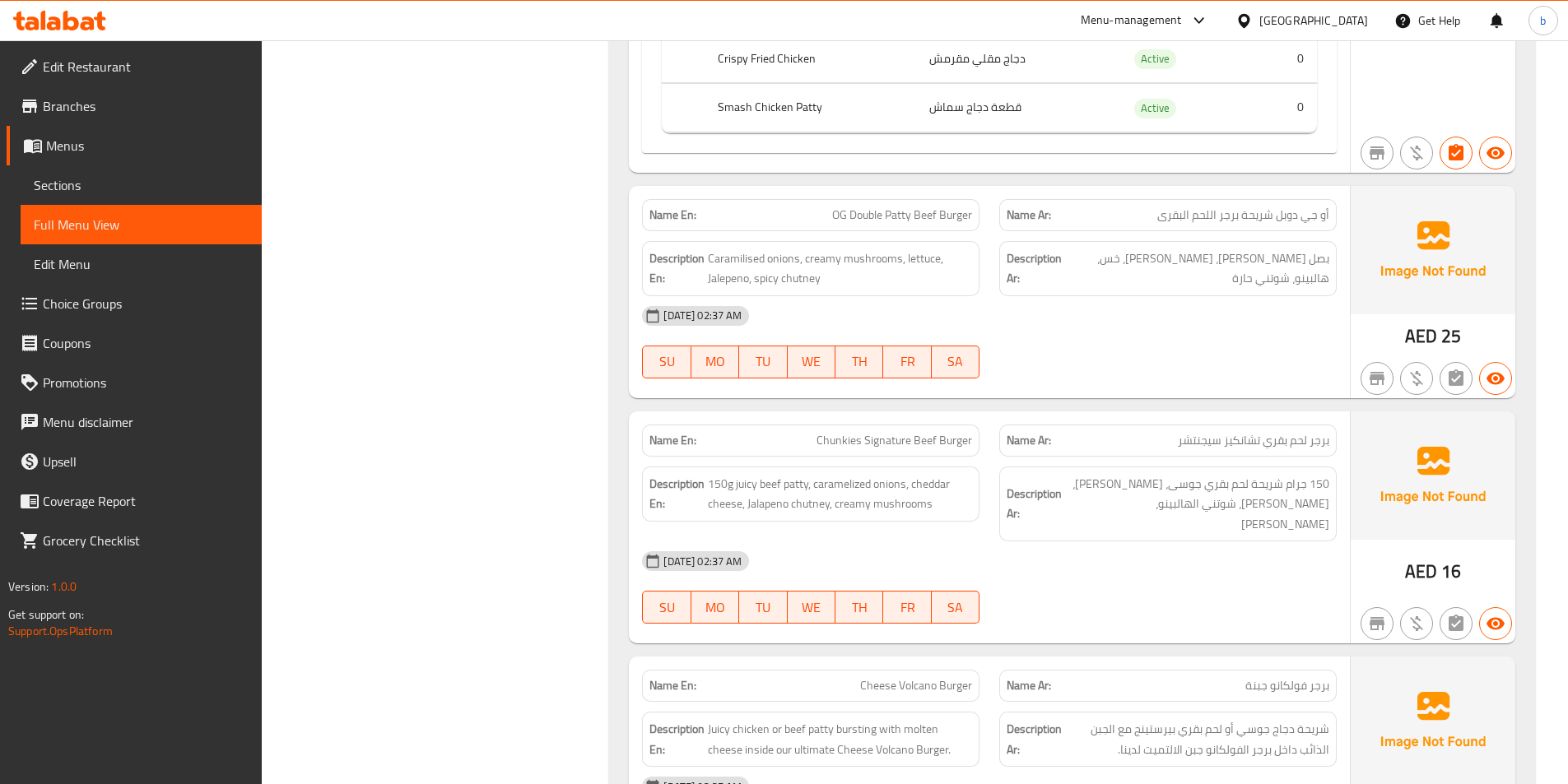
click at [825, 445] on span "Chunkies Signature Beef Burger" at bounding box center [894, 440] width 155 height 17
click at [822, 494] on span "150g juicy beef patty, caramelized onions, cheddar cheese, Jalapeno chutney, cr…" at bounding box center [840, 494] width 264 height 40
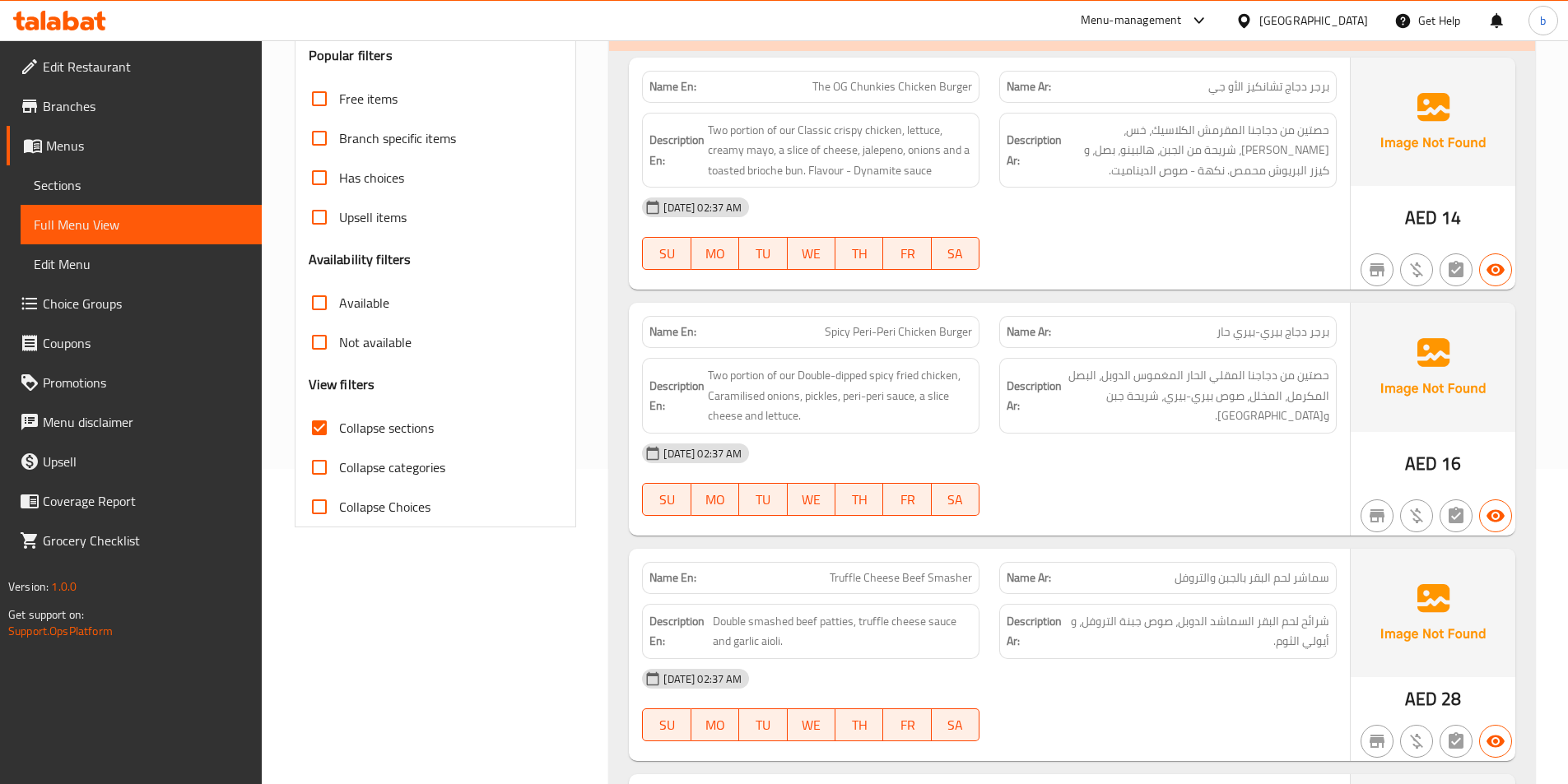
scroll to position [0, 0]
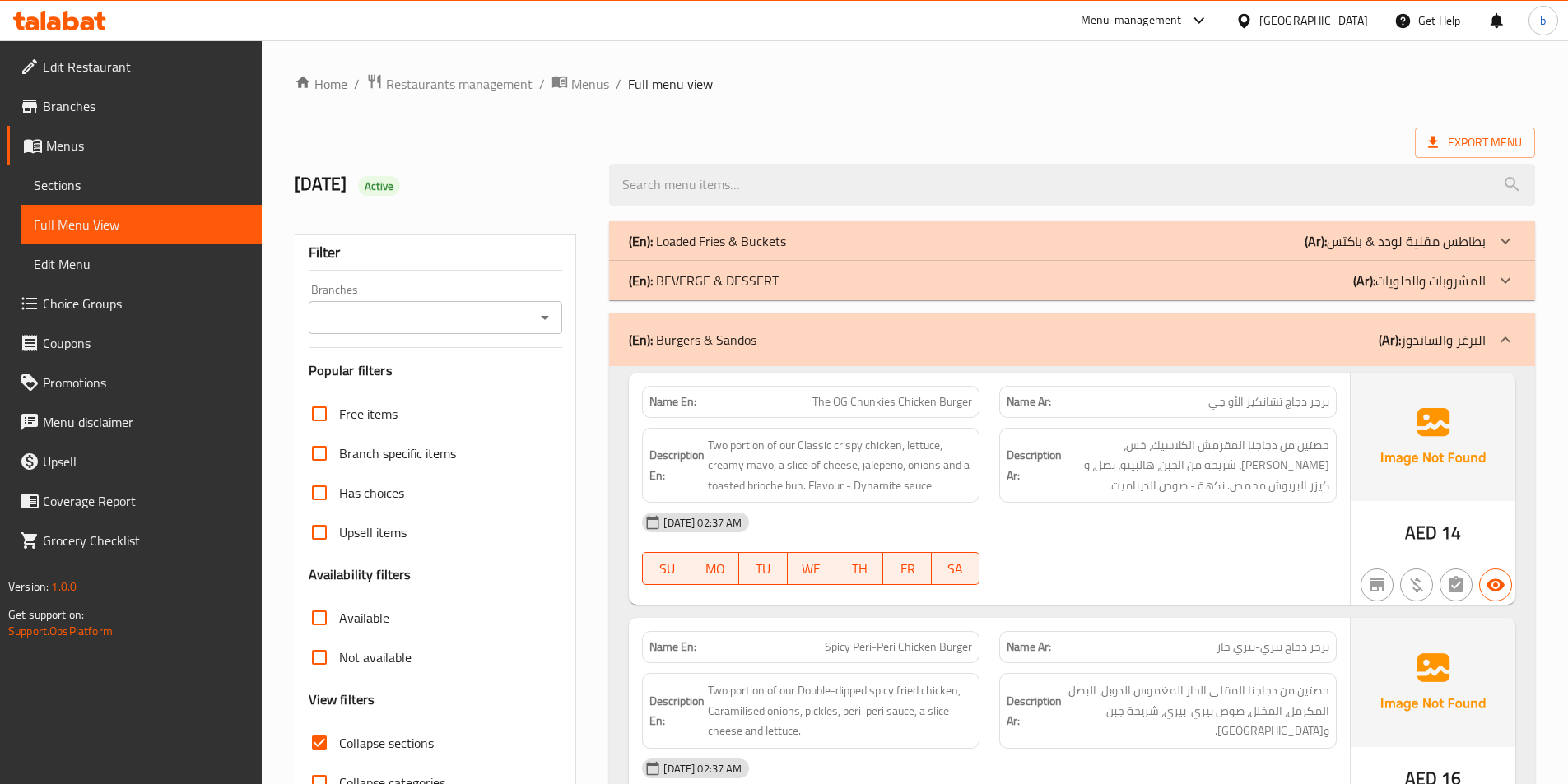
click at [1517, 162] on div at bounding box center [1072, 185] width 945 height 61
click at [1506, 153] on span "Export Menu" at bounding box center [1474, 143] width 120 height 31
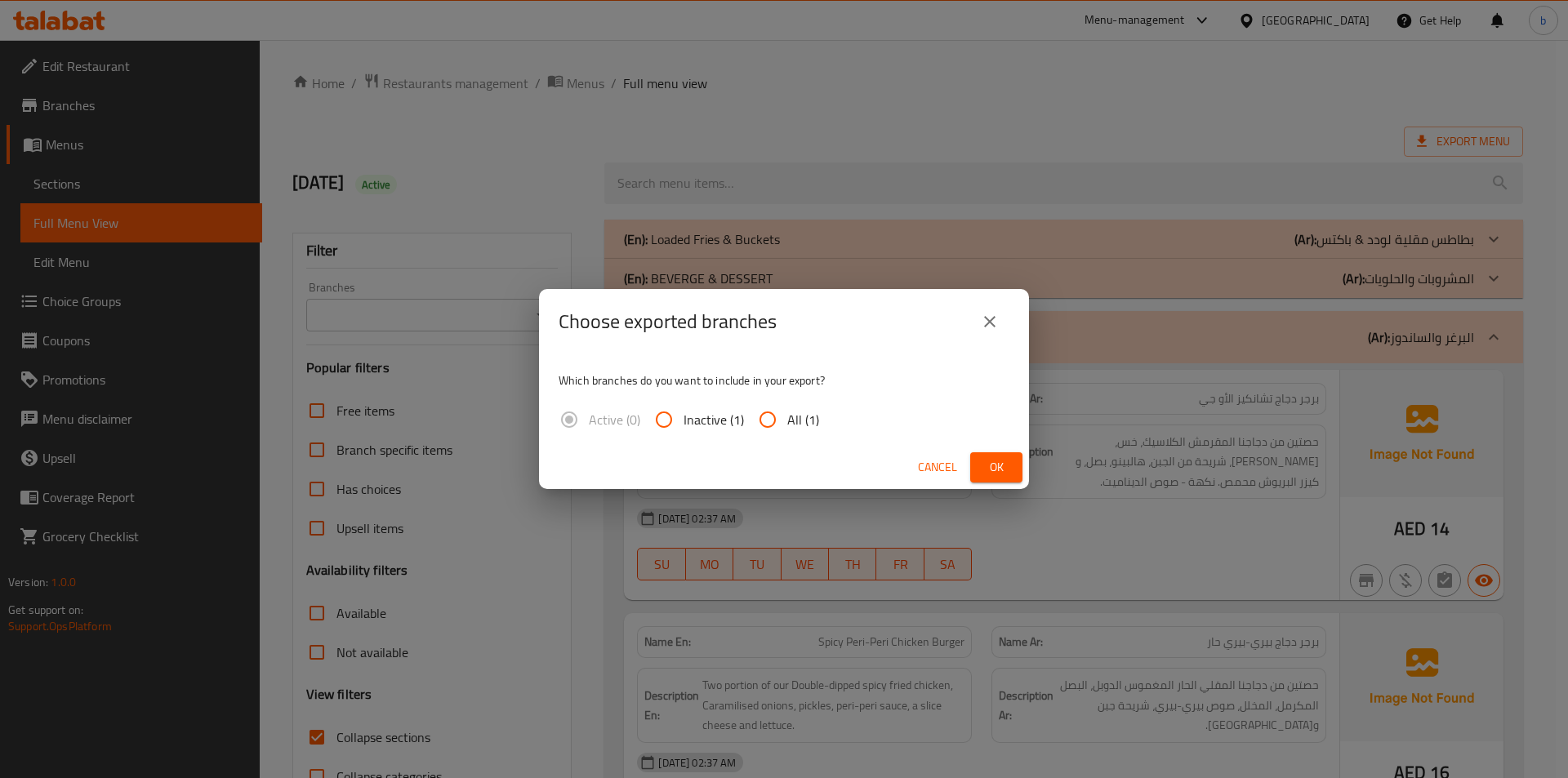
drag, startPoint x: 754, startPoint y: 417, endPoint x: 848, endPoint y: 438, distance: 96.3
click at [756, 417] on input "All (1)" at bounding box center [767, 419] width 39 height 39
radio input "true"
click at [1004, 464] on span "Ok" at bounding box center [995, 466] width 26 height 20
